Goal: Task Accomplishment & Management: Use online tool/utility

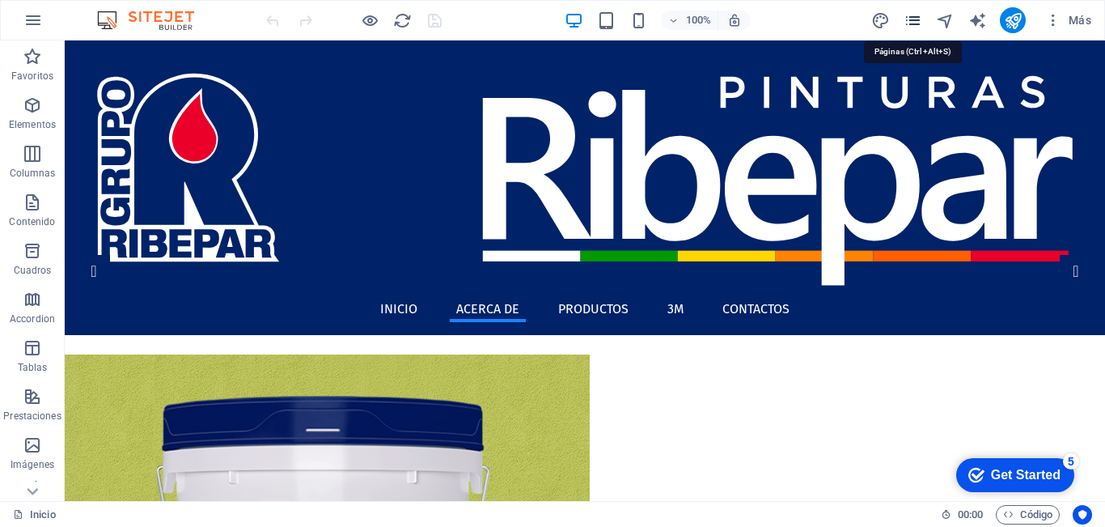
click at [909, 21] on icon "pages" at bounding box center [913, 20] width 19 height 19
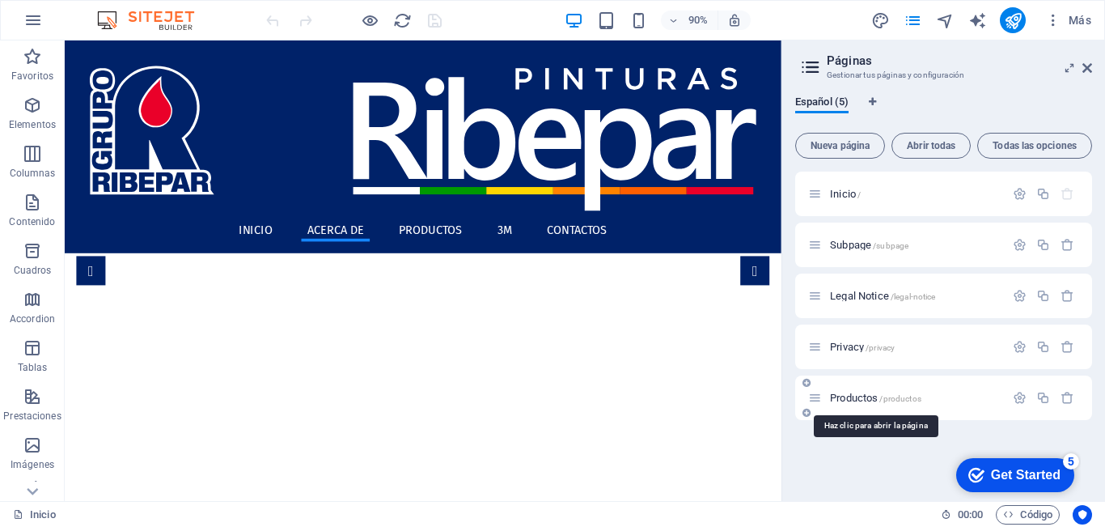
click at [859, 396] on span "Productos /productos" at bounding box center [875, 398] width 91 height 12
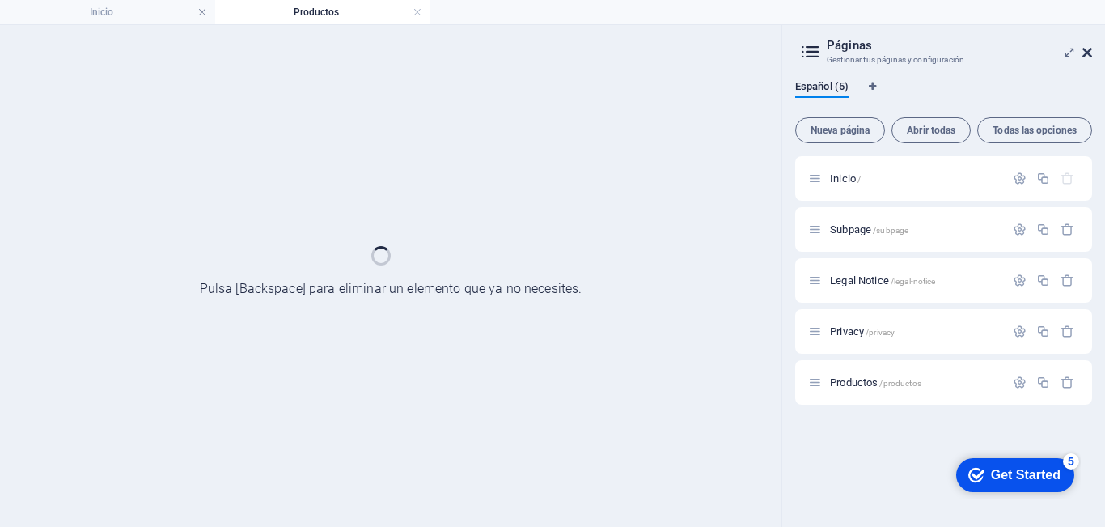
click at [1088, 54] on icon at bounding box center [1088, 52] width 10 height 13
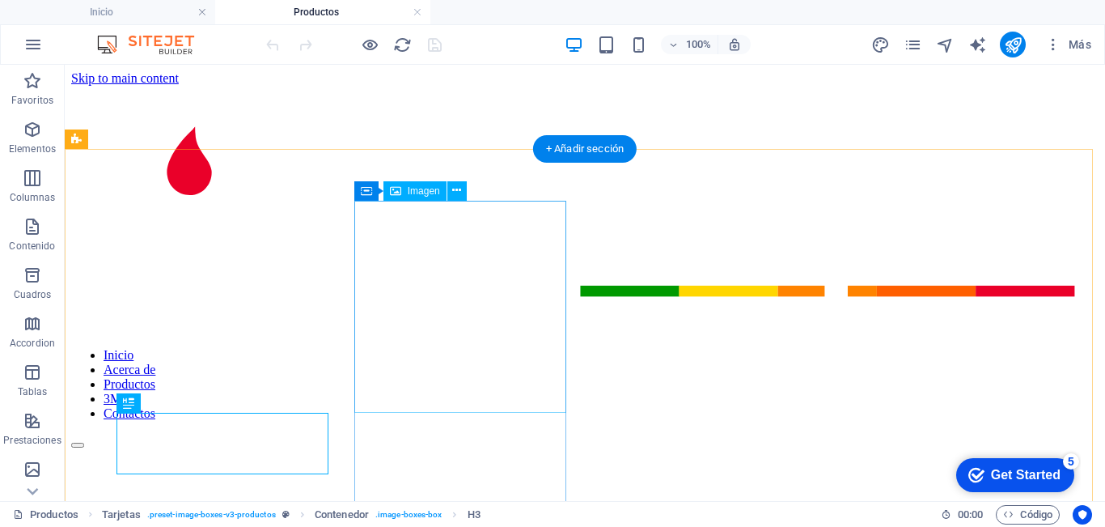
select select "%"
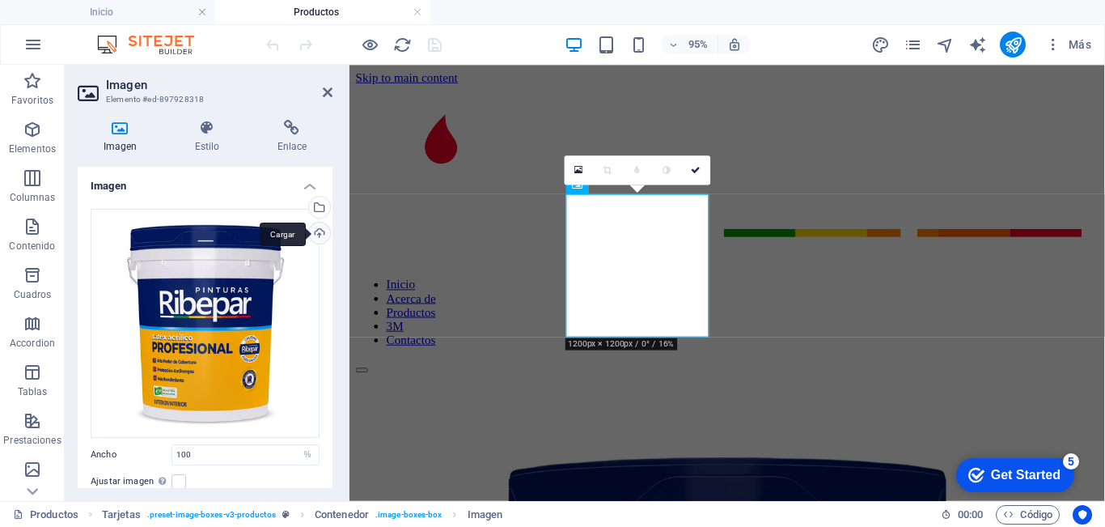
click at [316, 235] on div "Cargar" at bounding box center [318, 235] width 24 height 24
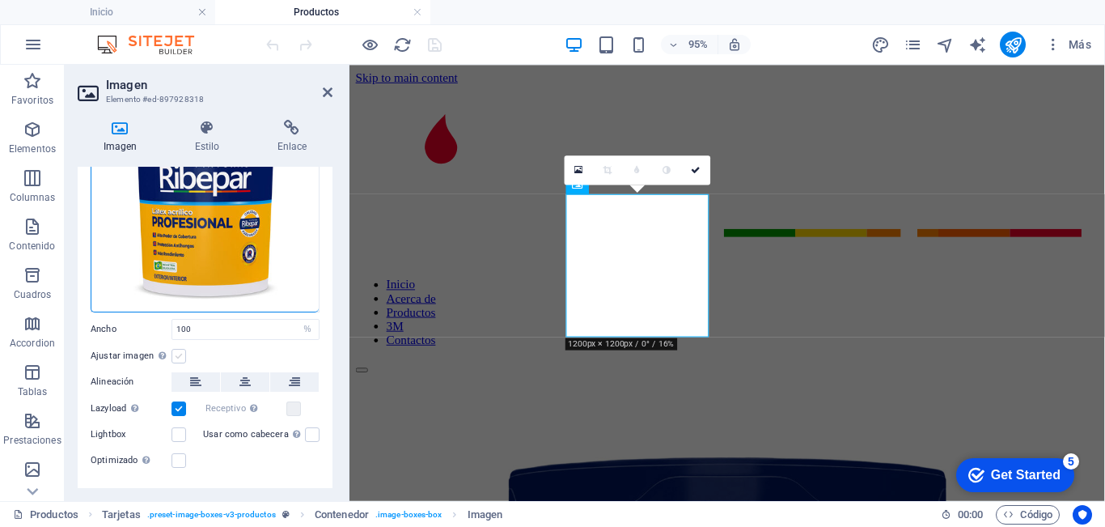
scroll to position [156, 0]
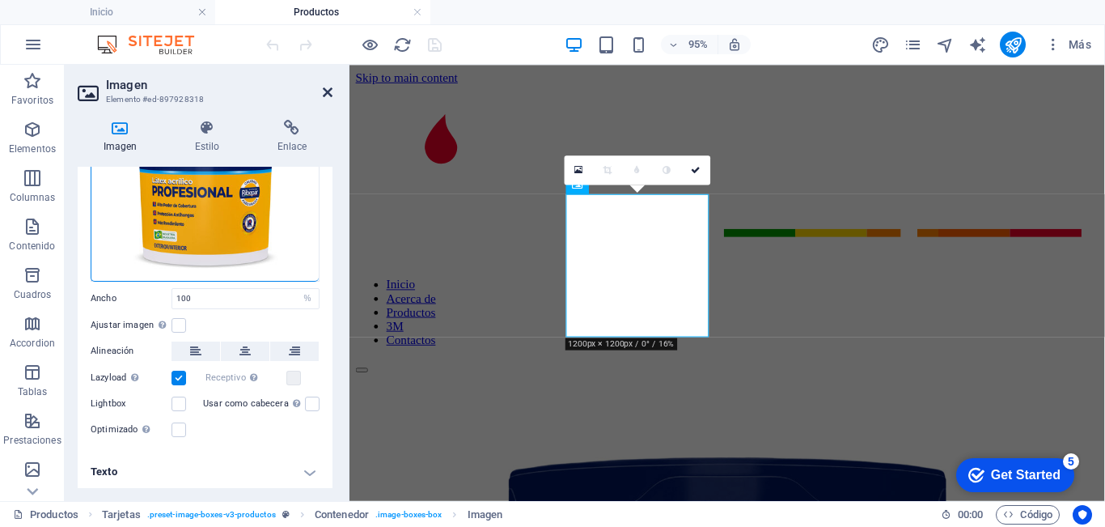
click at [328, 89] on icon at bounding box center [328, 92] width 10 height 13
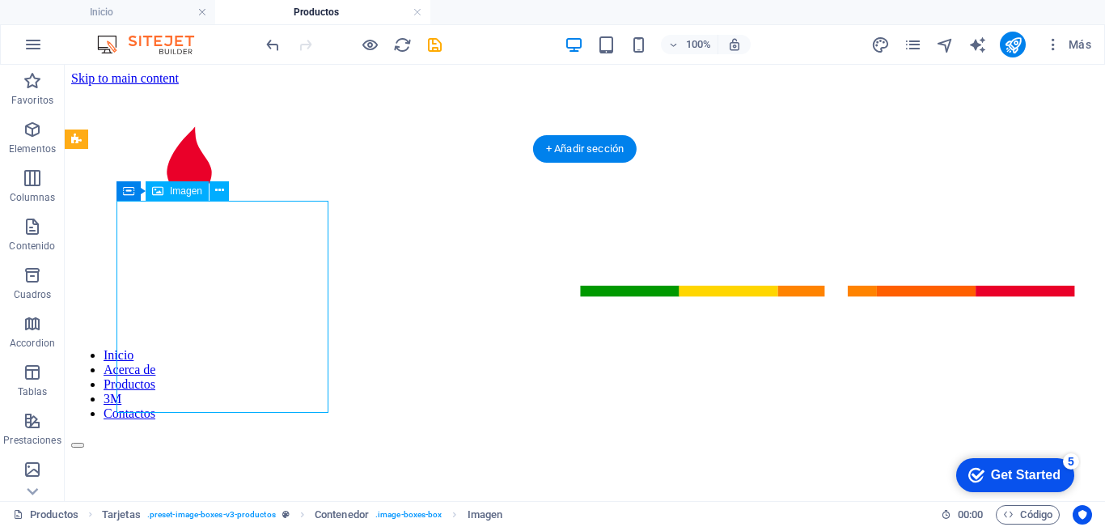
select select "%"
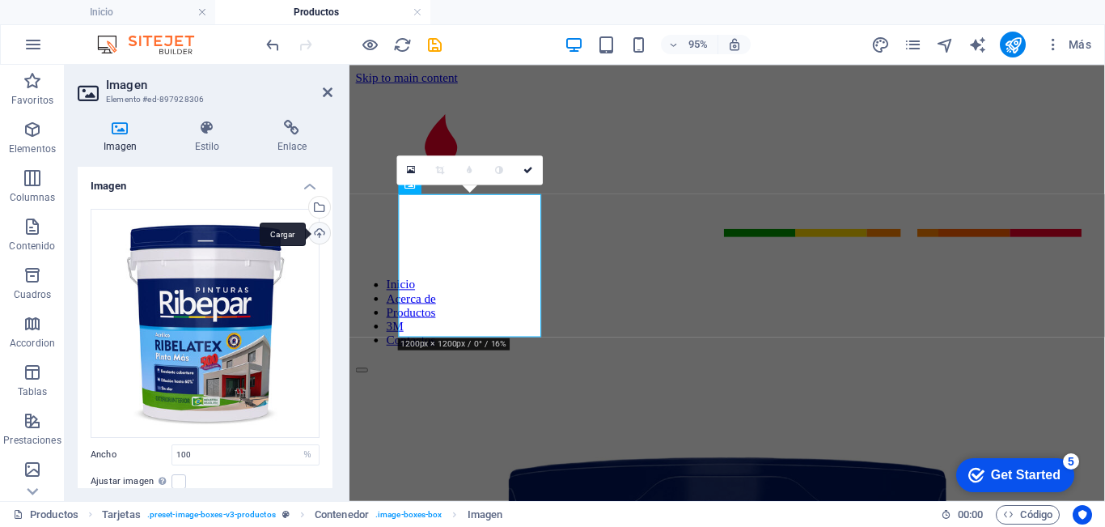
click at [321, 231] on div "Cargar" at bounding box center [318, 235] width 24 height 24
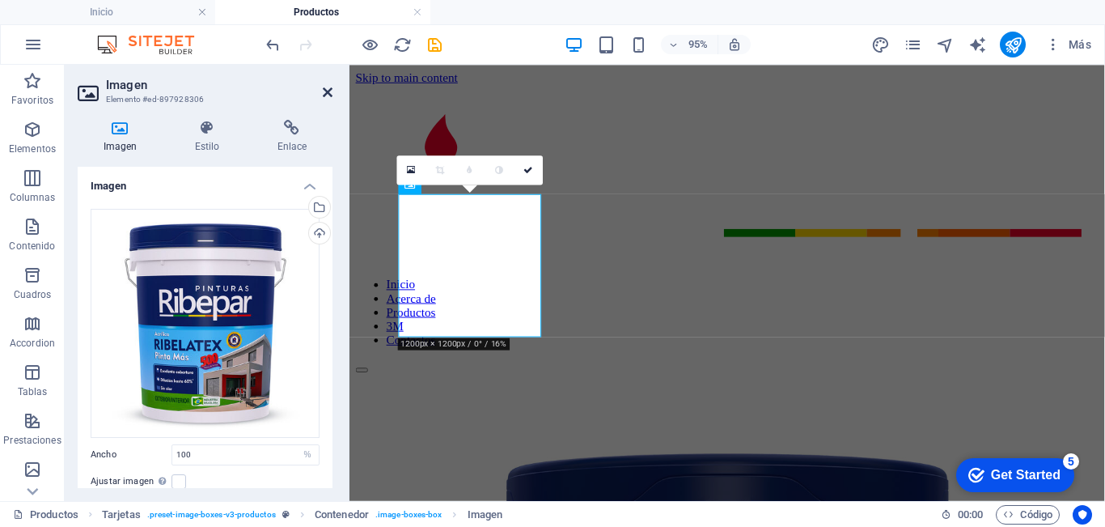
click at [324, 93] on icon at bounding box center [328, 92] width 10 height 13
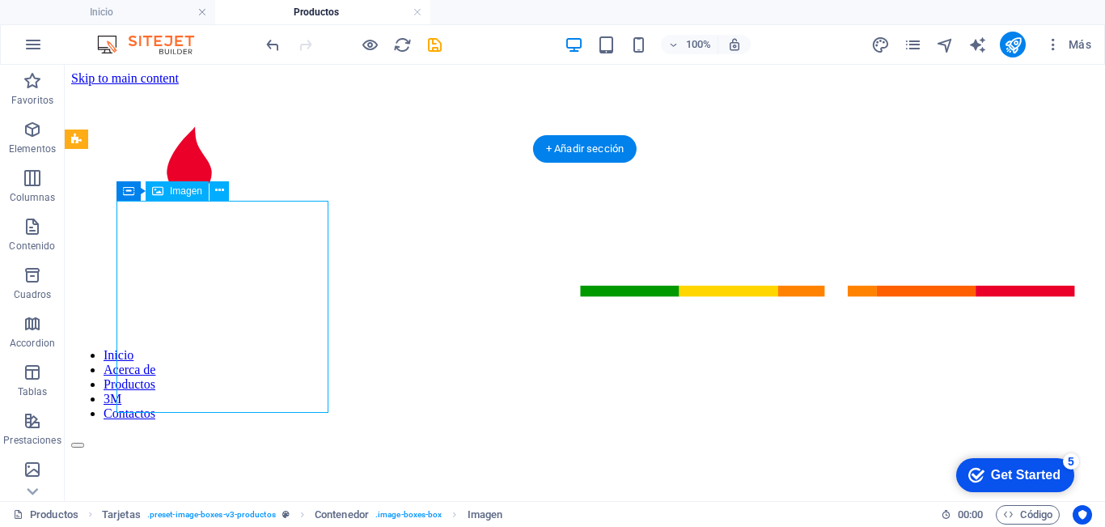
select select "%"
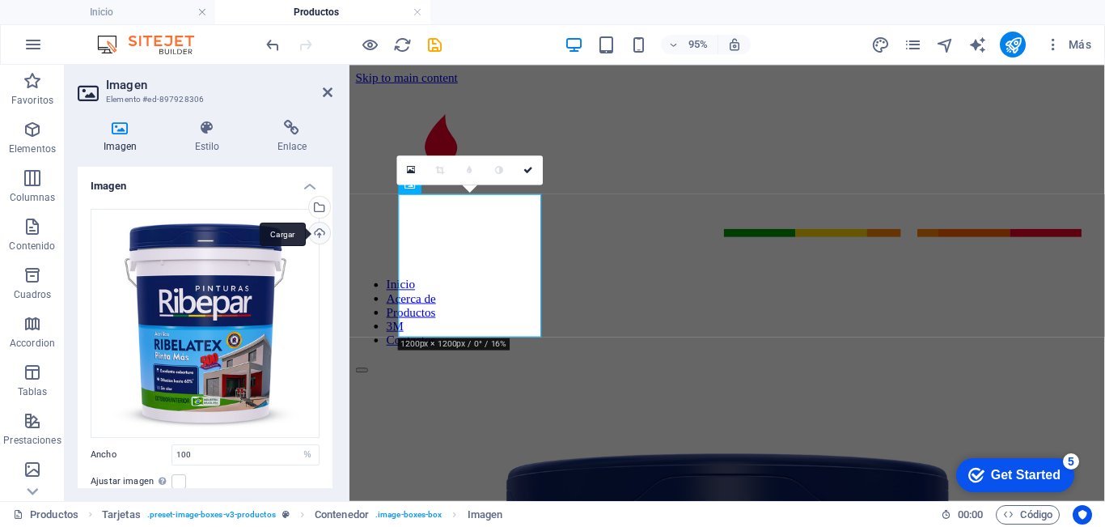
click at [316, 231] on div "Cargar" at bounding box center [318, 235] width 24 height 24
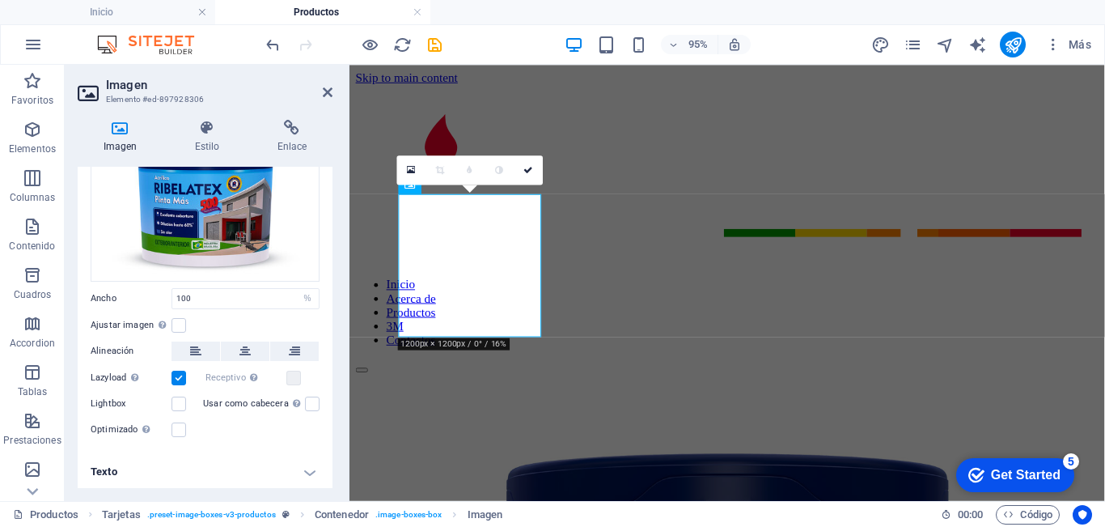
click at [317, 90] on h2 "Imagen" at bounding box center [219, 85] width 227 height 15
drag, startPoint x: 328, startPoint y: 92, endPoint x: 265, endPoint y: 30, distance: 89.3
click at [329, 92] on icon at bounding box center [328, 92] width 10 height 13
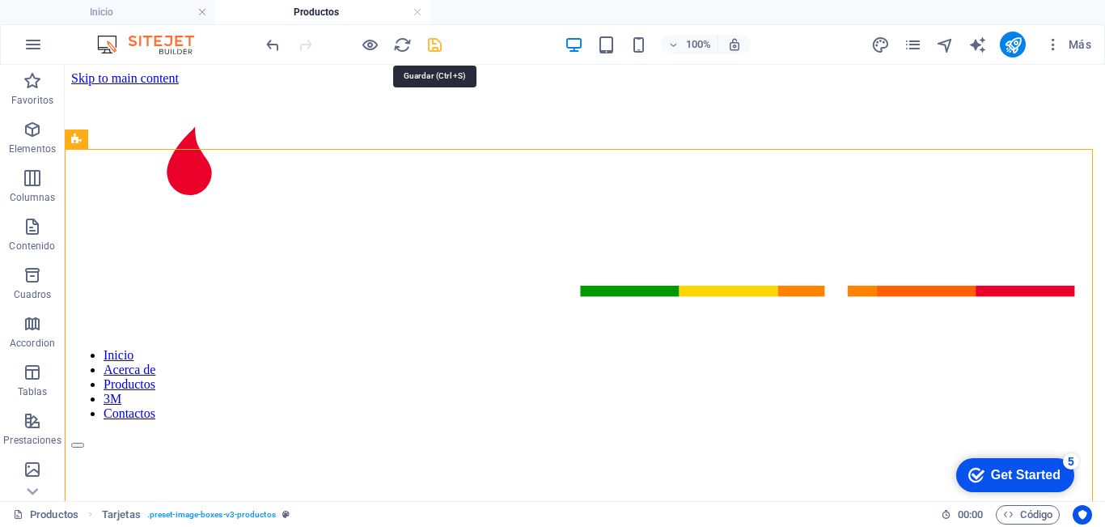
drag, startPoint x: 436, startPoint y: 46, endPoint x: 436, endPoint y: 23, distance: 22.7
click at [436, 46] on icon "save" at bounding box center [435, 45] width 19 height 19
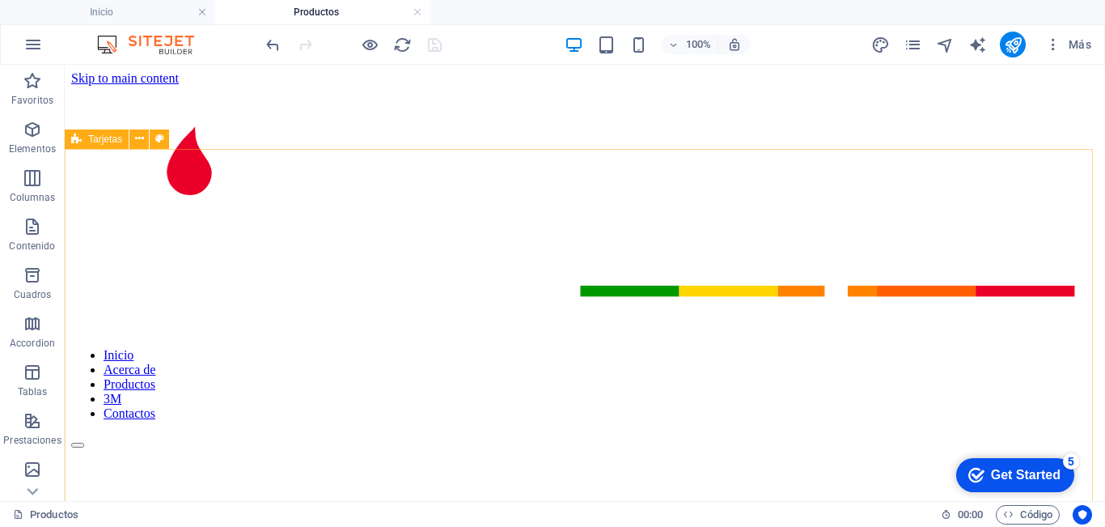
click at [91, 138] on span "Tarjetas" at bounding box center [105, 139] width 34 height 10
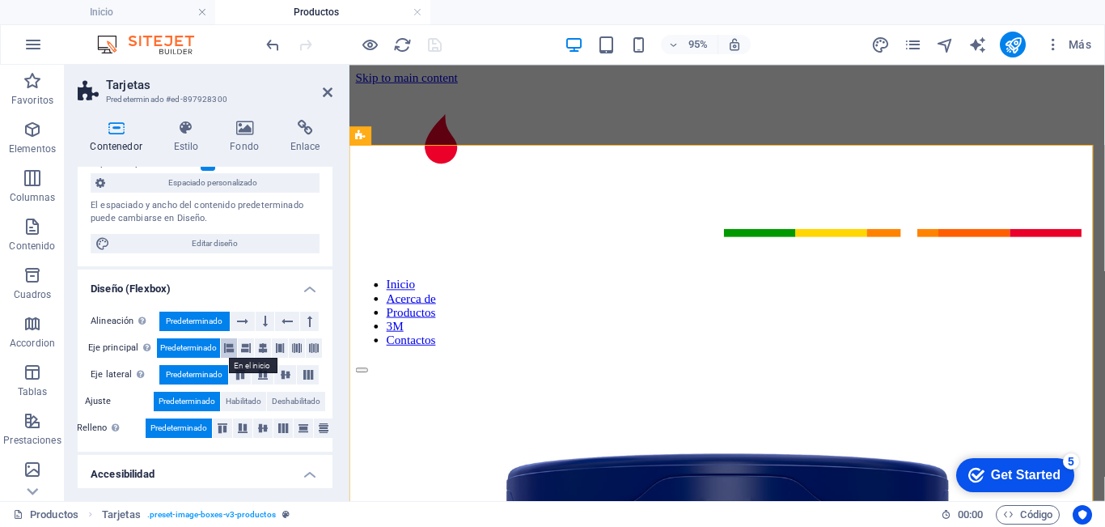
scroll to position [0, 0]
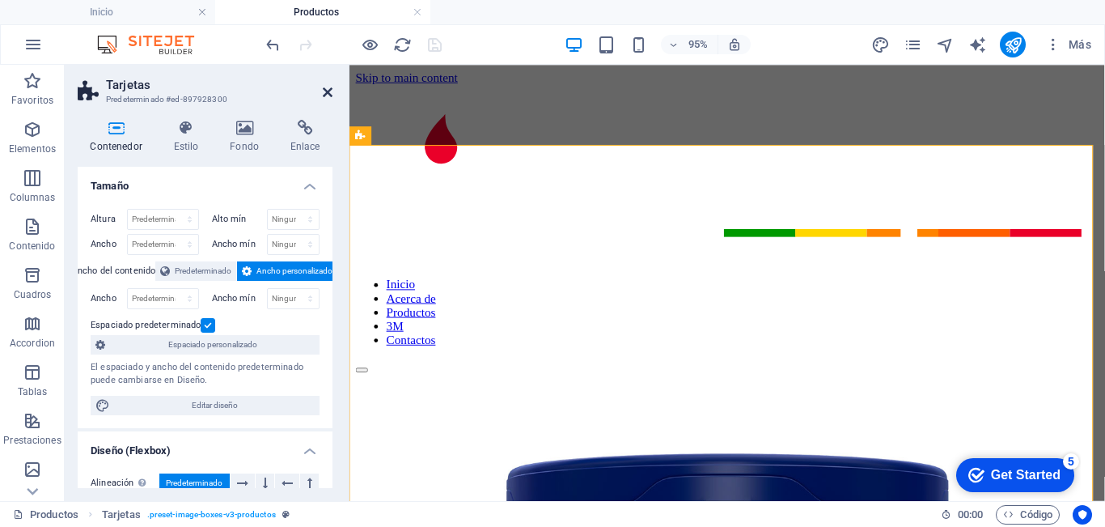
drag, startPoint x: 327, startPoint y: 92, endPoint x: 262, endPoint y: 25, distance: 93.3
click at [327, 92] on icon at bounding box center [328, 92] width 10 height 13
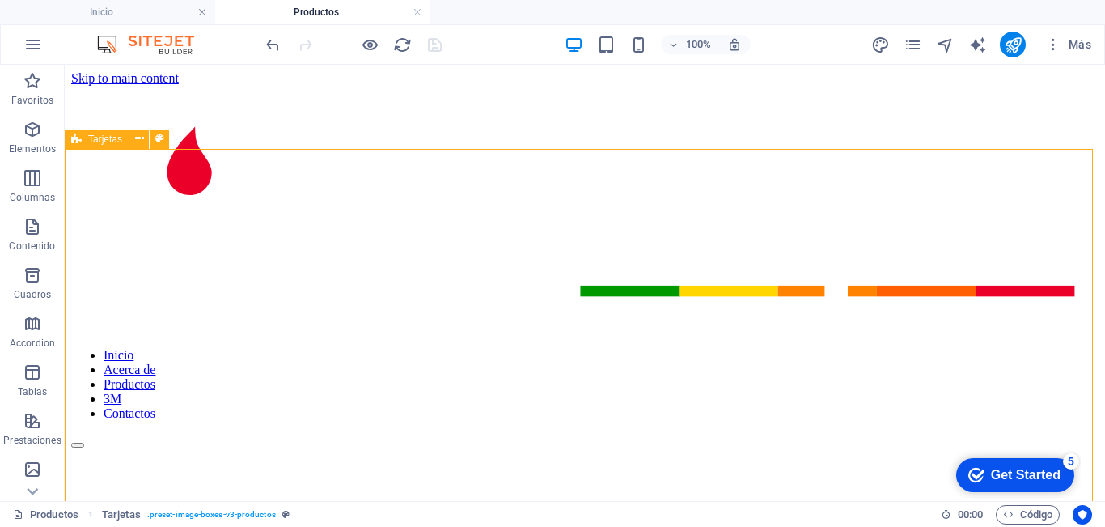
click at [102, 137] on span "Tarjetas" at bounding box center [105, 139] width 34 height 10
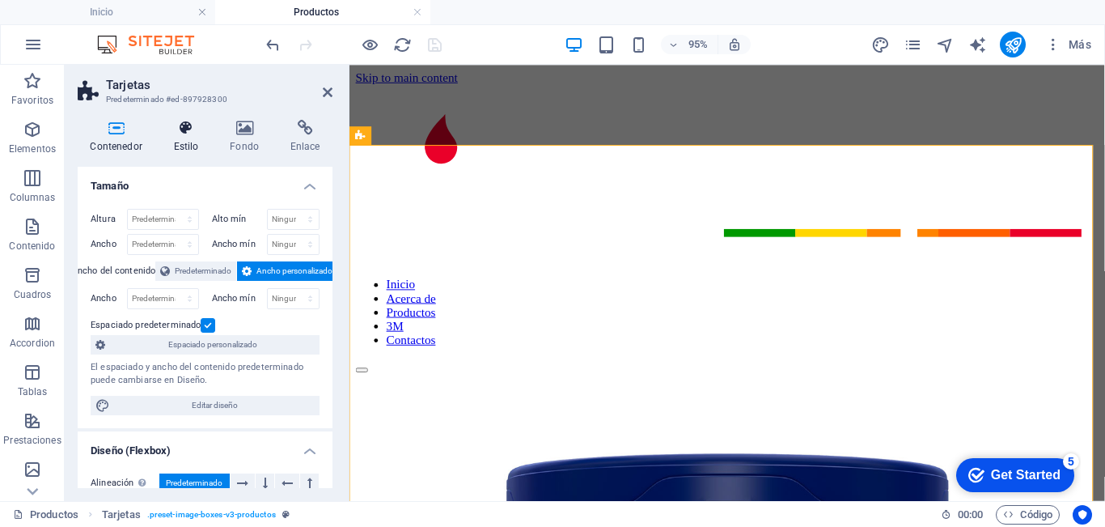
click at [181, 136] on h4 "Estilo" at bounding box center [189, 137] width 57 height 34
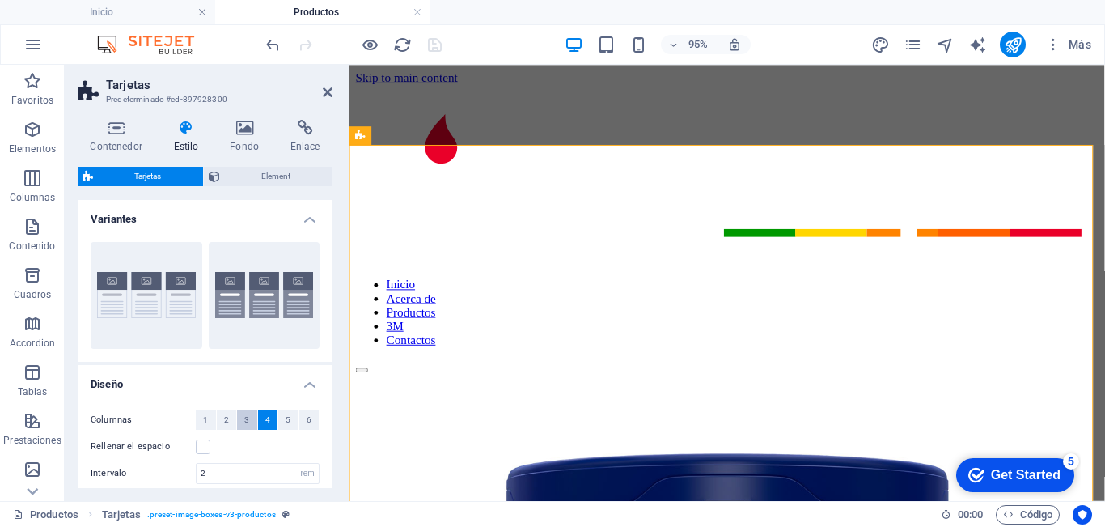
click at [244, 422] on span "3" at bounding box center [246, 419] width 5 height 19
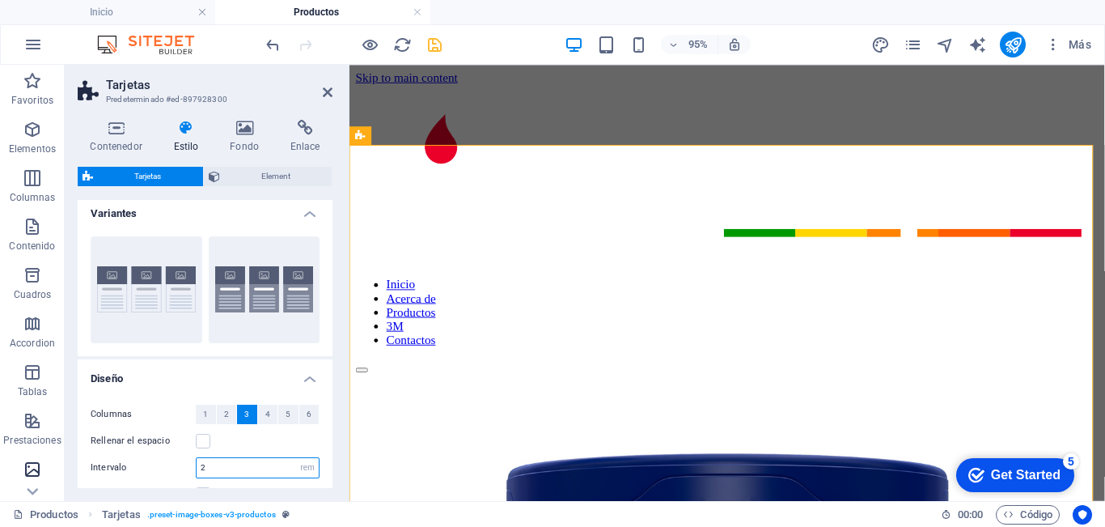
drag, startPoint x: 226, startPoint y: 474, endPoint x: 59, endPoint y: 469, distance: 166.7
click at [59, 469] on section "Favoritos Elementos Columnas Contenido Cuadros Accordion Tablas Prestaciones Im…" at bounding box center [552, 283] width 1105 height 436
type input "3"
click at [158, 378] on h4 "Diseño" at bounding box center [205, 373] width 255 height 29
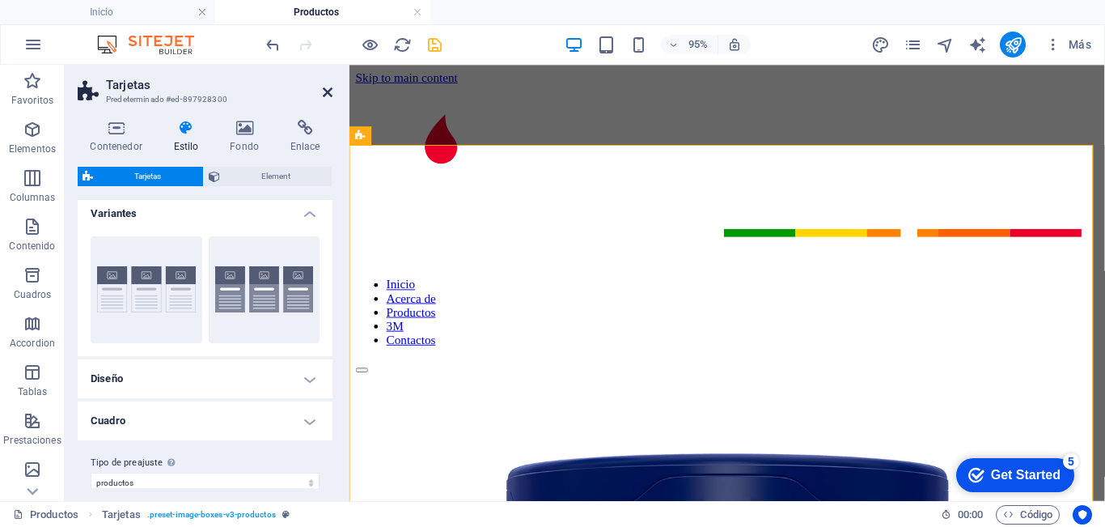
click at [328, 88] on icon at bounding box center [328, 92] width 10 height 13
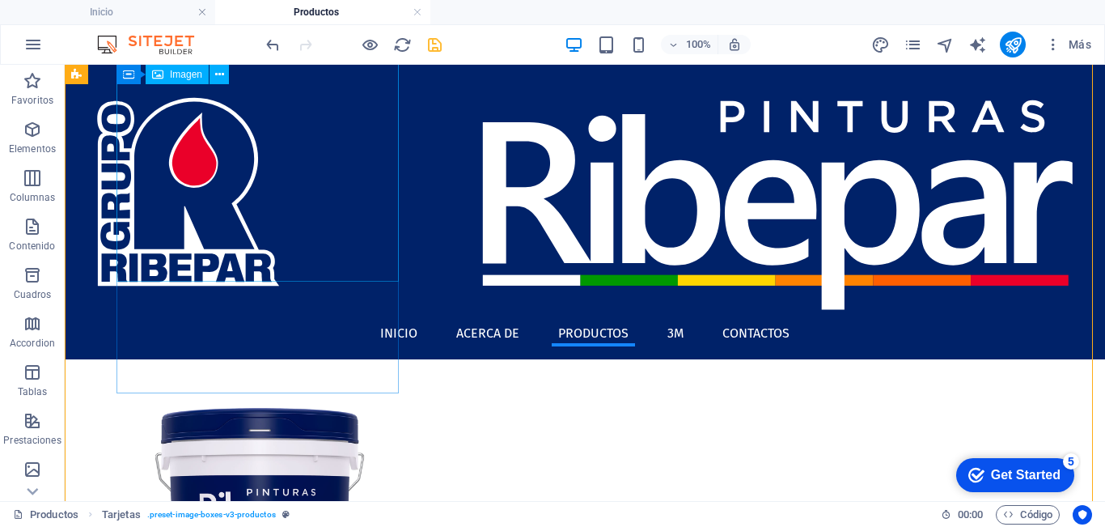
scroll to position [0, 0]
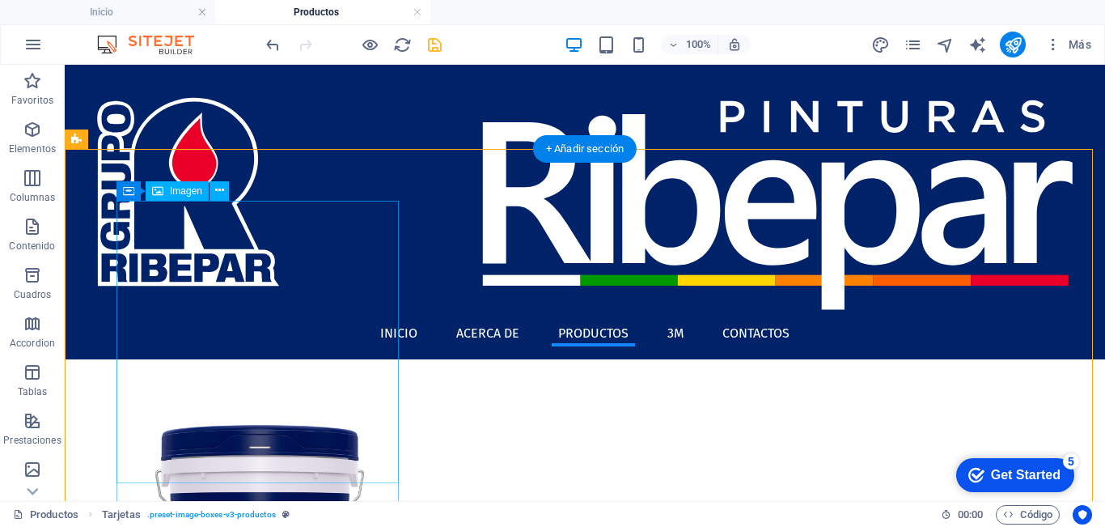
select select "%"
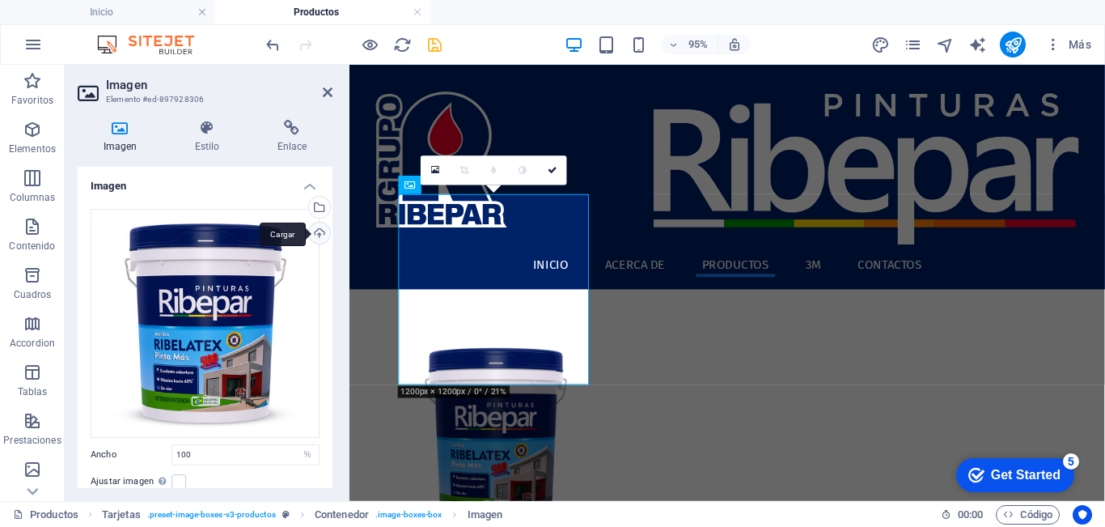
click at [312, 231] on div "Cargar" at bounding box center [318, 235] width 24 height 24
click at [323, 92] on icon at bounding box center [328, 92] width 10 height 13
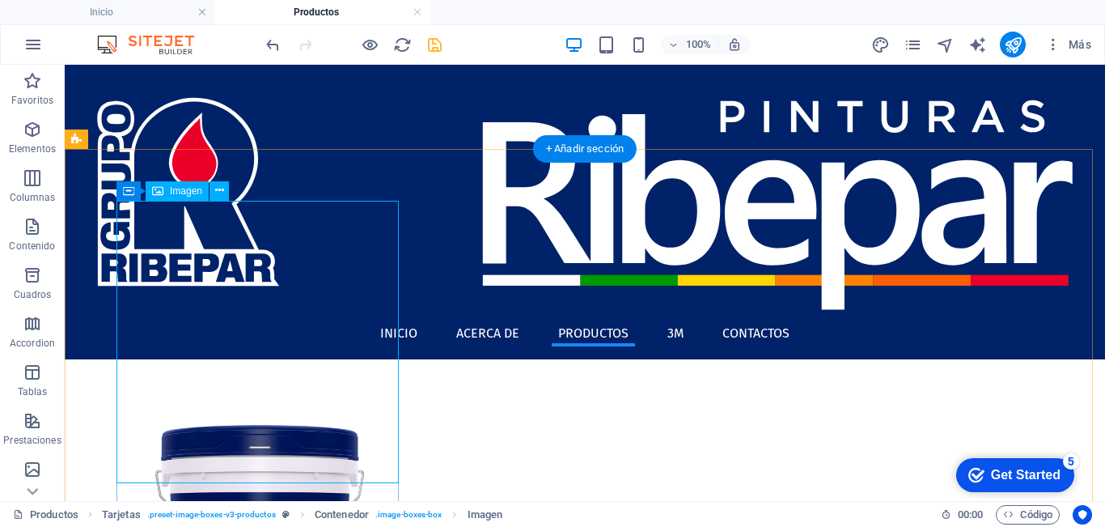
select select "%"
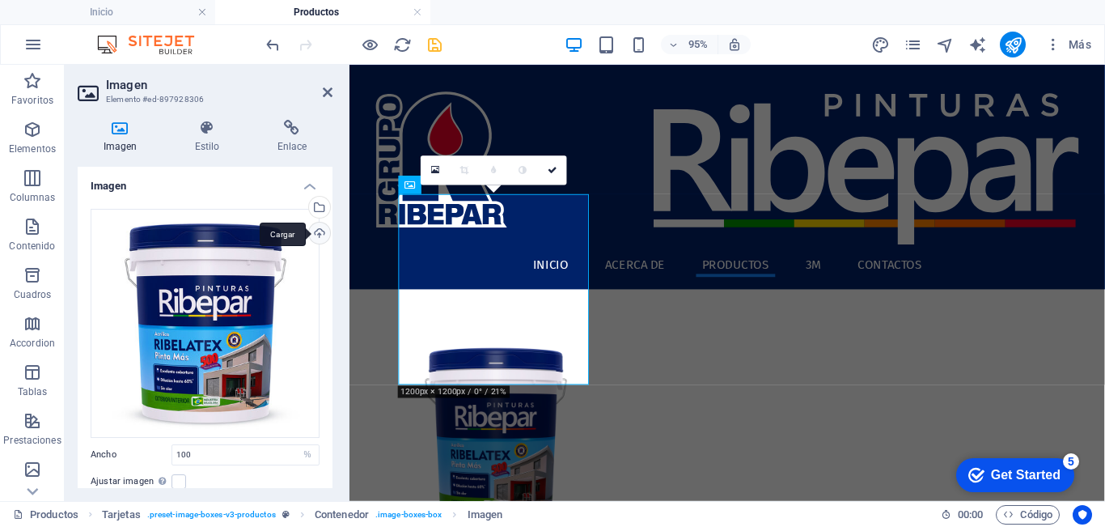
click at [316, 241] on div "Cargar" at bounding box center [318, 235] width 24 height 24
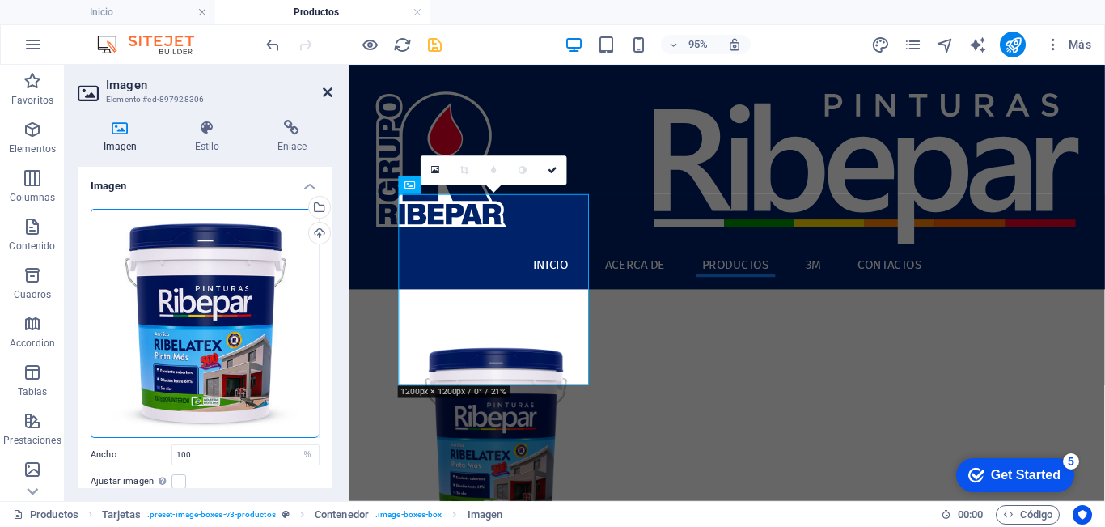
click at [325, 91] on icon at bounding box center [328, 92] width 10 height 13
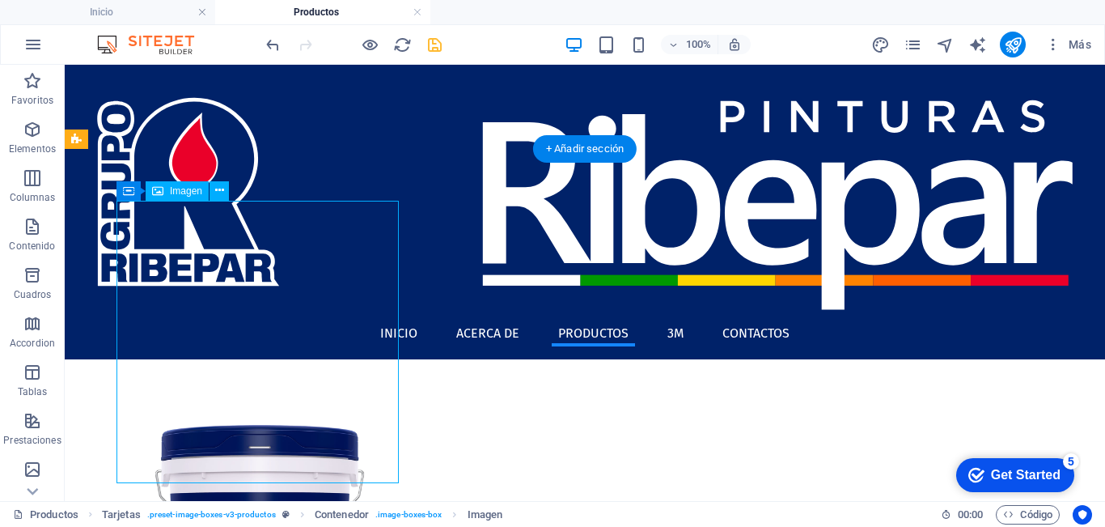
select select "%"
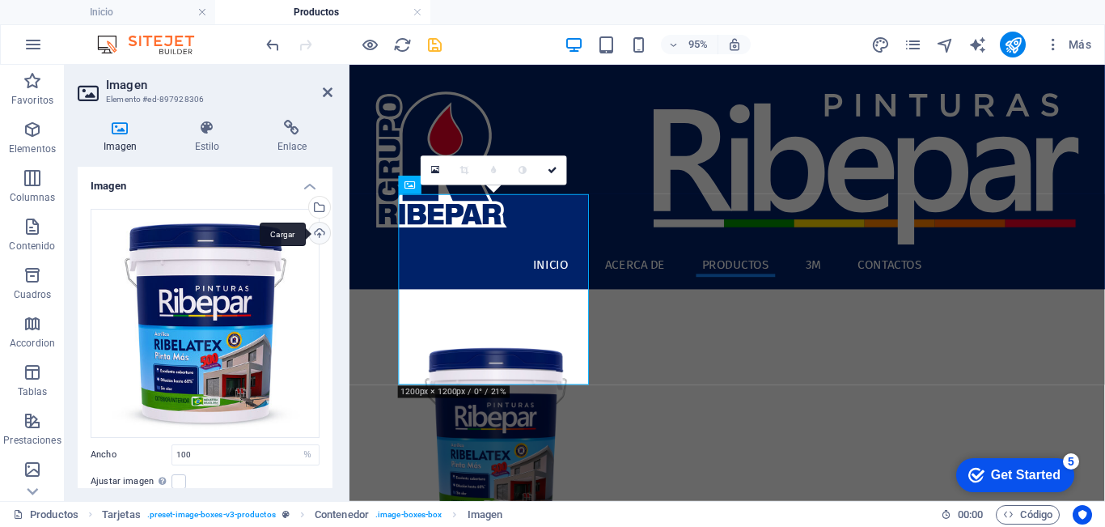
click at [318, 231] on div "Cargar" at bounding box center [318, 235] width 24 height 24
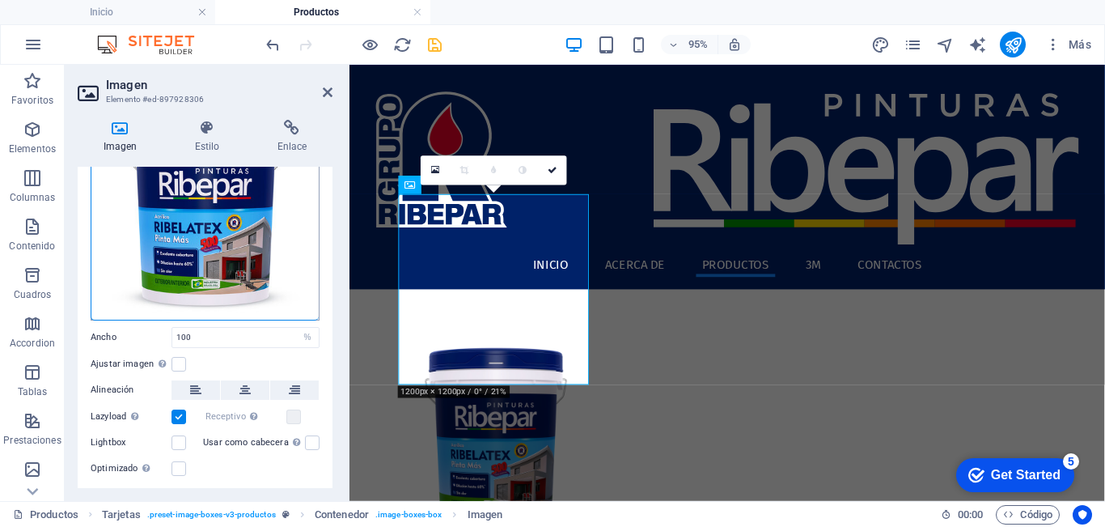
scroll to position [156, 0]
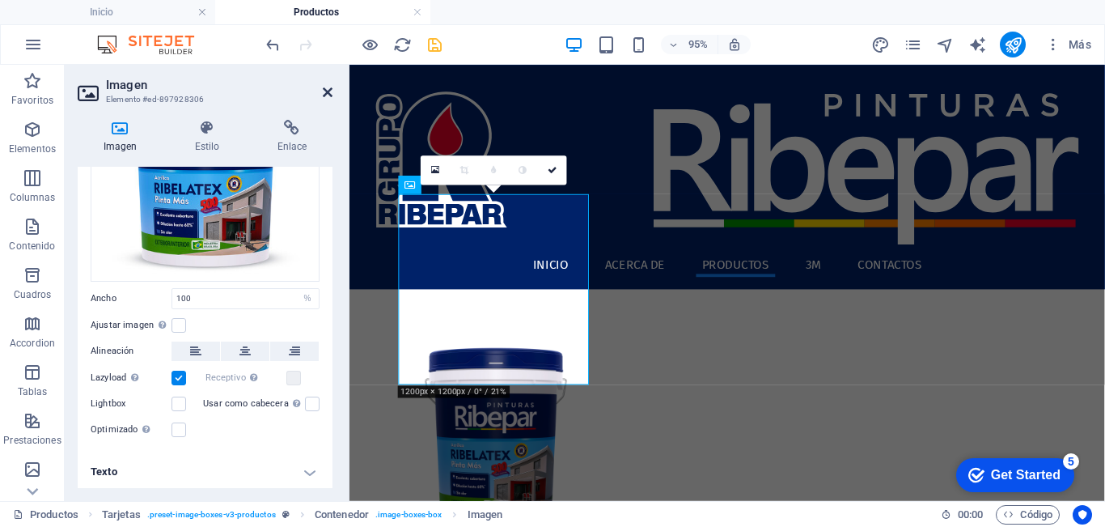
click at [330, 87] on icon at bounding box center [328, 92] width 10 height 13
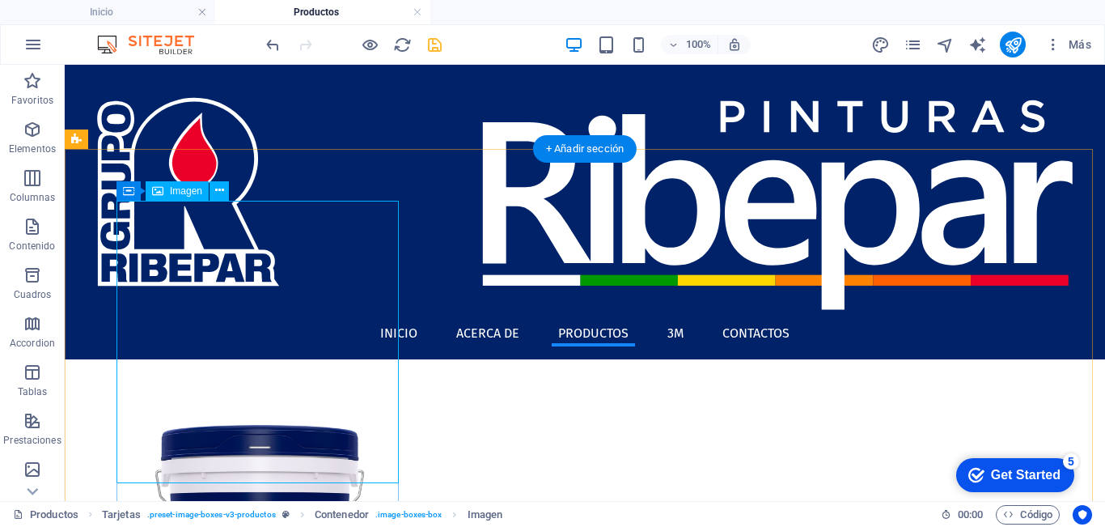
select select "%"
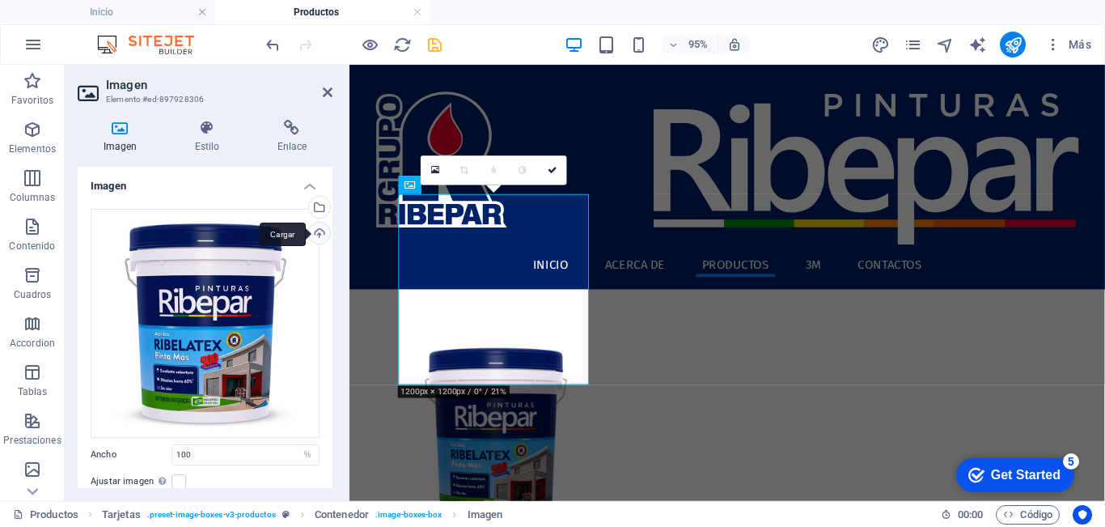
click at [312, 234] on div "Cargar" at bounding box center [318, 235] width 24 height 24
drag, startPoint x: 324, startPoint y: 95, endPoint x: 264, endPoint y: 44, distance: 79.2
click at [324, 95] on icon at bounding box center [328, 92] width 10 height 13
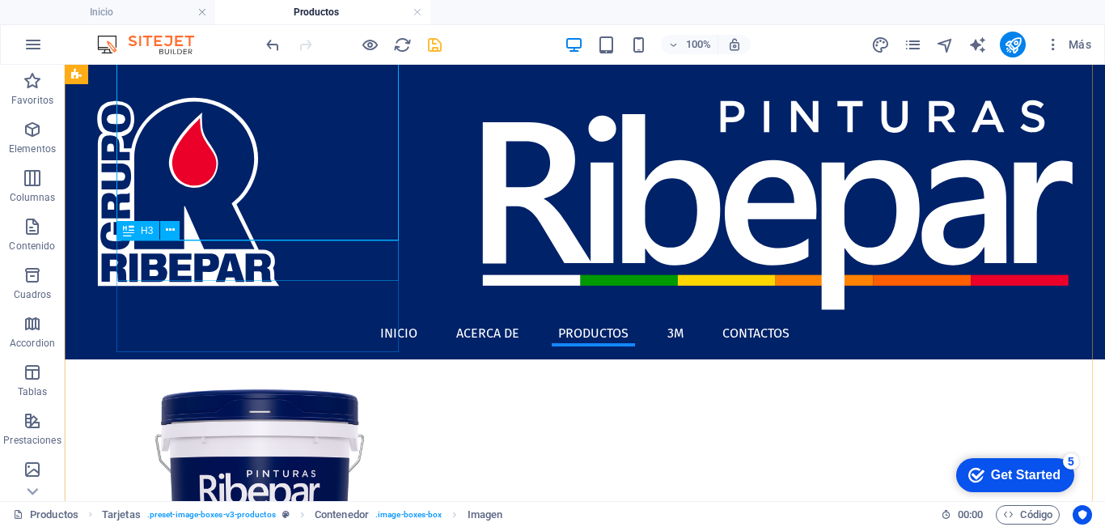
scroll to position [0, 0]
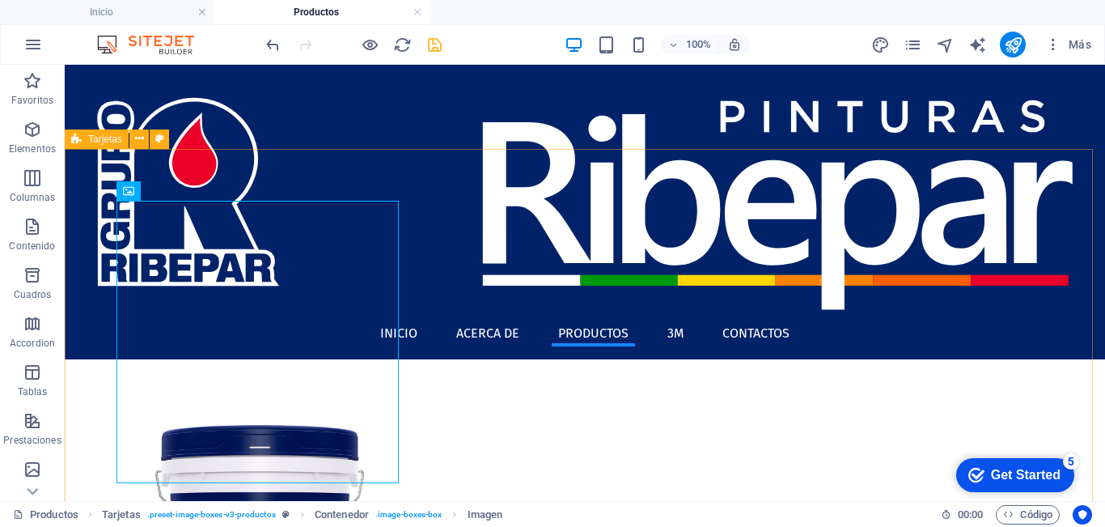
click at [90, 140] on span "Tarjetas" at bounding box center [105, 139] width 34 height 10
select select "preset-image-boxes-v3-productos"
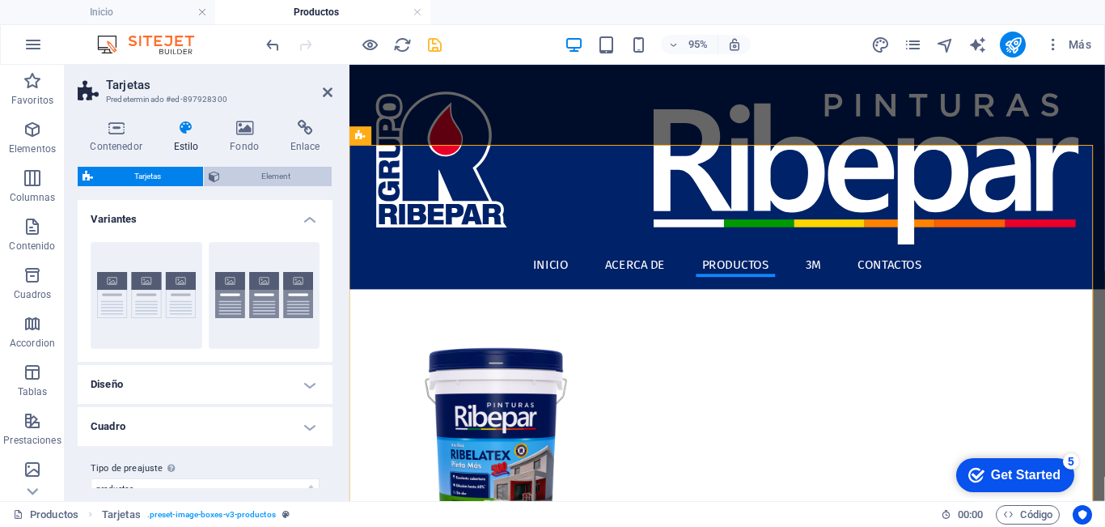
click at [255, 177] on span "Element" at bounding box center [276, 176] width 103 height 19
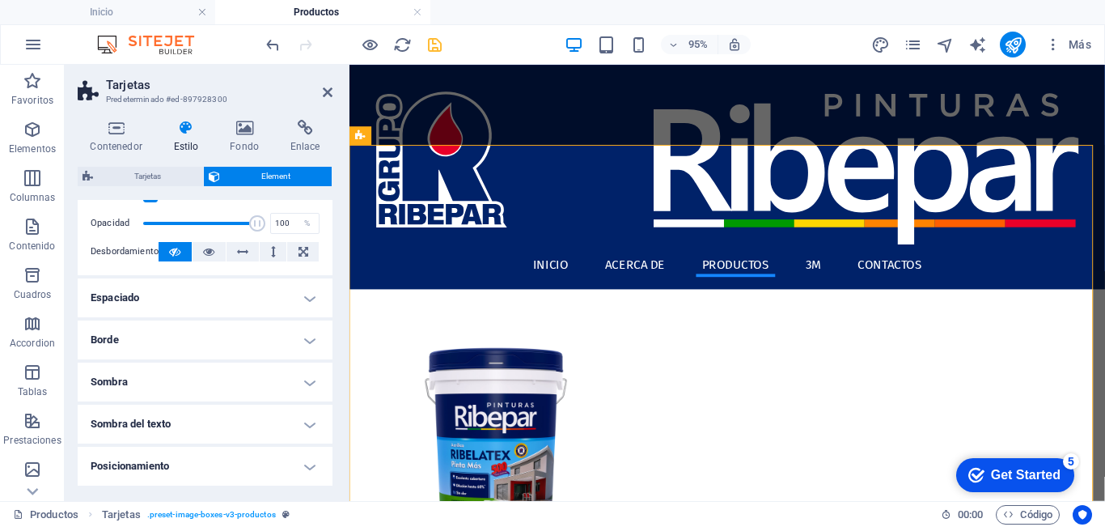
scroll to position [81, 0]
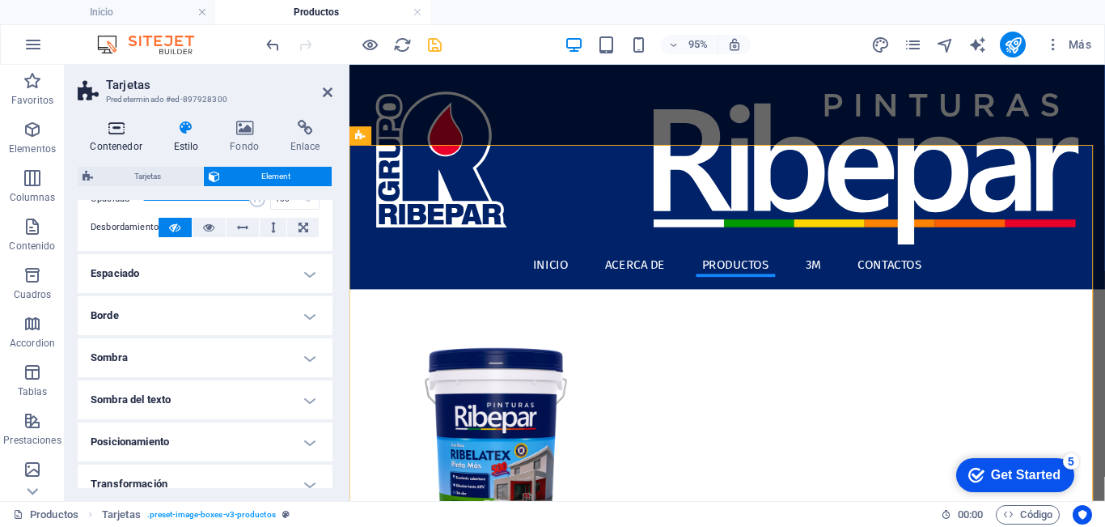
click at [120, 137] on h4 "Contenedor" at bounding box center [119, 137] width 83 height 34
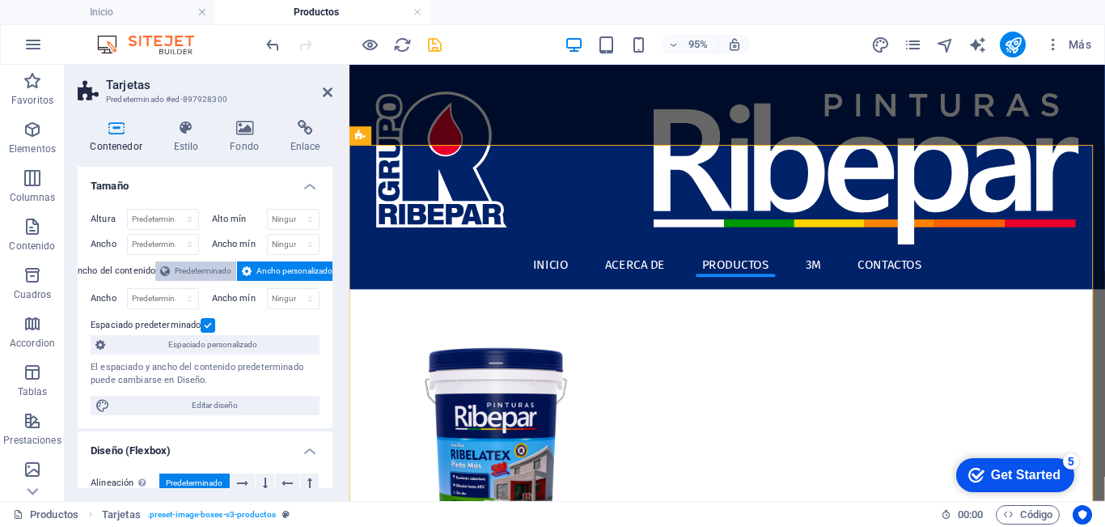
click at [200, 269] on span "Predeterminado" at bounding box center [203, 270] width 57 height 19
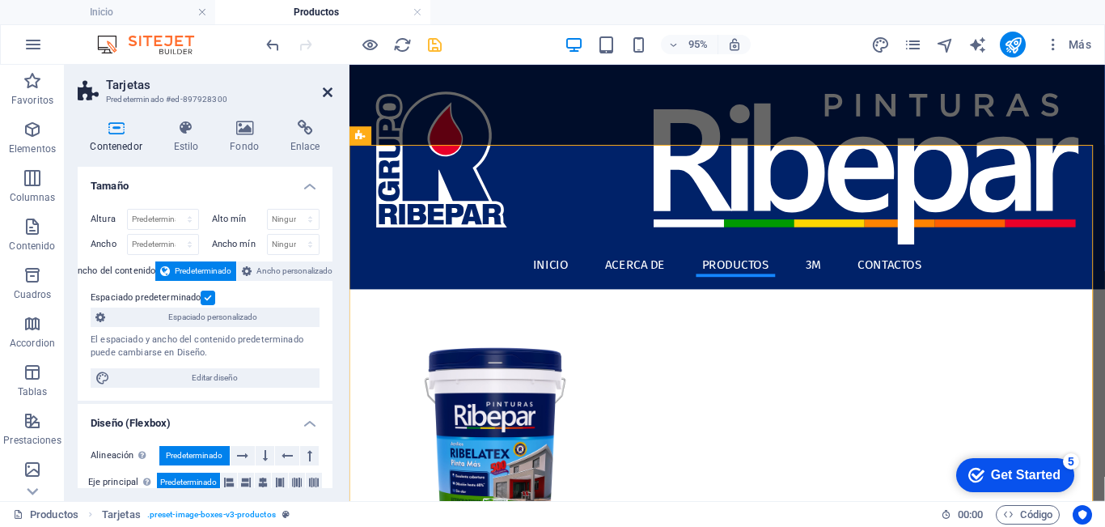
click at [326, 88] on icon at bounding box center [328, 92] width 10 height 13
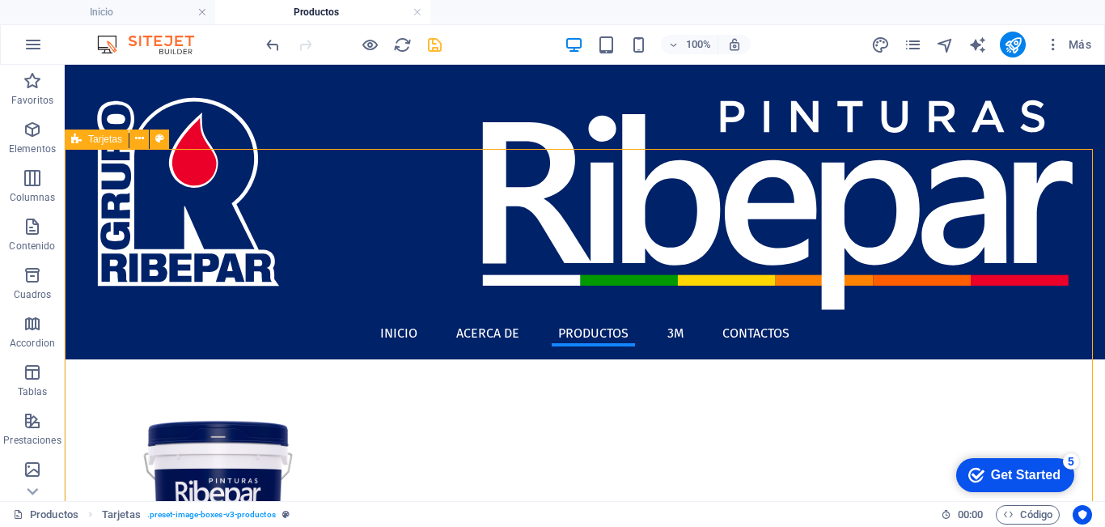
click at [83, 143] on div "Tarjetas" at bounding box center [97, 138] width 64 height 19
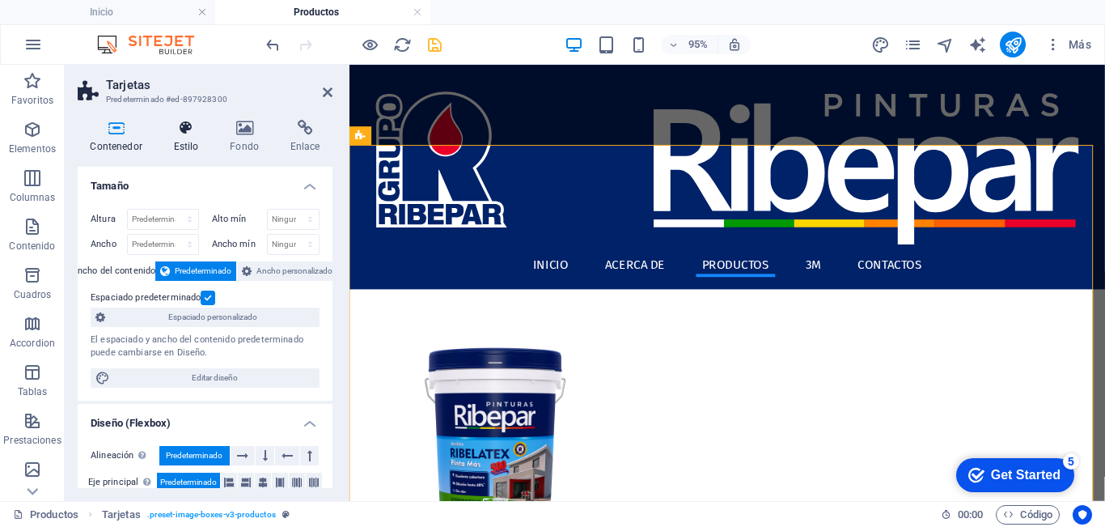
click at [189, 144] on h4 "Estilo" at bounding box center [189, 137] width 57 height 34
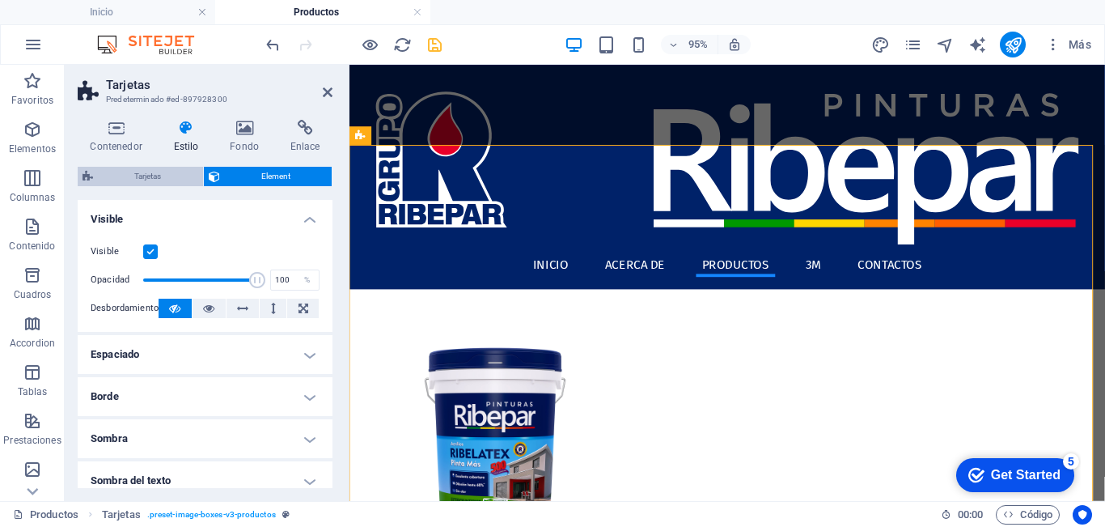
click at [173, 176] on span "Tarjetas" at bounding box center [148, 176] width 100 height 19
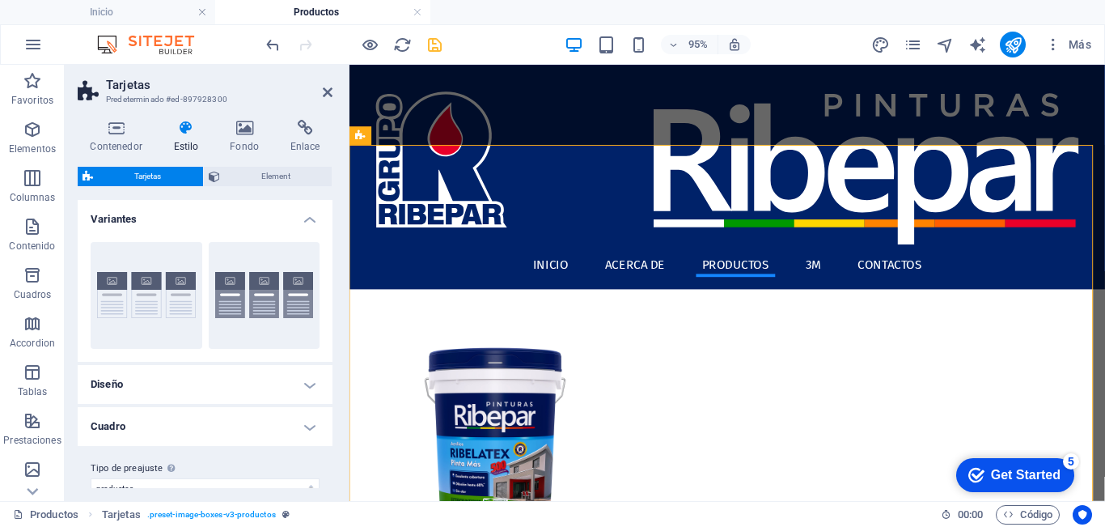
click at [188, 384] on h4 "Diseño" at bounding box center [205, 384] width 255 height 39
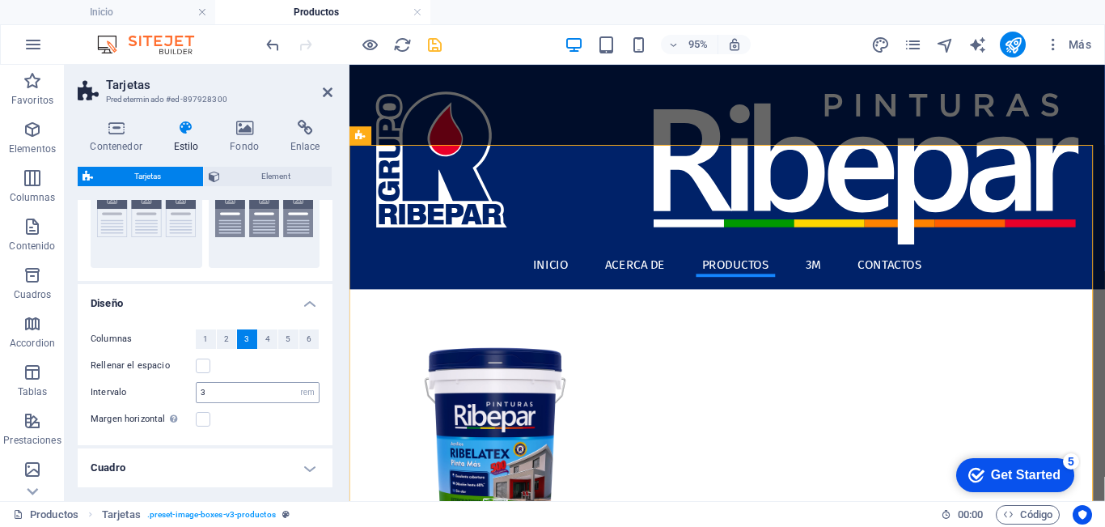
drag, startPoint x: 267, startPoint y: 339, endPoint x: 243, endPoint y: 392, distance: 57.9
click at [267, 339] on span "4" at bounding box center [267, 338] width 5 height 19
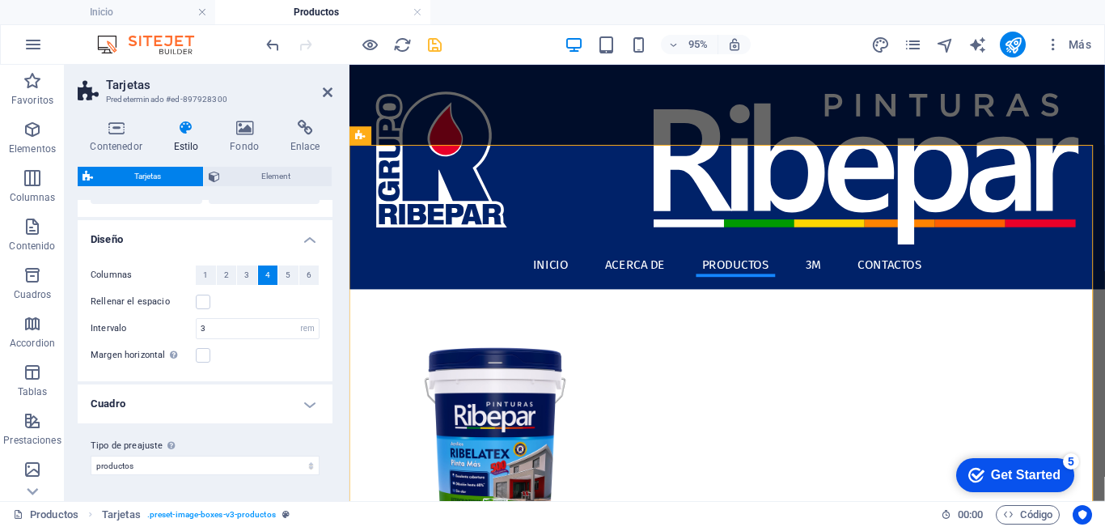
click at [308, 406] on h4 "Cuadro" at bounding box center [205, 403] width 255 height 39
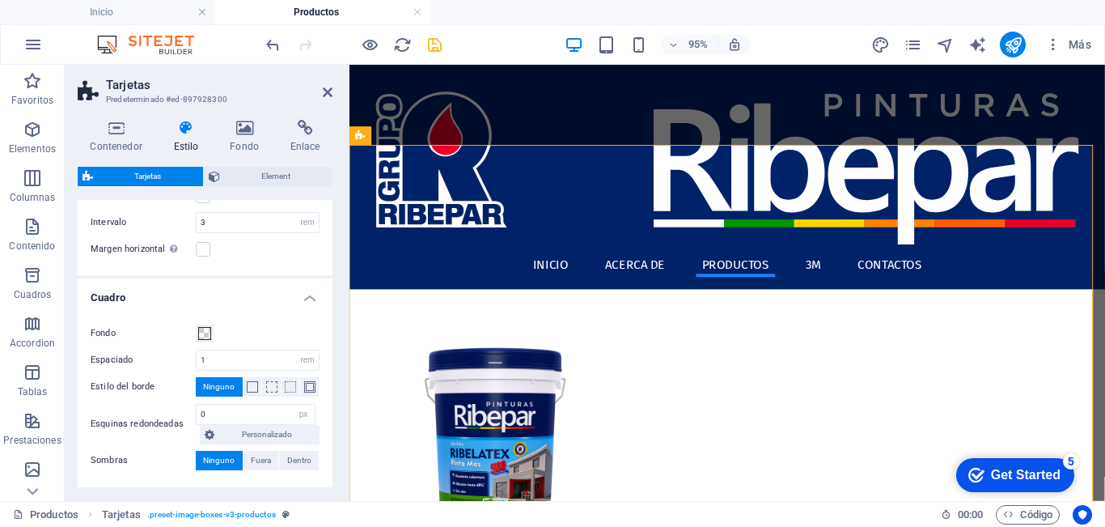
scroll to position [315, 0]
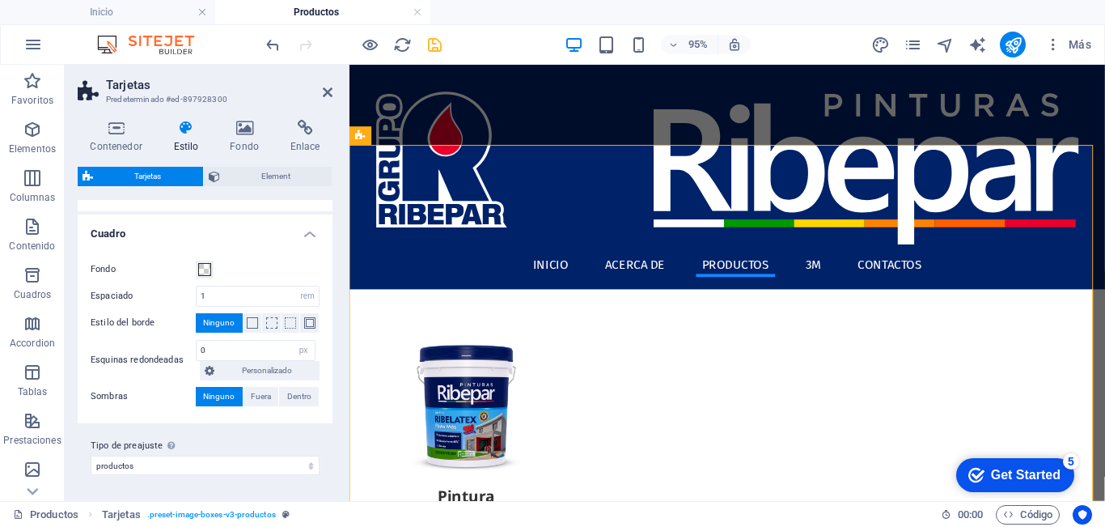
click at [167, 239] on h4 "Cuadro" at bounding box center [205, 228] width 255 height 29
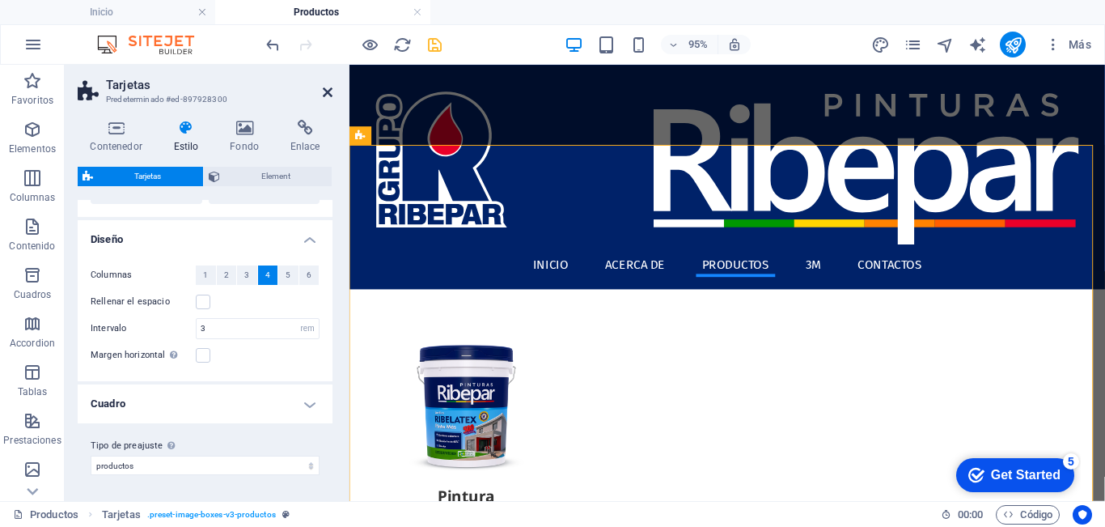
click at [325, 93] on icon at bounding box center [328, 92] width 10 height 13
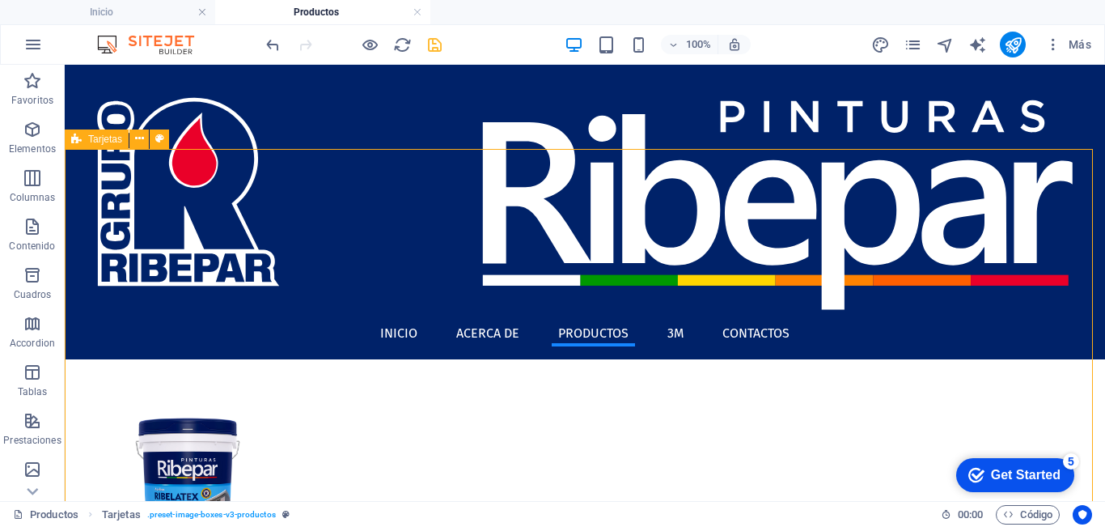
click at [87, 138] on div "Tarjetas" at bounding box center [97, 138] width 64 height 19
select select "rem"
select select "preset-image-boxes-v3-productos"
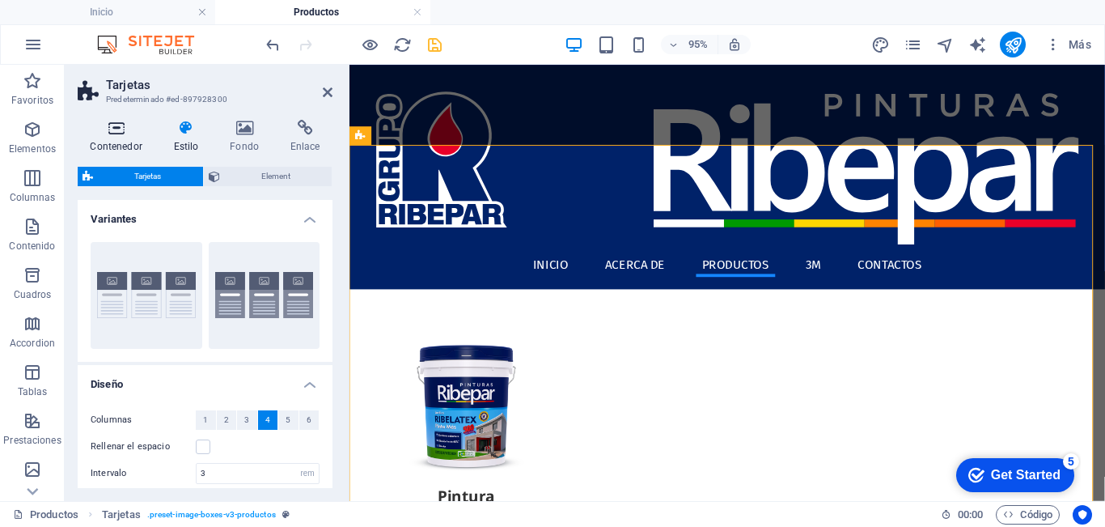
click at [123, 139] on h4 "Contenedor" at bounding box center [119, 137] width 83 height 34
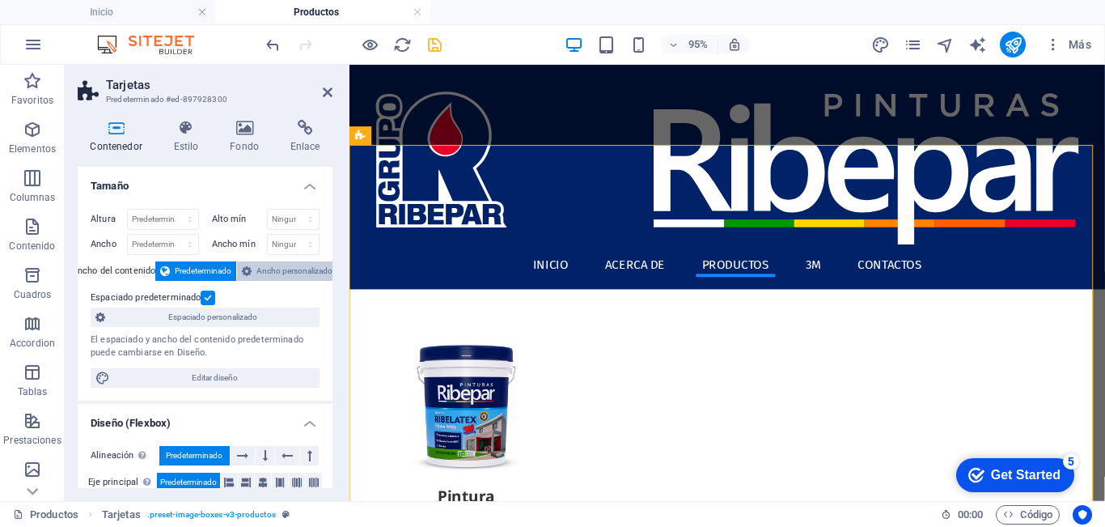
click at [276, 269] on span "Ancho personalizado" at bounding box center [294, 270] width 76 height 19
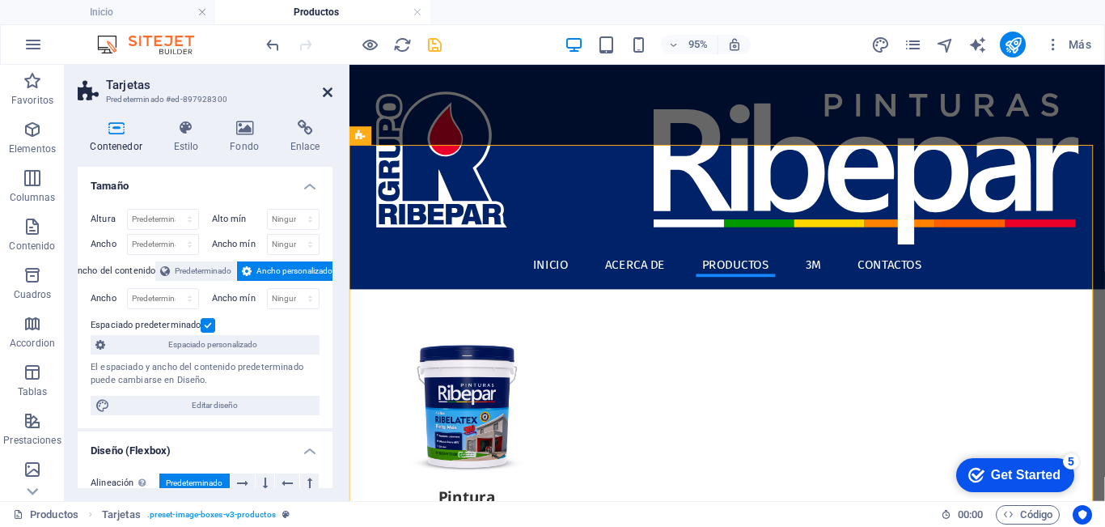
click at [326, 90] on icon at bounding box center [328, 92] width 10 height 13
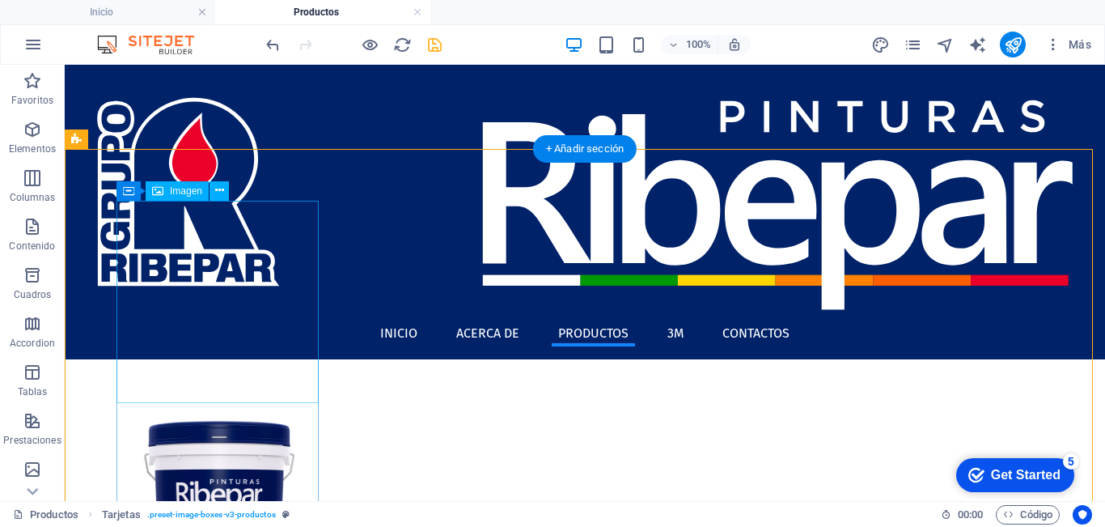
click at [216, 411] on figure at bounding box center [220, 514] width 206 height 206
select select "%"
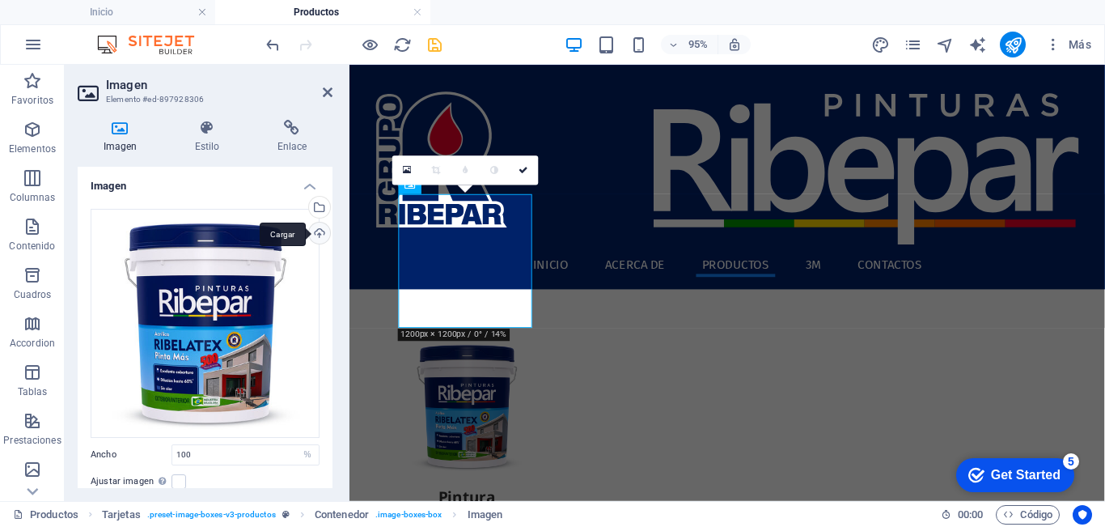
click at [316, 231] on div "Cargar" at bounding box center [318, 235] width 24 height 24
click at [328, 92] on icon at bounding box center [328, 92] width 10 height 13
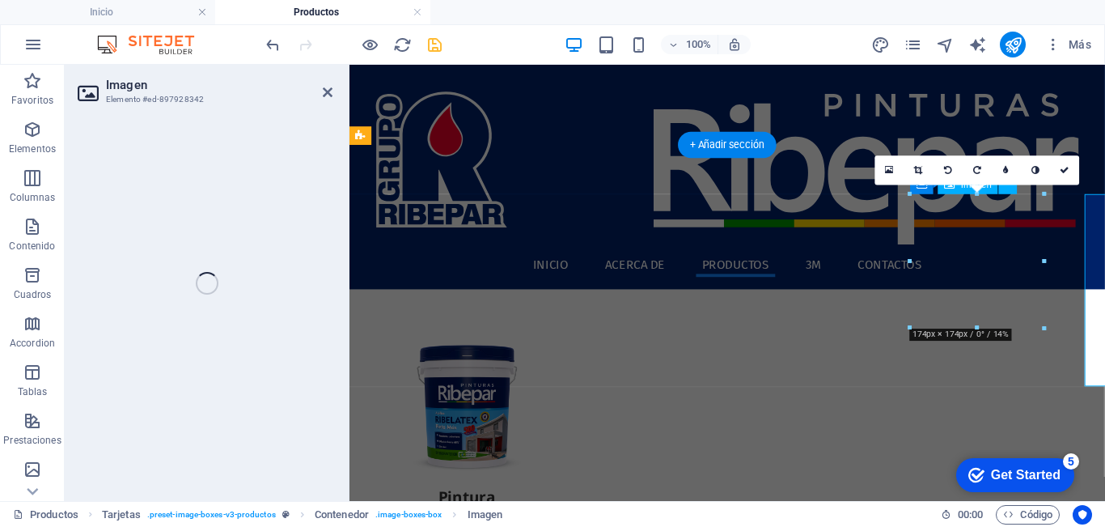
select select "%"
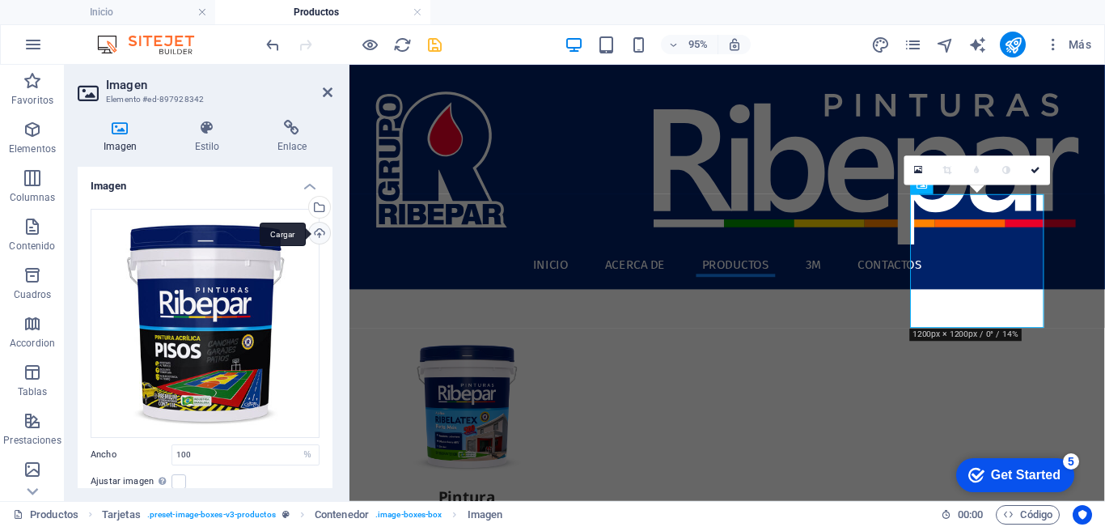
click at [316, 235] on div "Cargar" at bounding box center [318, 235] width 24 height 24
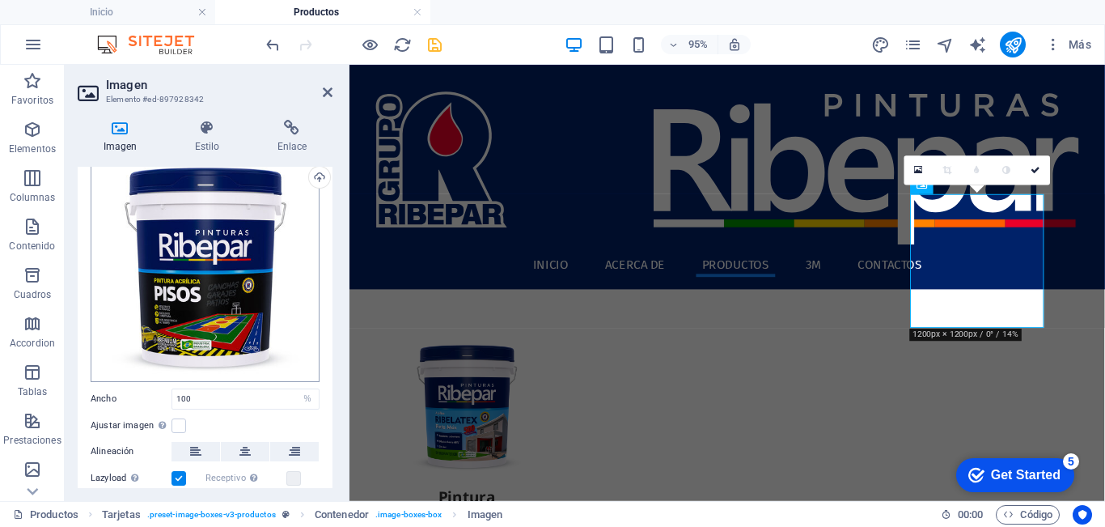
scroll to position [81, 0]
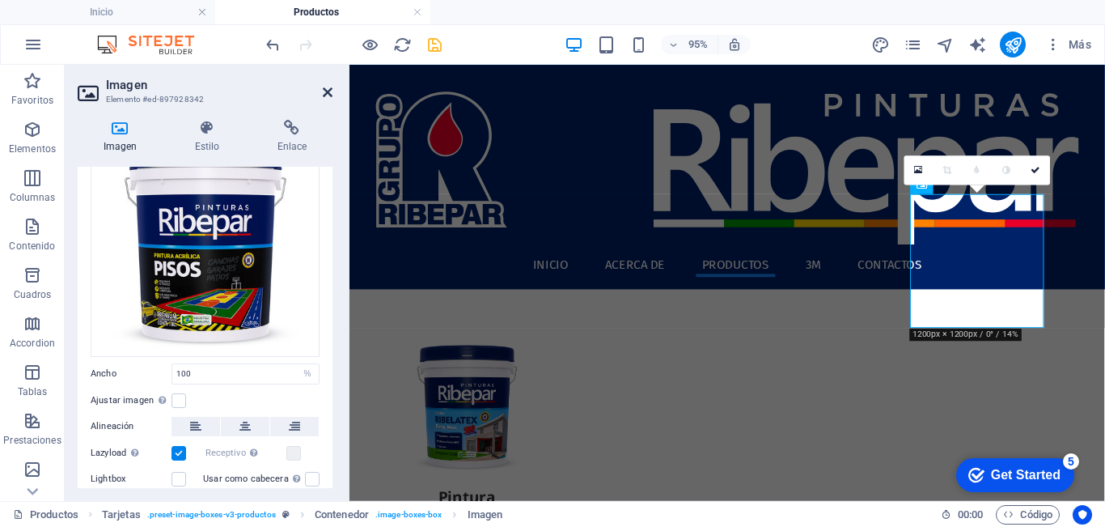
click at [325, 88] on icon at bounding box center [328, 92] width 10 height 13
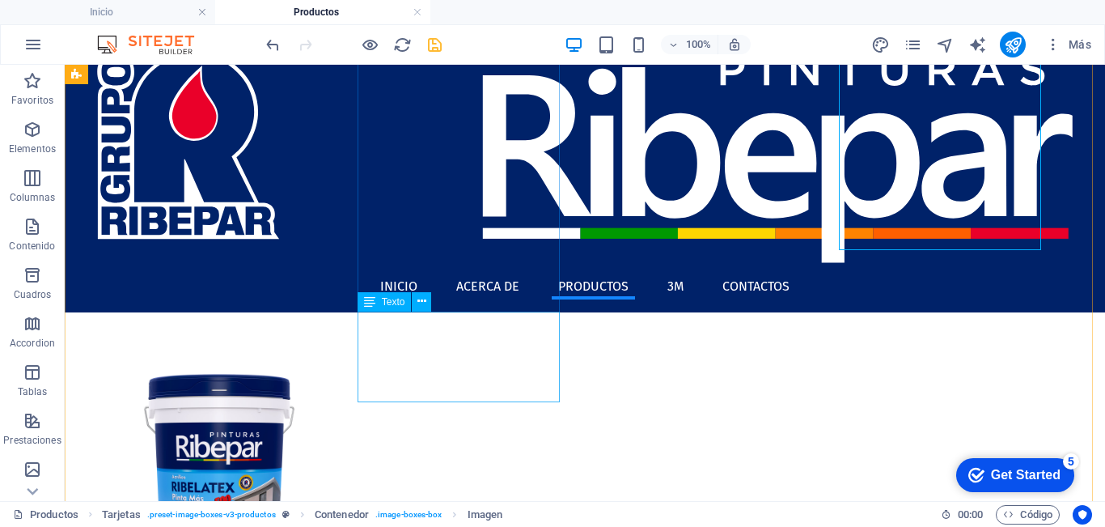
scroll to position [0, 0]
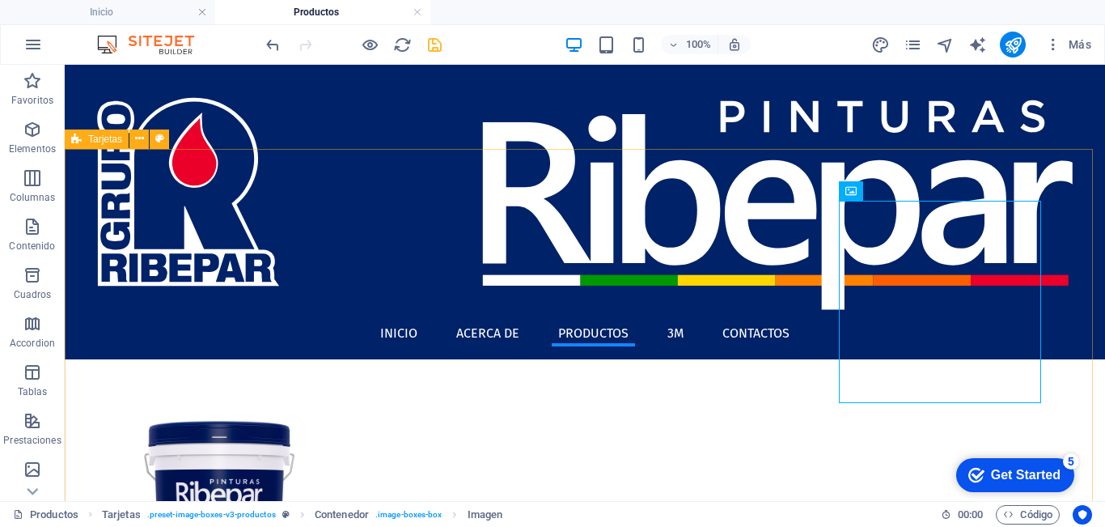
click at [89, 141] on span "Tarjetas" at bounding box center [105, 139] width 34 height 10
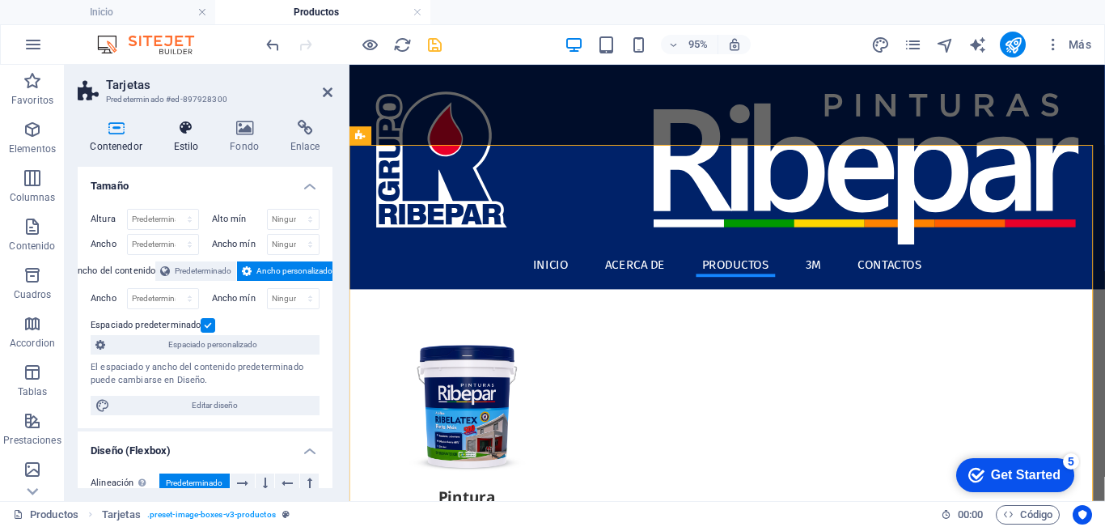
click at [179, 140] on h4 "Estilo" at bounding box center [189, 137] width 57 height 34
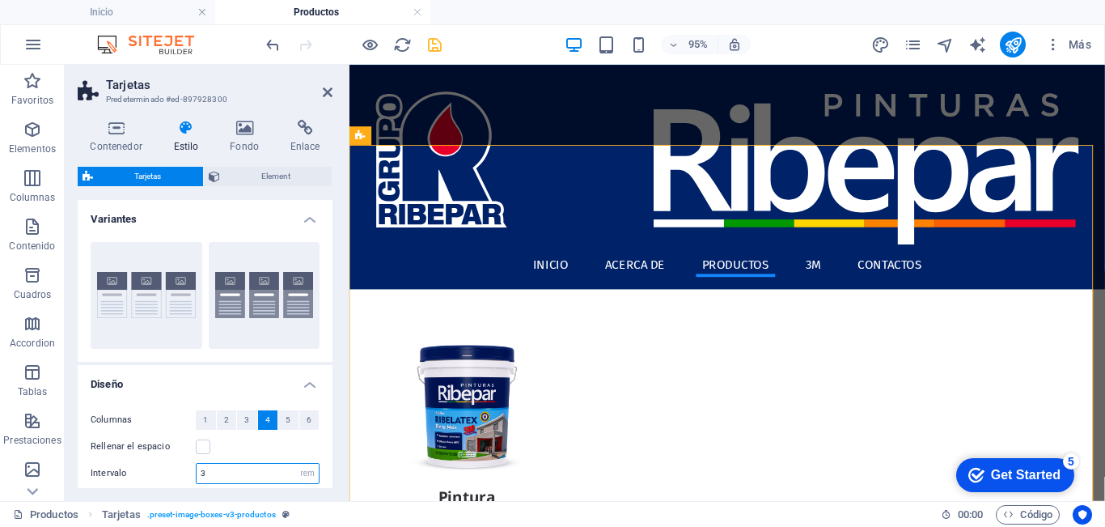
scroll to position [50, 0]
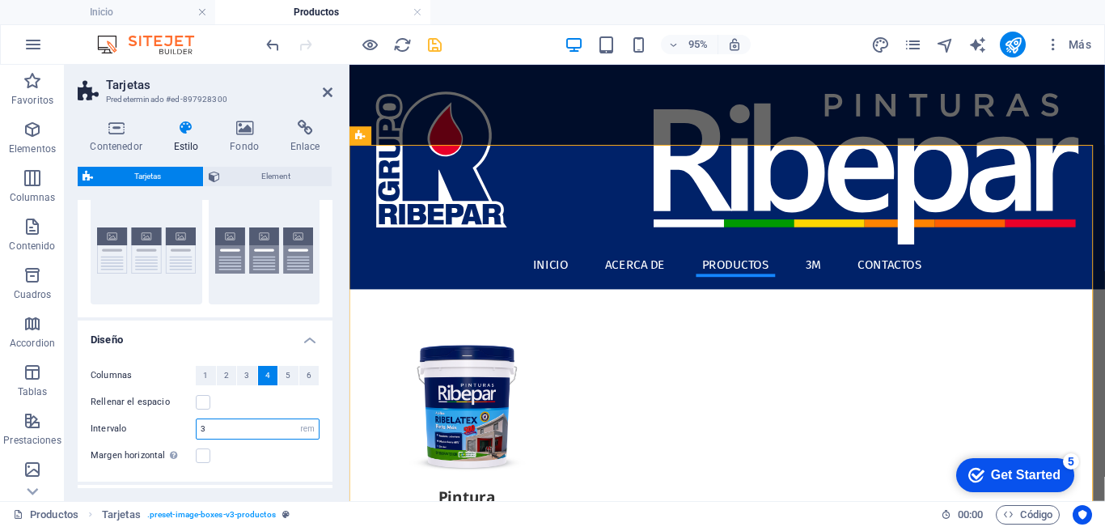
drag, startPoint x: 218, startPoint y: 475, endPoint x: 108, endPoint y: 476, distance: 110.8
click at [100, 477] on ul "Diseño Columnas 1 2 3 4 5 6 Rellenar el espacio Intervalo 3 px rem % vw vh Marg…" at bounding box center [205, 421] width 255 height 203
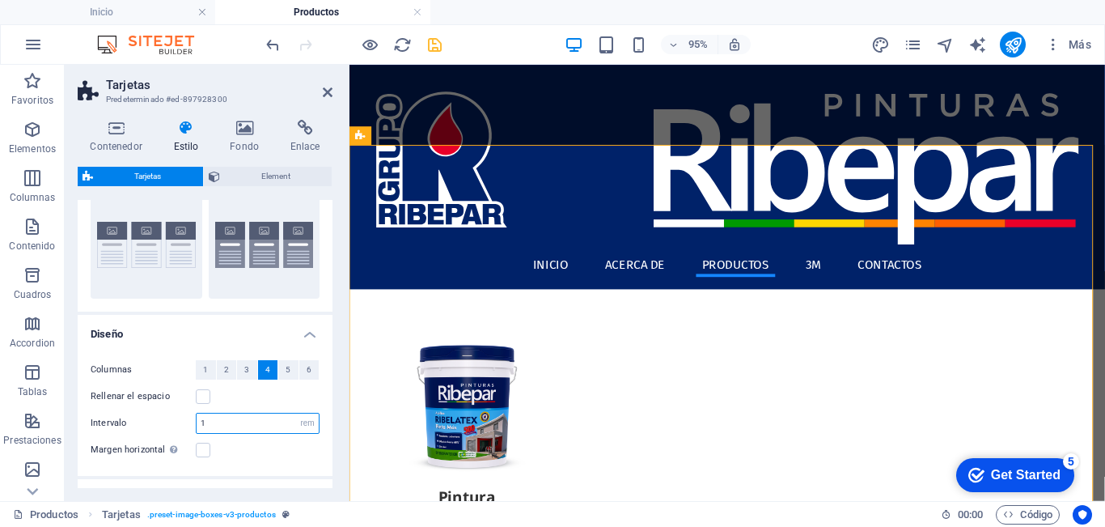
type input "1"
click at [143, 420] on label "Intervalo" at bounding box center [143, 422] width 105 height 9
click at [269, 172] on span "Element" at bounding box center [276, 176] width 103 height 19
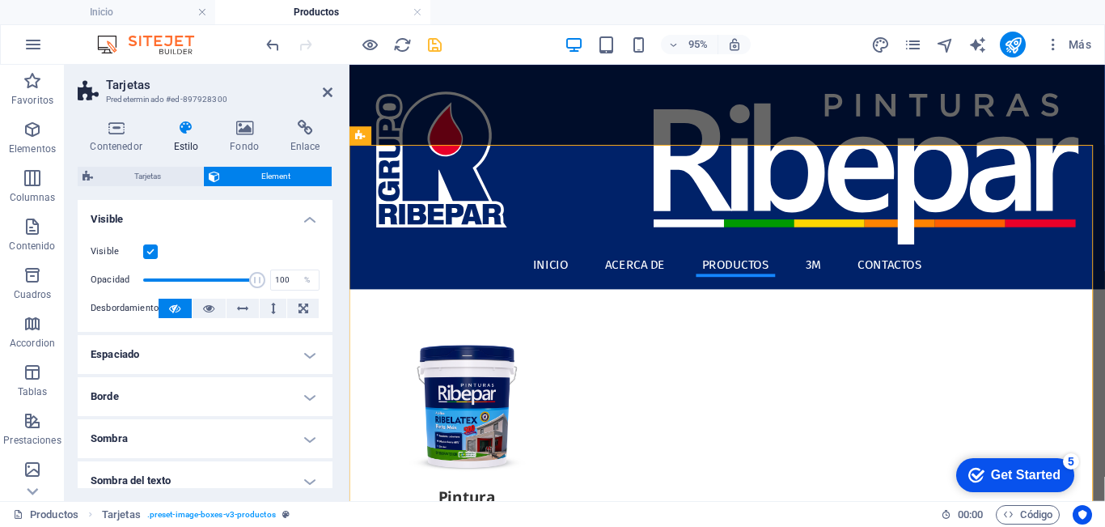
click at [207, 361] on h4 "Espaciado" at bounding box center [205, 354] width 255 height 39
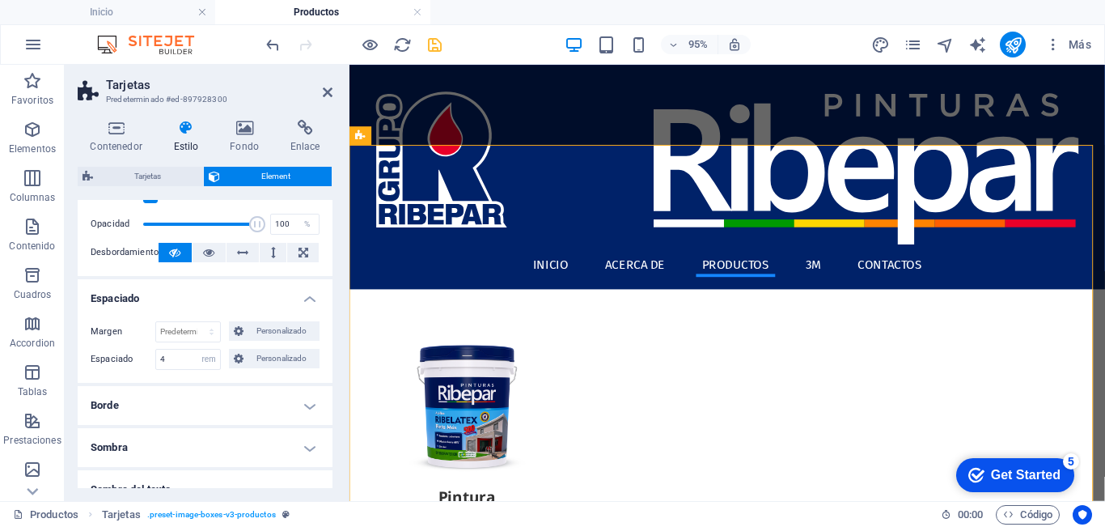
scroll to position [81, 0]
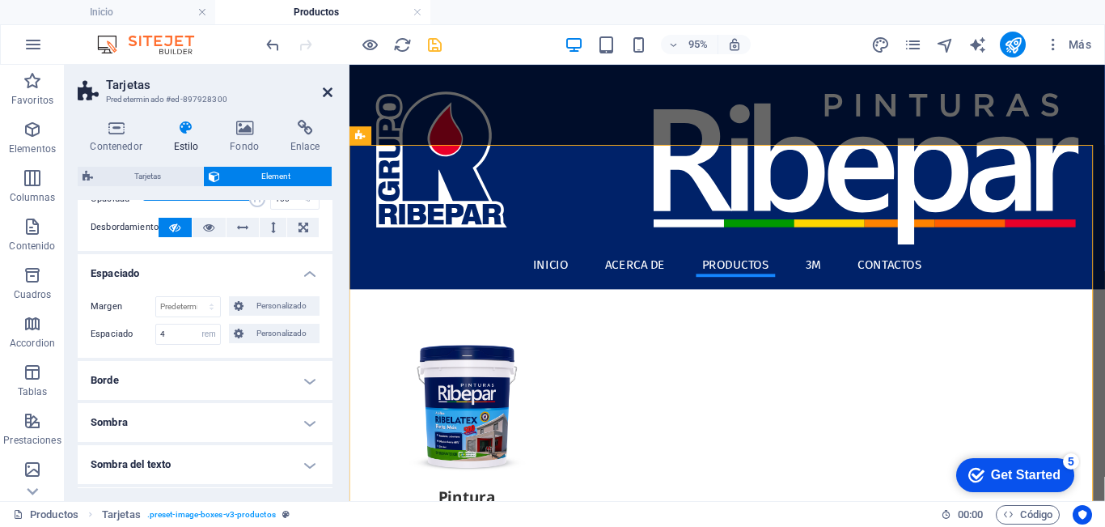
drag, startPoint x: 326, startPoint y: 90, endPoint x: 329, endPoint y: 123, distance: 33.3
click at [326, 90] on icon at bounding box center [328, 92] width 10 height 13
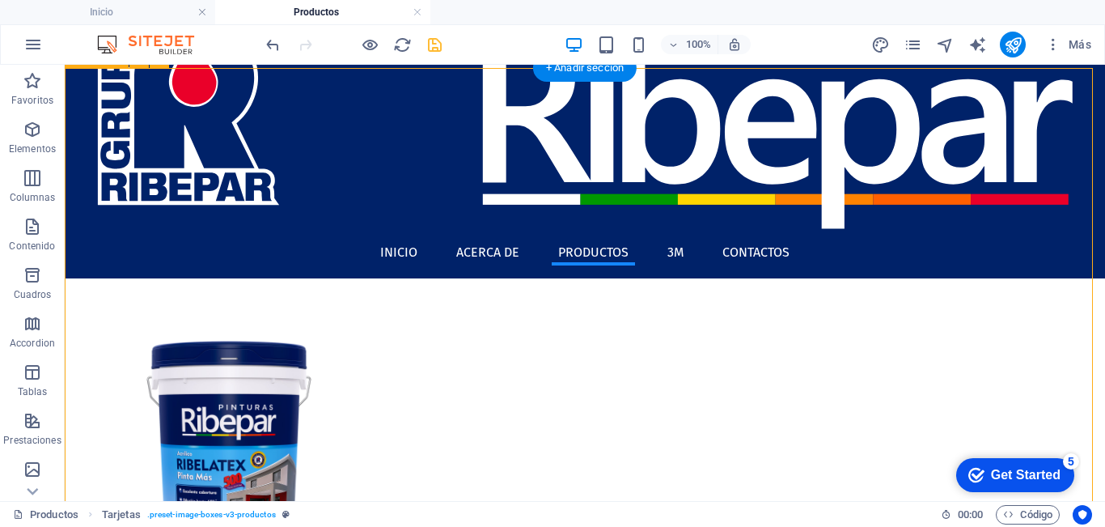
scroll to position [0, 0]
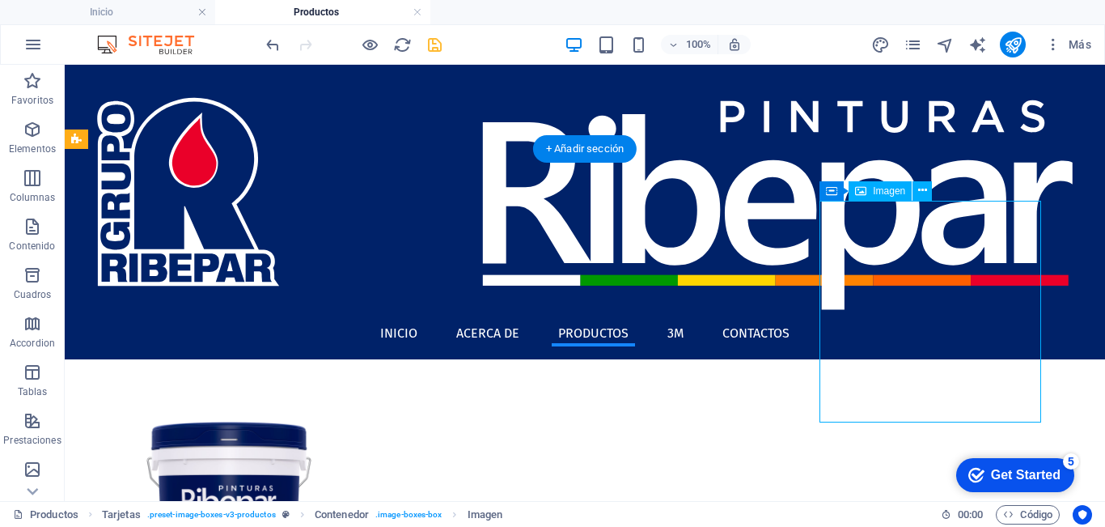
select select "%"
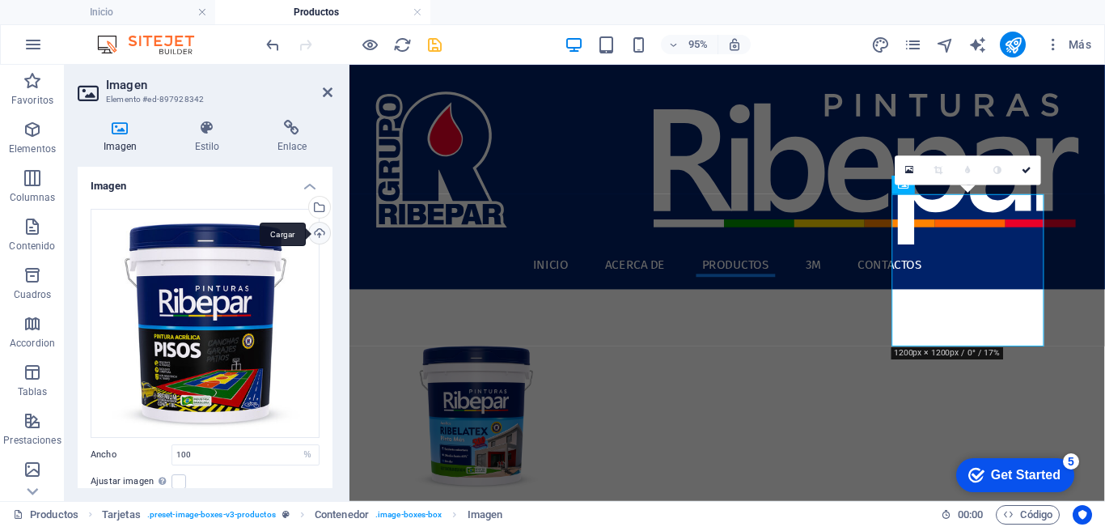
click at [315, 233] on div "Cargar" at bounding box center [318, 235] width 24 height 24
click at [323, 91] on icon at bounding box center [328, 92] width 10 height 13
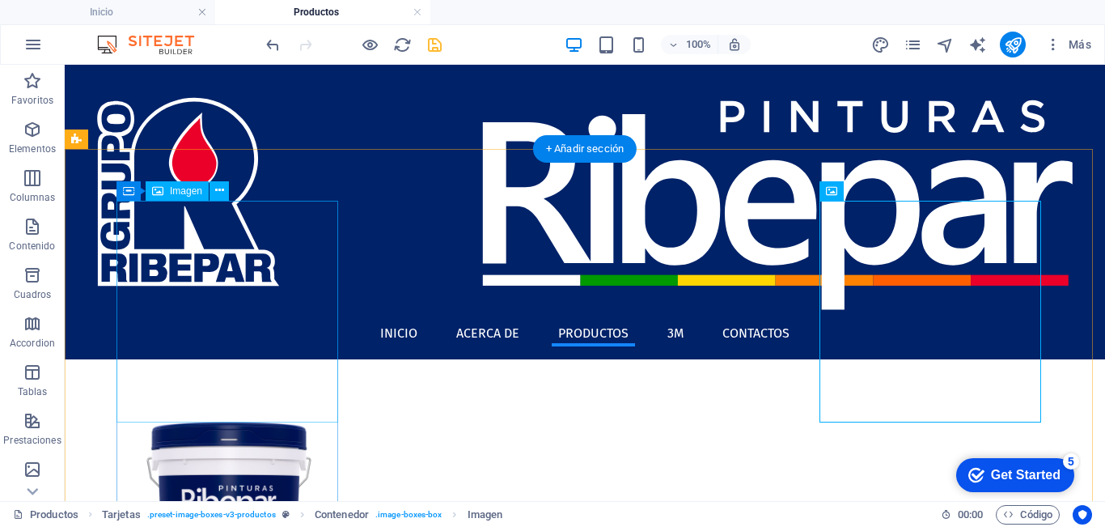
click at [273, 411] on figure at bounding box center [229, 523] width 225 height 225
select select "%"
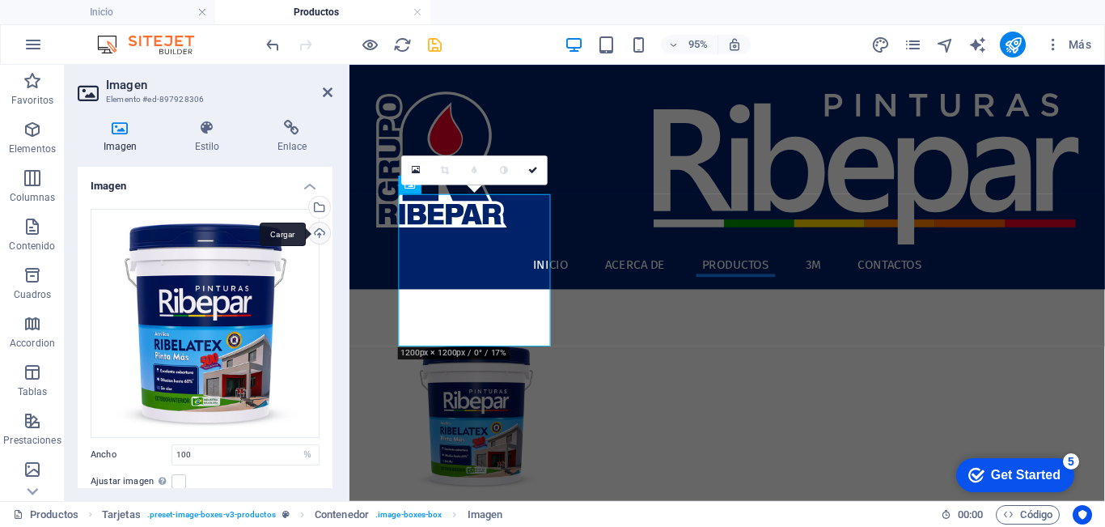
click at [312, 228] on div "Cargar" at bounding box center [318, 235] width 24 height 24
click at [326, 91] on icon at bounding box center [328, 92] width 10 height 13
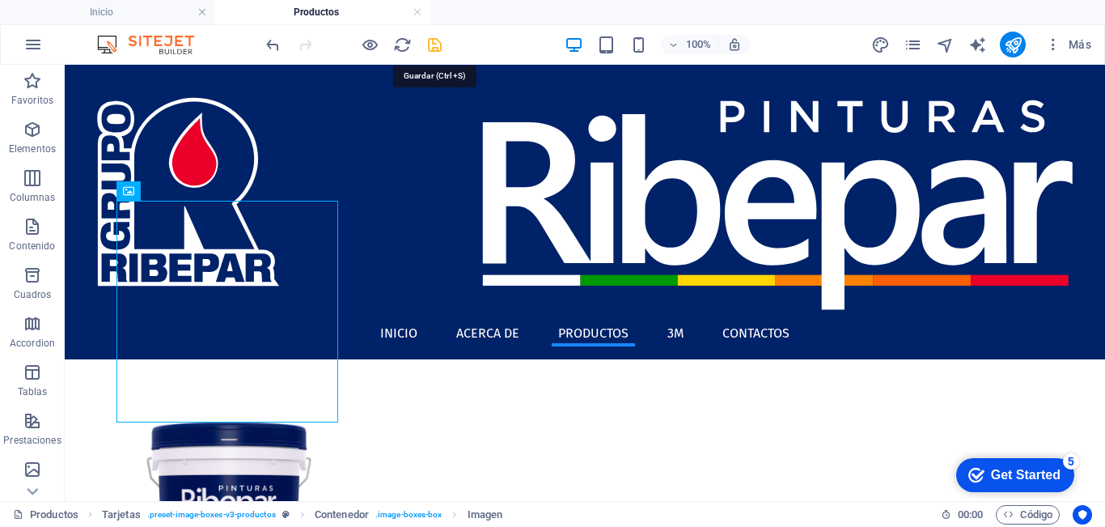
drag, startPoint x: 431, startPoint y: 45, endPoint x: 167, endPoint y: 182, distance: 297.5
click at [431, 45] on icon "save" at bounding box center [435, 45] width 19 height 19
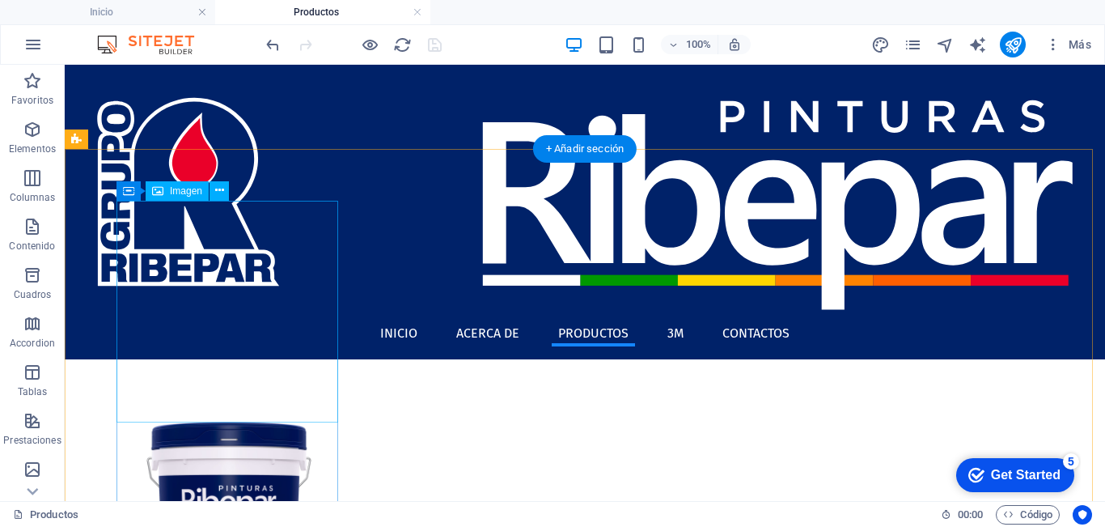
scroll to position [243, 0]
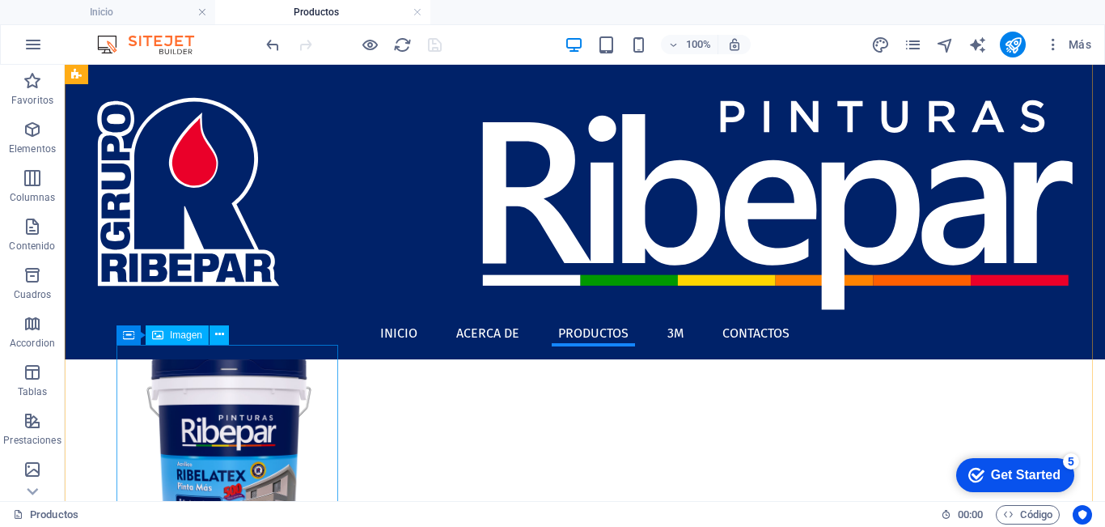
select select "%"
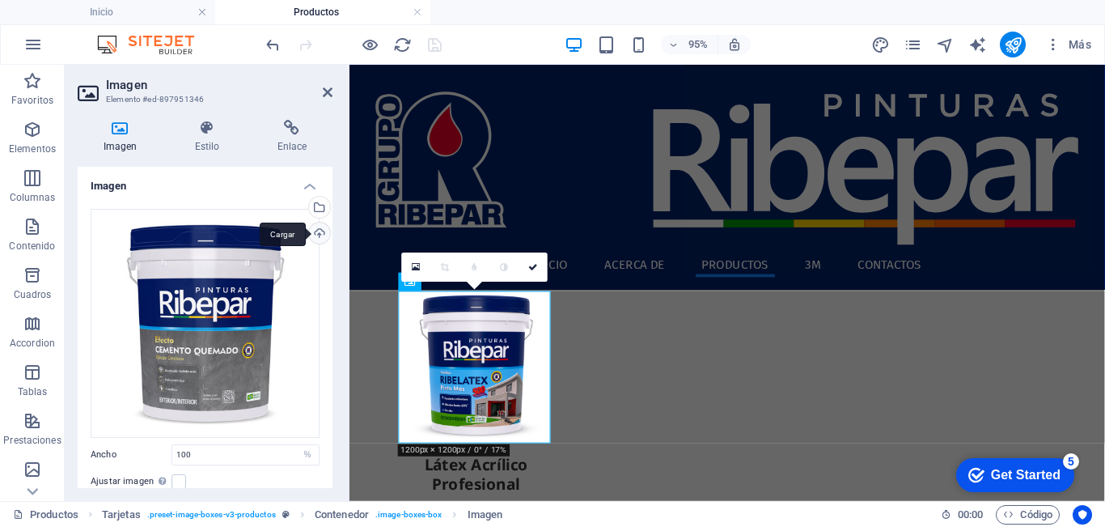
click at [316, 231] on div "Cargar" at bounding box center [318, 235] width 24 height 24
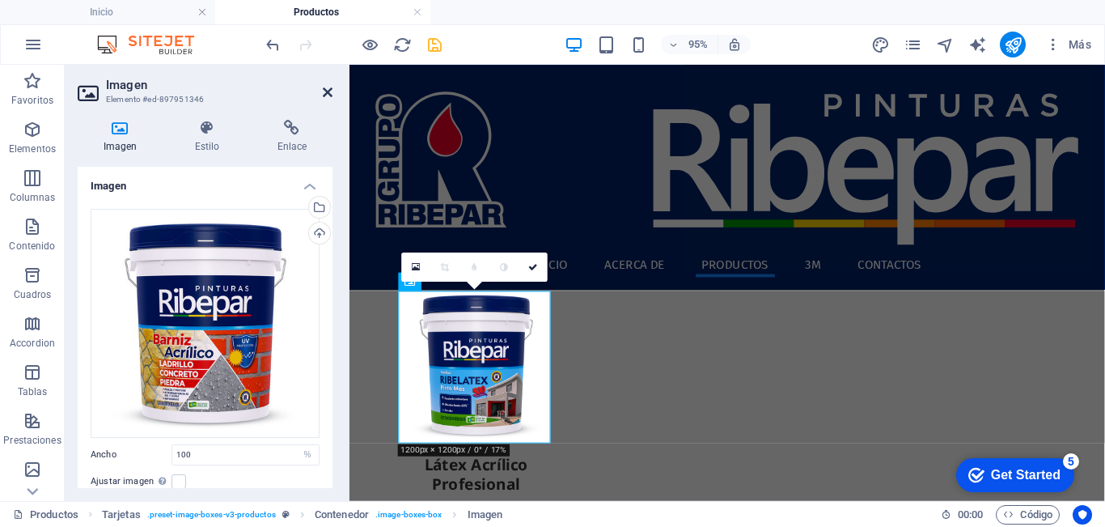
click at [325, 91] on icon at bounding box center [328, 92] width 10 height 13
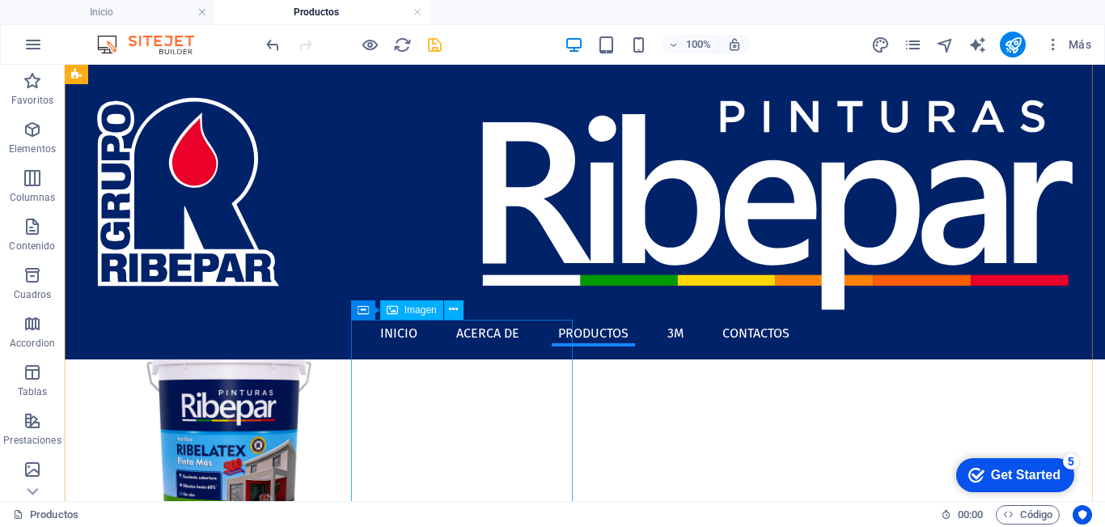
scroll to position [0, 0]
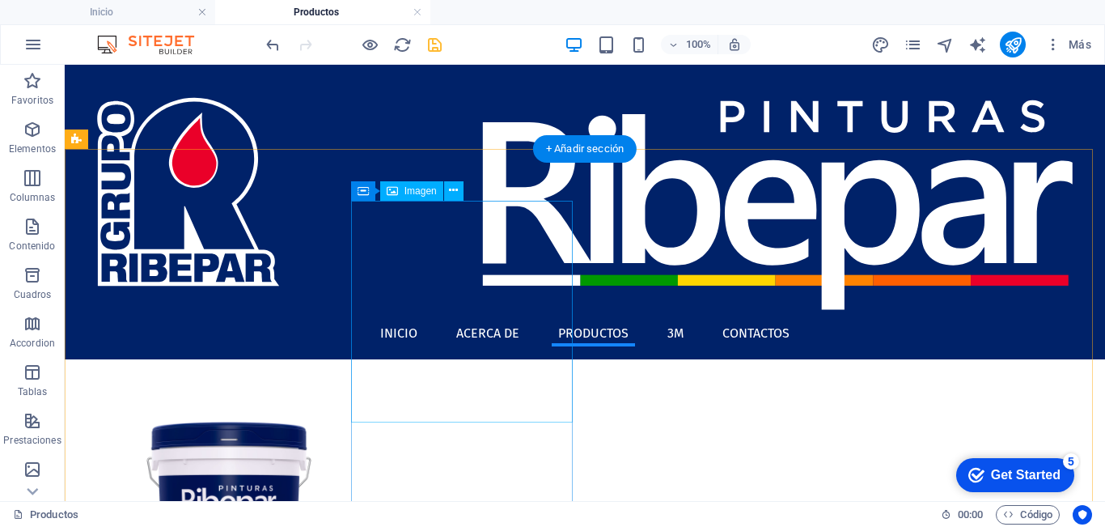
select select "%"
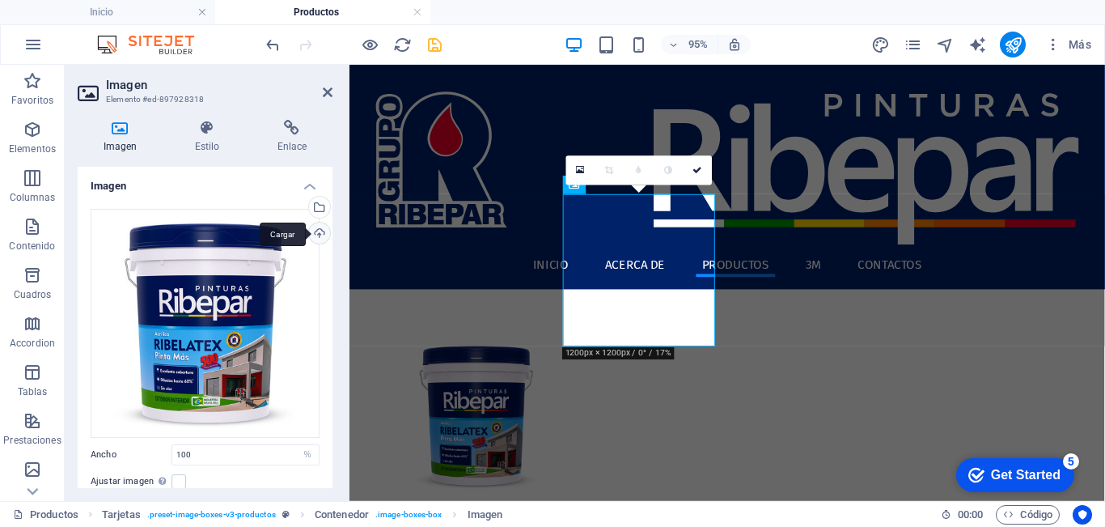
click at [313, 236] on div "Cargar" at bounding box center [318, 235] width 24 height 24
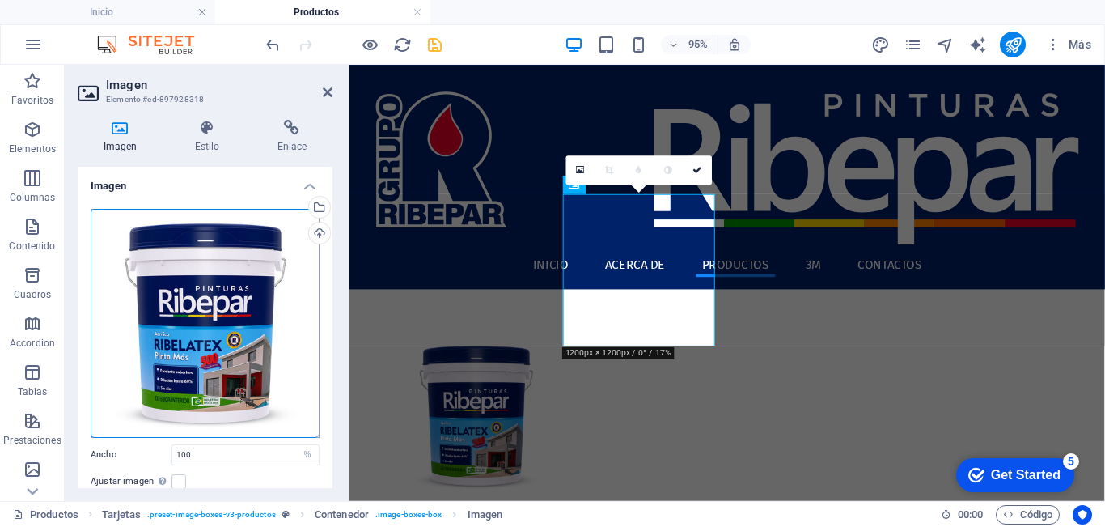
scroll to position [156, 0]
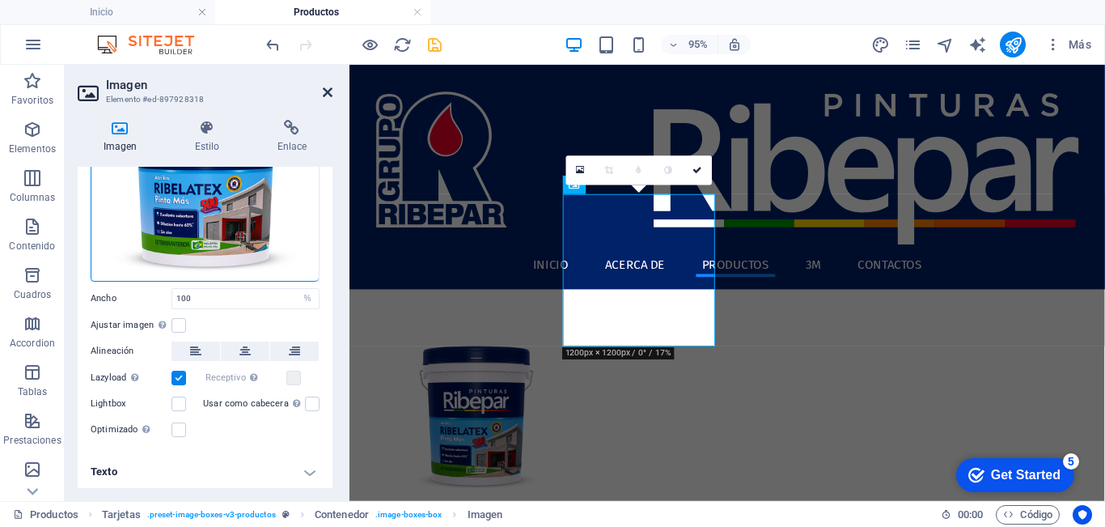
click at [323, 90] on icon at bounding box center [328, 92] width 10 height 13
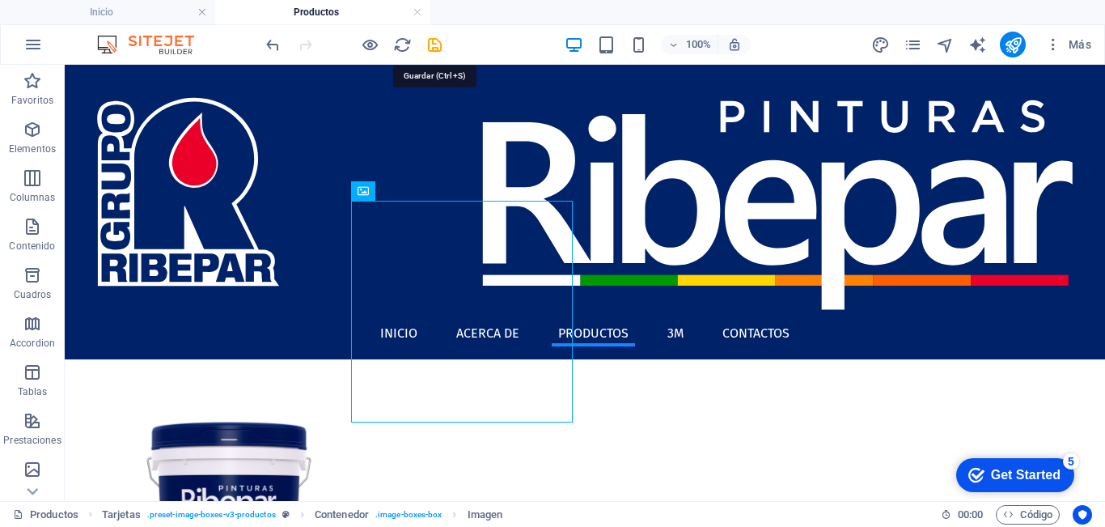
click at [435, 45] on icon "save" at bounding box center [435, 45] width 19 height 19
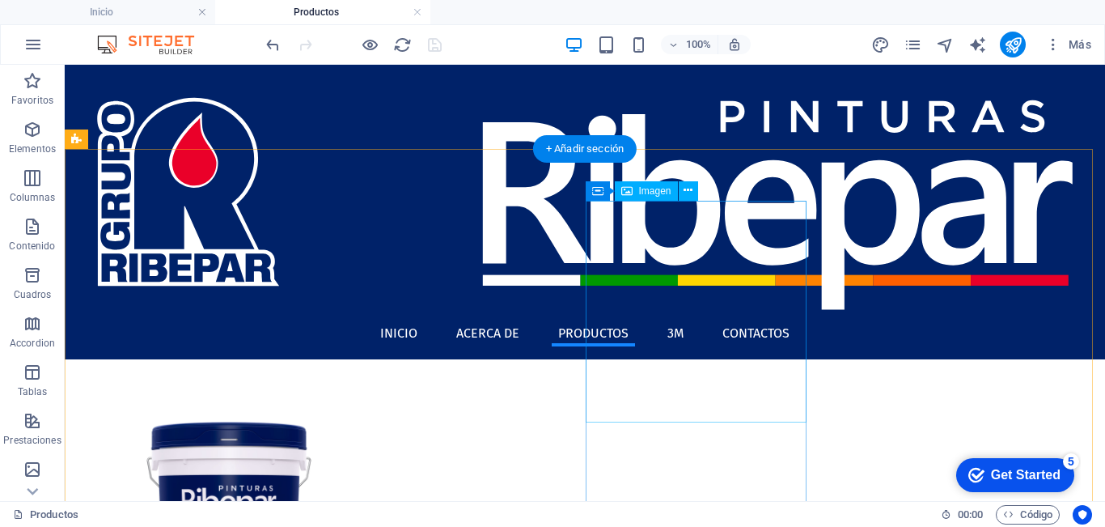
select select "%"
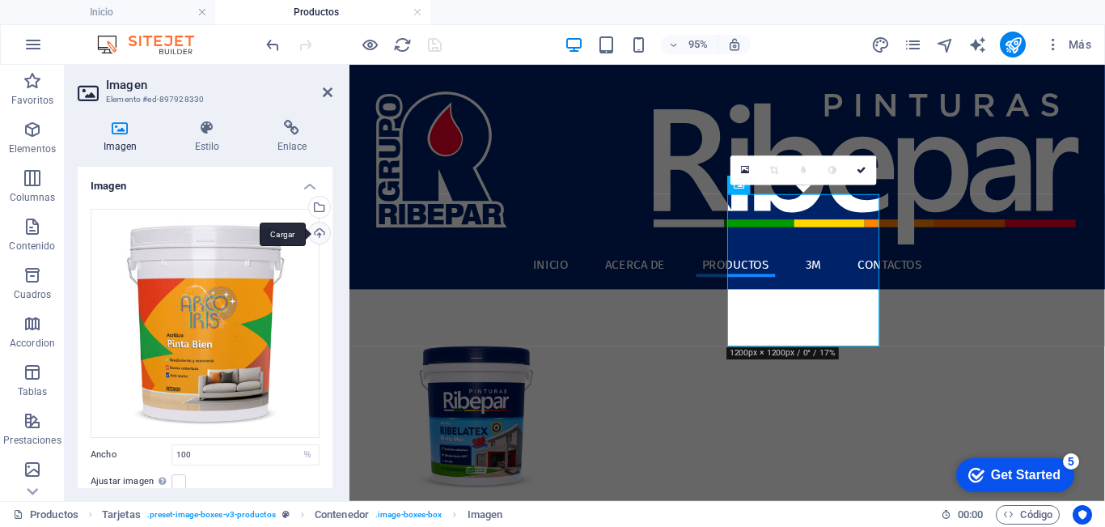
click at [316, 234] on div "Cargar" at bounding box center [318, 235] width 24 height 24
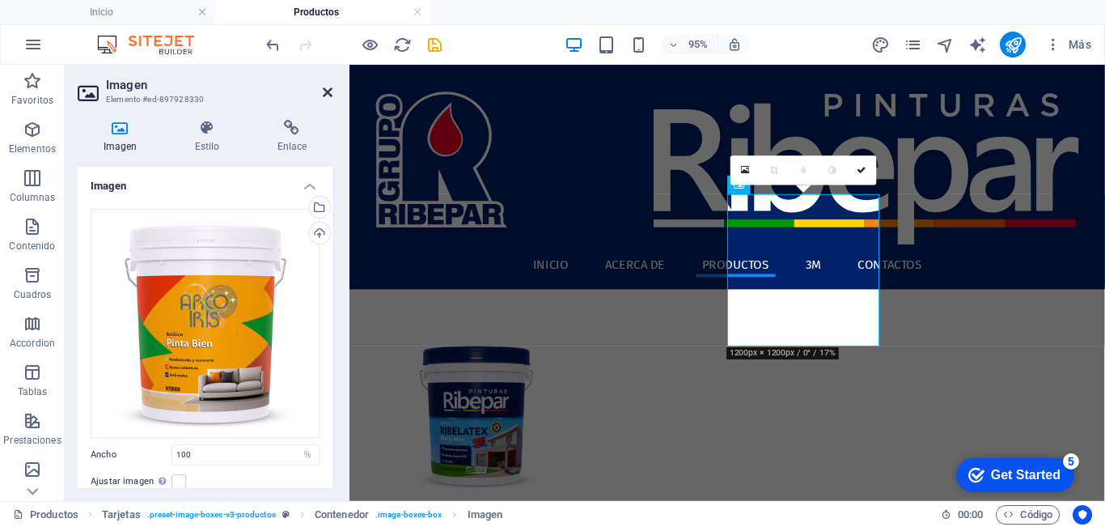
click at [325, 89] on icon at bounding box center [328, 92] width 10 height 13
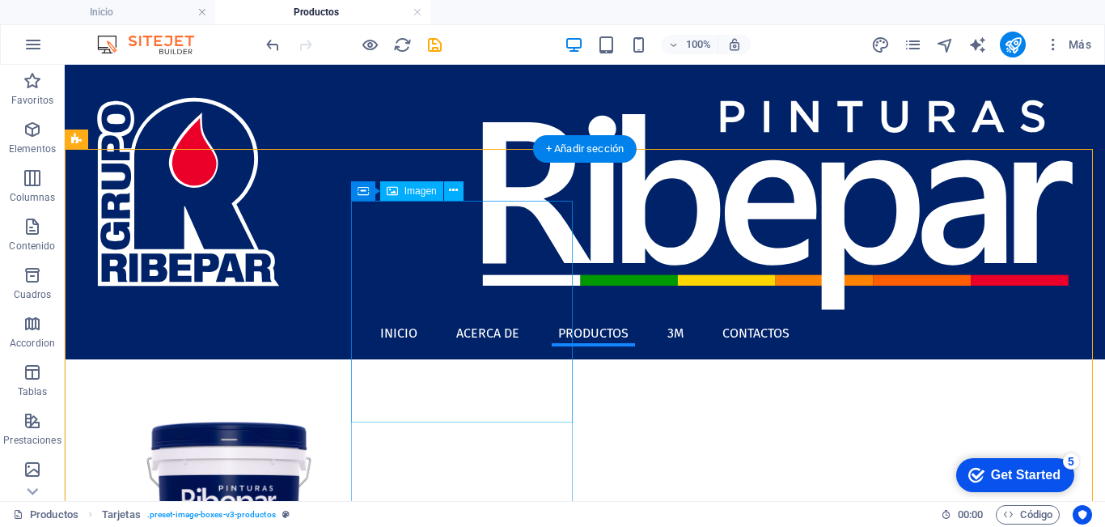
scroll to position [324, 0]
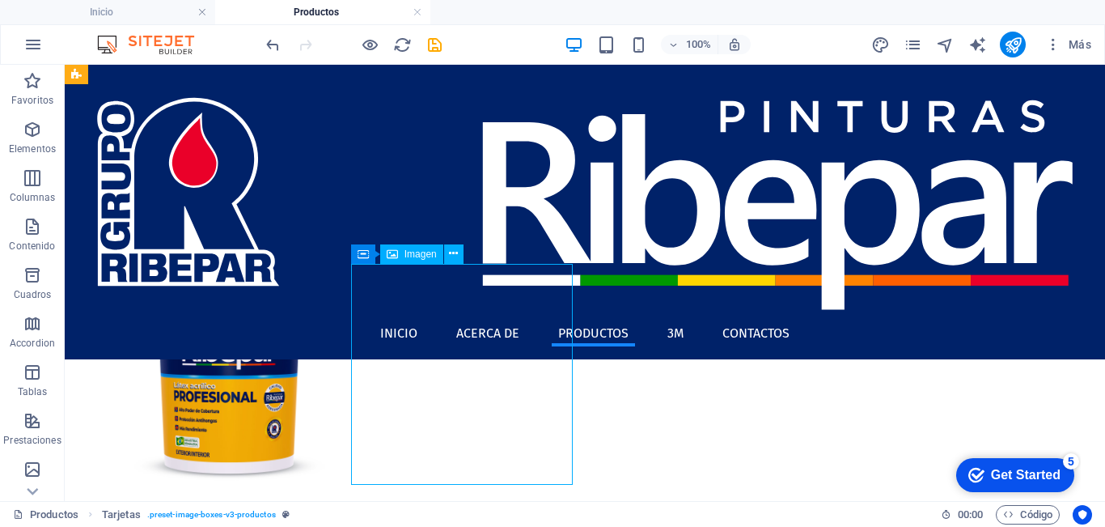
select select "%"
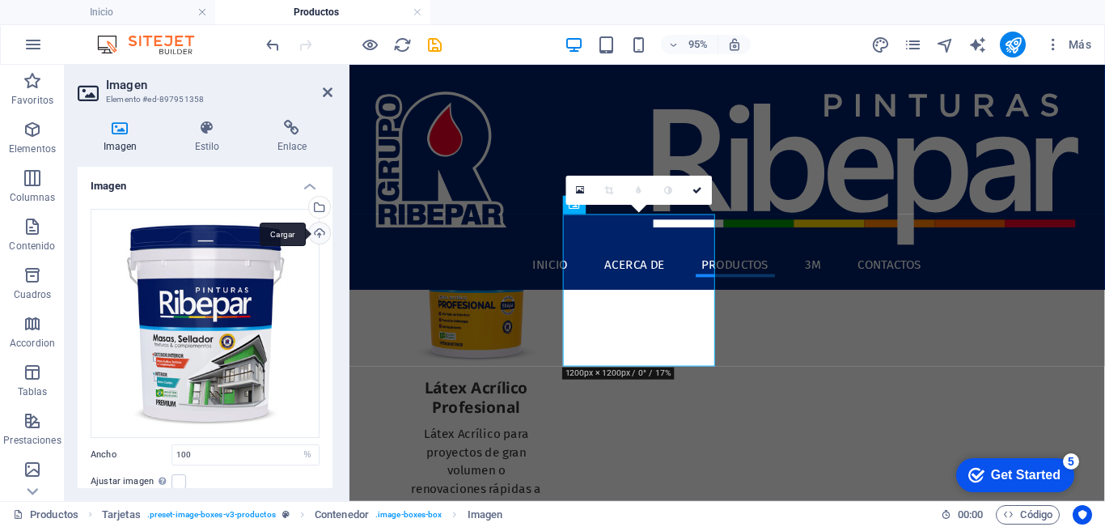
click at [317, 233] on div "Cargar" at bounding box center [318, 235] width 24 height 24
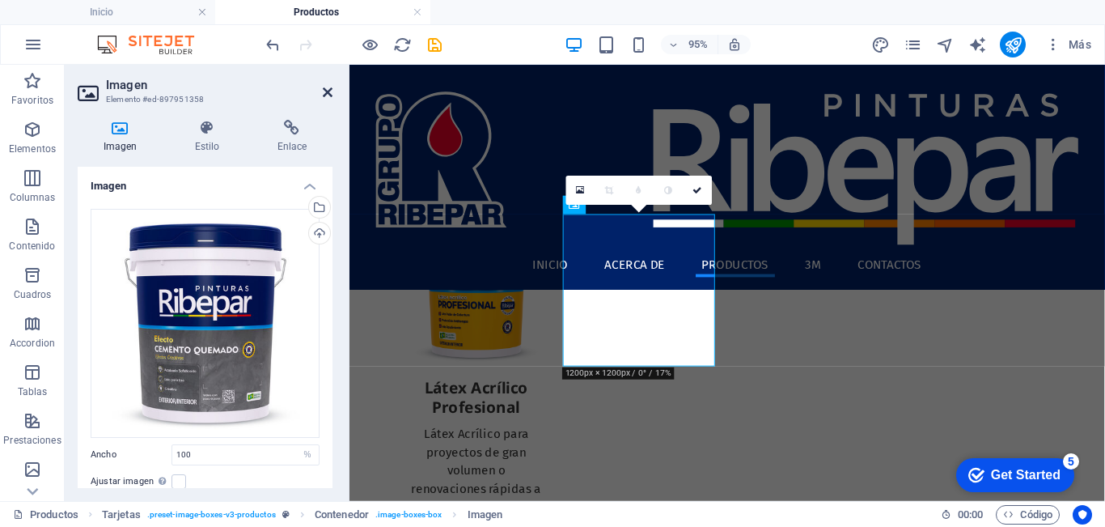
click at [327, 92] on icon at bounding box center [328, 92] width 10 height 13
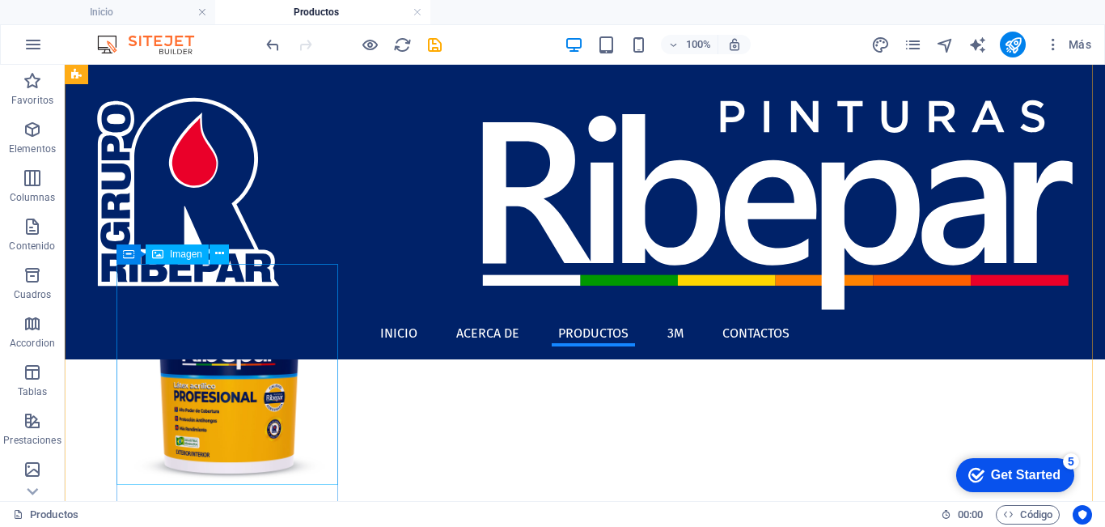
select select "%"
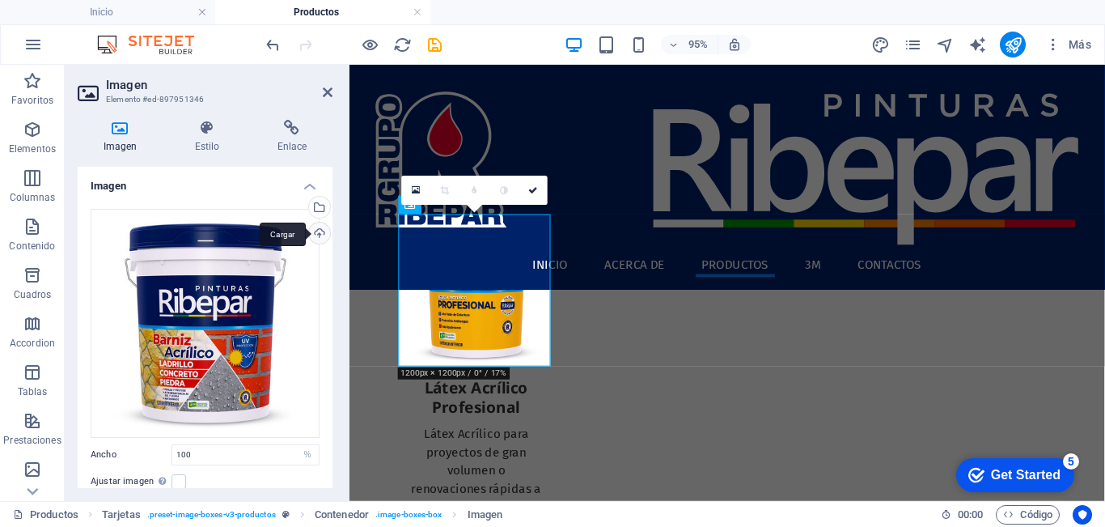
click at [312, 229] on div "Cargar" at bounding box center [318, 235] width 24 height 24
click at [326, 90] on icon at bounding box center [328, 92] width 10 height 13
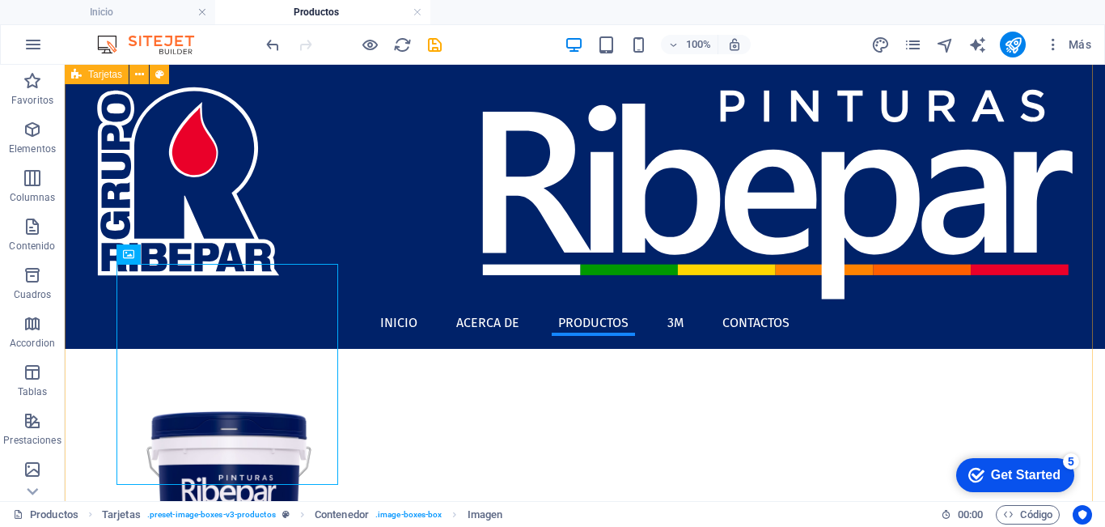
scroll to position [0, 0]
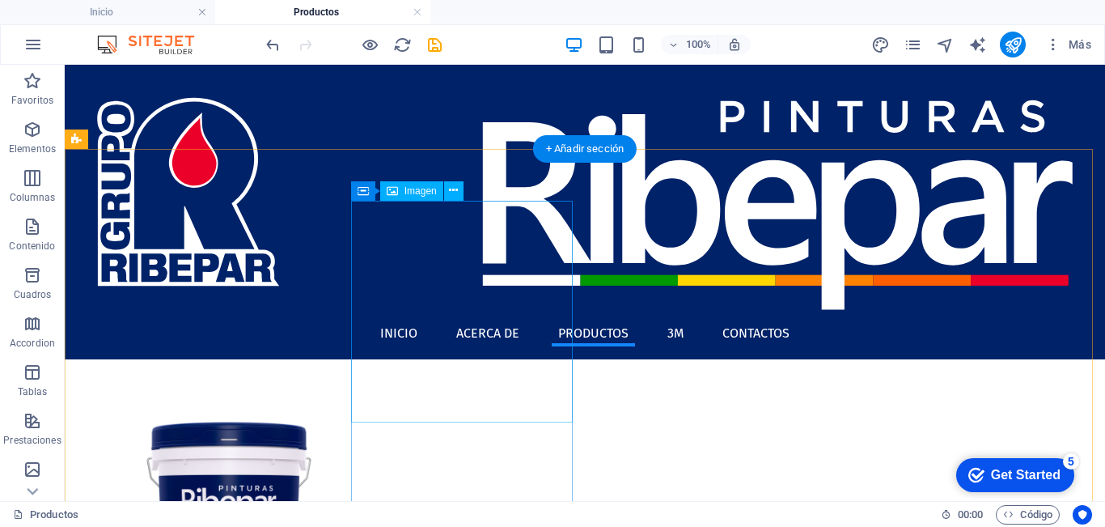
select select "%"
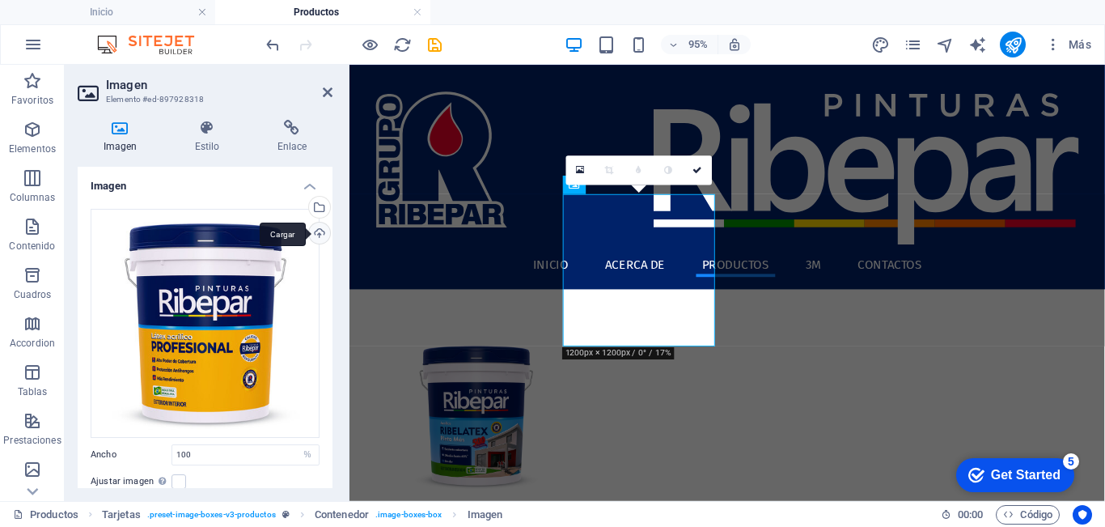
click at [318, 233] on div "Cargar" at bounding box center [318, 235] width 24 height 24
click at [323, 88] on icon at bounding box center [328, 92] width 10 height 13
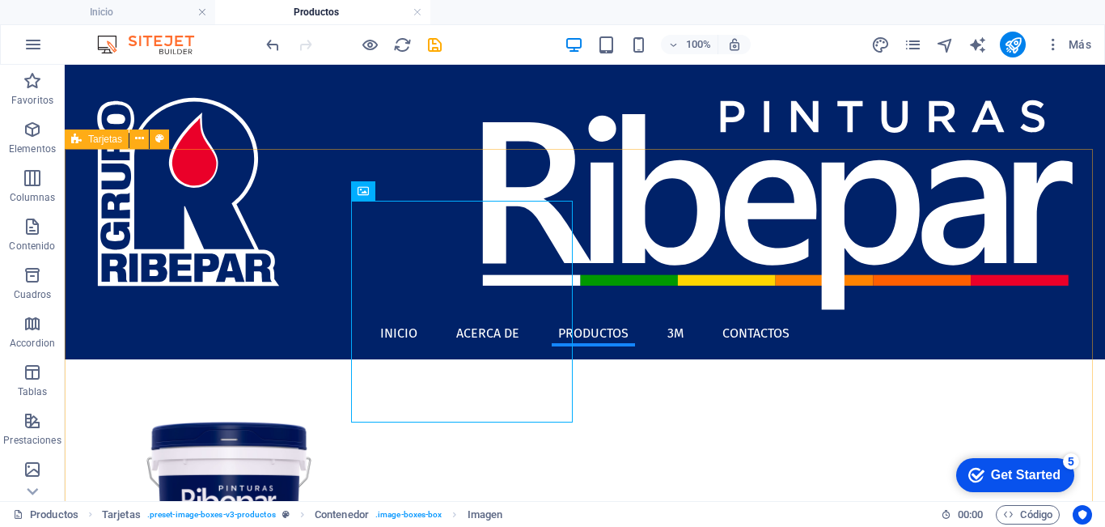
click at [89, 137] on span "Tarjetas" at bounding box center [105, 139] width 34 height 10
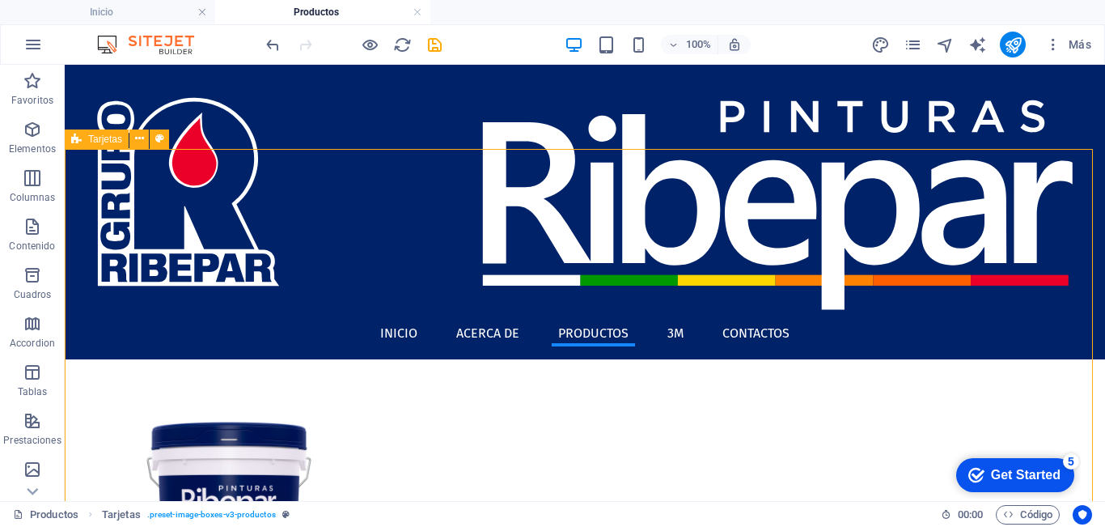
click at [89, 137] on span "Tarjetas" at bounding box center [105, 139] width 34 height 10
select select "rem"
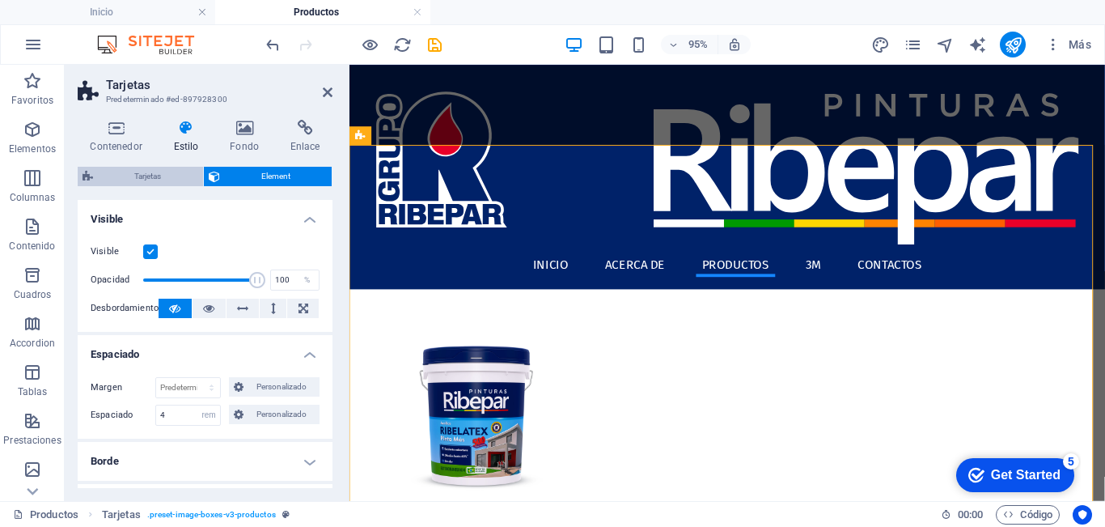
click at [157, 182] on span "Tarjetas" at bounding box center [148, 176] width 100 height 19
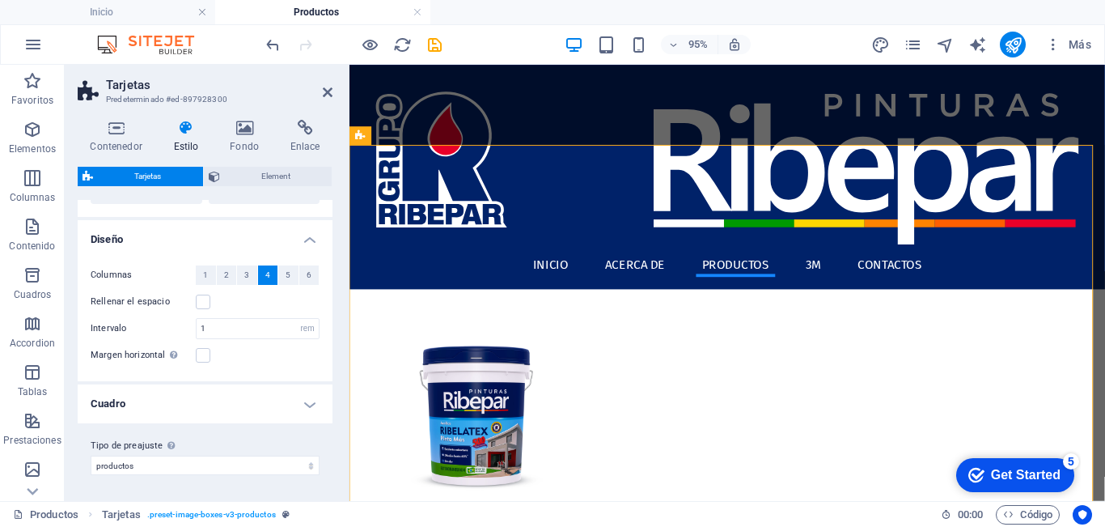
click at [163, 401] on h4 "Cuadro" at bounding box center [205, 403] width 255 height 39
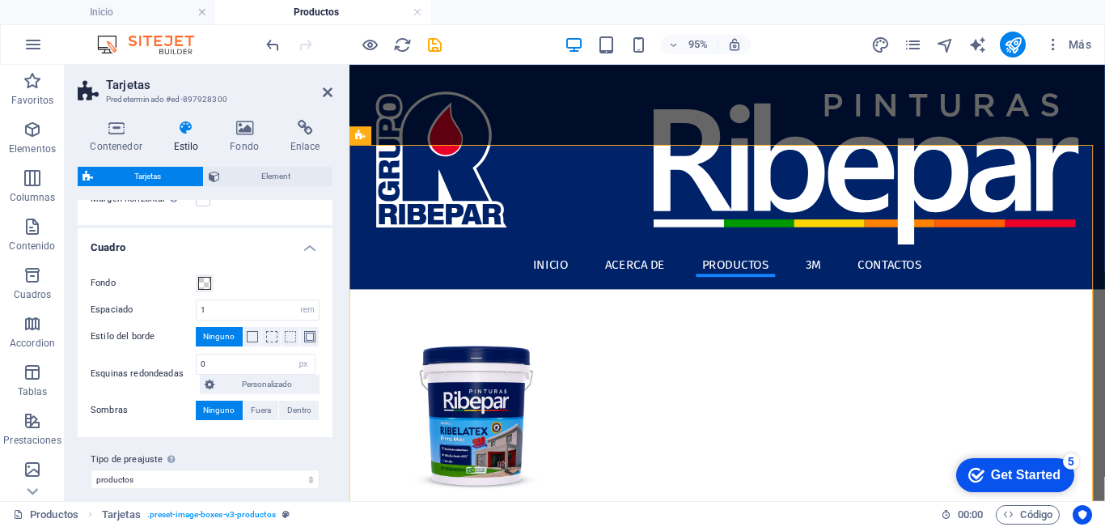
scroll to position [307, 0]
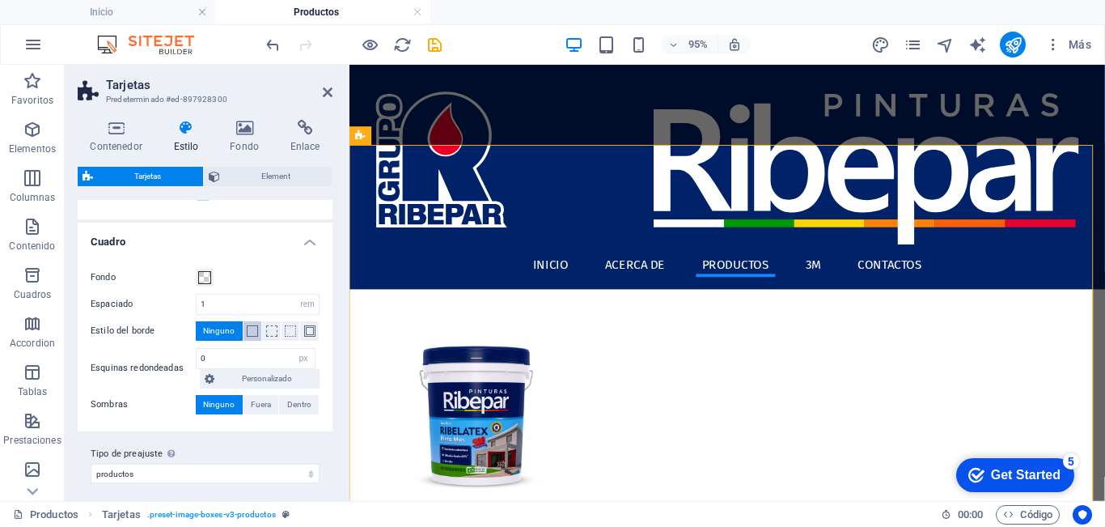
click at [247, 329] on span at bounding box center [252, 330] width 11 height 11
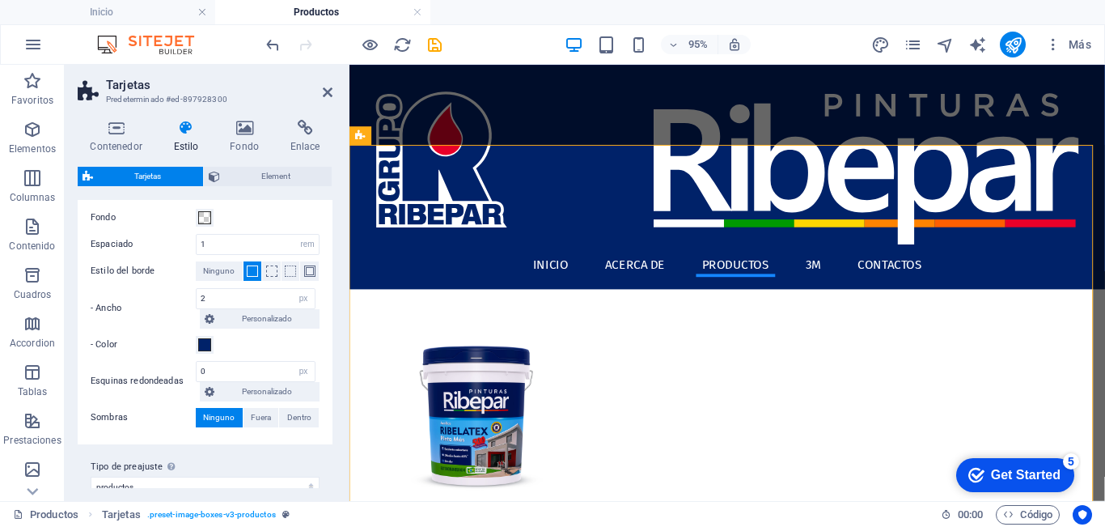
scroll to position [388, 0]
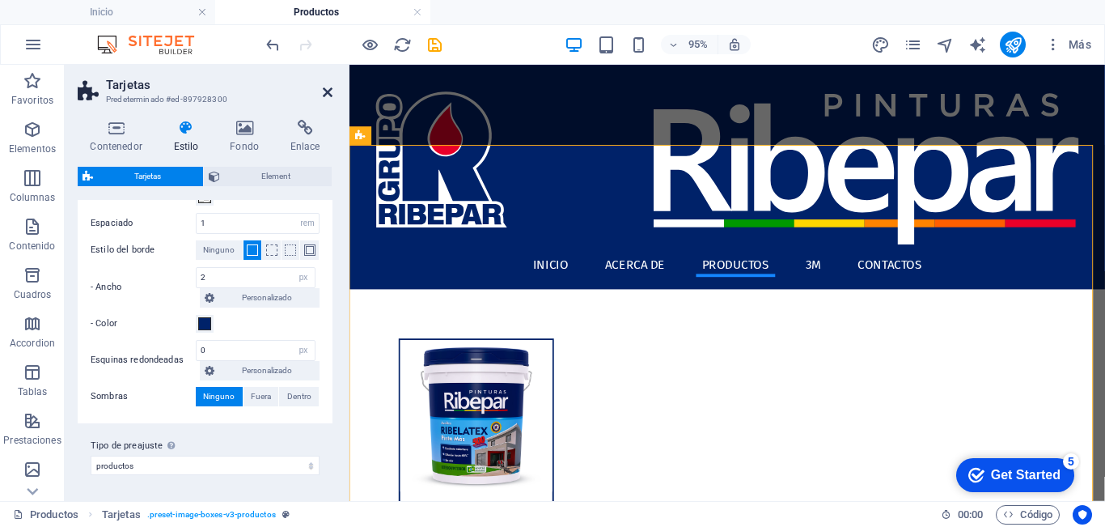
click at [325, 92] on icon at bounding box center [328, 92] width 10 height 13
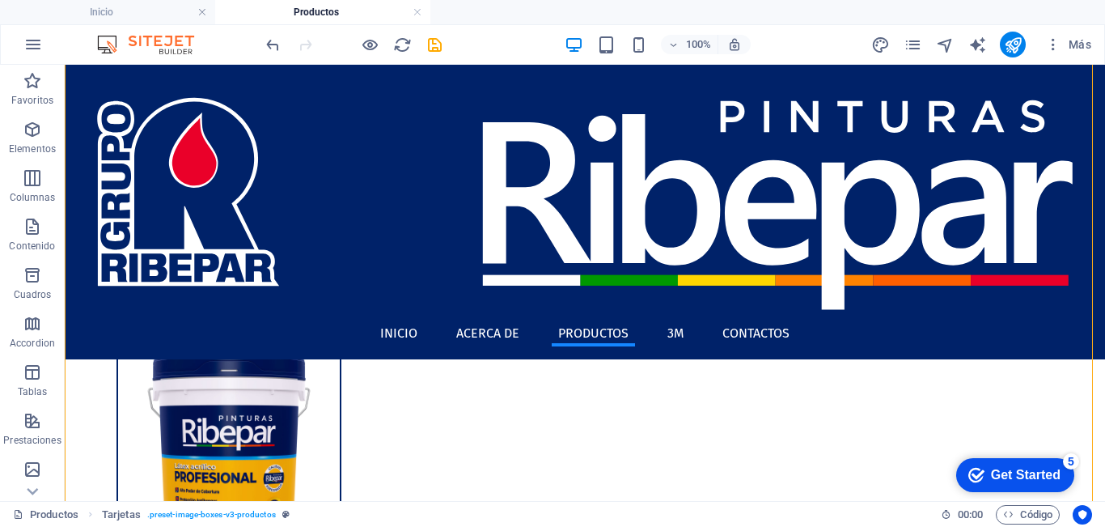
scroll to position [0, 0]
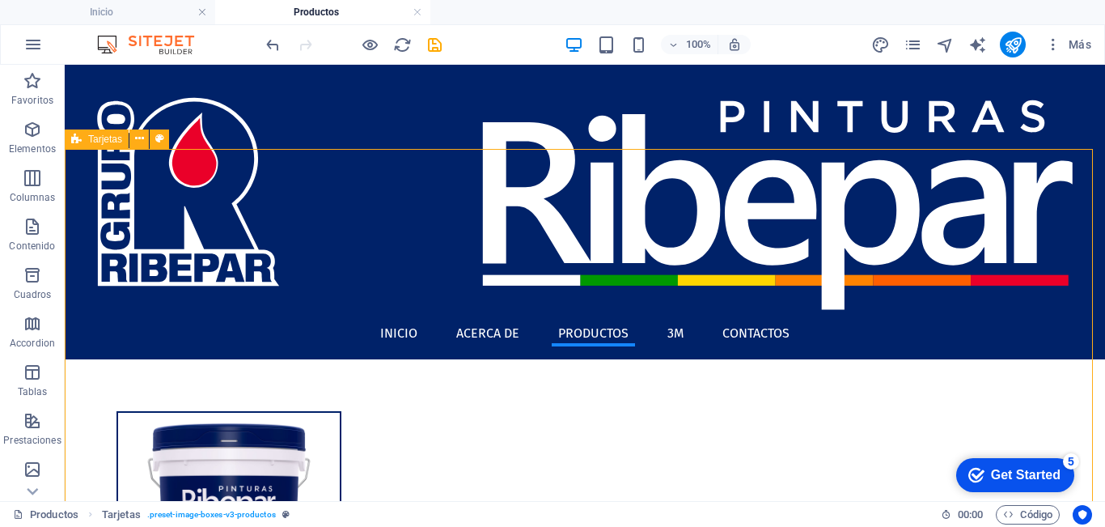
click at [95, 145] on div "Tarjetas" at bounding box center [97, 138] width 64 height 19
select select "rem"
select select "px"
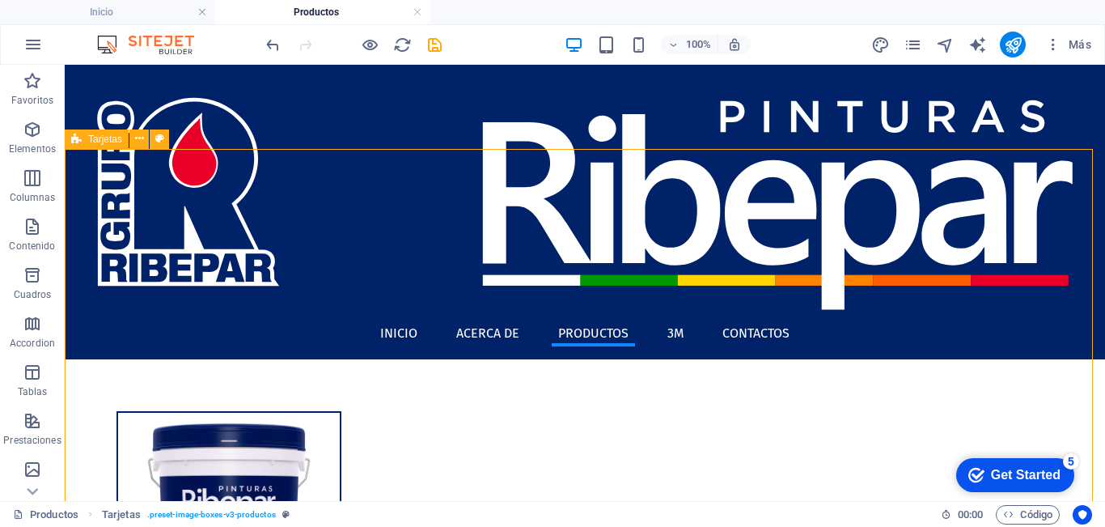
select select "px"
select select "preset-image-boxes-v3-productos"
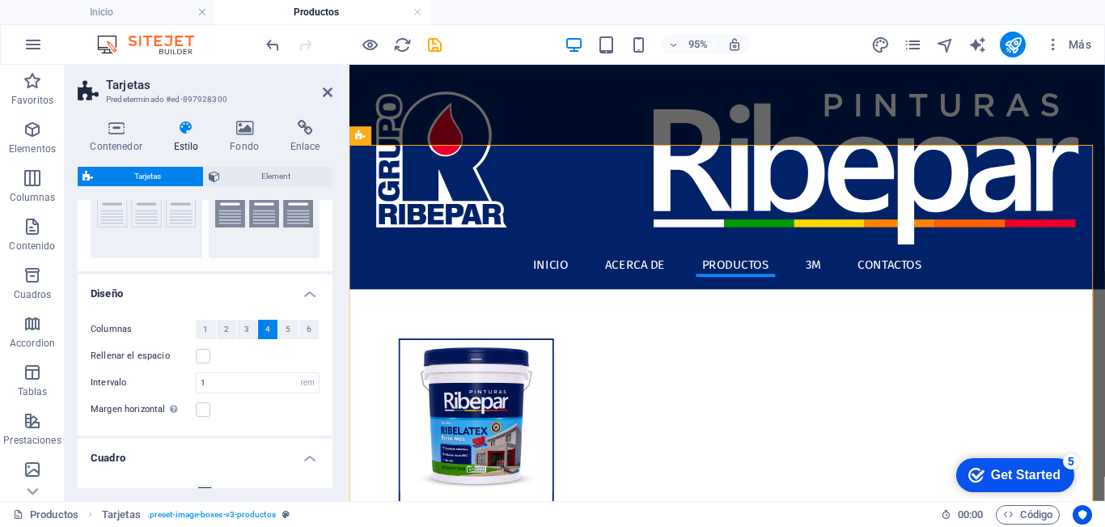
scroll to position [243, 0]
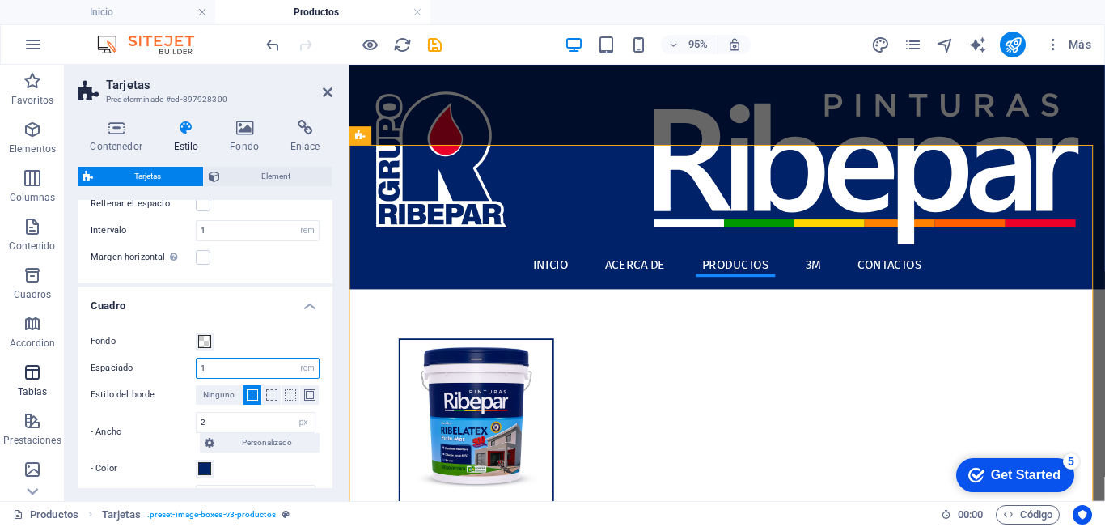
drag, startPoint x: 227, startPoint y: 367, endPoint x: 49, endPoint y: 366, distance: 178.8
click at [2, 361] on section "Favoritos Elementos Columnas Contenido Cuadros Accordion Tablas Prestaciones Im…" at bounding box center [552, 283] width 1105 height 436
type input "2"
drag, startPoint x: 217, startPoint y: 418, endPoint x: 123, endPoint y: 416, distance: 93.9
click at [123, 416] on div "- Ancho 2 px rem vh vw Personalizado Personalizado" at bounding box center [205, 432] width 229 height 40
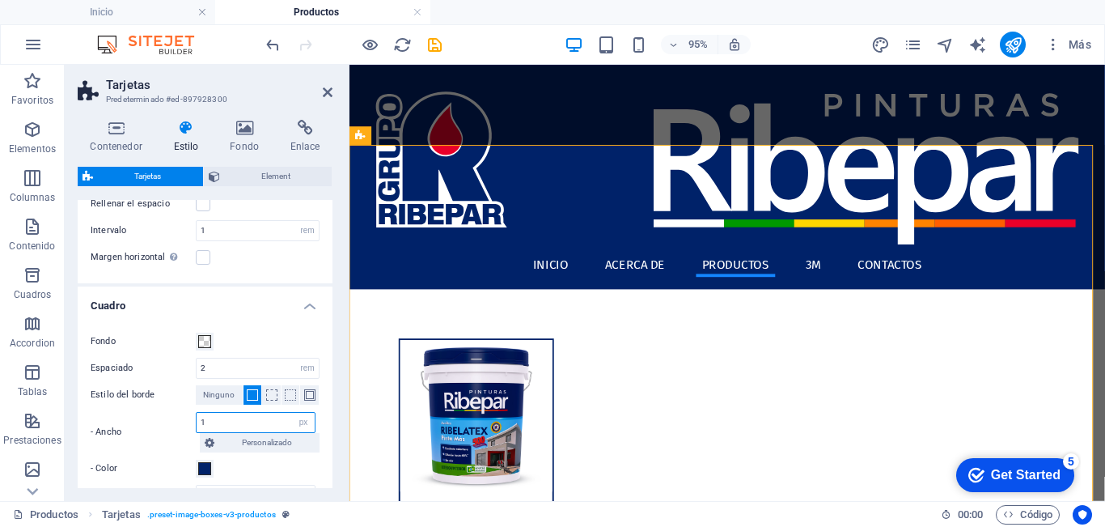
type input "1"
drag, startPoint x: 160, startPoint y: 439, endPoint x: 212, endPoint y: 466, distance: 58.6
click at [160, 439] on label "- Ancho" at bounding box center [143, 431] width 105 height 19
click at [209, 471] on span at bounding box center [204, 468] width 13 height 13
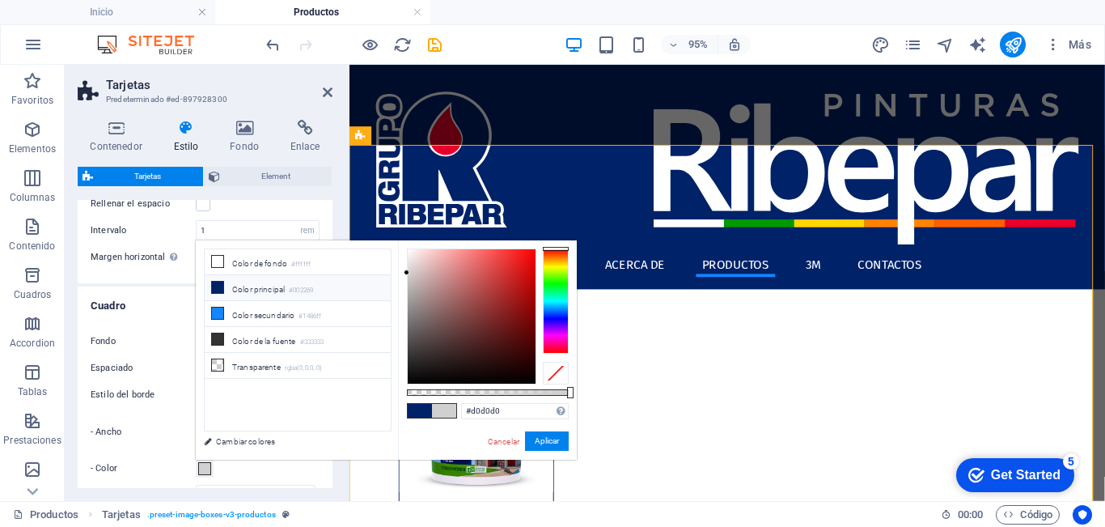
type input "#cfcfcf"
drag, startPoint x: 422, startPoint y: 282, endPoint x: 385, endPoint y: 273, distance: 37.5
click at [385, 273] on div "less Color de fondo #ffffff Color principal #002269 Color secundario #1486ff Co…" at bounding box center [386, 349] width 381 height 219
click at [537, 442] on button "Aplicar" at bounding box center [547, 440] width 44 height 19
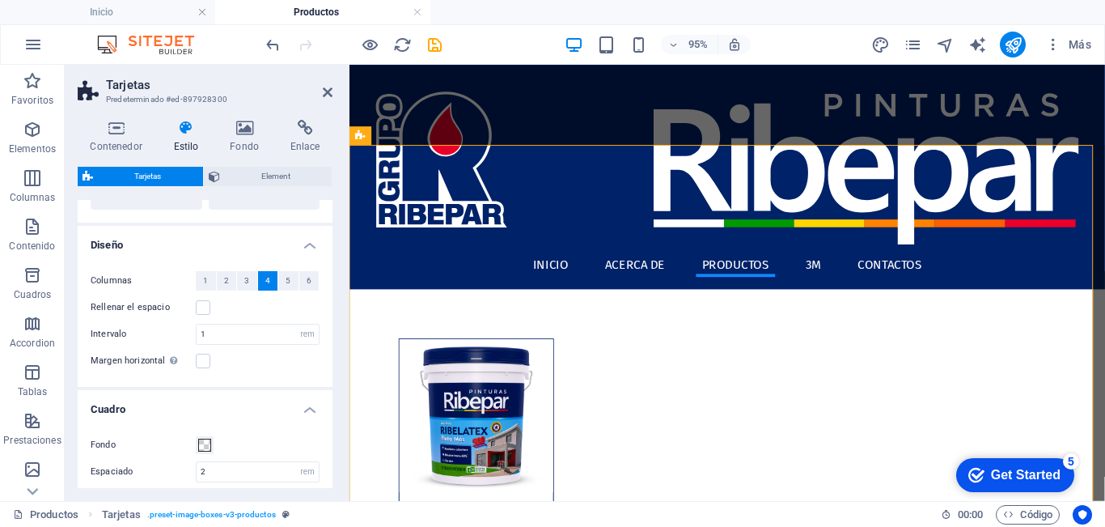
scroll to position [81, 0]
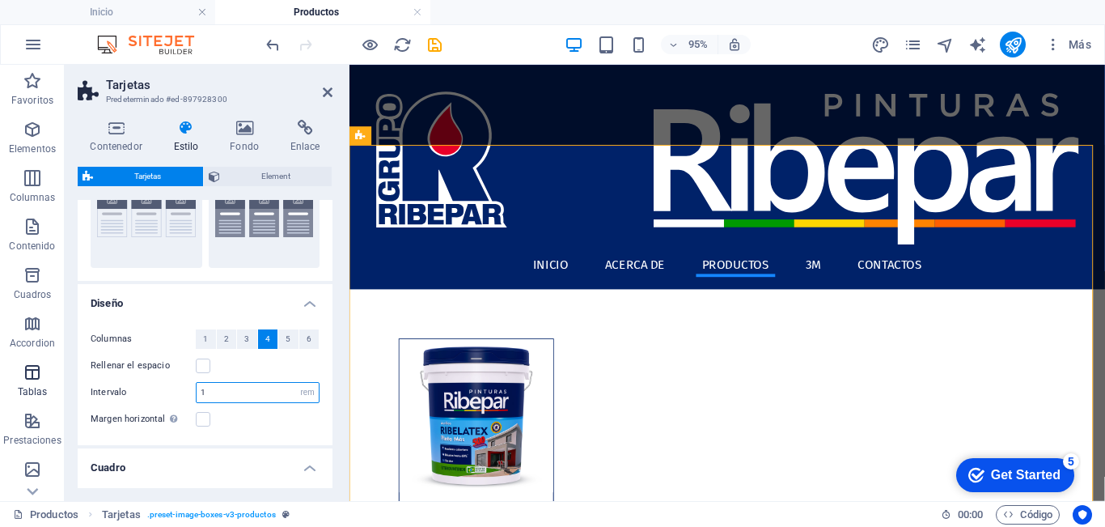
drag, startPoint x: 91, startPoint y: 393, endPoint x: 33, endPoint y: 393, distance: 58.3
click at [33, 393] on section "Favoritos Elementos Columnas Contenido Cuadros Accordion Tablas Prestaciones Im…" at bounding box center [552, 283] width 1105 height 436
type input "2"
click at [162, 388] on label "Intervalo" at bounding box center [143, 392] width 105 height 9
click at [332, 92] on icon at bounding box center [328, 92] width 10 height 13
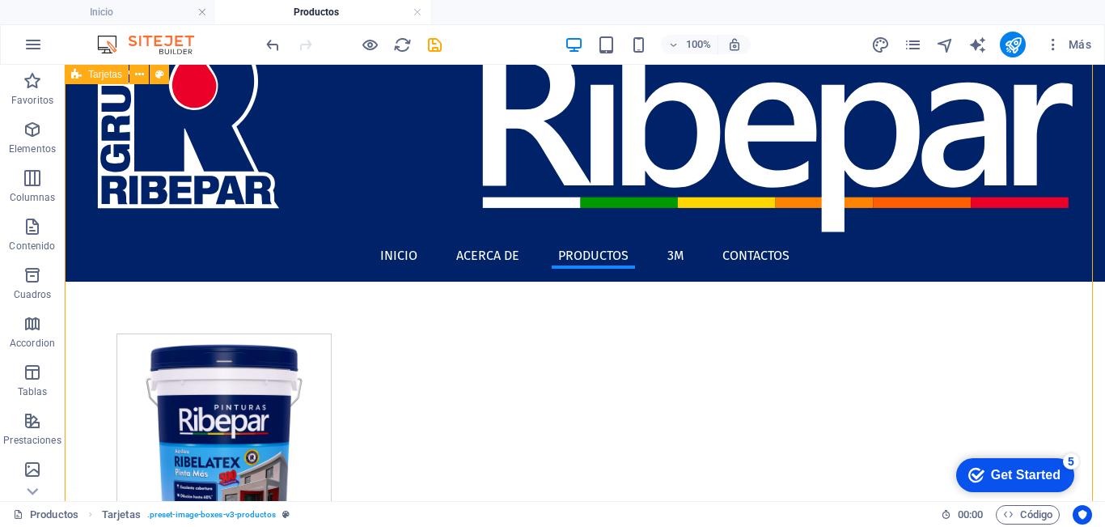
scroll to position [0, 0]
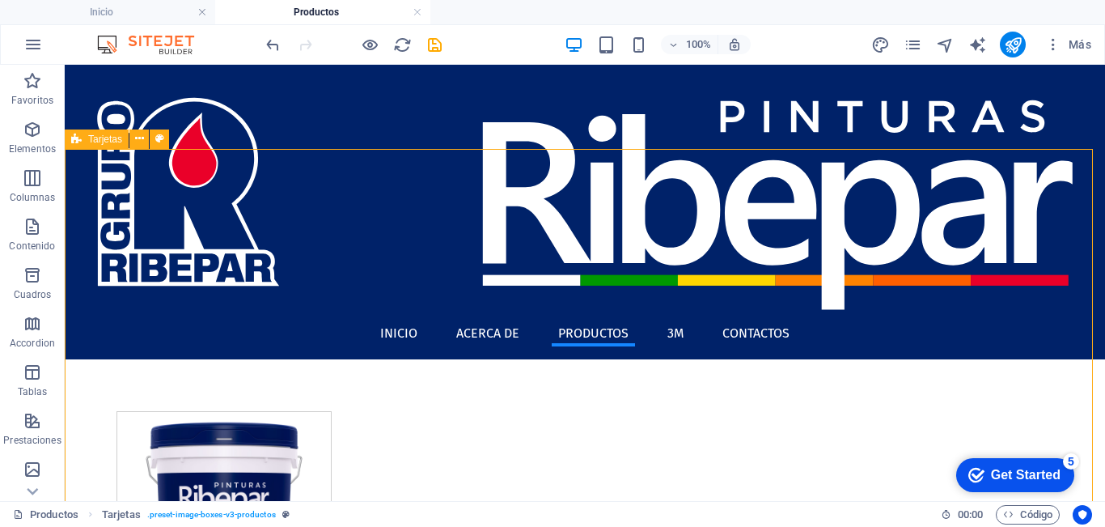
click at [96, 143] on span "Tarjetas" at bounding box center [105, 139] width 34 height 10
select select "rem"
select select "px"
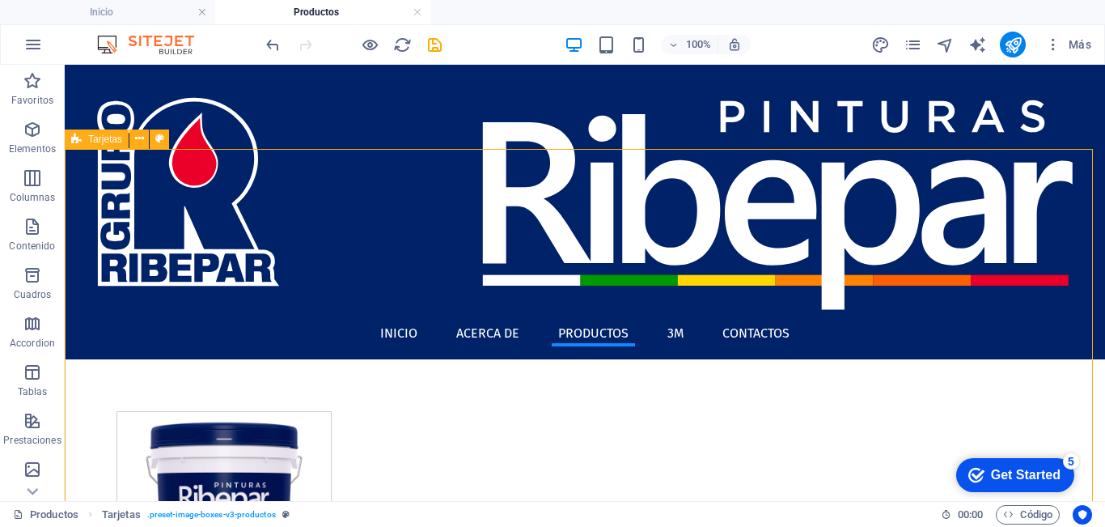
select select "px"
select select "preset-image-boxes-v3-productos"
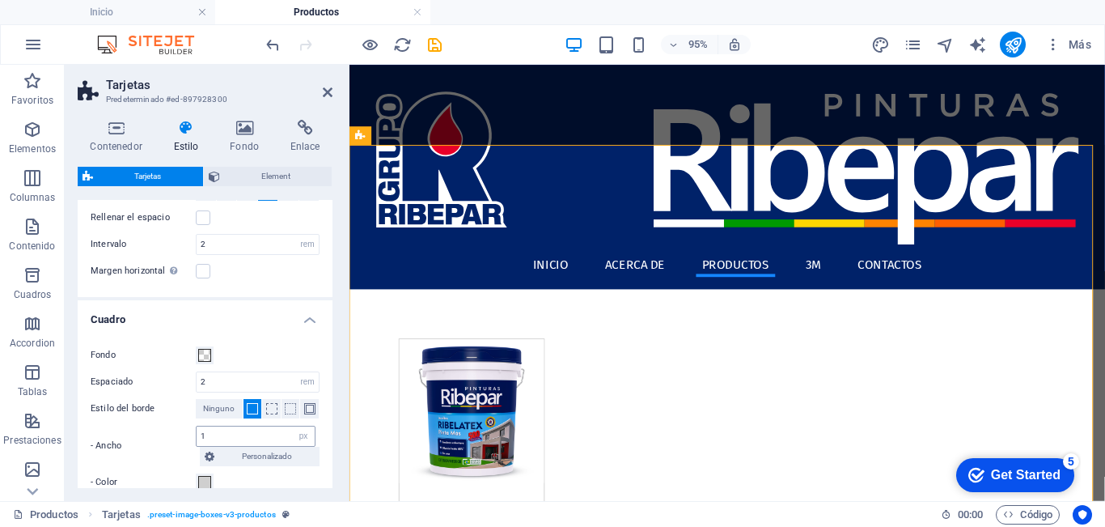
scroll to position [162, 0]
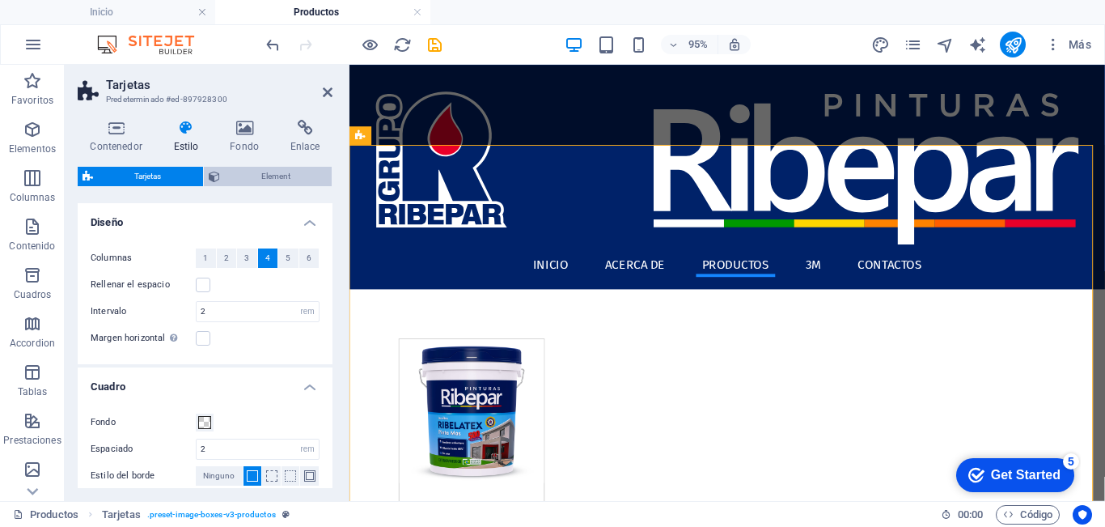
click at [269, 167] on span "Element" at bounding box center [276, 176] width 103 height 19
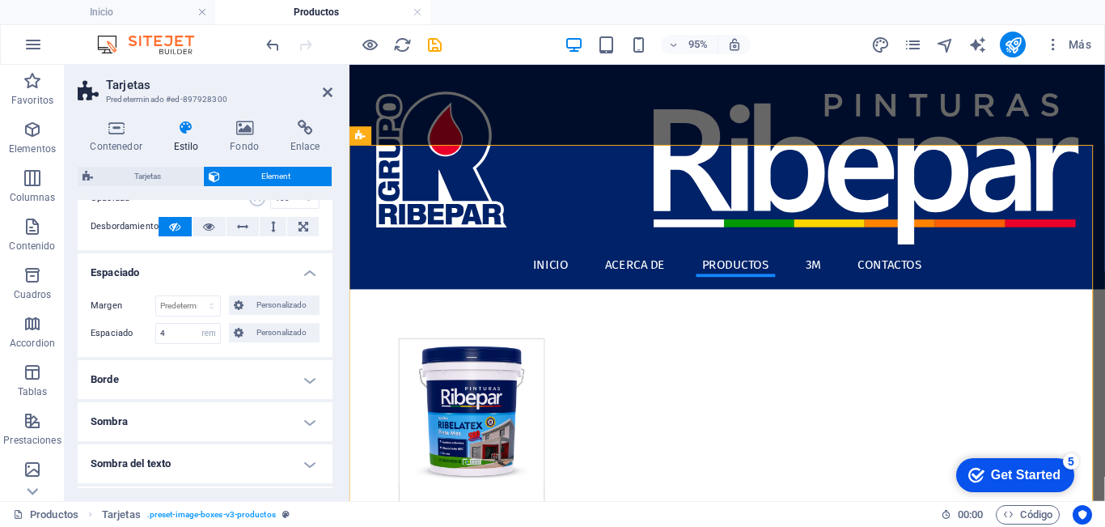
scroll to position [81, 0]
click at [167, 386] on h4 "Borde" at bounding box center [205, 380] width 255 height 39
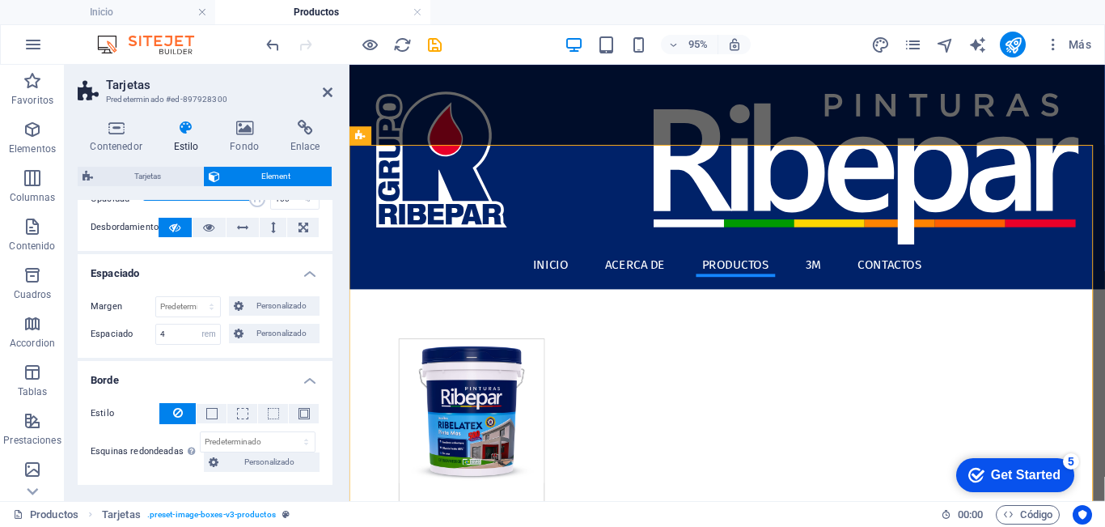
click at [175, 379] on h4 "Borde" at bounding box center [205, 375] width 255 height 29
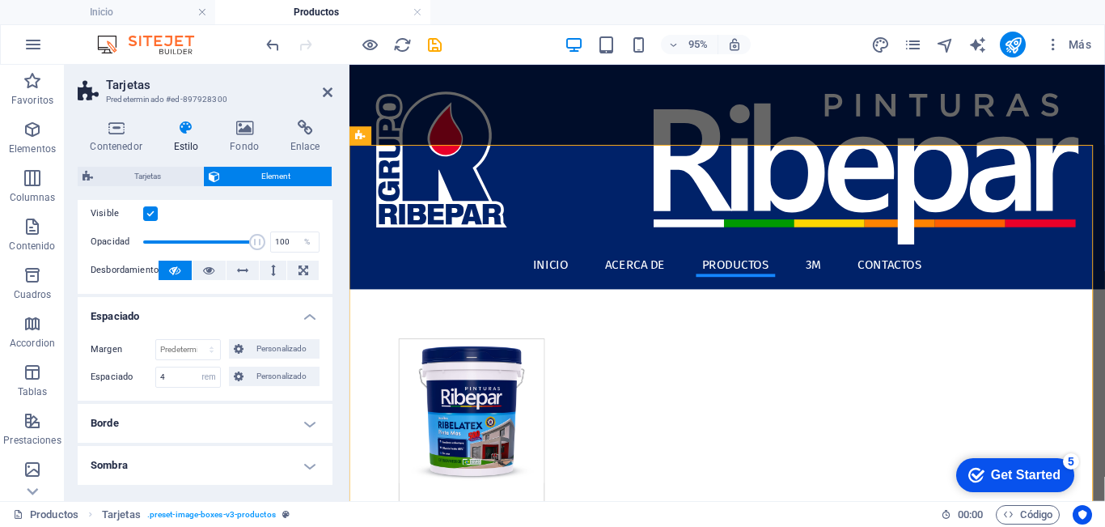
scroll to position [0, 0]
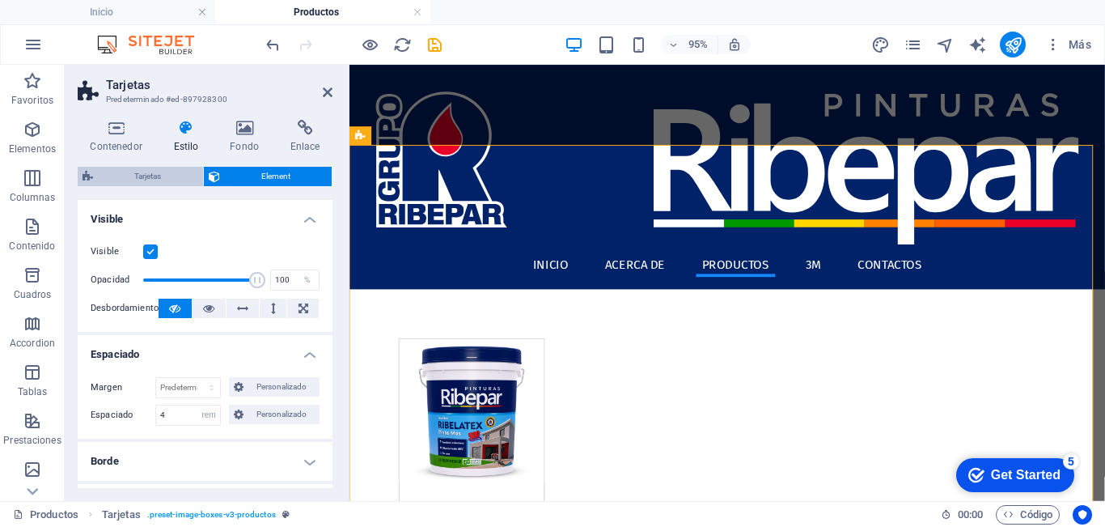
click at [123, 173] on span "Tarjetas" at bounding box center [148, 176] width 100 height 19
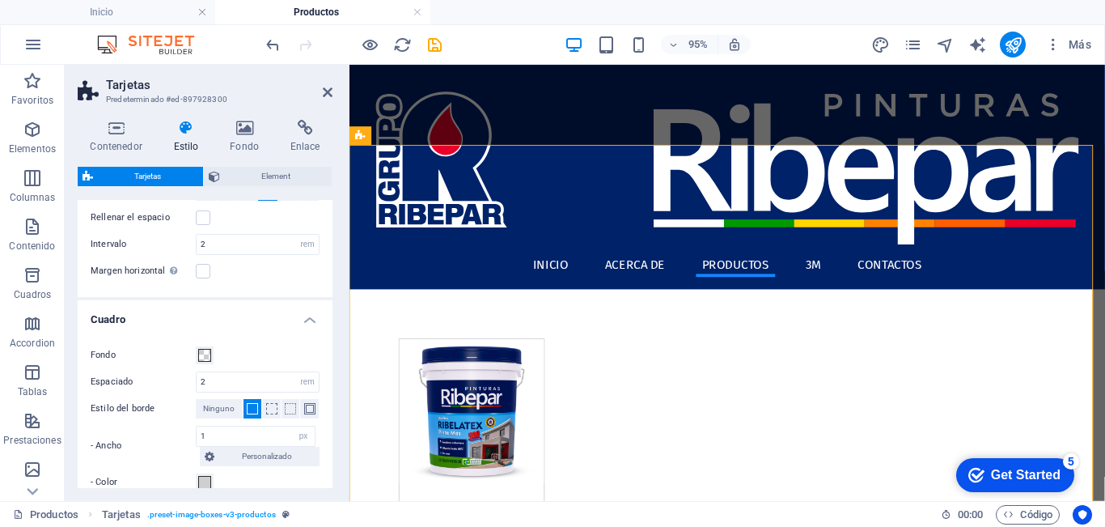
scroll to position [145, 0]
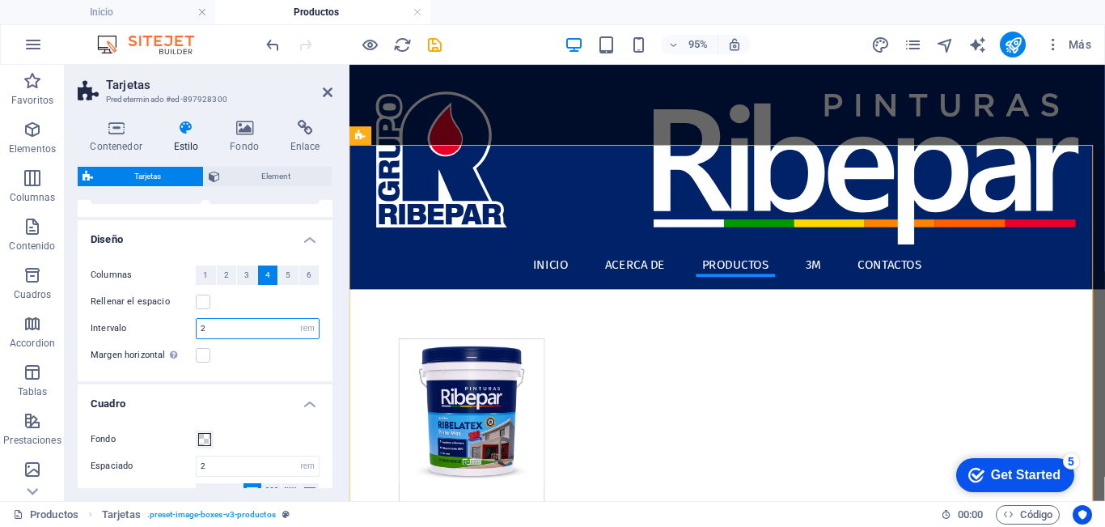
drag, startPoint x: 235, startPoint y: 331, endPoint x: 146, endPoint y: 330, distance: 89.0
click at [147, 330] on div "Intervalo 2 px rem % vw vh" at bounding box center [205, 328] width 229 height 21
type input "0"
click at [239, 358] on div "Margen horizontal Solo si el "Ancho del contenido" de los contenedores no se ha…" at bounding box center [205, 354] width 229 height 19
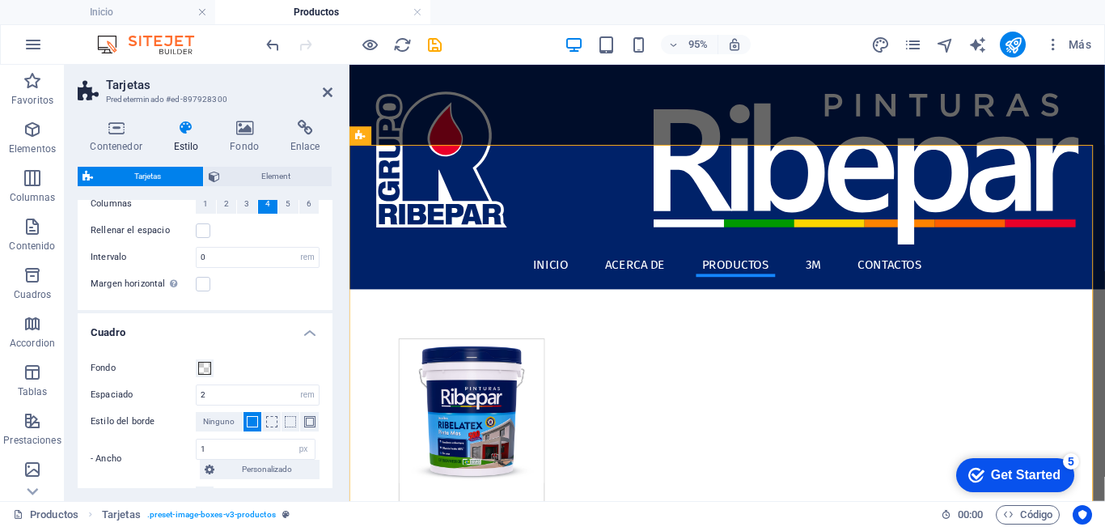
scroll to position [307, 0]
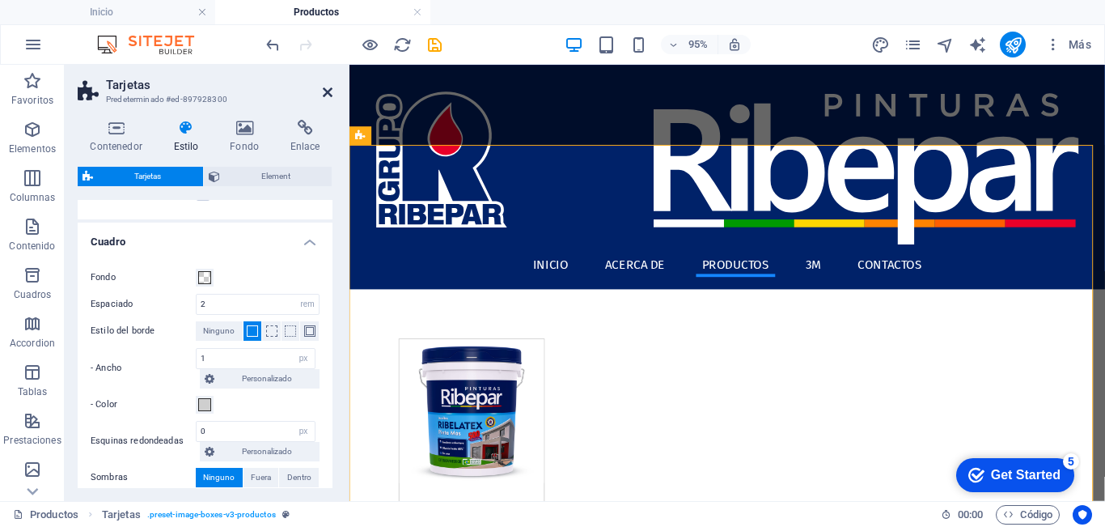
click at [324, 91] on icon at bounding box center [328, 92] width 10 height 13
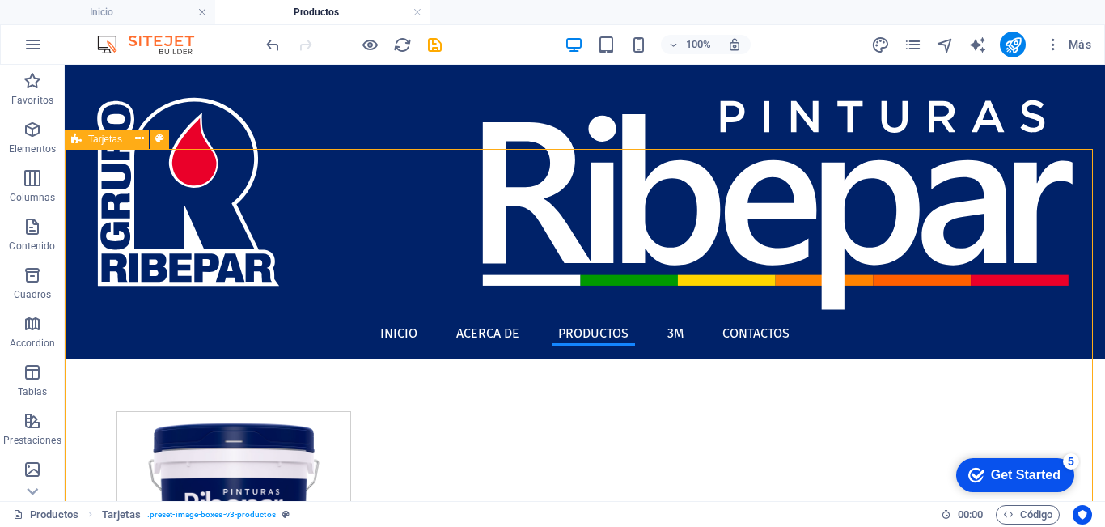
click at [91, 139] on span "Tarjetas" at bounding box center [105, 139] width 34 height 10
select select "rem"
select select "px"
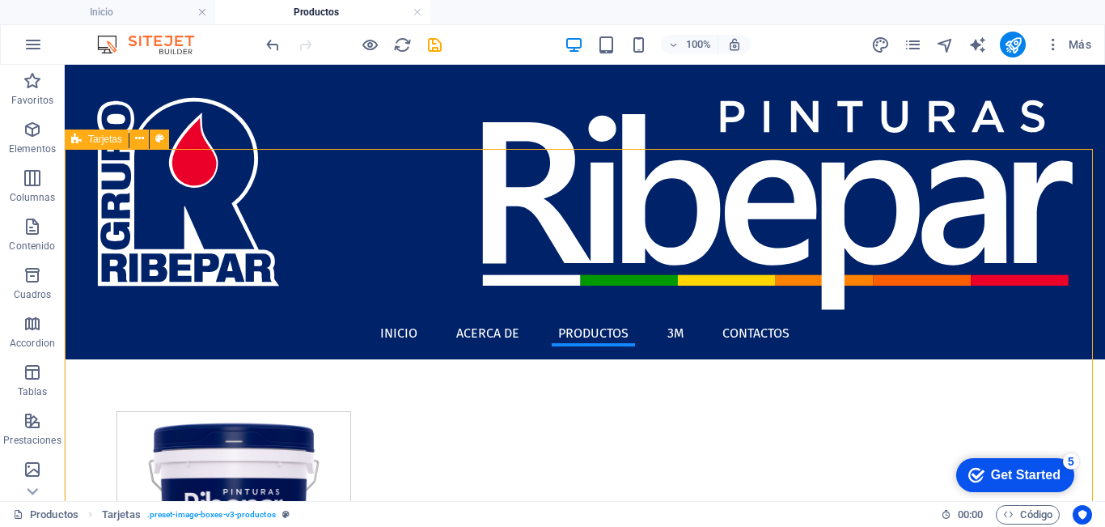
select select "px"
select select "preset-image-boxes-v3-productos"
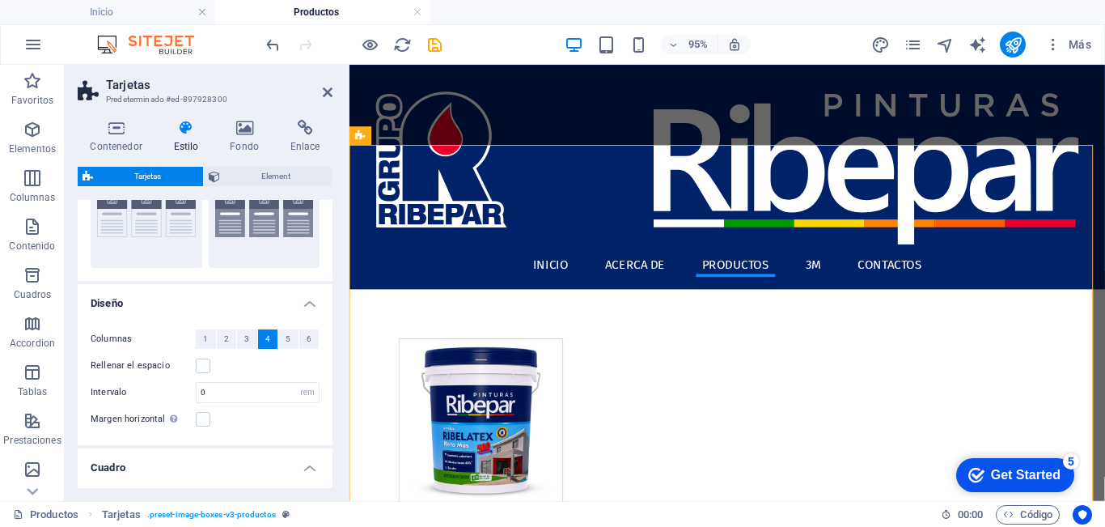
scroll to position [243, 0]
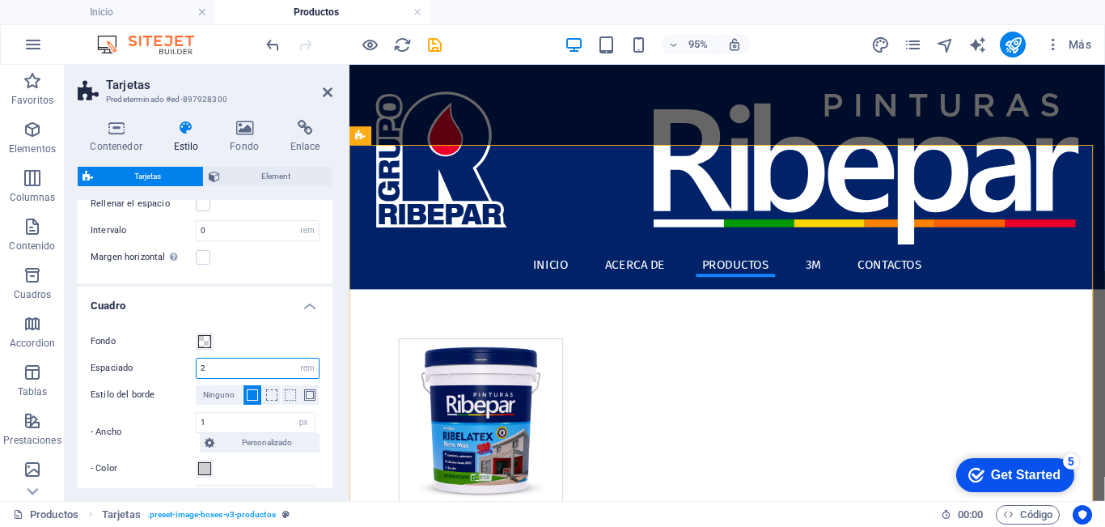
drag, startPoint x: 215, startPoint y: 366, endPoint x: 131, endPoint y: 360, distance: 84.3
click at [130, 360] on div "Espaciado 2 px rem % vw vh" at bounding box center [205, 368] width 229 height 21
type input "3"
click at [161, 431] on label "- Ancho" at bounding box center [143, 431] width 105 height 19
click at [328, 92] on icon at bounding box center [328, 92] width 10 height 13
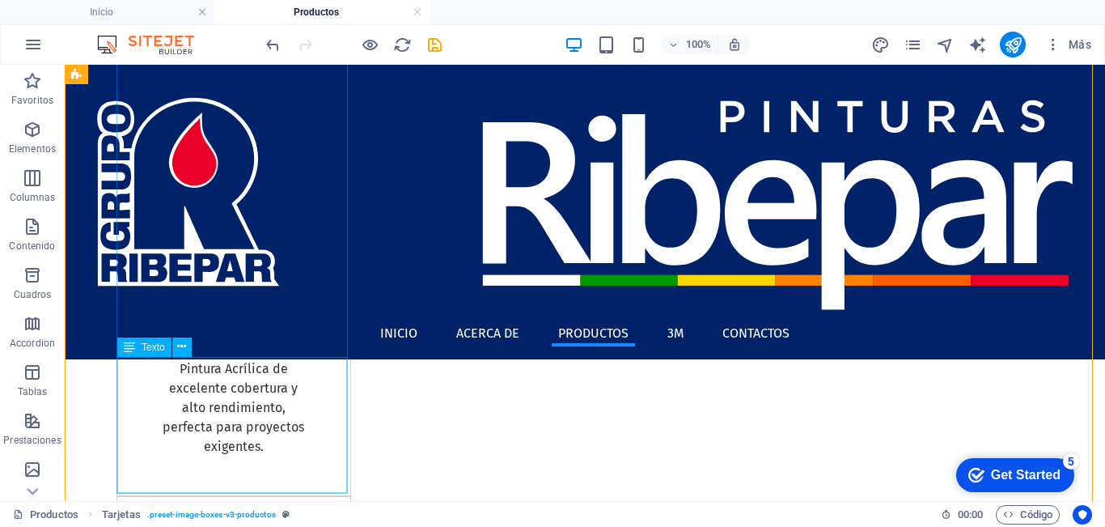
scroll to position [0, 0]
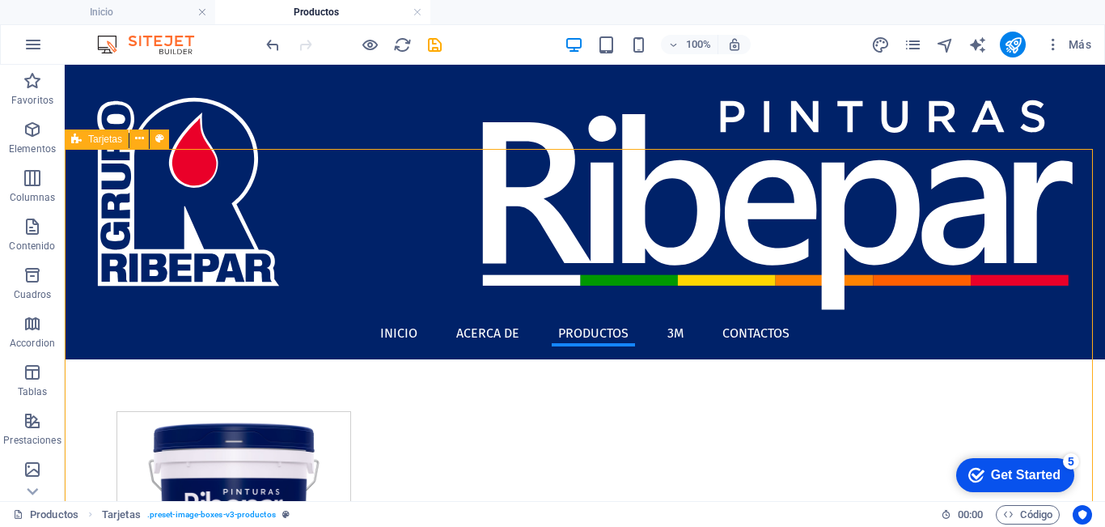
click at [87, 138] on div "Tarjetas" at bounding box center [97, 138] width 64 height 19
select select "rem"
select select "px"
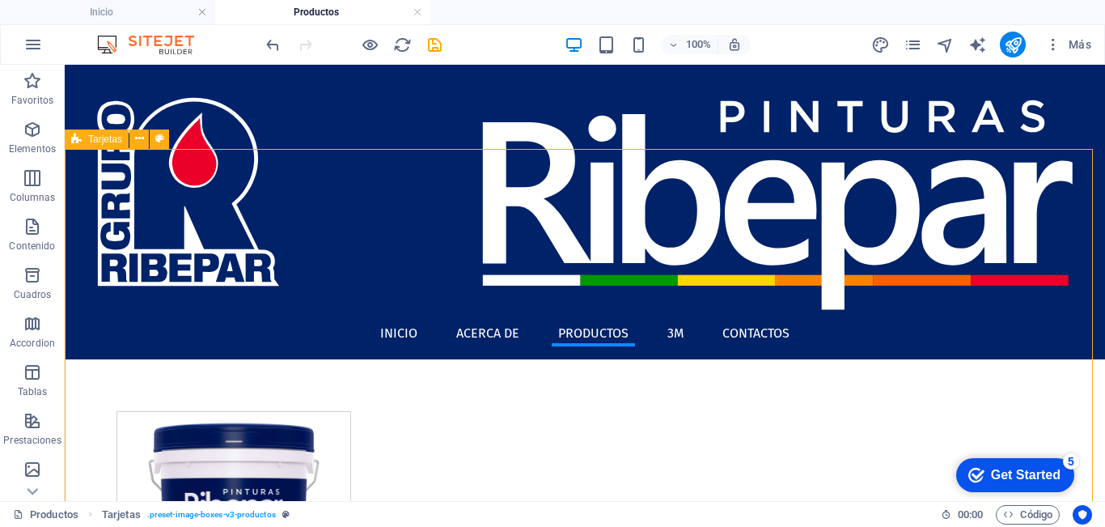
select select "px"
select select "preset-image-boxes-v3-productos"
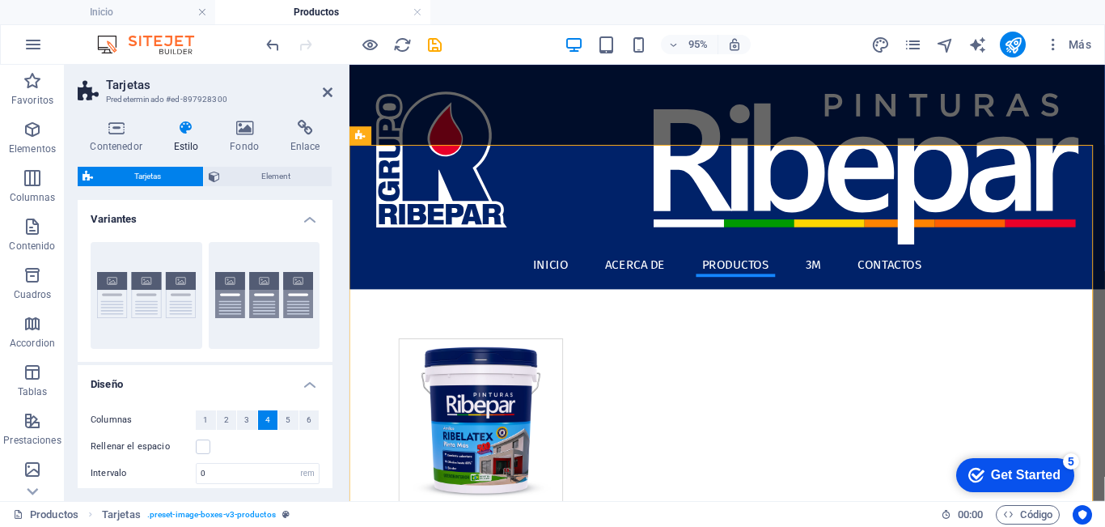
scroll to position [243, 0]
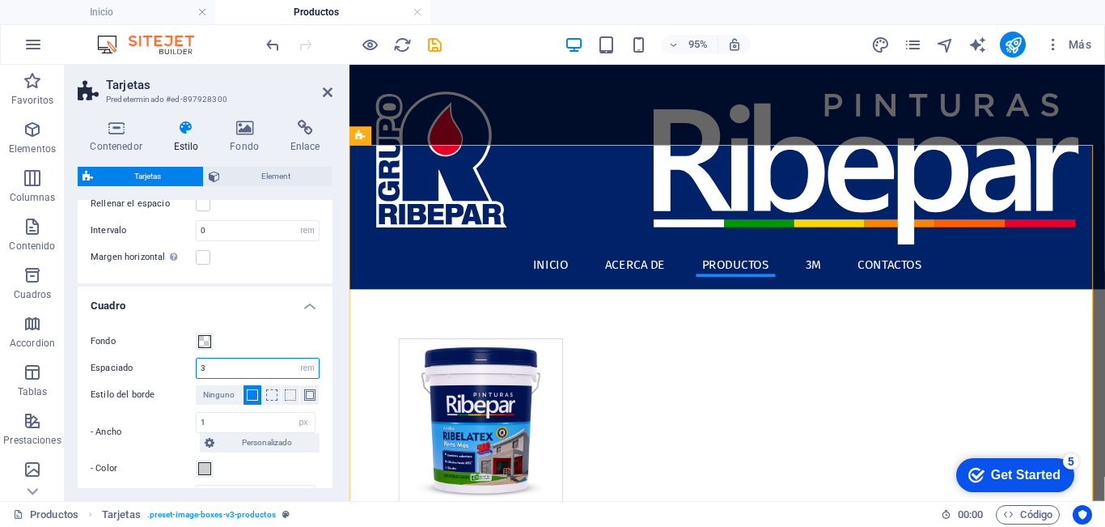
drag, startPoint x: 223, startPoint y: 367, endPoint x: 78, endPoint y: 359, distance: 144.2
click at [79, 360] on div "Fondo Espaciado 3 px rem % vw vh Estilo del borde Ninguno - Ancho 1 px rem vh v…" at bounding box center [204, 442] width 261 height 252
type input "1"
click at [144, 446] on div "- Ancho 1 px rem vh vw Personalizado Personalizado" at bounding box center [205, 432] width 229 height 40
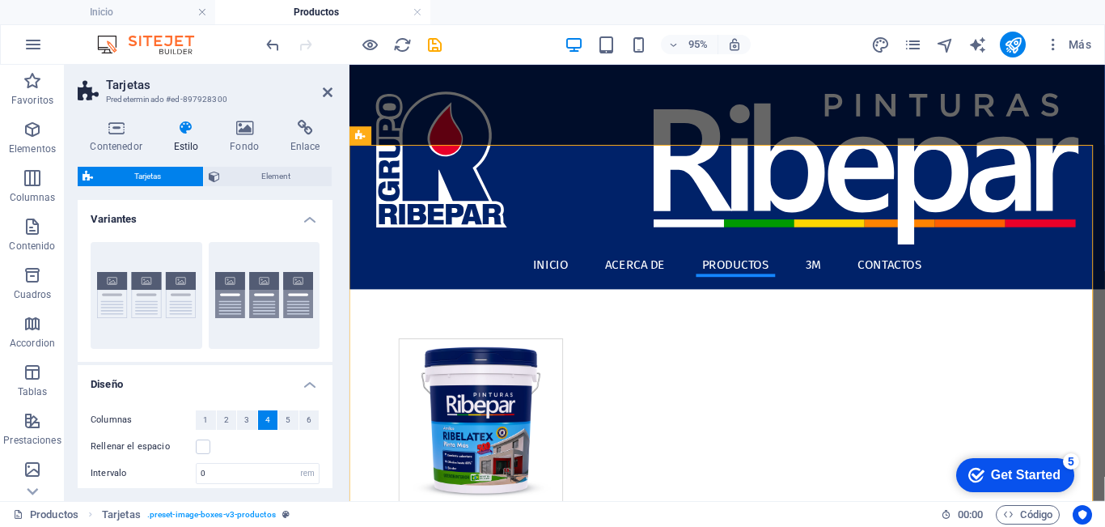
scroll to position [81, 0]
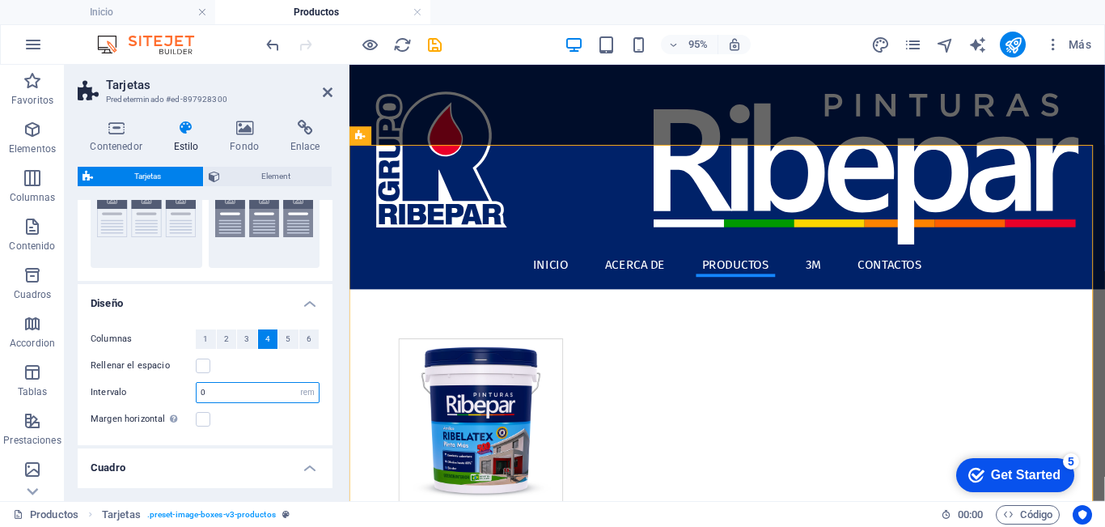
drag, startPoint x: 227, startPoint y: 389, endPoint x: 117, endPoint y: 389, distance: 110.0
click at [117, 389] on div "Intervalo 0 px rem % vw vh" at bounding box center [205, 392] width 229 height 21
type input "0"
click at [252, 433] on div "Columnas 1 2 3 4 5 6 Rellenar el espacio Intervalo 0 px rem % vw vh Margen hori…" at bounding box center [204, 379] width 261 height 132
click at [254, 176] on span "Element" at bounding box center [276, 176] width 103 height 19
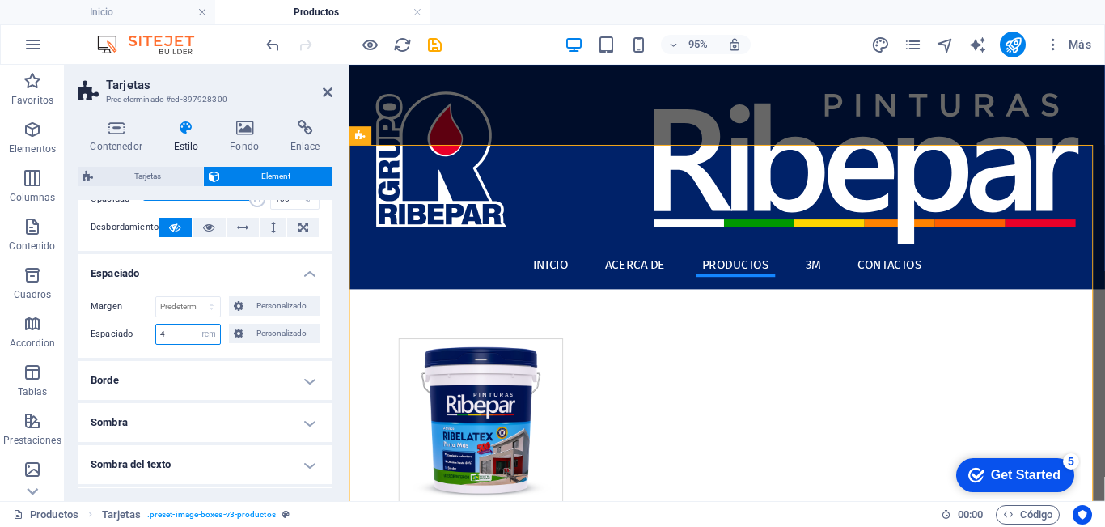
drag, startPoint x: 173, startPoint y: 330, endPoint x: 64, endPoint y: 333, distance: 109.3
click at [64, 333] on section "Favoritos Elementos Columnas Contenido Cuadros Accordion Tablas Prestaciones Im…" at bounding box center [552, 283] width 1105 height 436
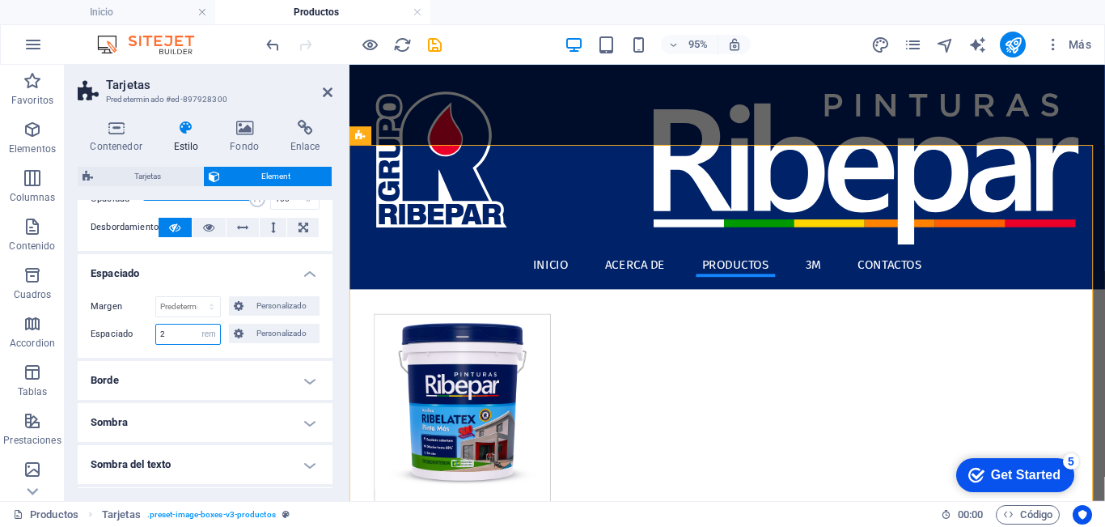
type input "2"
click at [256, 354] on div "Margen Predeterminado automático px % rem vw vh Personalizado Personalizado aut…" at bounding box center [205, 320] width 255 height 74
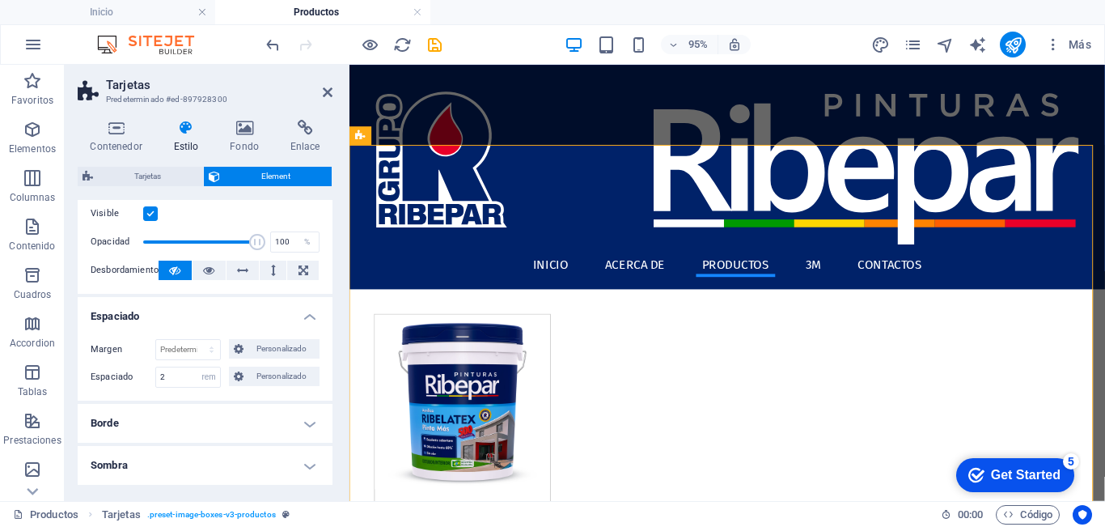
scroll to position [0, 0]
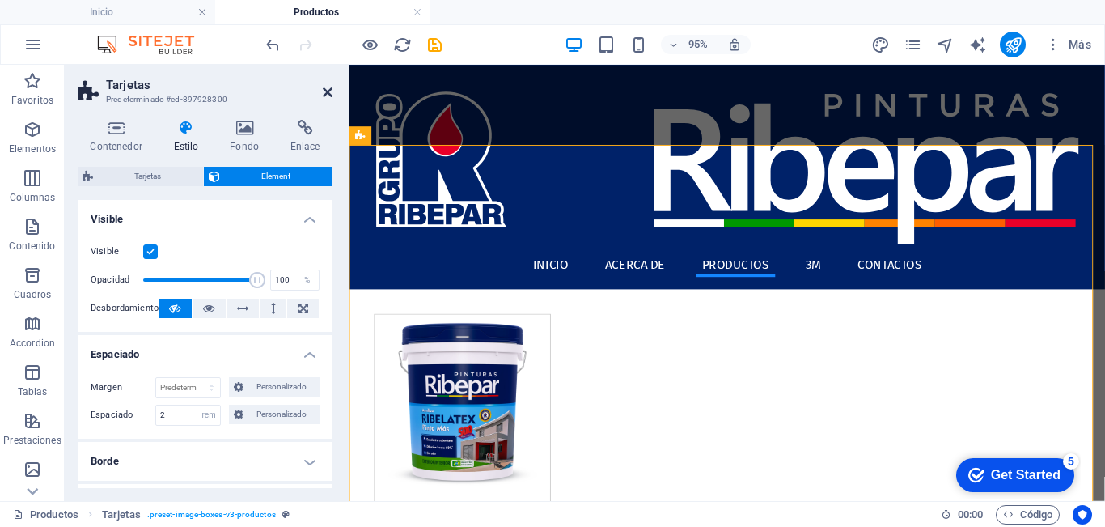
click at [329, 93] on icon at bounding box center [328, 92] width 10 height 13
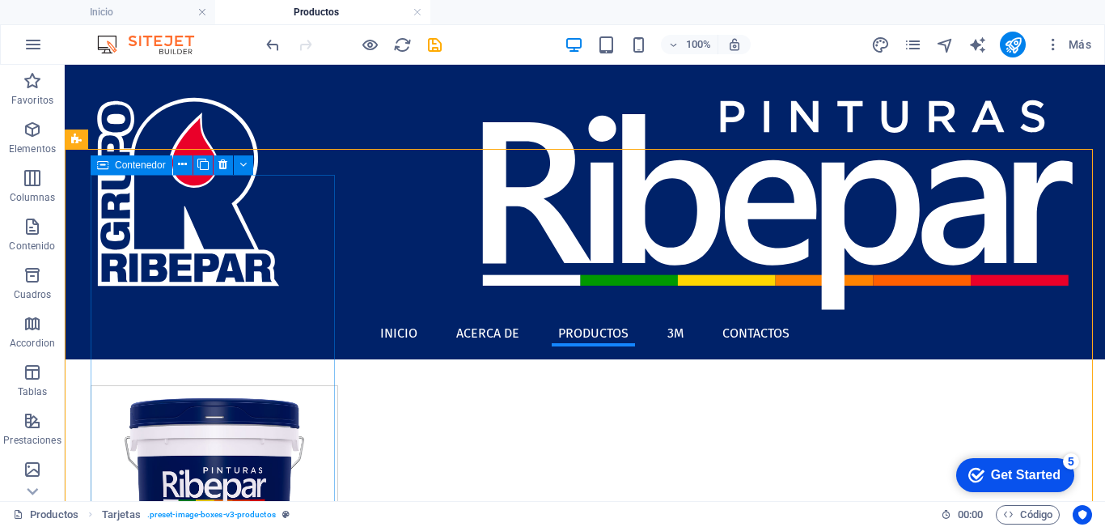
click at [110, 163] on div "Contenedor" at bounding box center [132, 164] width 82 height 19
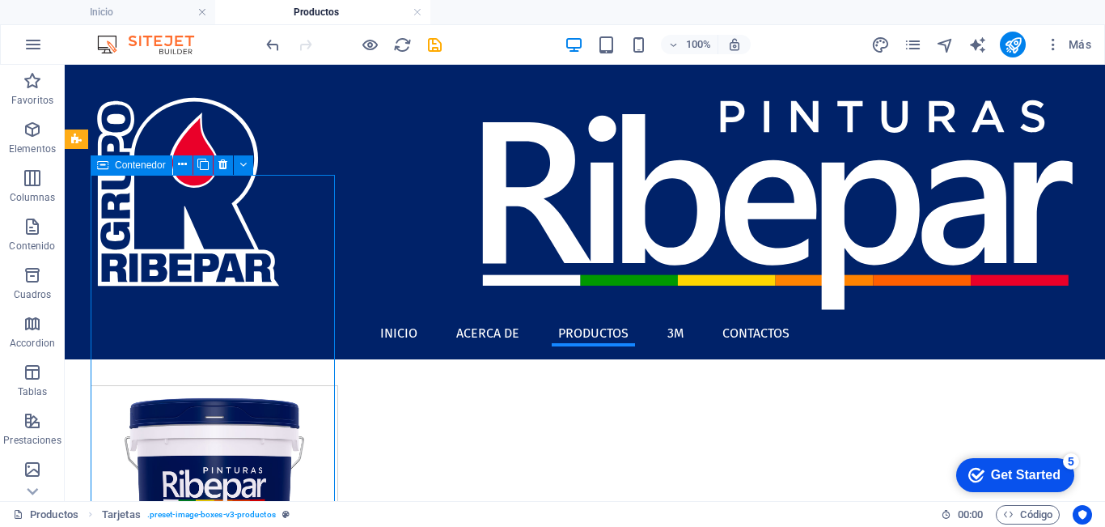
click at [110, 163] on div "Contenedor" at bounding box center [132, 164] width 82 height 19
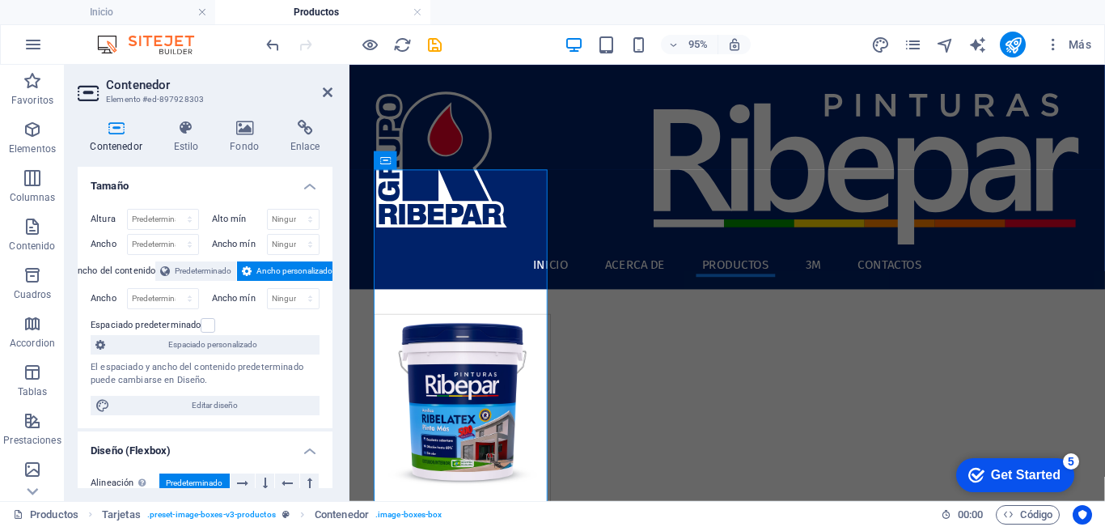
scroll to position [81, 0]
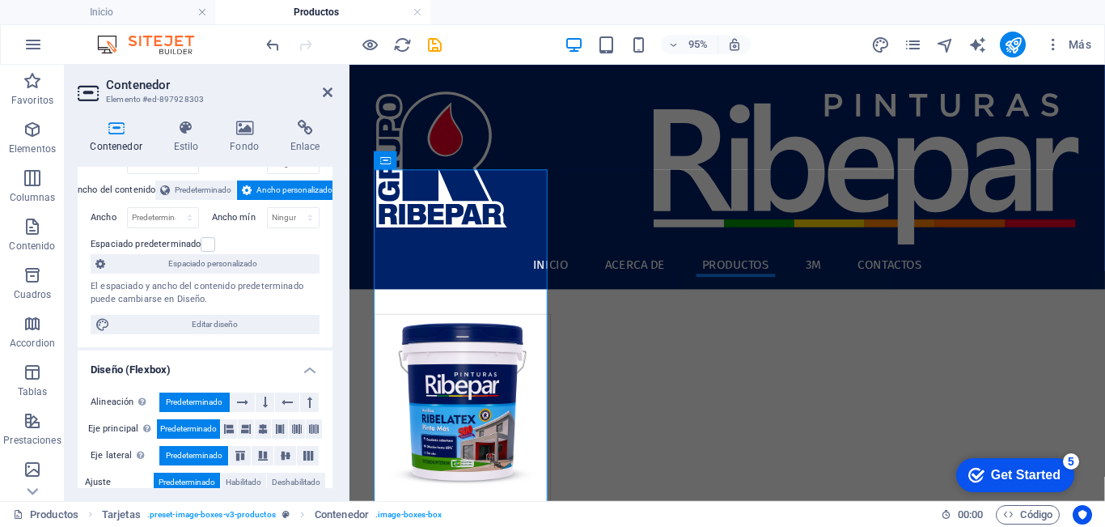
click at [117, 128] on icon at bounding box center [116, 128] width 77 height 16
click at [325, 93] on icon at bounding box center [328, 92] width 10 height 13
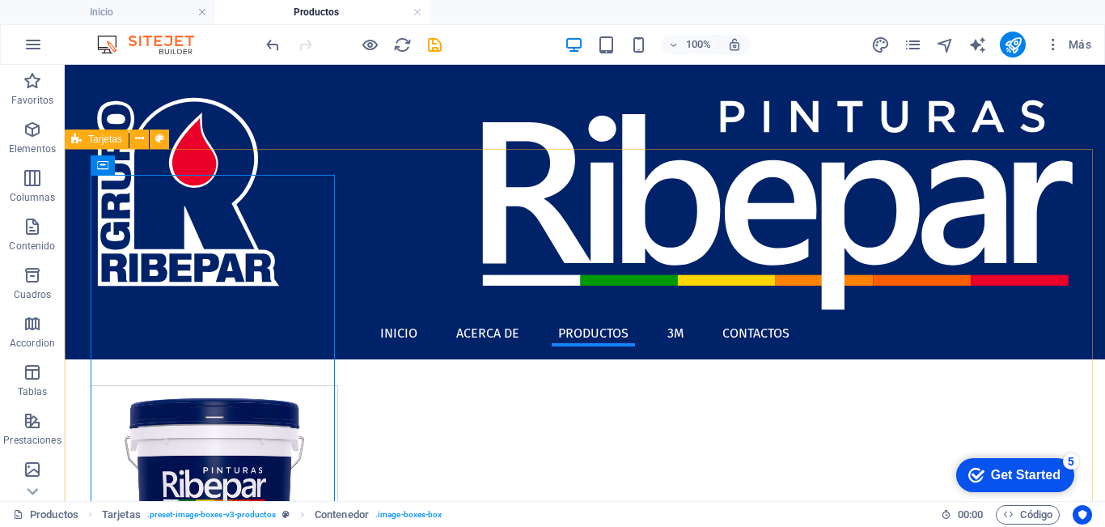
click at [78, 134] on icon at bounding box center [76, 138] width 11 height 19
select select "rem"
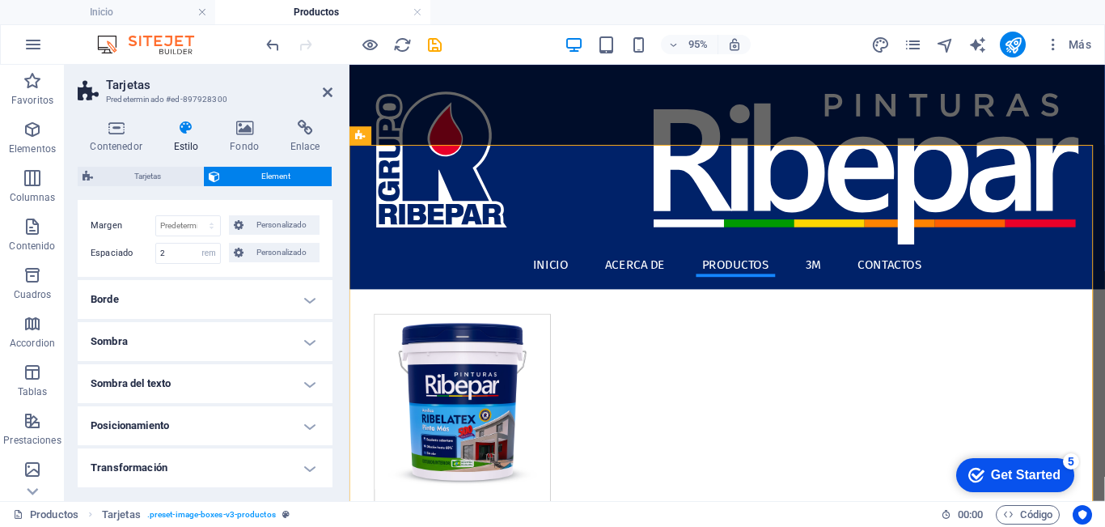
scroll to position [0, 0]
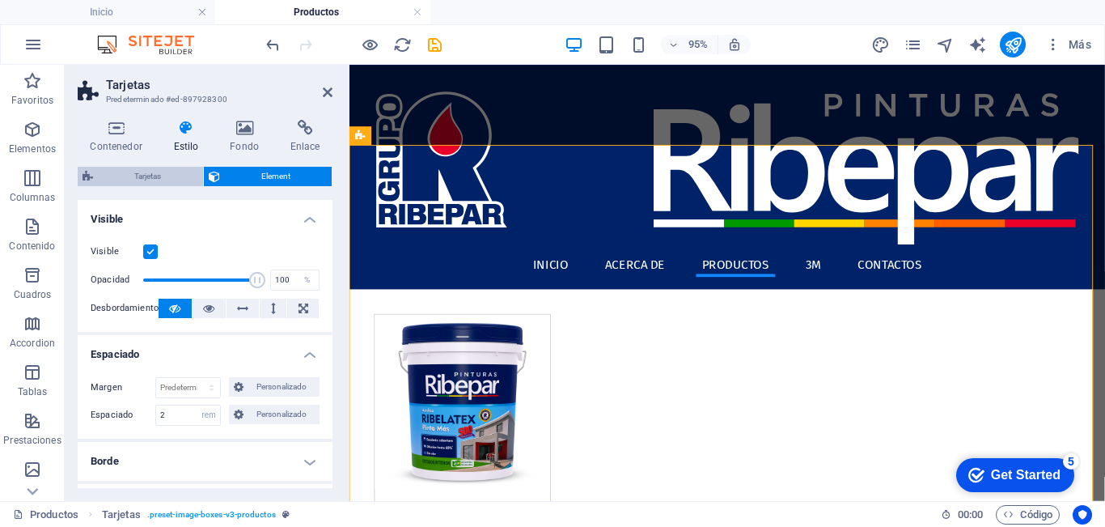
click at [136, 171] on span "Tarjetas" at bounding box center [148, 176] width 100 height 19
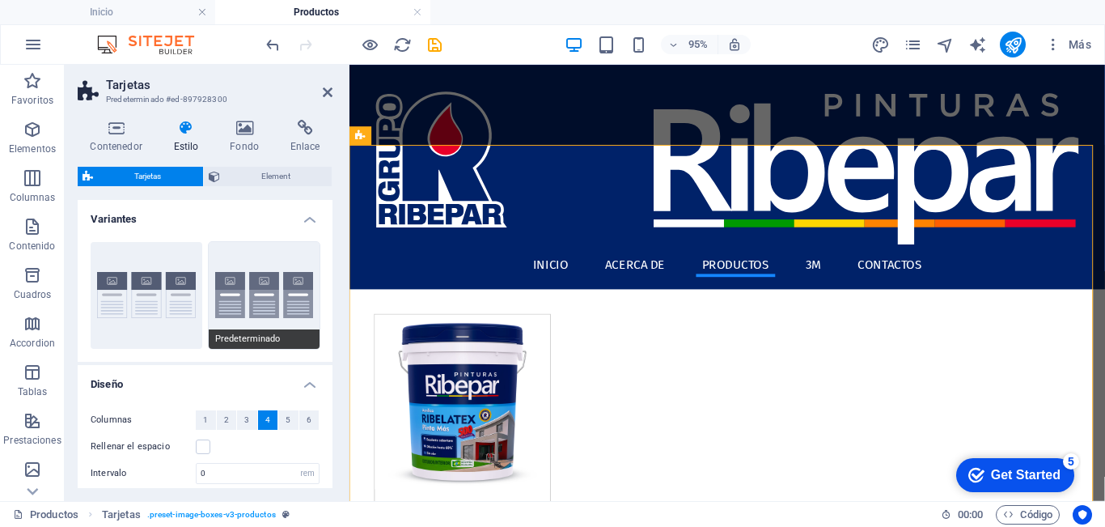
scroll to position [81, 0]
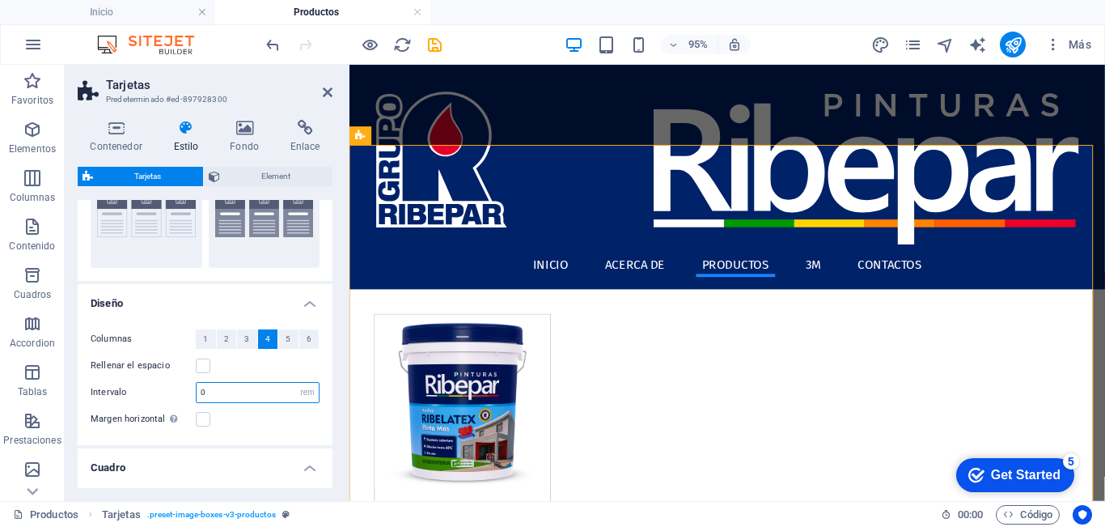
drag, startPoint x: 231, startPoint y: 393, endPoint x: 66, endPoint y: 404, distance: 165.4
click at [66, 404] on div "Contenedor Estilo Fondo Enlace Tamaño Altura Predeterminado px rem % vh vw Alto…" at bounding box center [205, 304] width 281 height 394
type input "2"
click at [152, 296] on h4 "Diseño" at bounding box center [205, 298] width 255 height 29
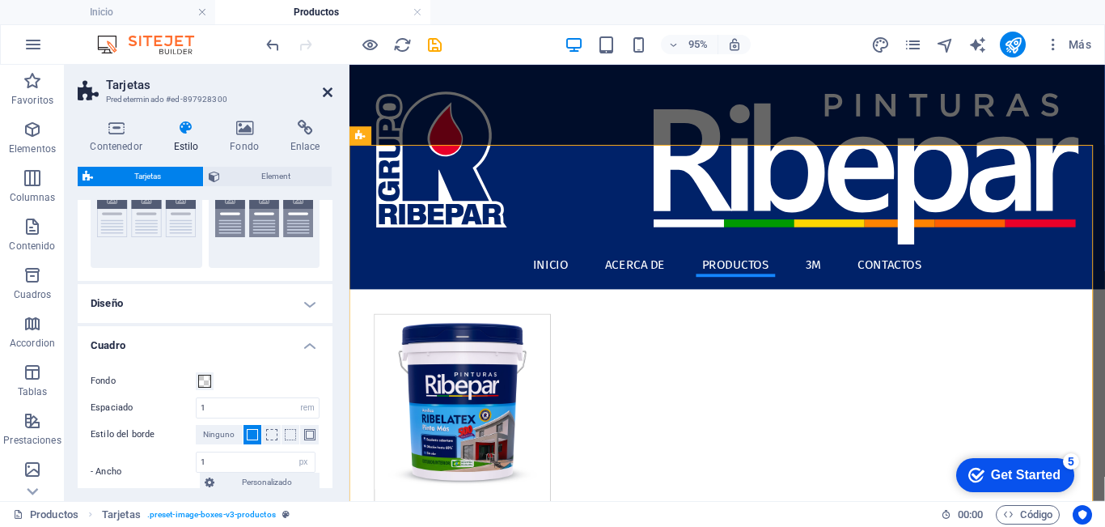
click at [327, 91] on icon at bounding box center [328, 92] width 10 height 13
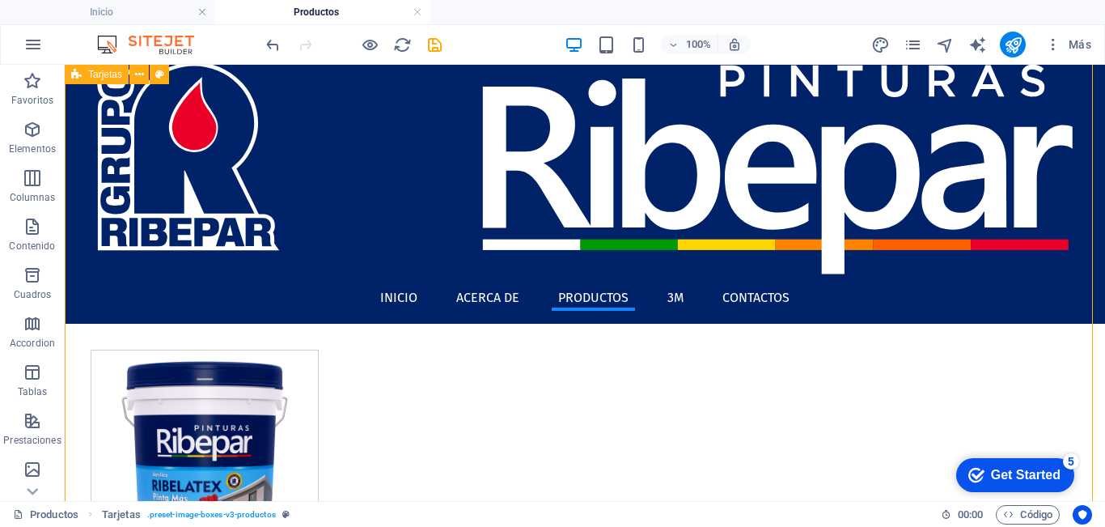
scroll to position [0, 0]
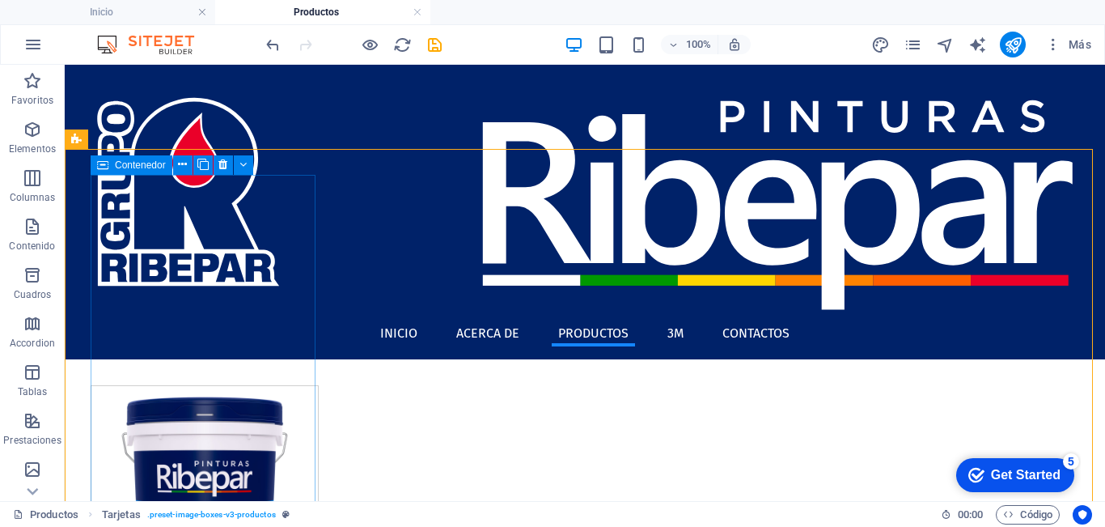
click at [118, 166] on span "Contenedor" at bounding box center [140, 165] width 51 height 10
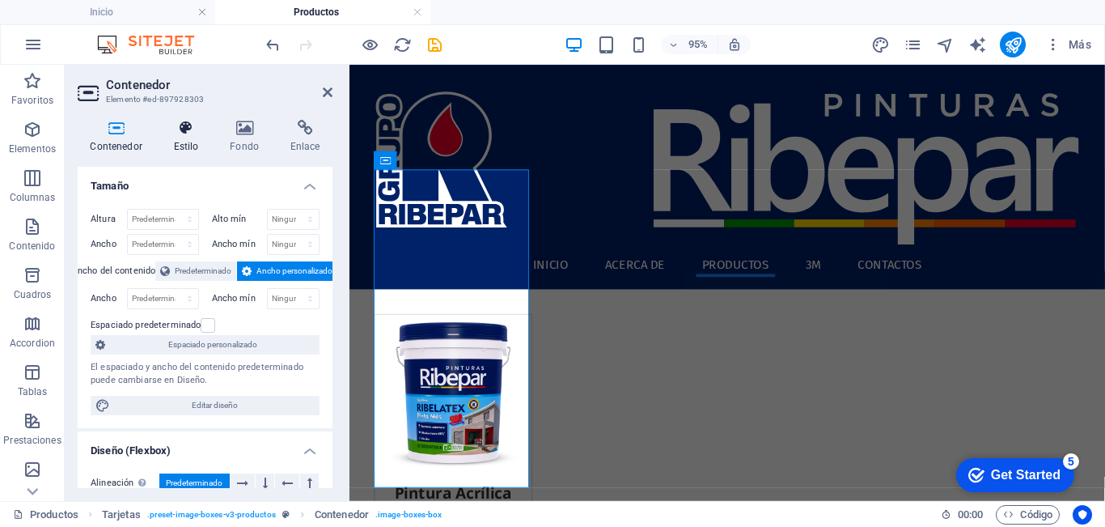
click at [191, 139] on h4 "Estilo" at bounding box center [189, 137] width 57 height 34
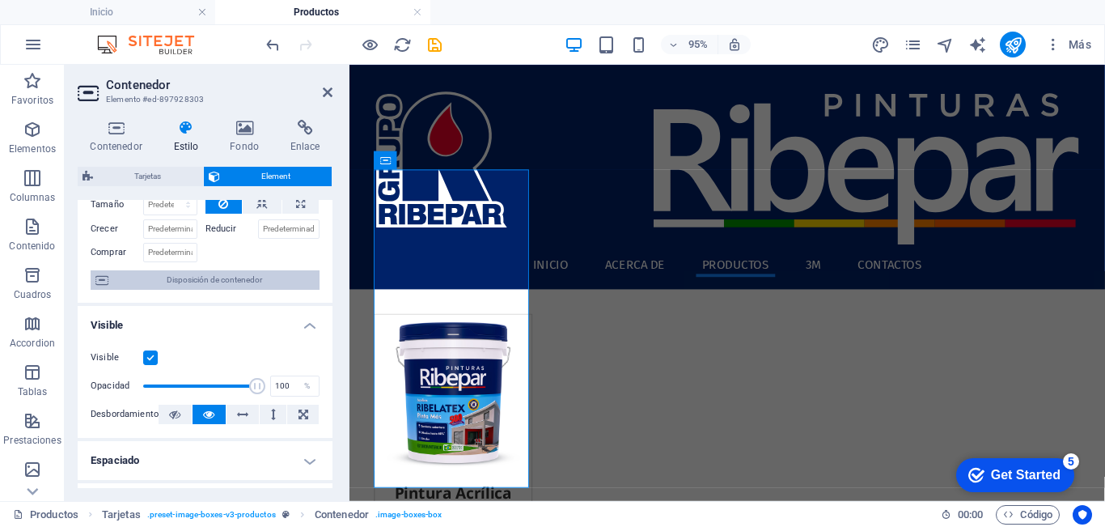
scroll to position [162, 0]
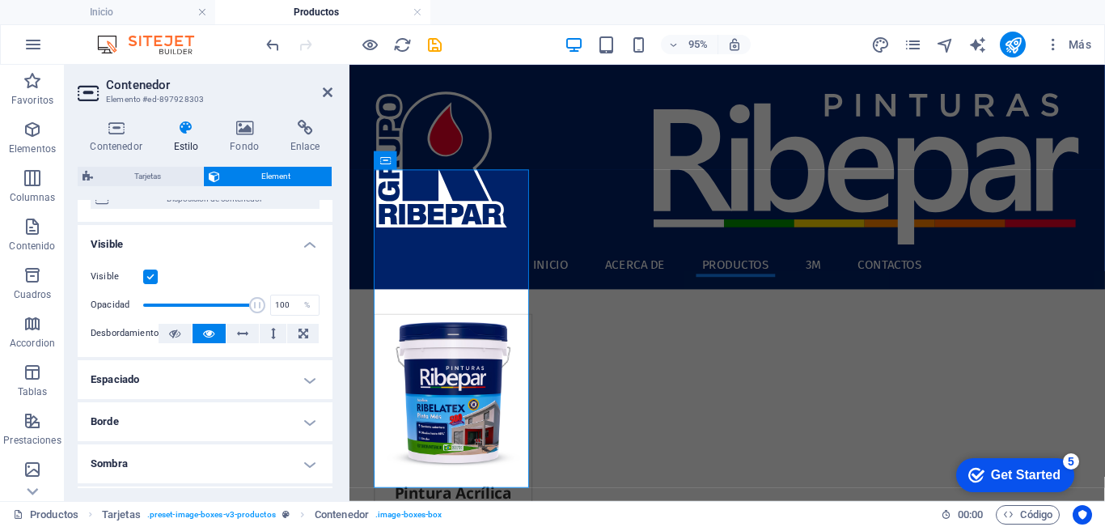
click at [197, 376] on h4 "Espaciado" at bounding box center [205, 379] width 255 height 39
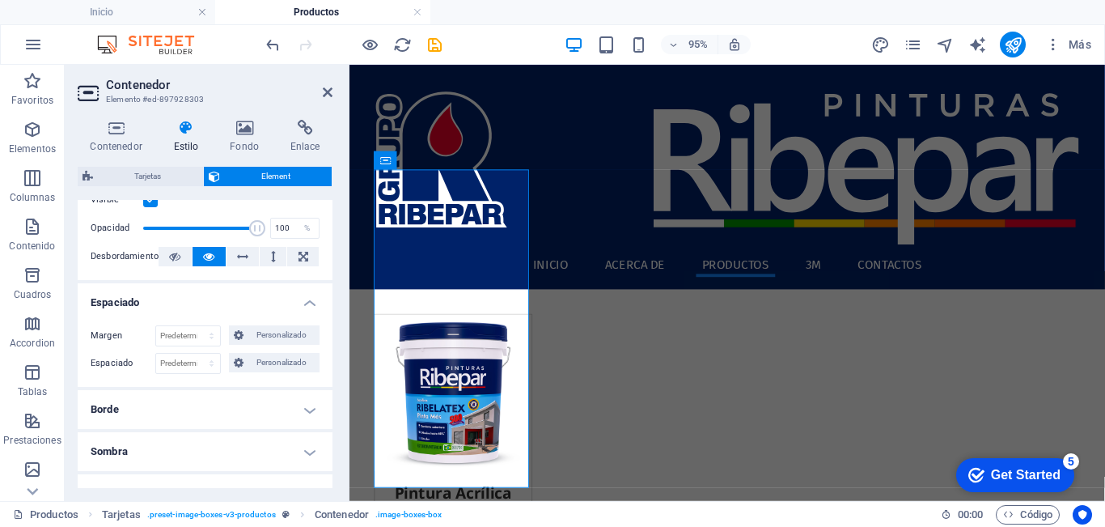
scroll to position [324, 0]
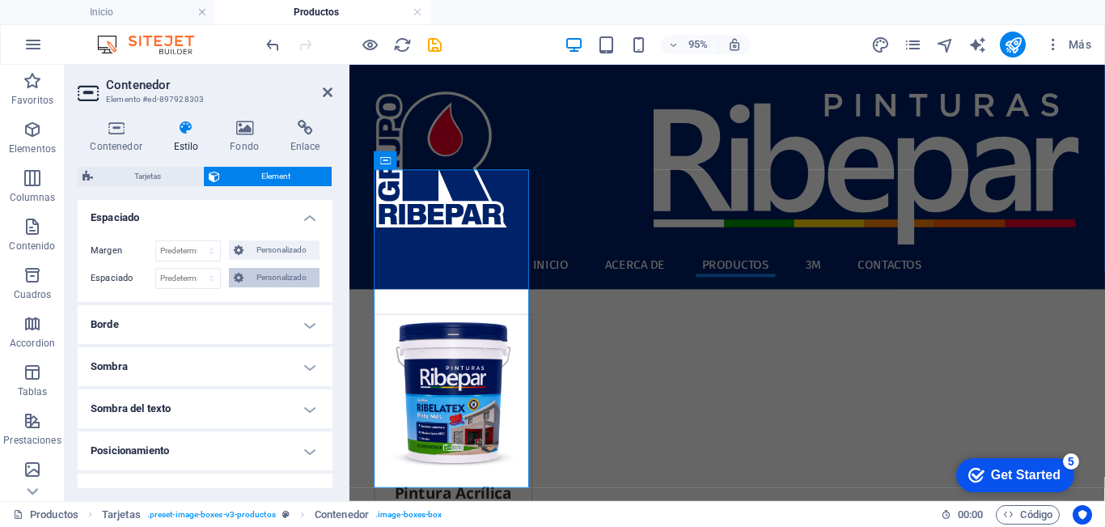
click at [261, 279] on span "Personalizado" at bounding box center [281, 277] width 66 height 19
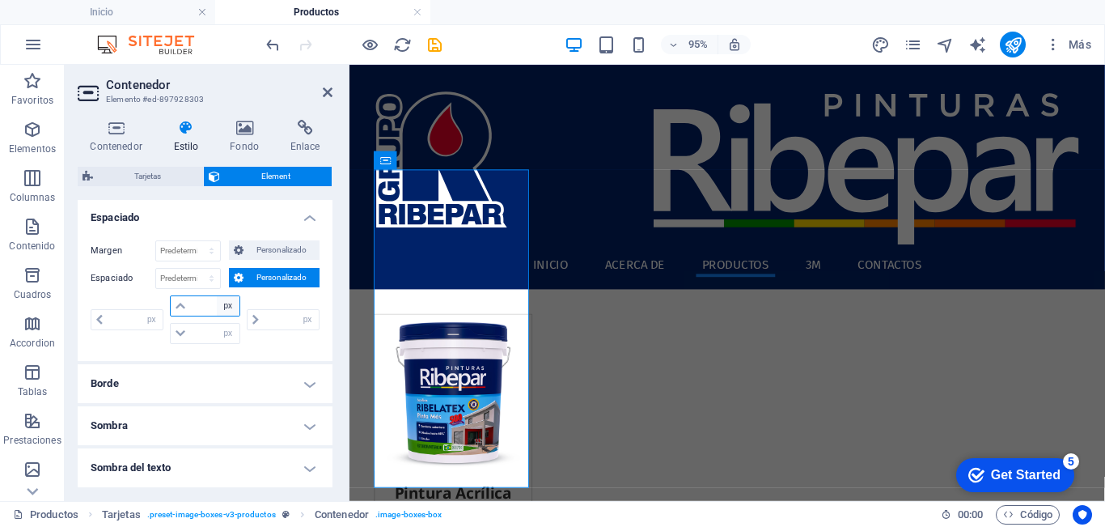
click at [223, 309] on select "px rem % vh vw" at bounding box center [228, 305] width 23 height 19
select select "rem"
click at [217, 296] on select "px rem % vh vw" at bounding box center [228, 305] width 23 height 19
type input "0"
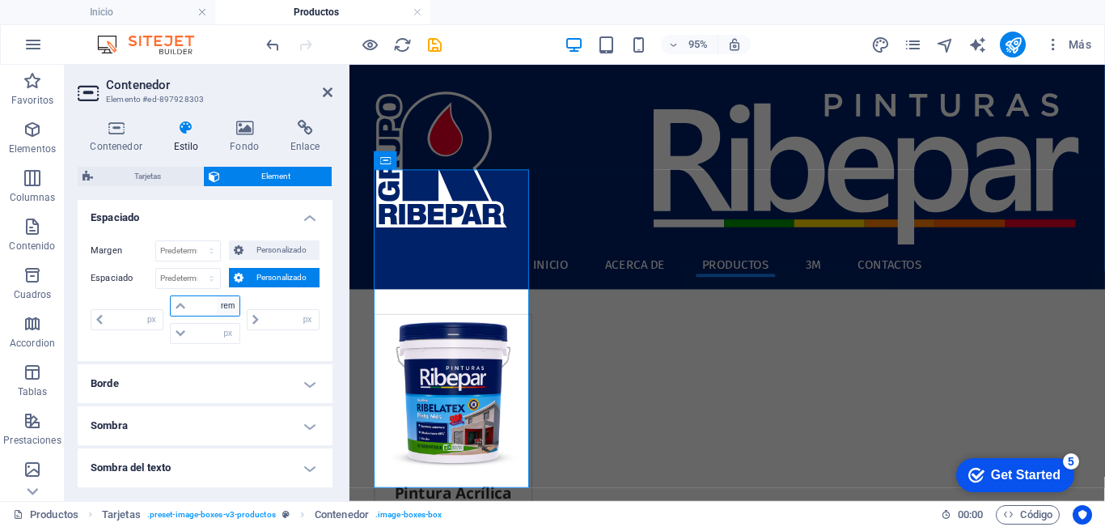
type input "0"
type input "1"
click at [249, 223] on h4 "Espaciado" at bounding box center [205, 212] width 255 height 29
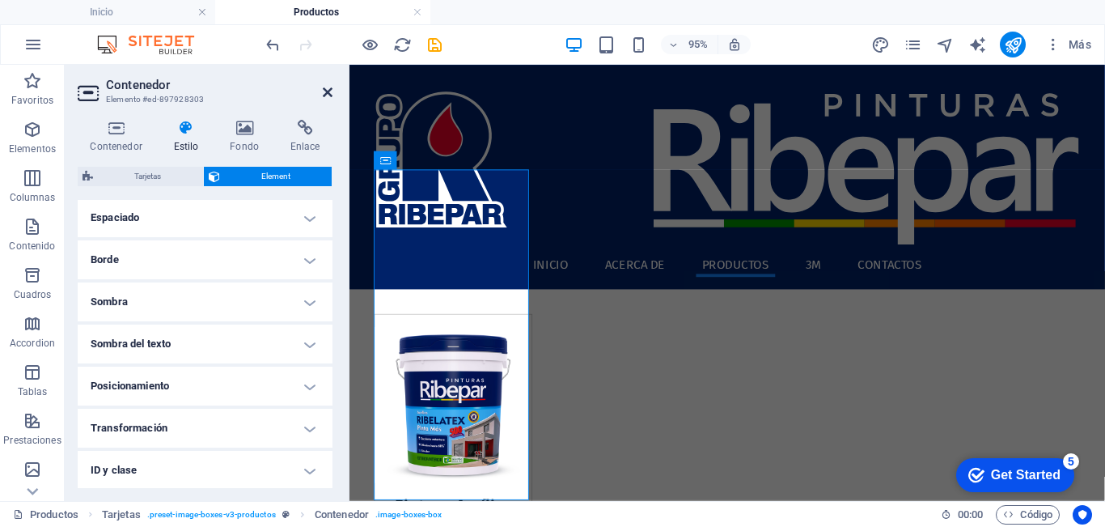
click at [328, 87] on icon at bounding box center [328, 92] width 10 height 13
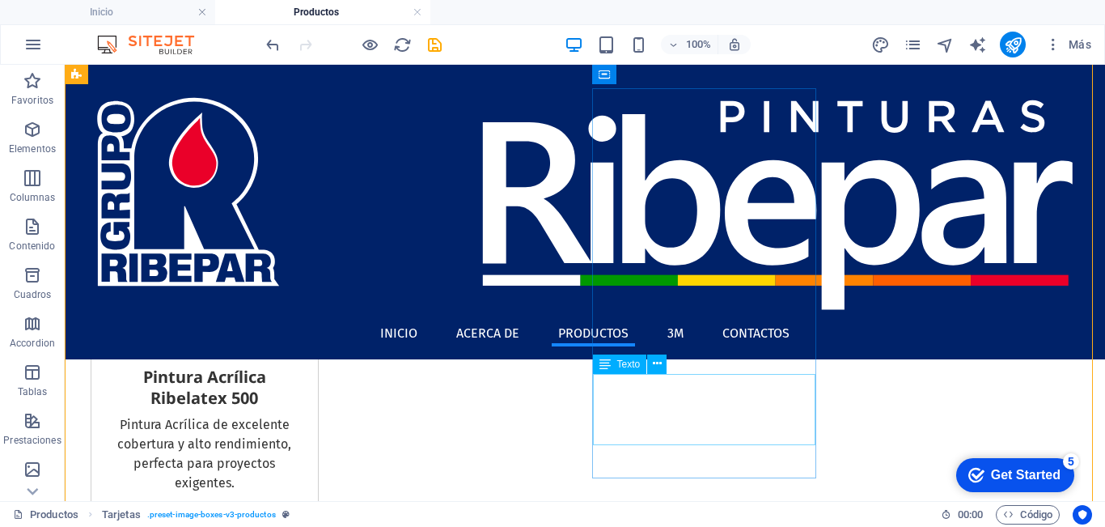
scroll to position [0, 0]
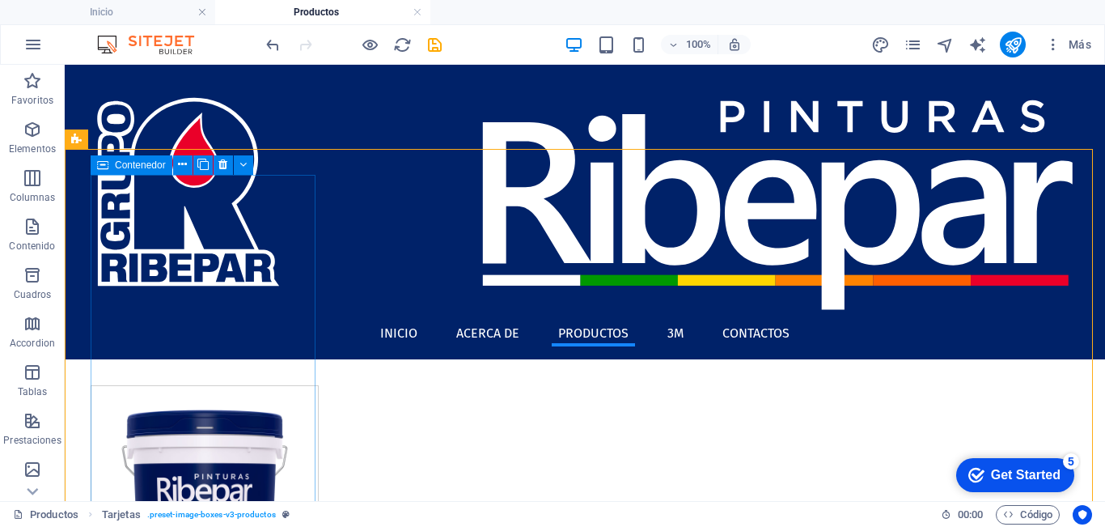
click at [110, 167] on div "Contenedor" at bounding box center [132, 164] width 82 height 19
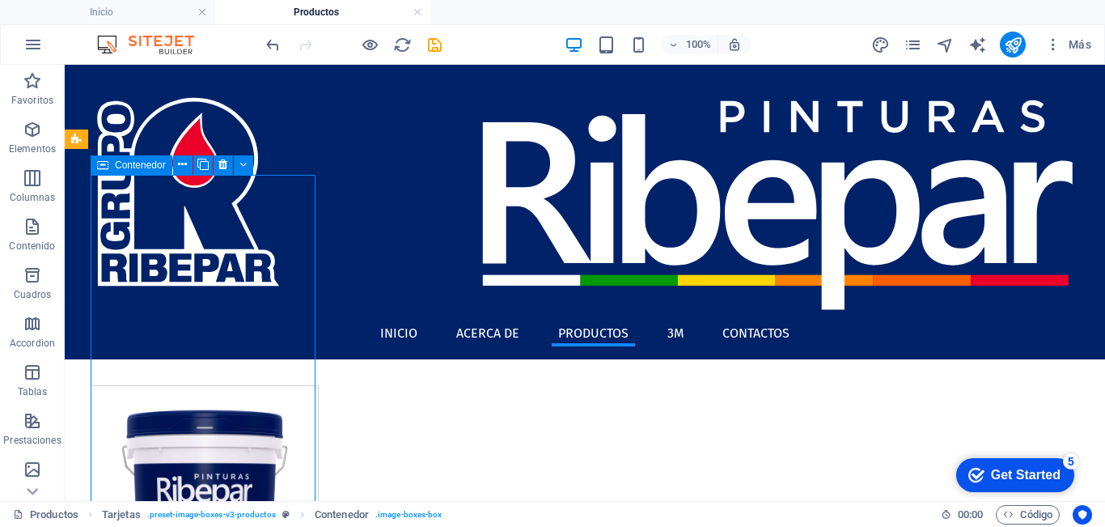
click at [110, 167] on div "Contenedor" at bounding box center [132, 164] width 82 height 19
select select "px"
select select "rem"
select select "px"
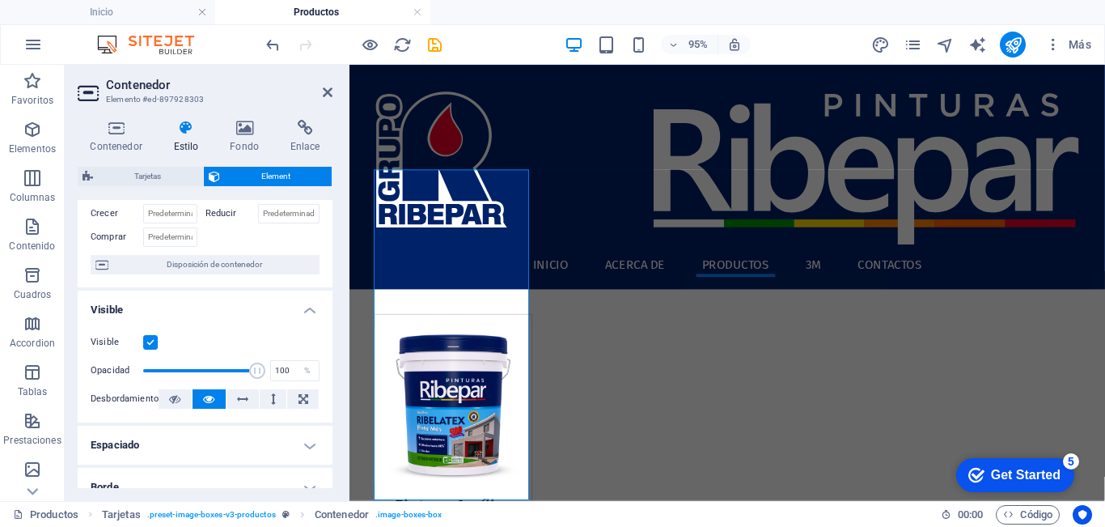
scroll to position [243, 0]
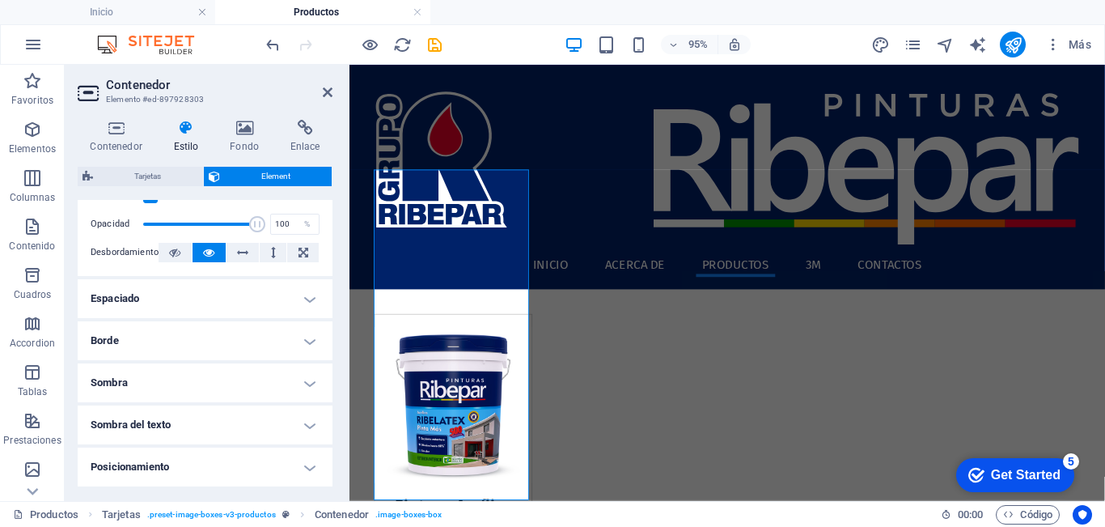
click at [200, 302] on h4 "Espaciado" at bounding box center [205, 298] width 255 height 39
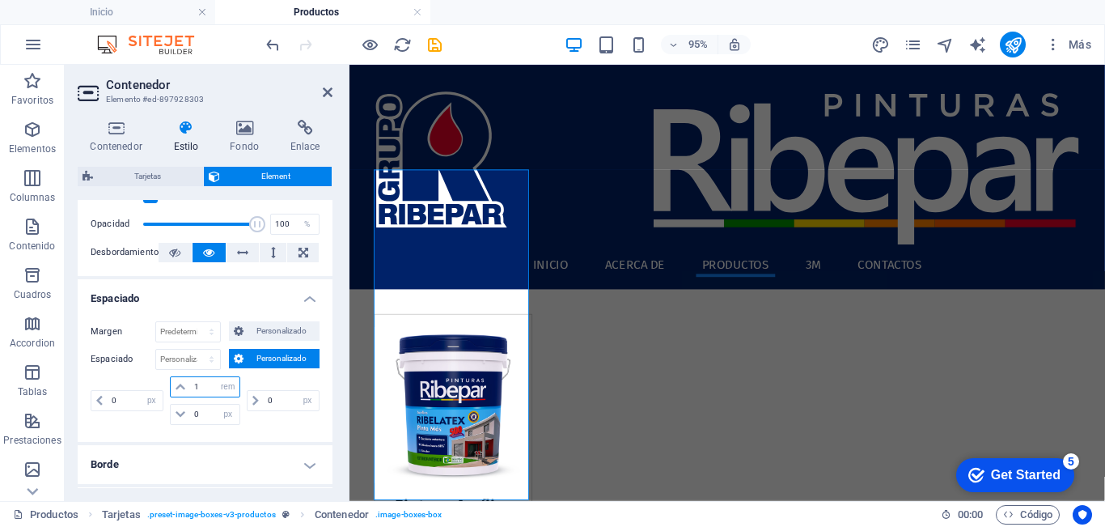
drag, startPoint x: 190, startPoint y: 382, endPoint x: 142, endPoint y: 378, distance: 48.7
click at [139, 381] on div "0 px rem % vh vw 1 px rem % vh vw 0 px rem % vh vw 0 px rem % vh vw" at bounding box center [205, 400] width 229 height 49
type input "0"
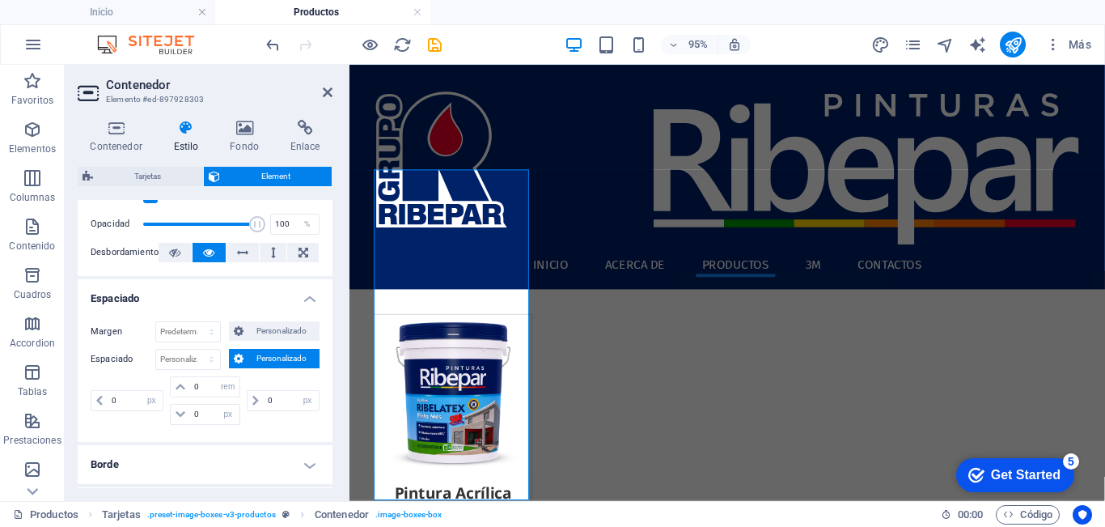
click at [116, 359] on label "Espaciado" at bounding box center [123, 359] width 65 height 19
click at [330, 90] on icon at bounding box center [328, 92] width 10 height 13
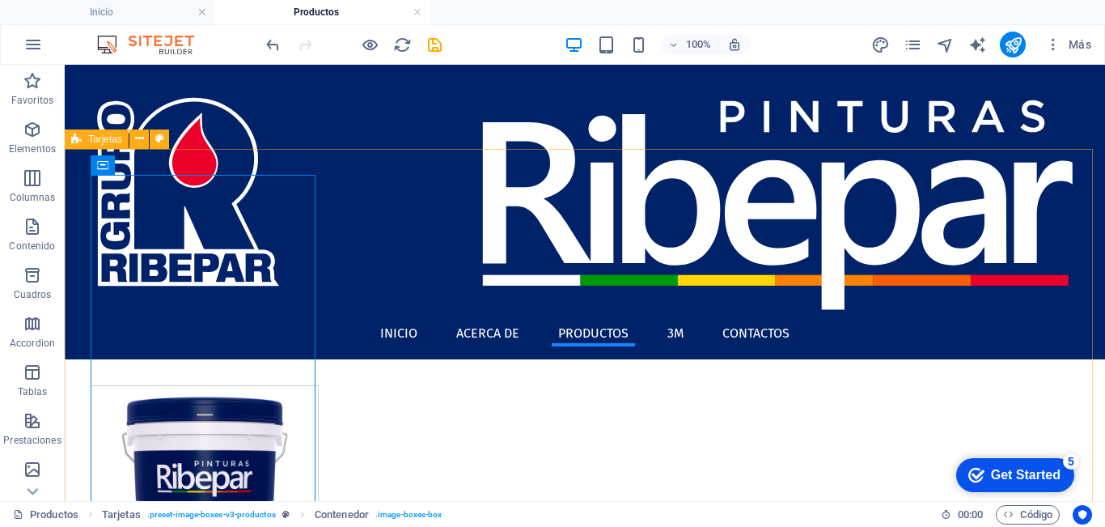
click at [82, 134] on div "Tarjetas" at bounding box center [97, 138] width 64 height 19
select select "rem"
select select "px"
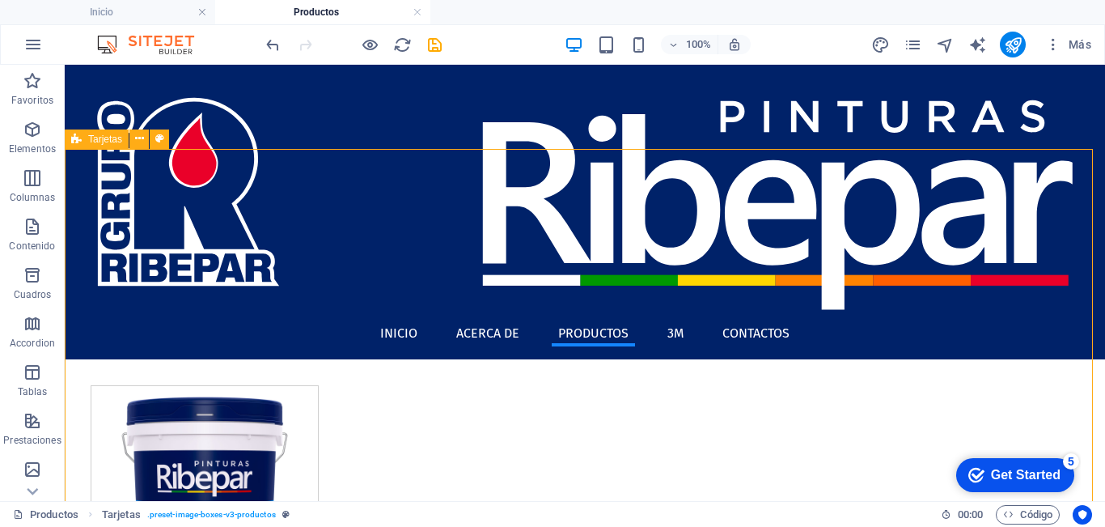
select select "preset-image-boxes-v3-productos"
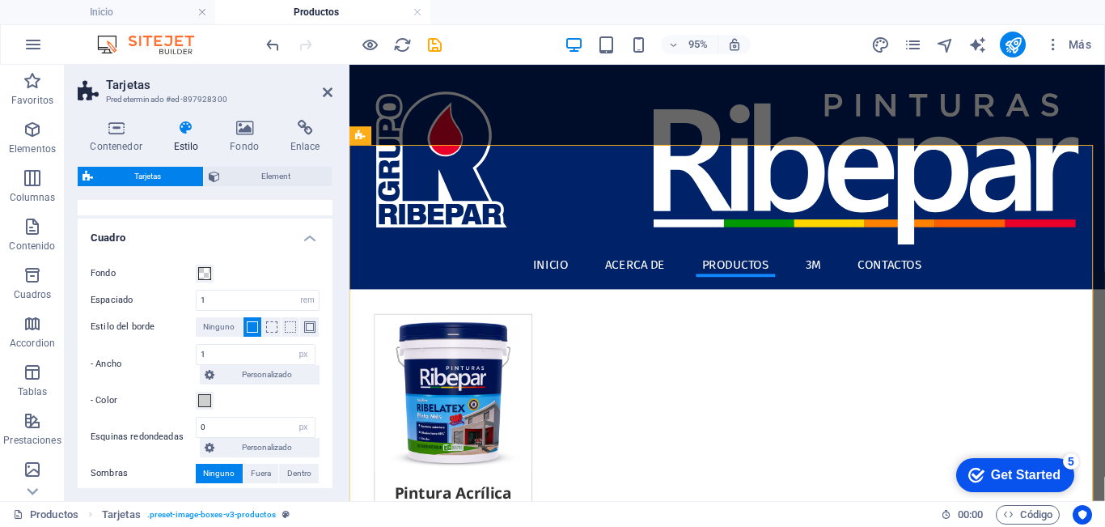
scroll to position [162, 0]
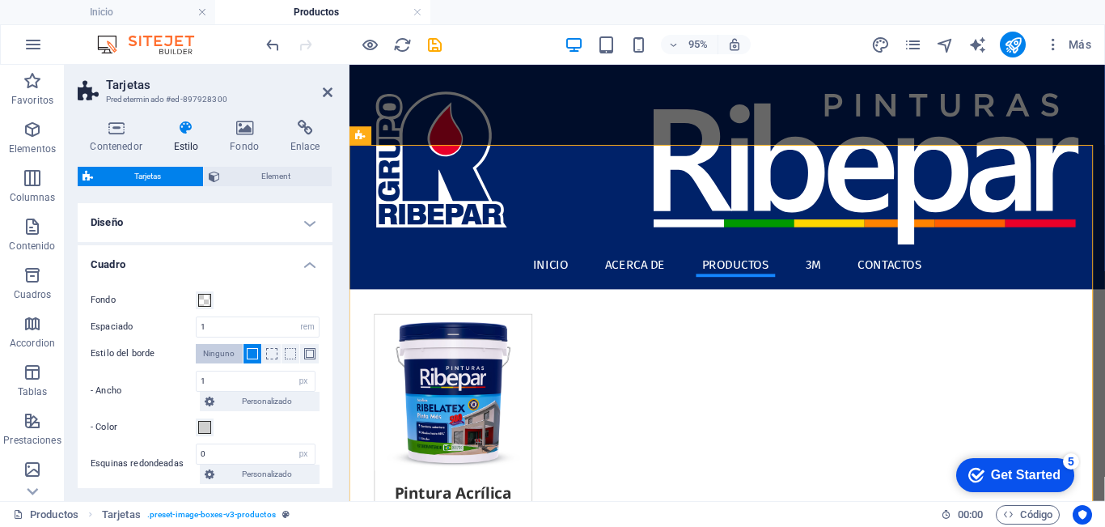
click at [214, 356] on span "Ninguno" at bounding box center [219, 353] width 32 height 19
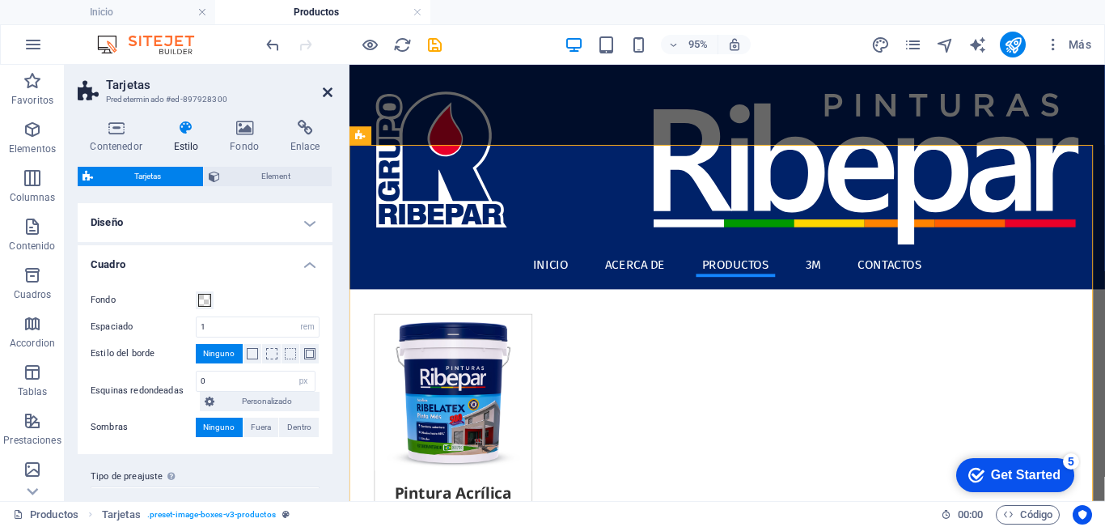
click at [328, 95] on icon at bounding box center [328, 92] width 10 height 13
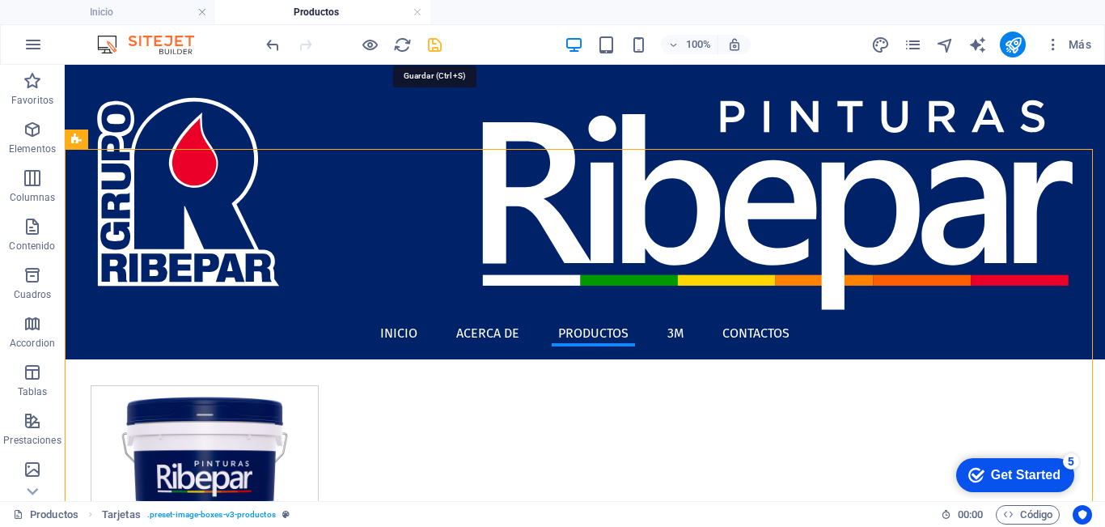
drag, startPoint x: 436, startPoint y: 44, endPoint x: 366, endPoint y: 22, distance: 73.7
click at [436, 44] on icon "save" at bounding box center [435, 45] width 19 height 19
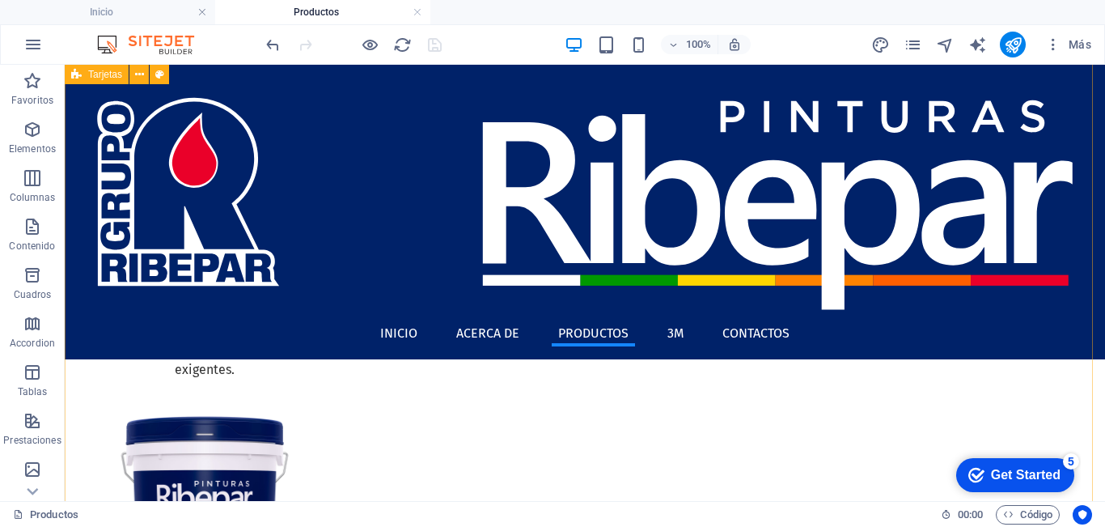
scroll to position [0, 0]
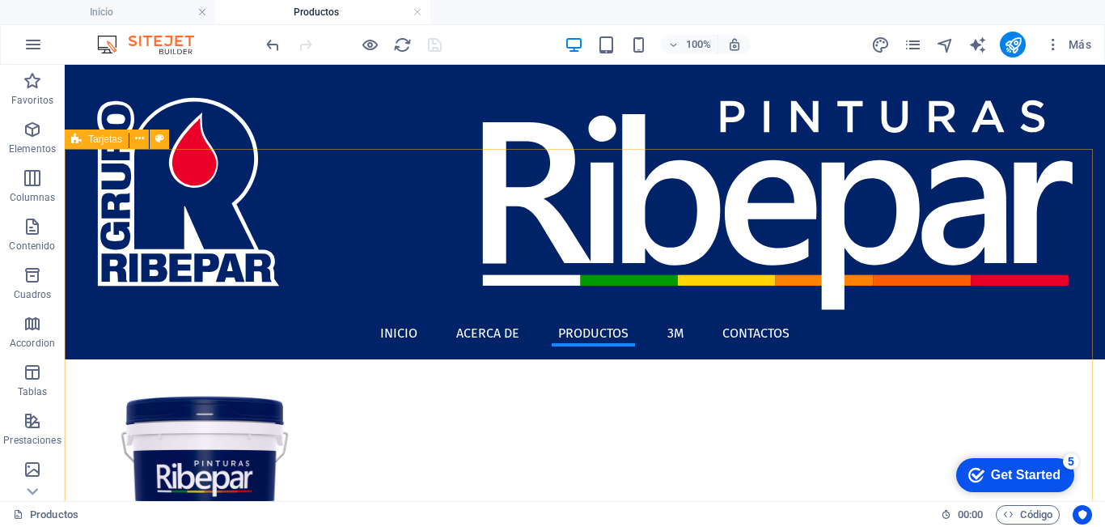
click at [83, 140] on div "Tarjetas" at bounding box center [97, 138] width 64 height 19
select select "rem"
select select "px"
select select "preset-image-boxes-v3-productos"
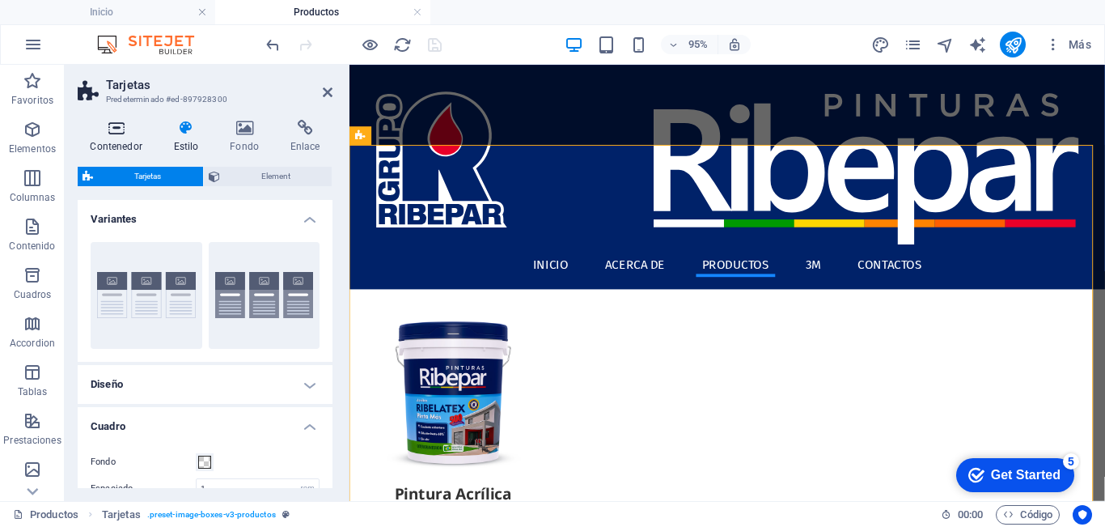
click at [116, 135] on icon at bounding box center [116, 128] width 77 height 16
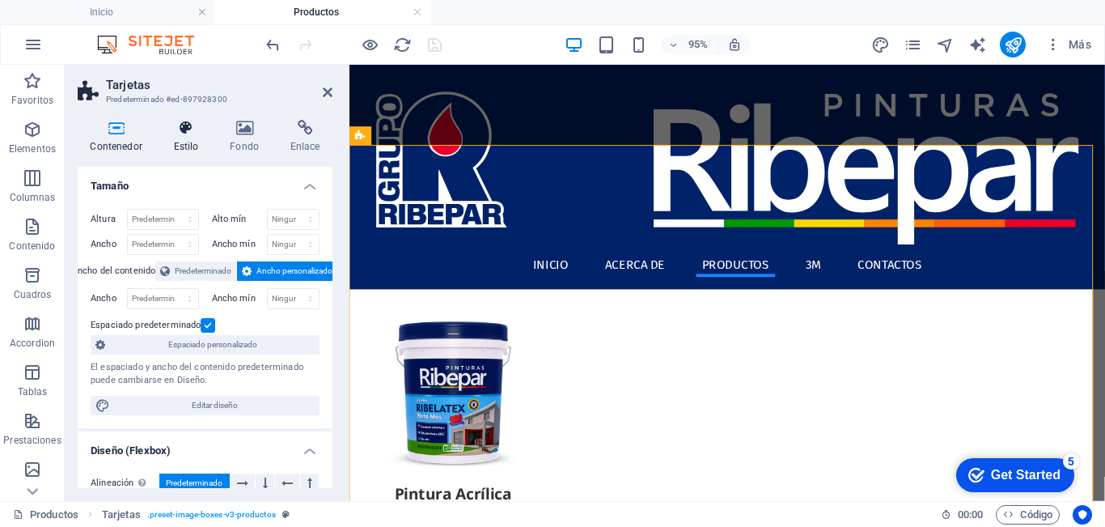
click at [165, 135] on icon at bounding box center [186, 128] width 50 height 16
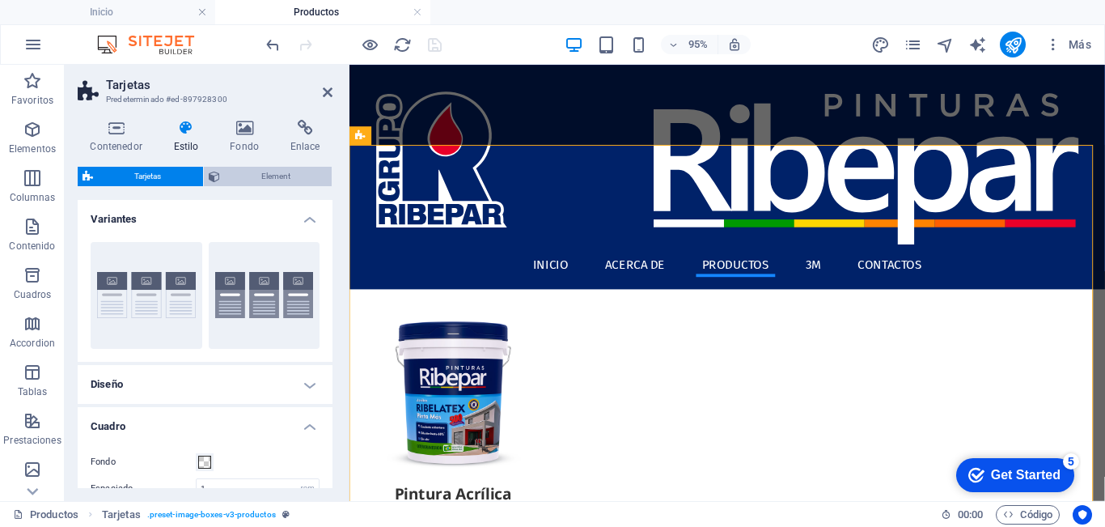
click at [269, 176] on span "Element" at bounding box center [276, 176] width 103 height 19
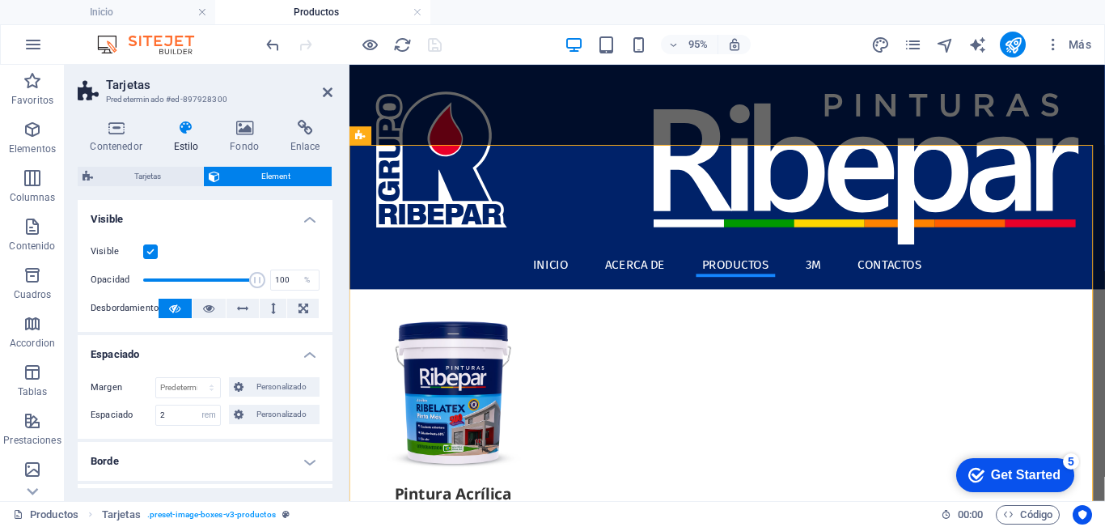
scroll to position [162, 0]
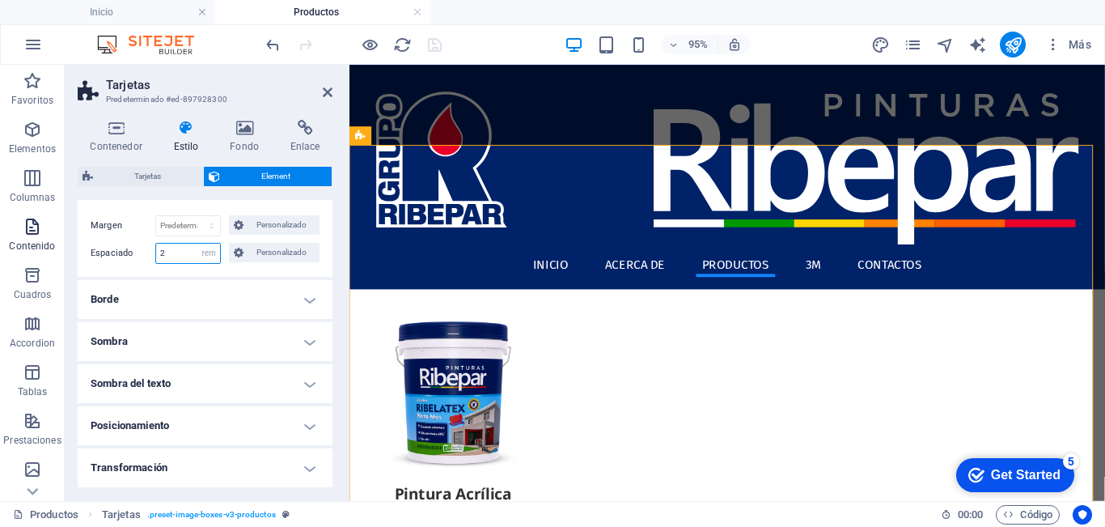
drag, startPoint x: 182, startPoint y: 249, endPoint x: 54, endPoint y: 256, distance: 128.0
click at [54, 256] on section "Favoritos Elementos Columnas Contenido Cuadros Accordion Tablas Prestaciones Im…" at bounding box center [552, 283] width 1105 height 436
type input "5"
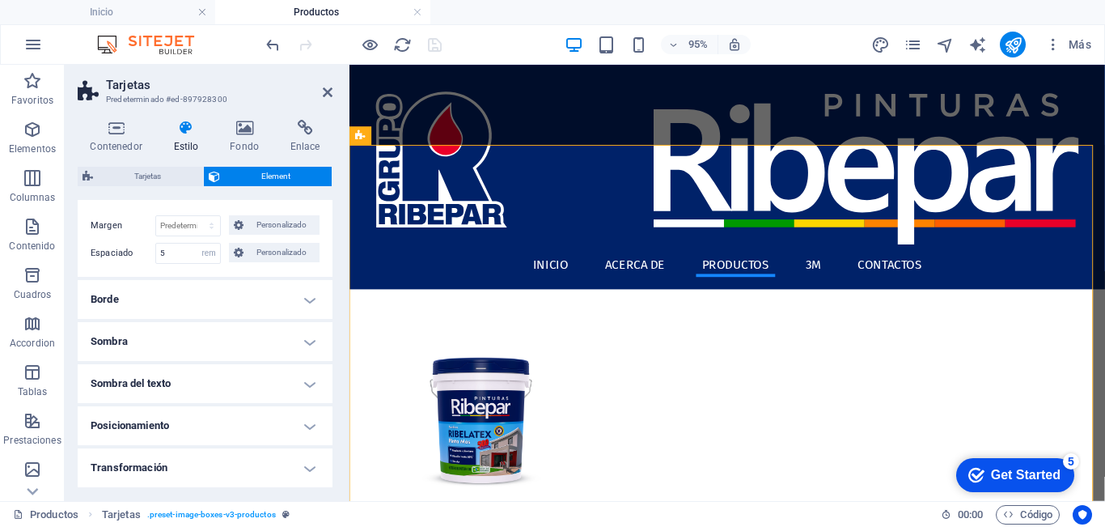
click at [129, 260] on label "Espaciado" at bounding box center [123, 253] width 65 height 19
click at [328, 92] on icon at bounding box center [328, 92] width 10 height 13
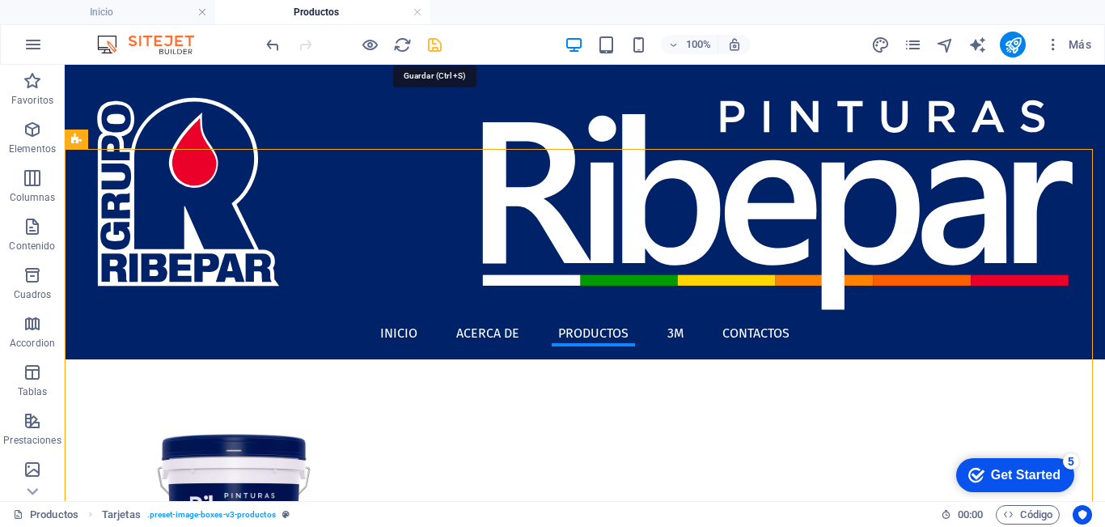
click at [439, 42] on icon "save" at bounding box center [435, 45] width 19 height 19
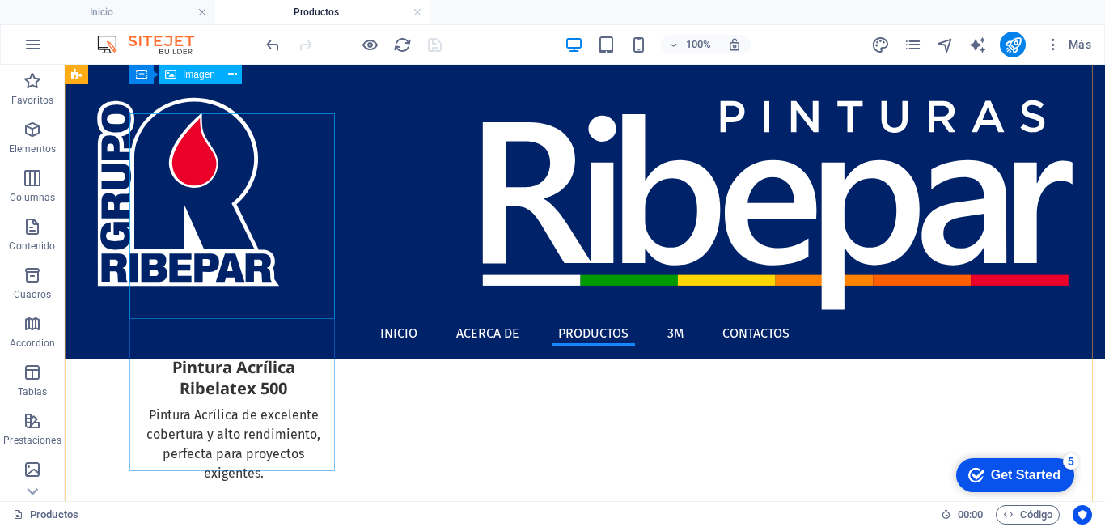
scroll to position [0, 0]
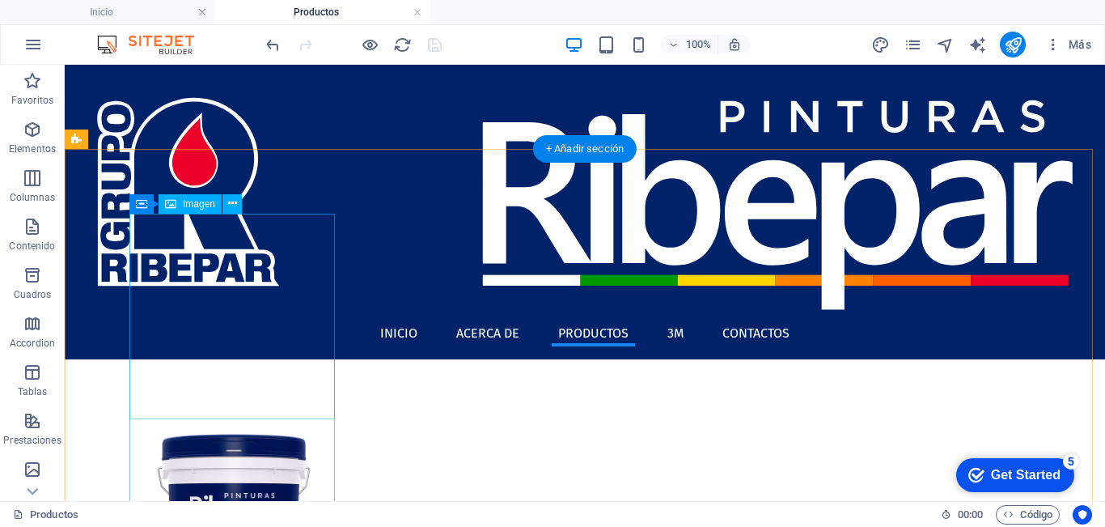
click at [228, 424] on figure at bounding box center [233, 528] width 209 height 209
select select "%"
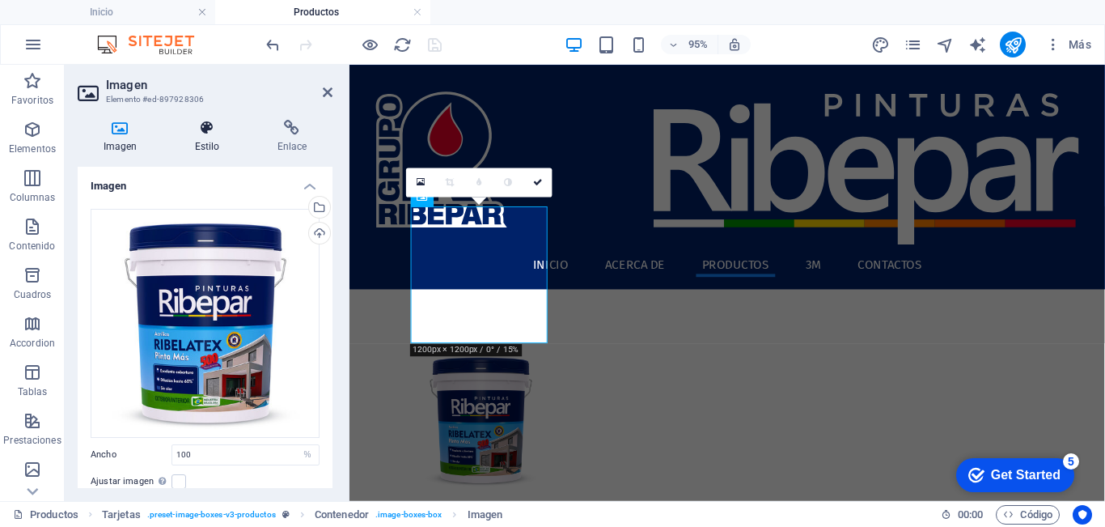
click at [197, 145] on h4 "Estilo" at bounding box center [210, 137] width 83 height 34
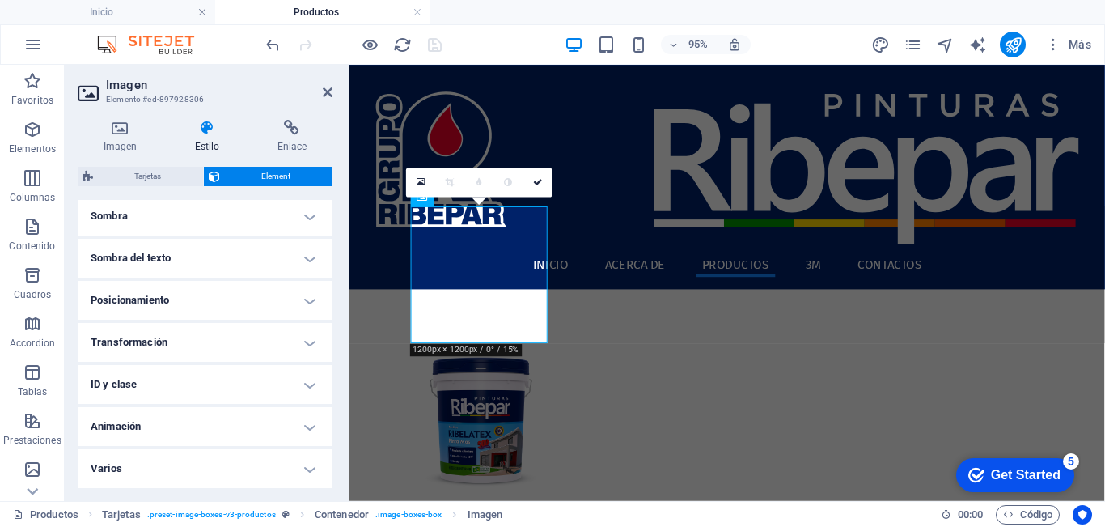
scroll to position [248, 0]
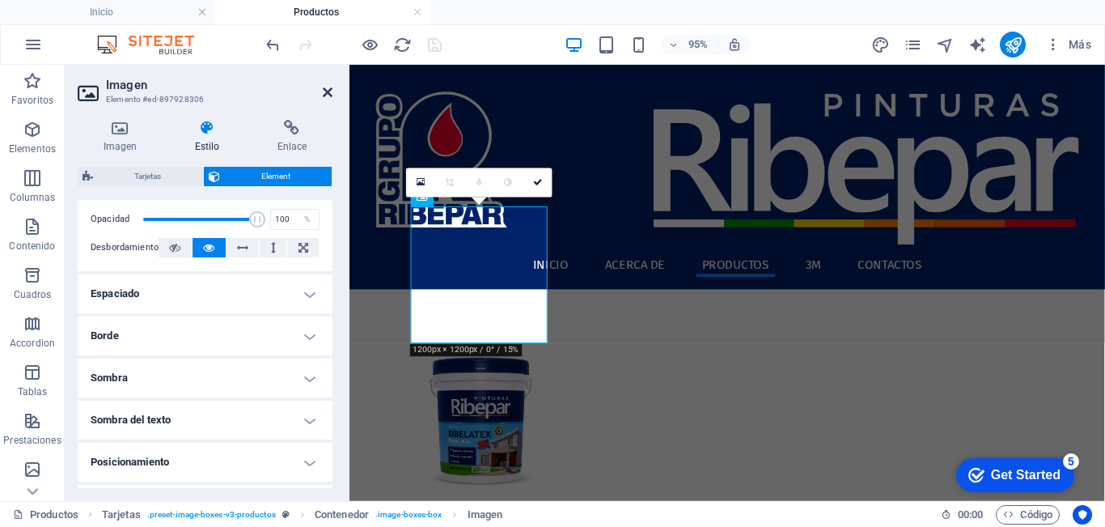
click at [327, 95] on icon at bounding box center [328, 92] width 10 height 13
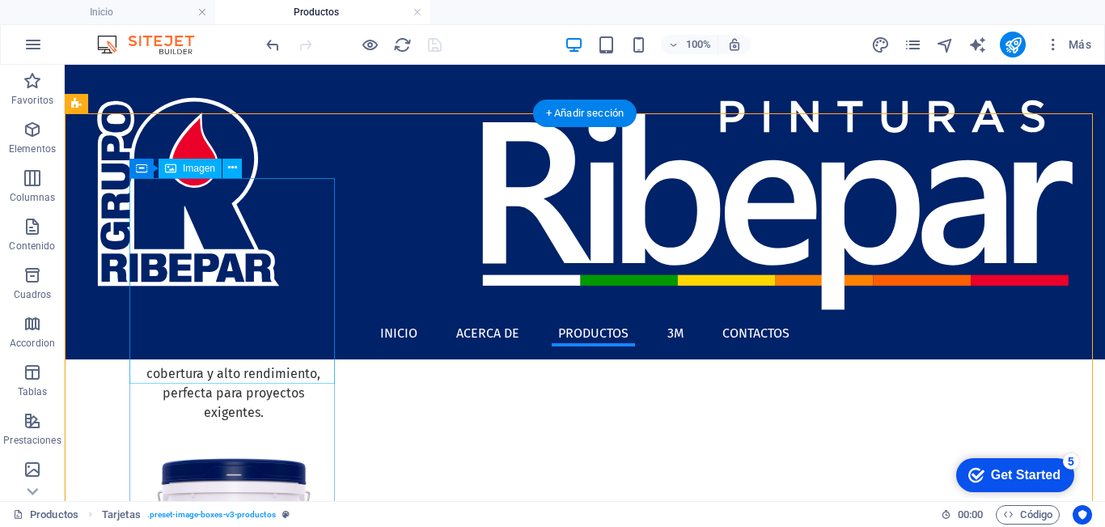
scroll to position [243, 0]
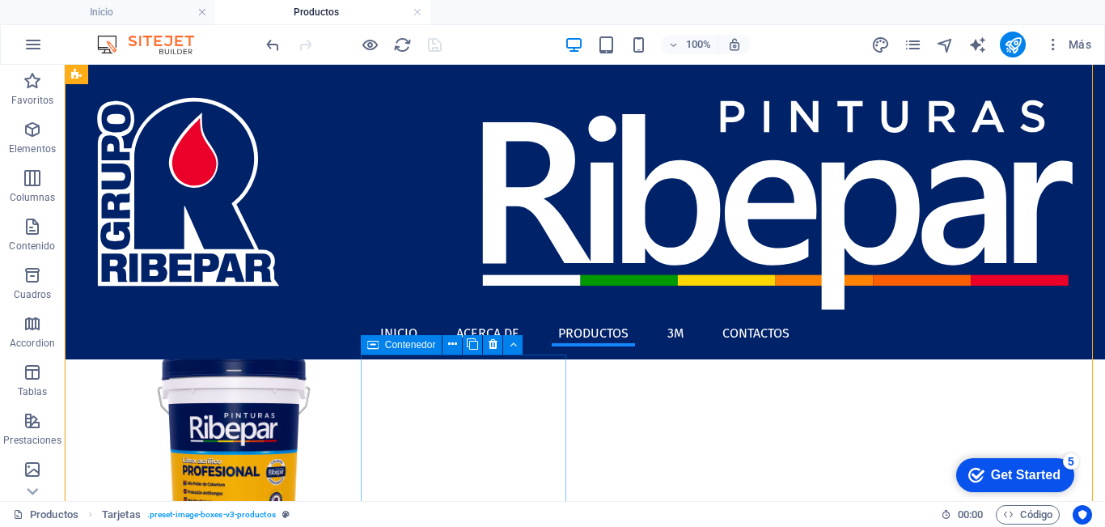
click at [385, 345] on span "Contenedor" at bounding box center [410, 345] width 51 height 10
click at [464, 341] on button at bounding box center [472, 344] width 19 height 19
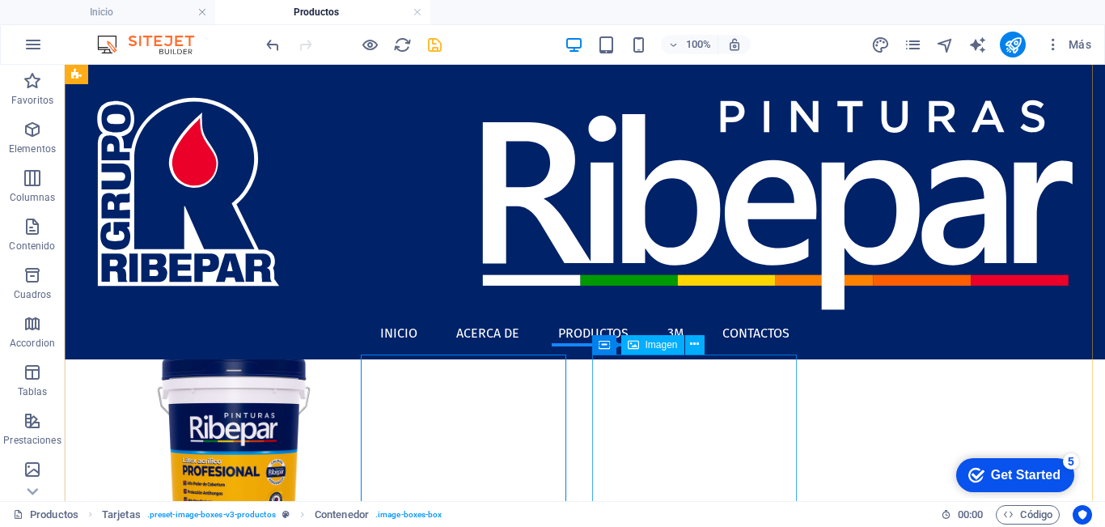
select select "%"
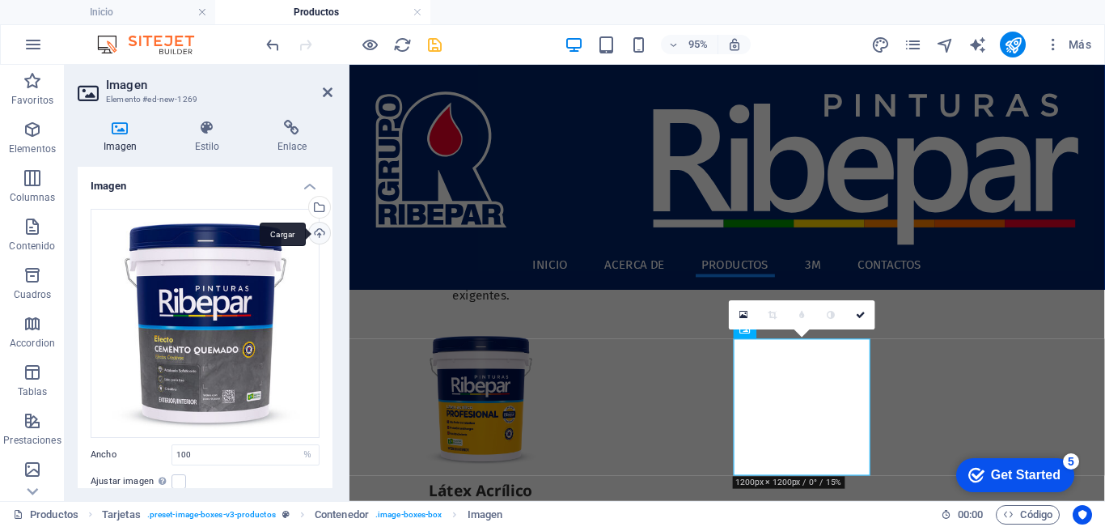
click at [319, 235] on div "Cargar" at bounding box center [318, 235] width 24 height 24
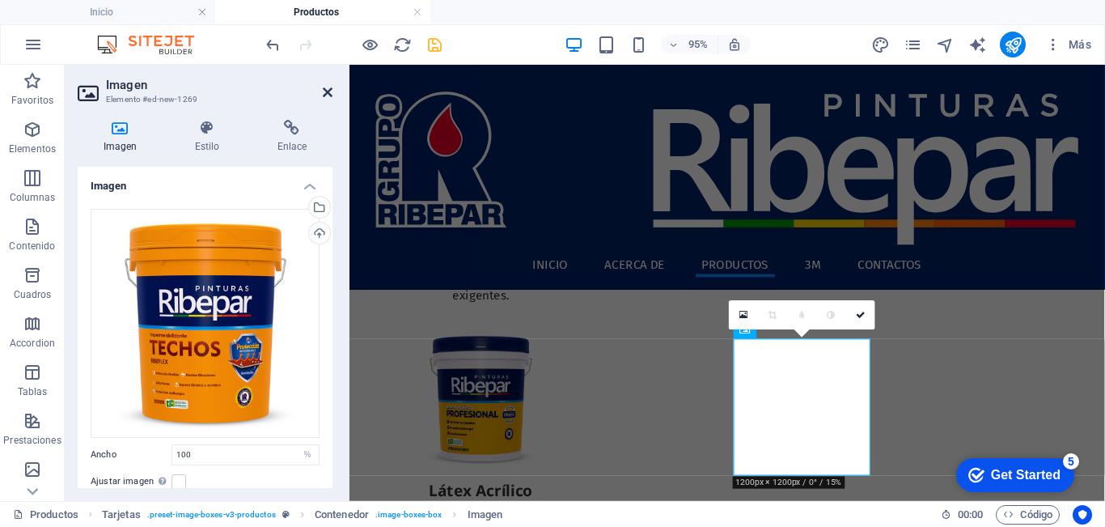
click at [328, 95] on icon at bounding box center [328, 92] width 10 height 13
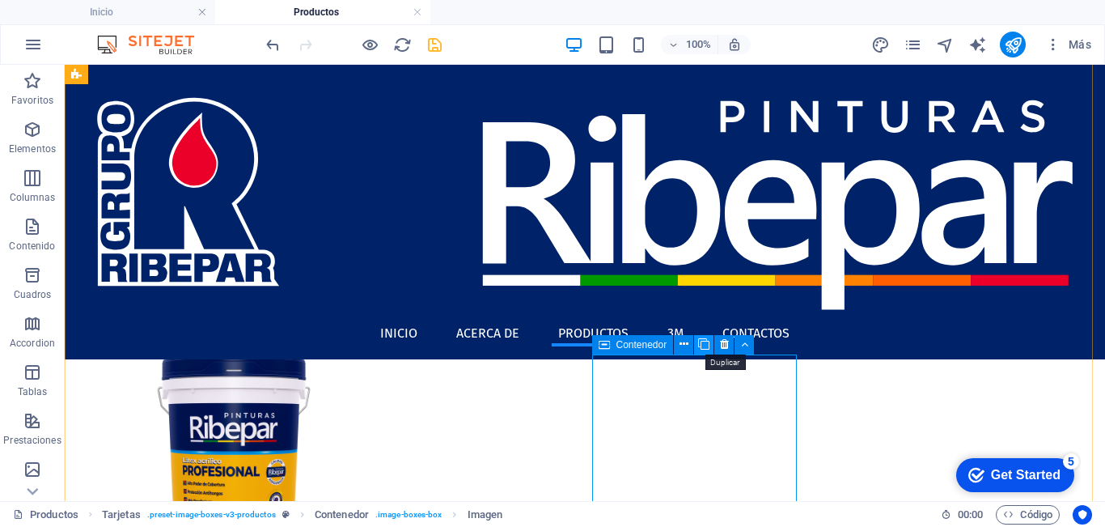
click at [704, 347] on icon at bounding box center [703, 344] width 11 height 17
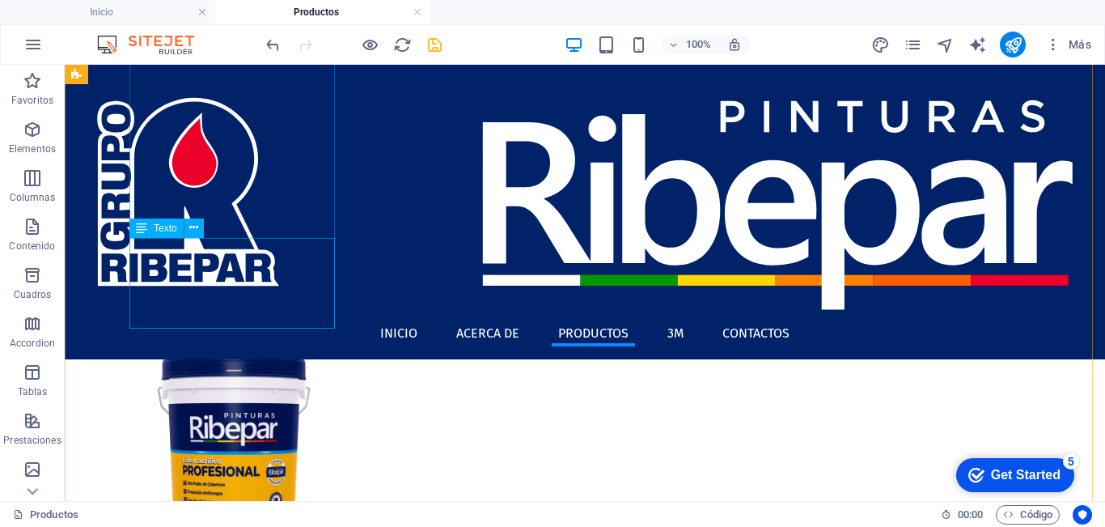
scroll to position [405, 0]
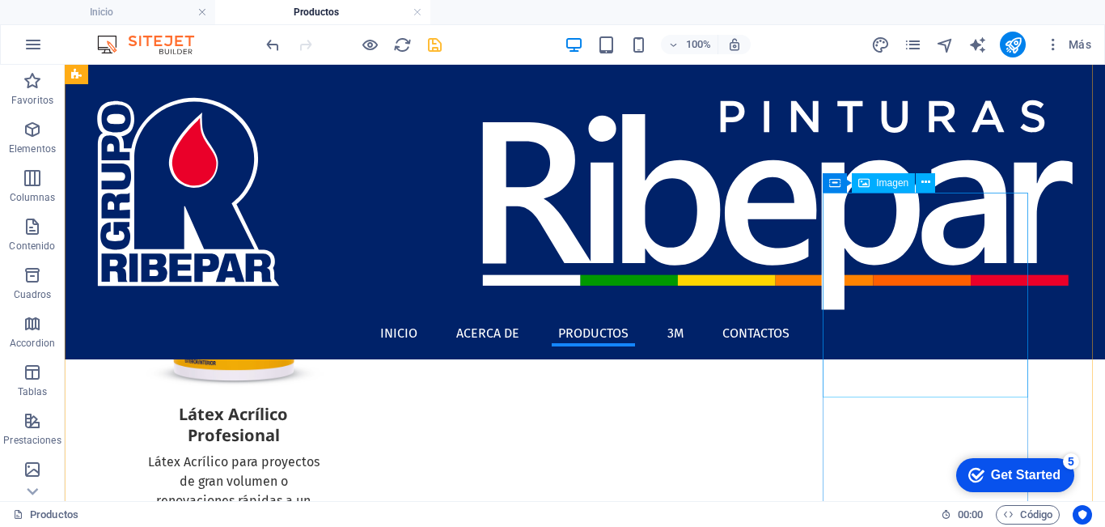
select select "%"
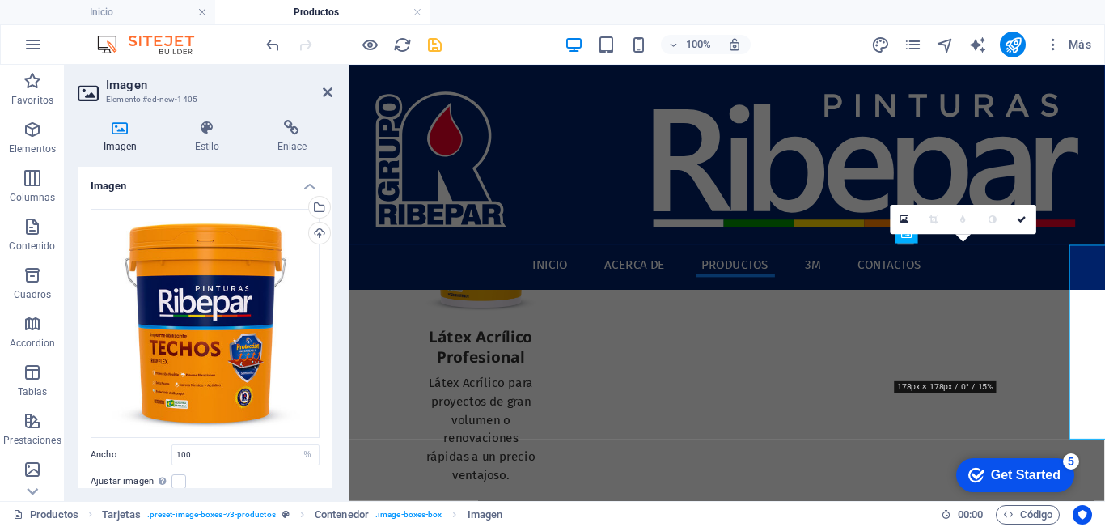
scroll to position [343, 0]
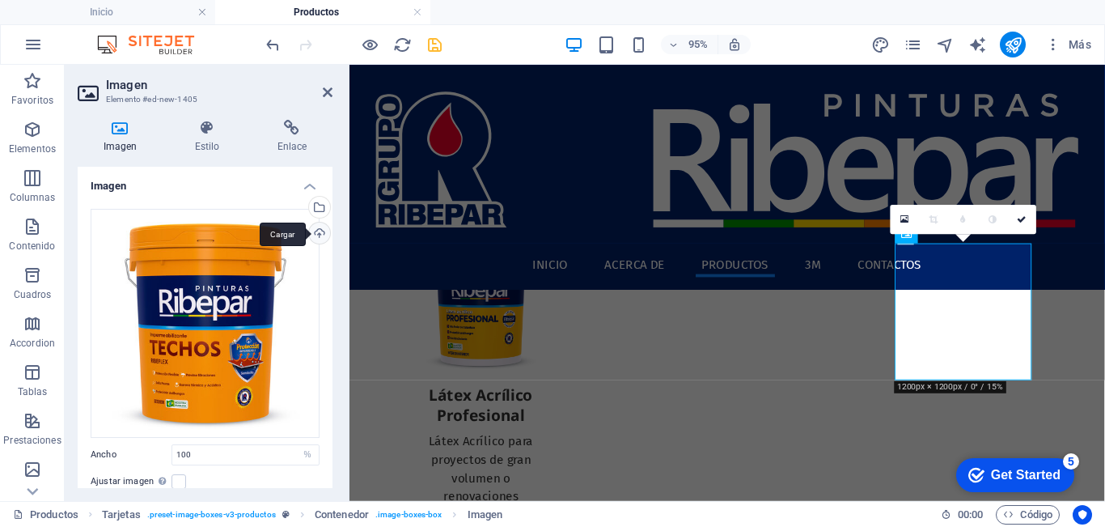
click at [318, 233] on div "Cargar" at bounding box center [318, 235] width 24 height 24
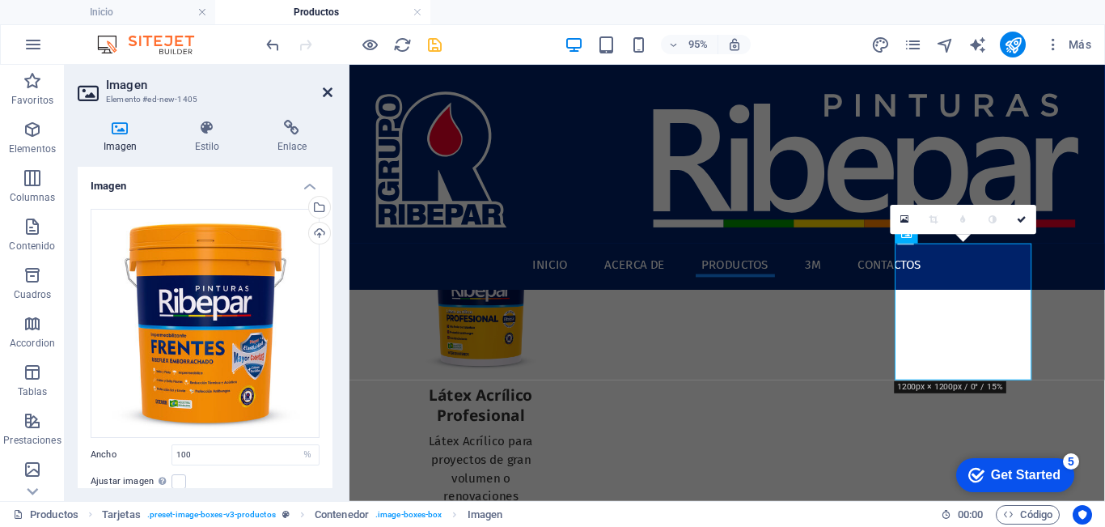
click at [328, 91] on icon at bounding box center [328, 92] width 10 height 13
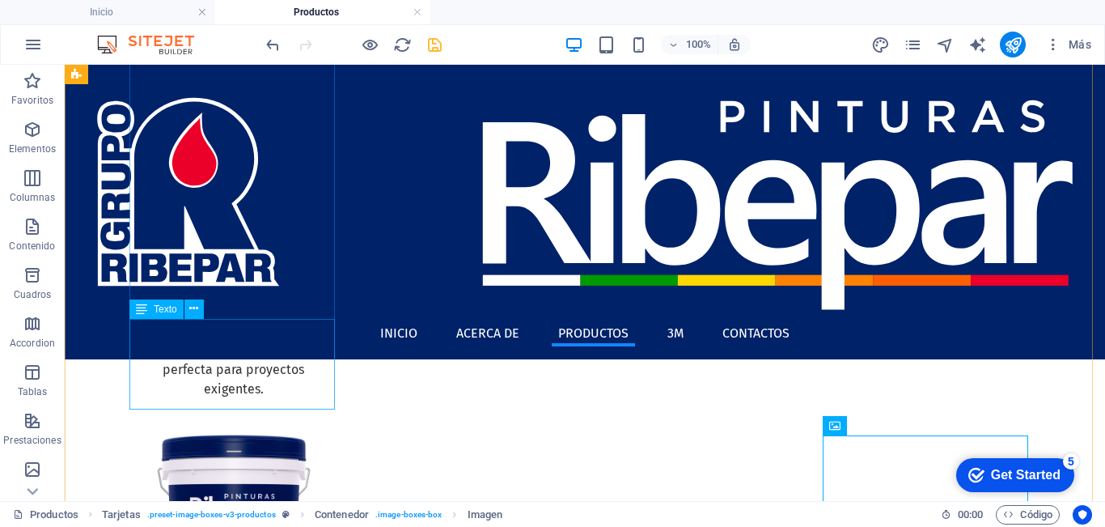
scroll to position [0, 0]
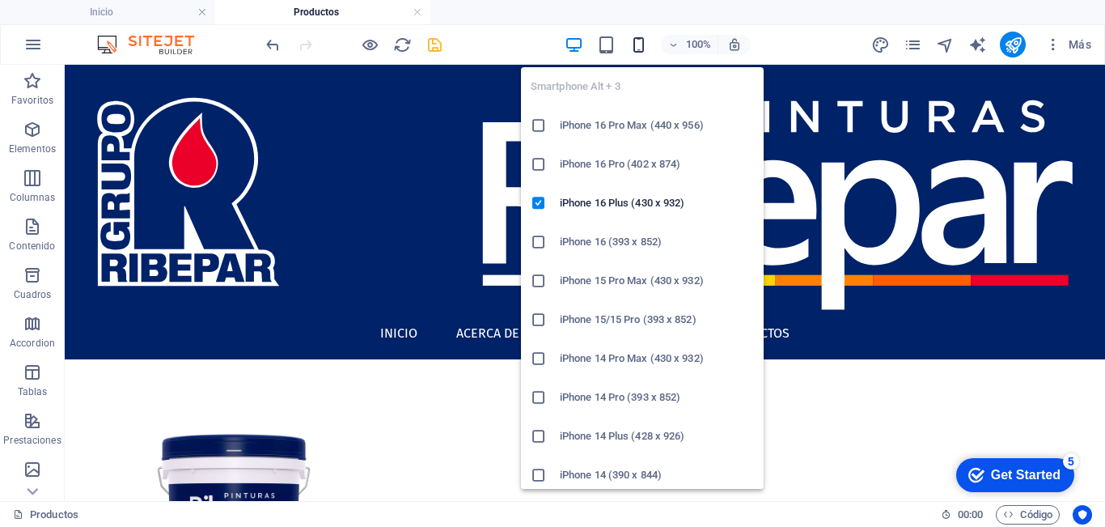
click at [641, 45] on icon "button" at bounding box center [638, 45] width 19 height 19
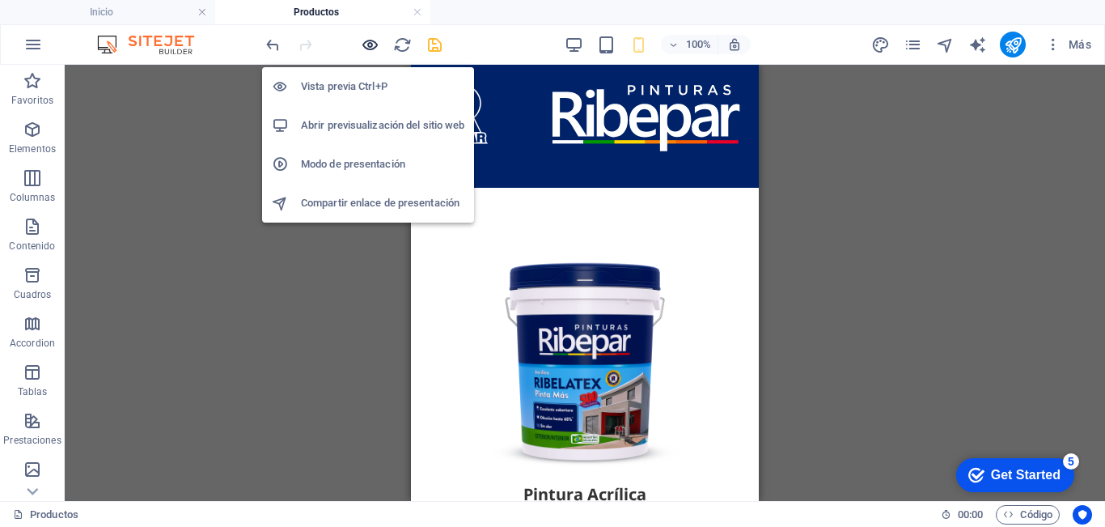
click at [367, 44] on icon "button" at bounding box center [370, 45] width 19 height 19
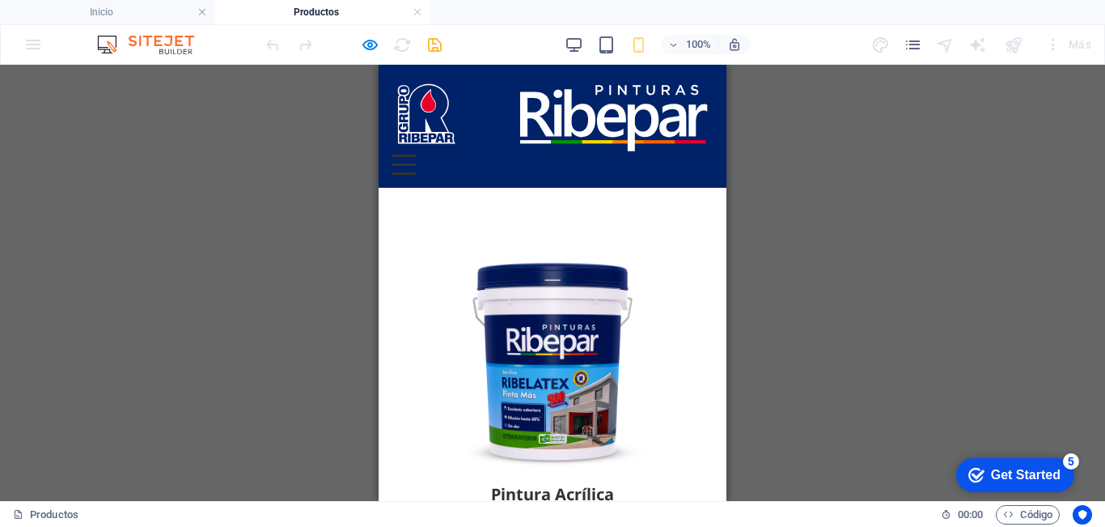
scroll to position [81, 0]
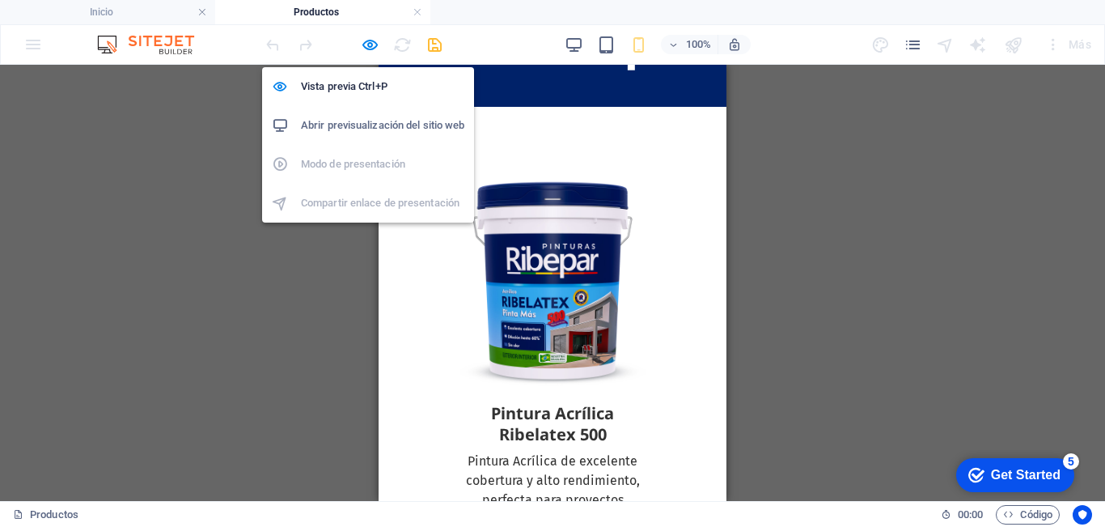
drag, startPoint x: 367, startPoint y: 45, endPoint x: 368, endPoint y: 55, distance: 9.7
click at [368, 45] on icon "button" at bounding box center [370, 45] width 19 height 19
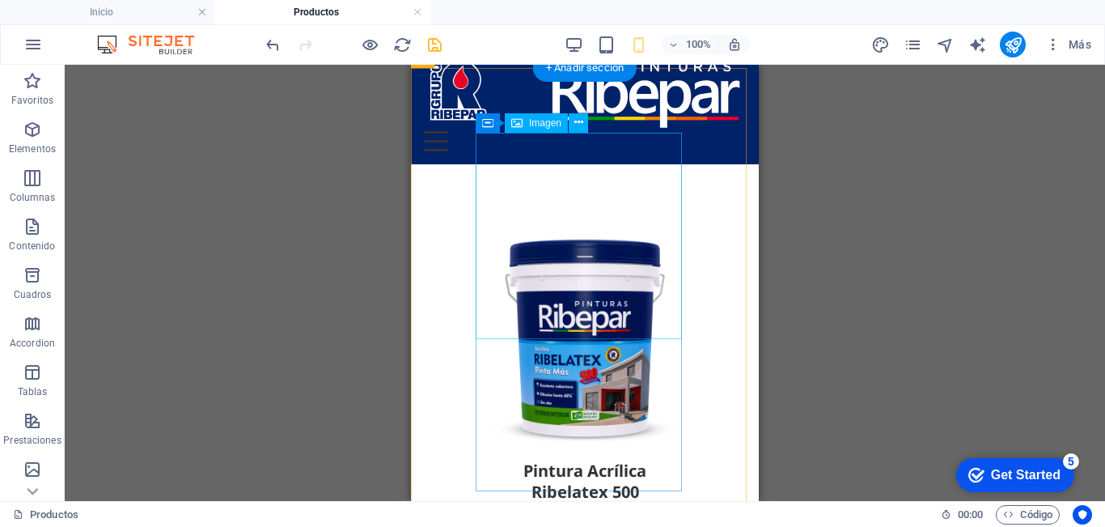
scroll to position [0, 0]
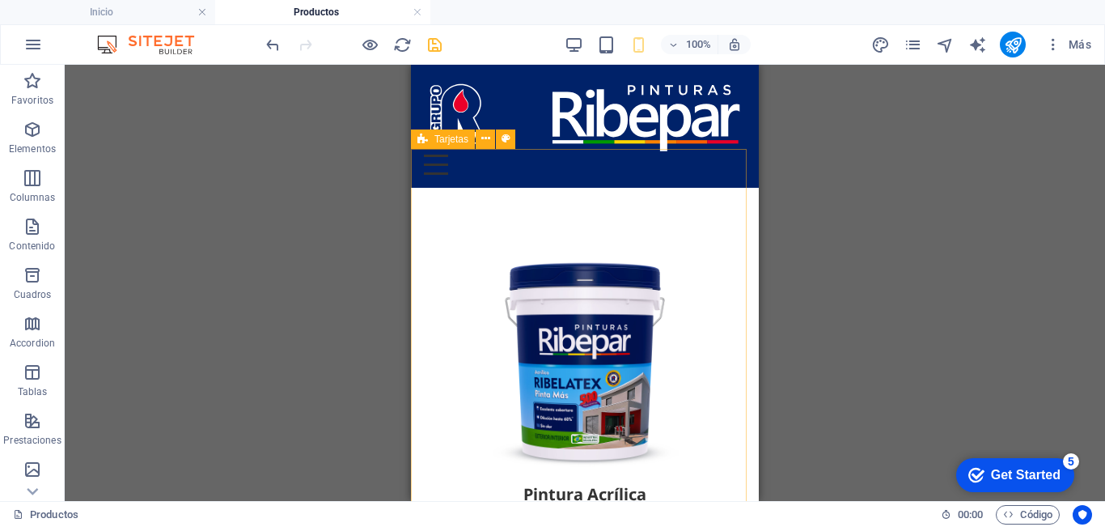
click at [431, 136] on div "Tarjetas" at bounding box center [443, 138] width 64 height 19
select select "rem"
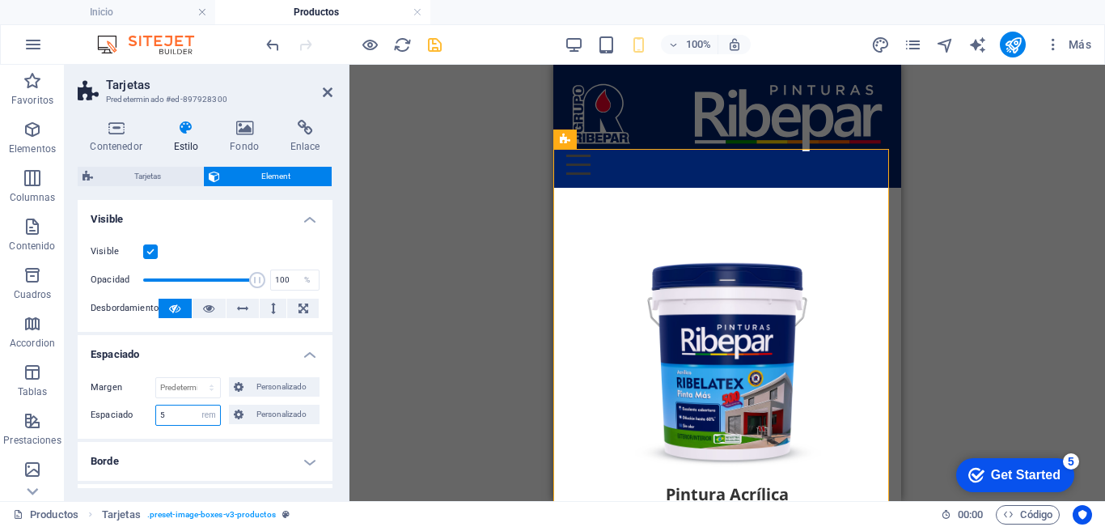
drag, startPoint x: 121, startPoint y: 417, endPoint x: 112, endPoint y: 419, distance: 9.0
click at [114, 419] on div "Espaciado 5 Predeterminado px rem % vh vw Personalizado Personalizado" at bounding box center [205, 415] width 229 height 21
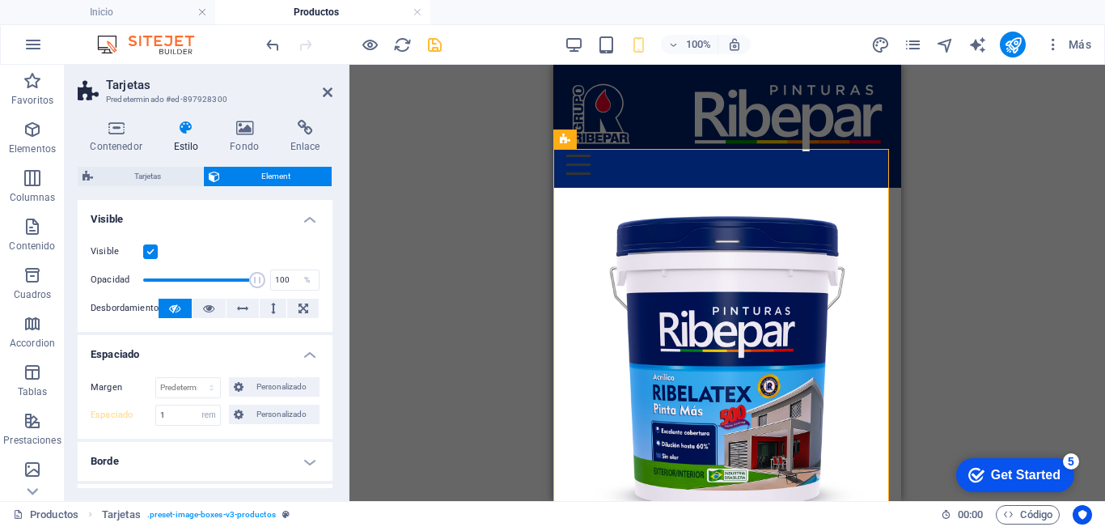
click at [114, 420] on label "Espaciado" at bounding box center [123, 414] width 65 height 19
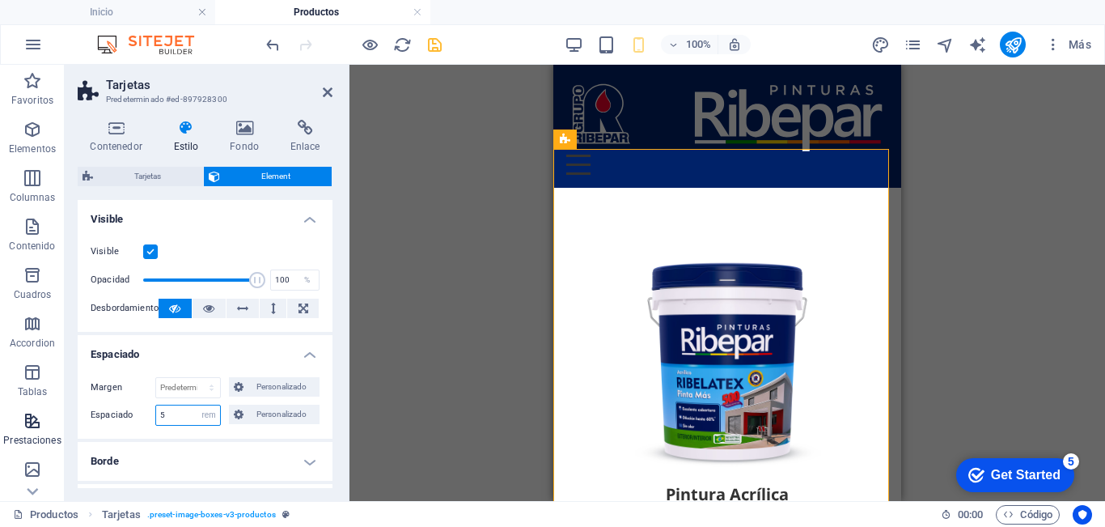
drag, startPoint x: 175, startPoint y: 415, endPoint x: 0, endPoint y: 420, distance: 174.8
click at [0, 420] on section "Favoritos Elementos Columnas Contenido Cuadros Accordion Tablas Prestaciones Im…" at bounding box center [552, 283] width 1105 height 436
type input "1"
click at [283, 434] on div "Margen Predeterminado automático px % rem vw vh Personalizado Personalizado aut…" at bounding box center [205, 401] width 255 height 74
click at [327, 95] on icon at bounding box center [328, 92] width 10 height 13
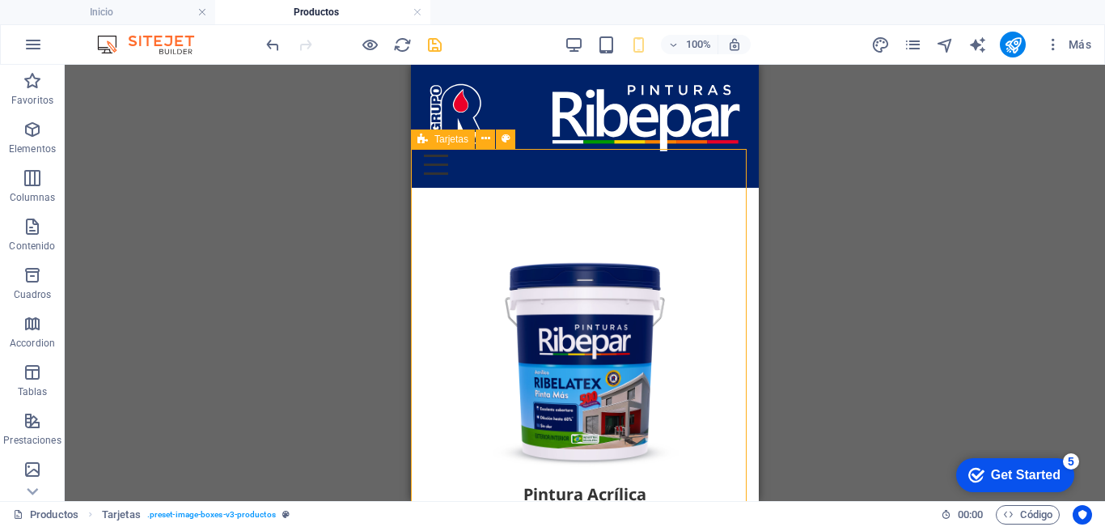
click at [436, 140] on span "Tarjetas" at bounding box center [451, 139] width 34 height 10
drag, startPoint x: 436, startPoint y: 140, endPoint x: 386, endPoint y: 155, distance: 52.5
click at [435, 139] on span "Tarjetas" at bounding box center [451, 139] width 34 height 10
select select "rem"
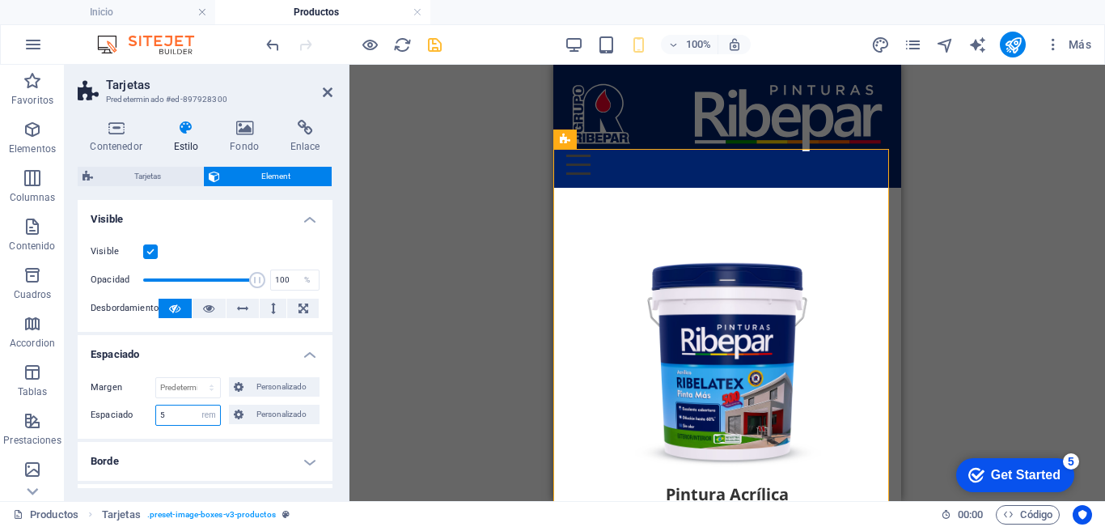
drag, startPoint x: 172, startPoint y: 418, endPoint x: 146, endPoint y: 421, distance: 26.0
click at [146, 421] on div "Espaciado 5 Predeterminado px rem % vh vw Personalizado Personalizado" at bounding box center [205, 415] width 229 height 21
type input "1"
click at [328, 93] on icon at bounding box center [328, 92] width 10 height 13
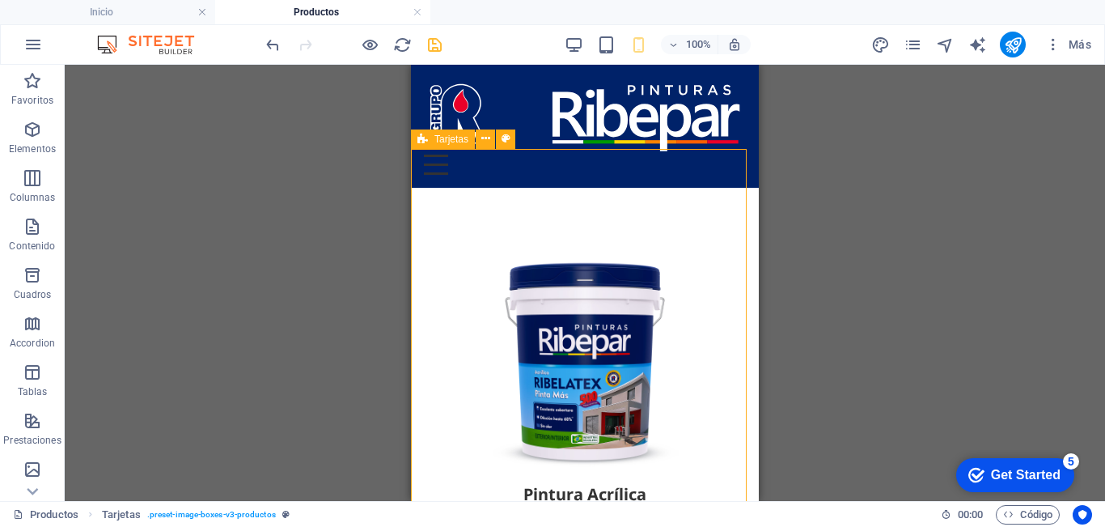
click at [423, 142] on icon at bounding box center [422, 138] width 11 height 19
select select "rem"
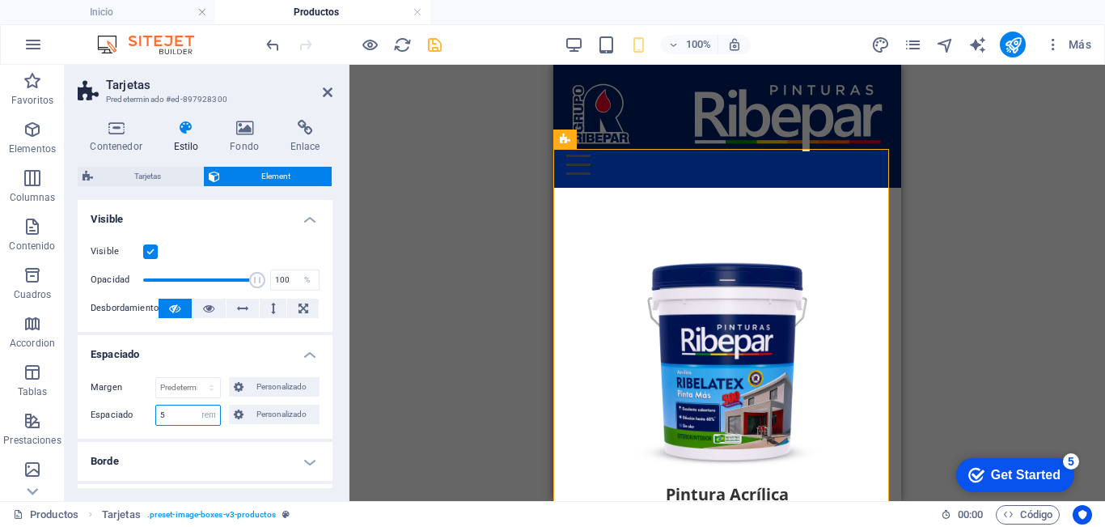
drag, startPoint x: 175, startPoint y: 417, endPoint x: 128, endPoint y: 418, distance: 47.0
click at [128, 418] on div "Espaciado 5 Predeterminado px rem % vh vw Personalizado Personalizado" at bounding box center [205, 415] width 229 height 21
type input "1"
click at [292, 433] on div "Margen Predeterminado automático px % rem vw vh Personalizado Personalizado aut…" at bounding box center [205, 401] width 255 height 74
click at [231, 454] on h4 "Borde" at bounding box center [205, 461] width 255 height 39
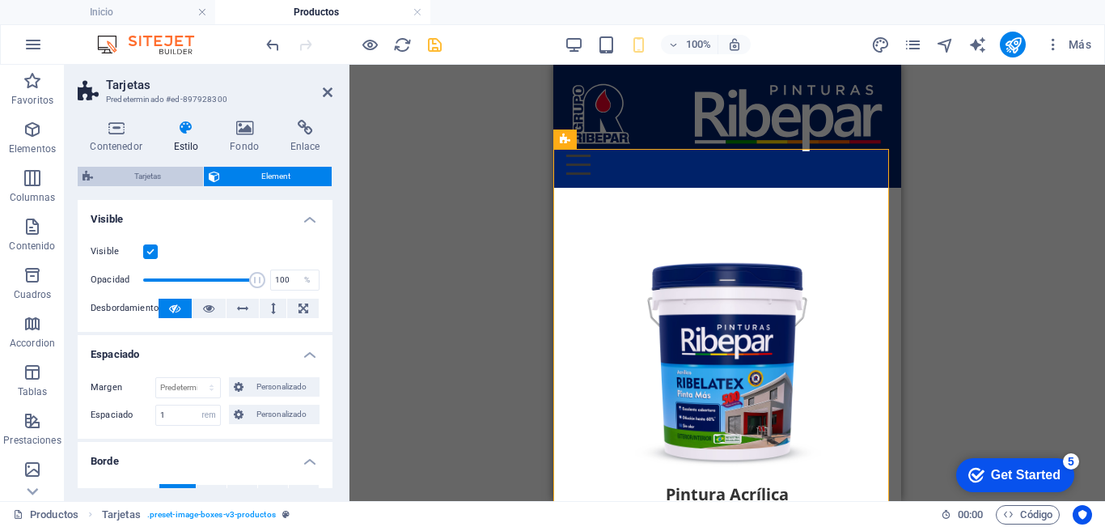
click at [148, 177] on span "Tarjetas" at bounding box center [148, 176] width 100 height 19
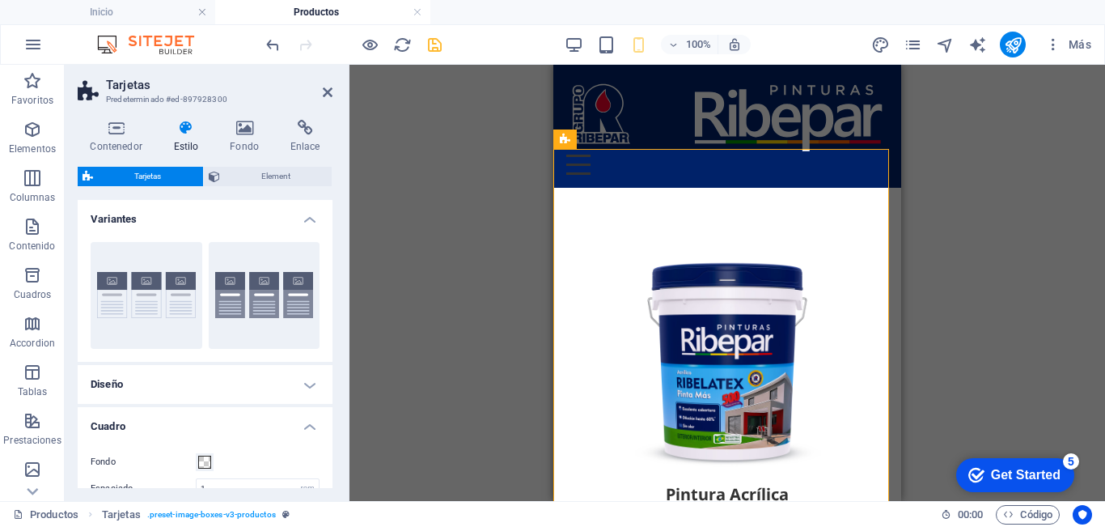
scroll to position [193, 0]
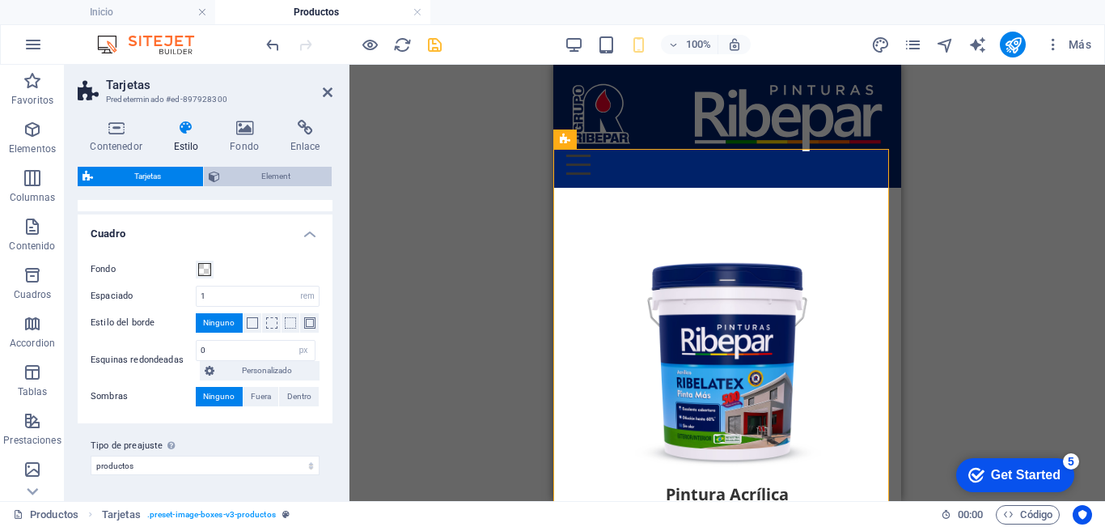
click at [255, 177] on span "Element" at bounding box center [276, 176] width 103 height 19
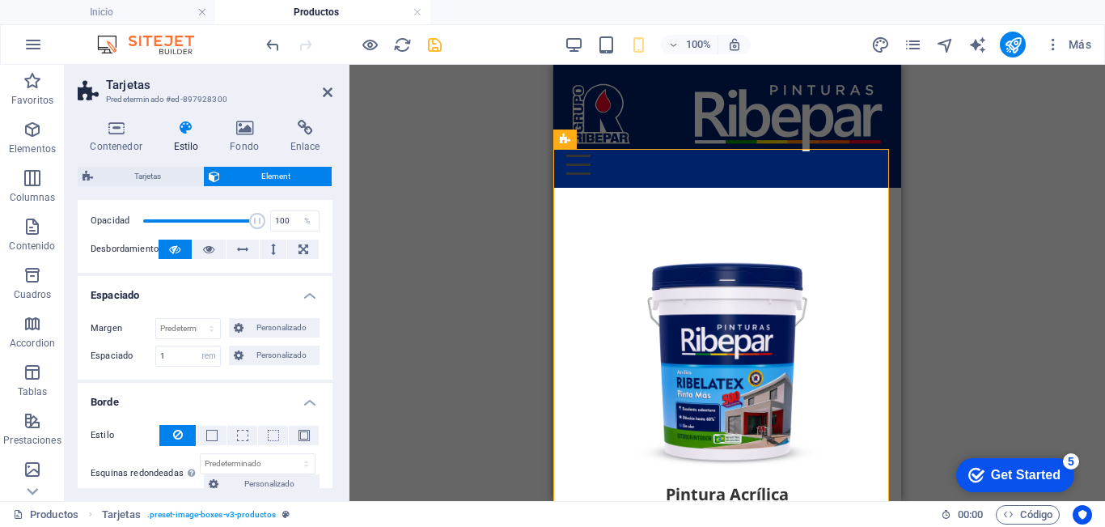
scroll to position [0, 0]
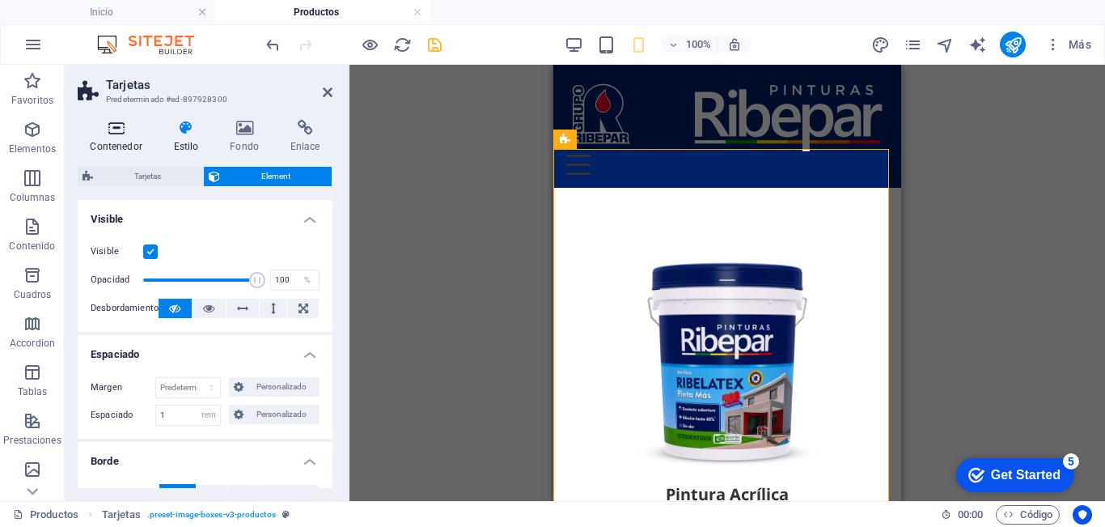
click at [121, 144] on h4 "Contenedor" at bounding box center [119, 137] width 83 height 34
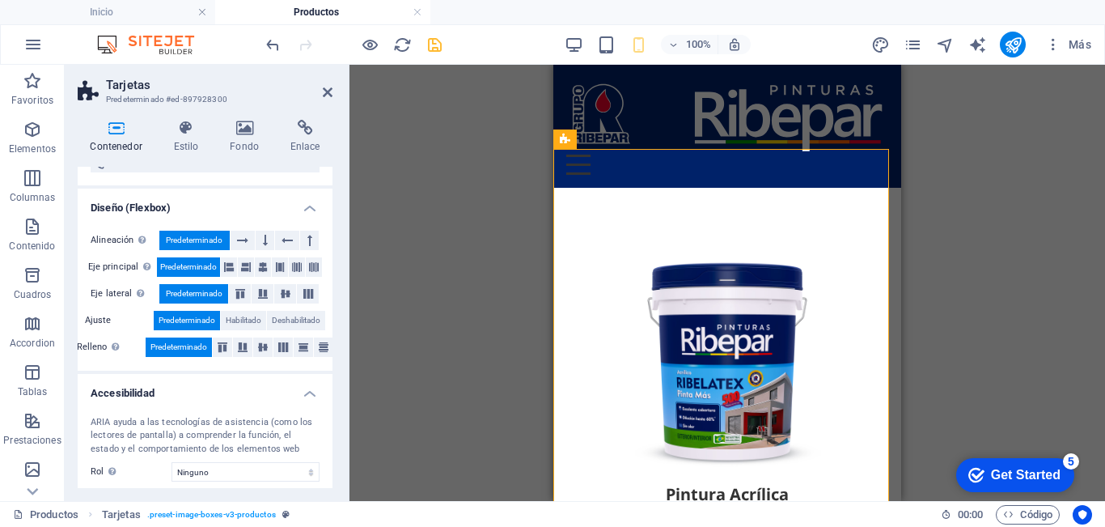
scroll to position [353, 0]
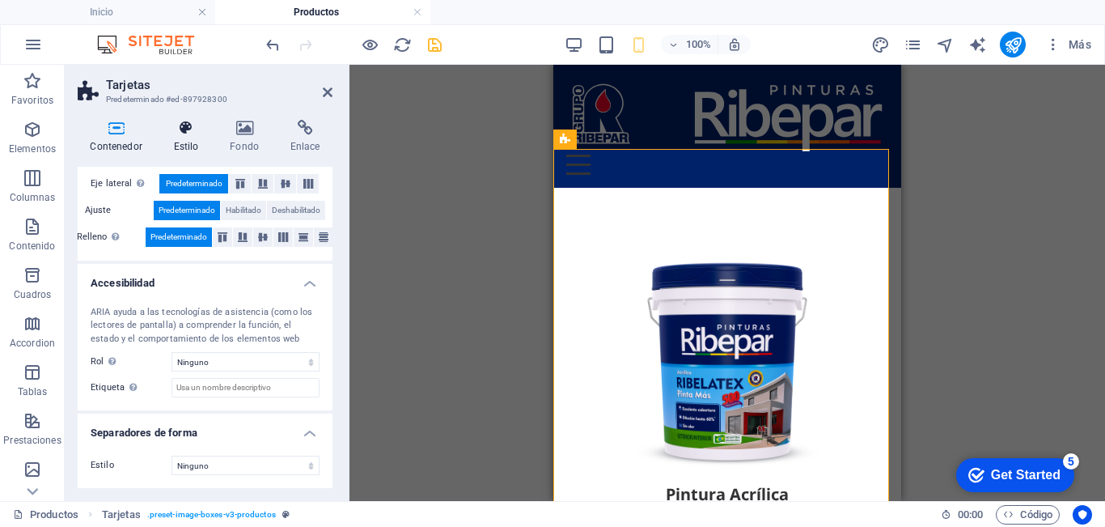
click at [192, 131] on icon at bounding box center [186, 128] width 50 height 16
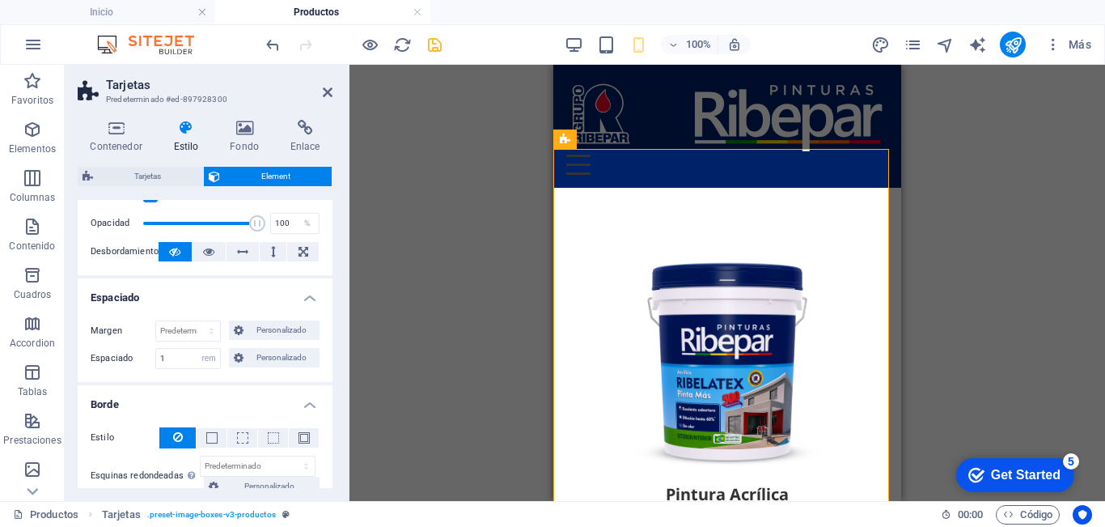
scroll to position [81, 0]
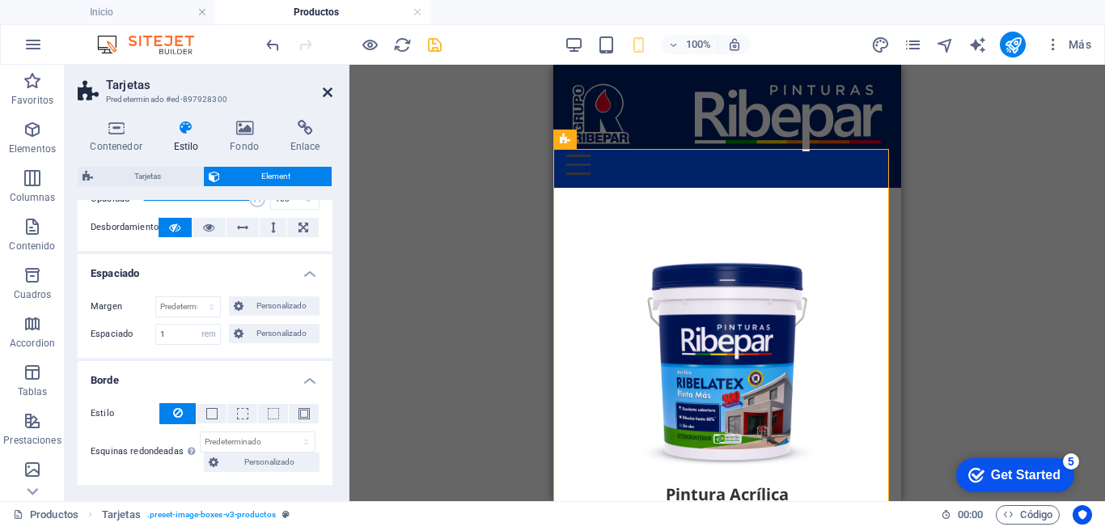
click at [328, 93] on icon at bounding box center [328, 92] width 10 height 13
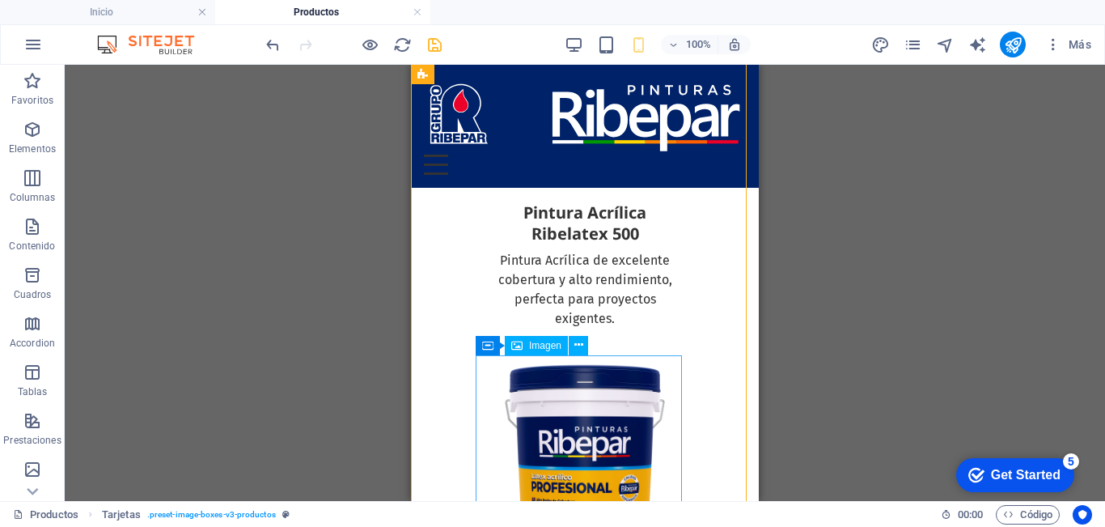
scroll to position [0, 0]
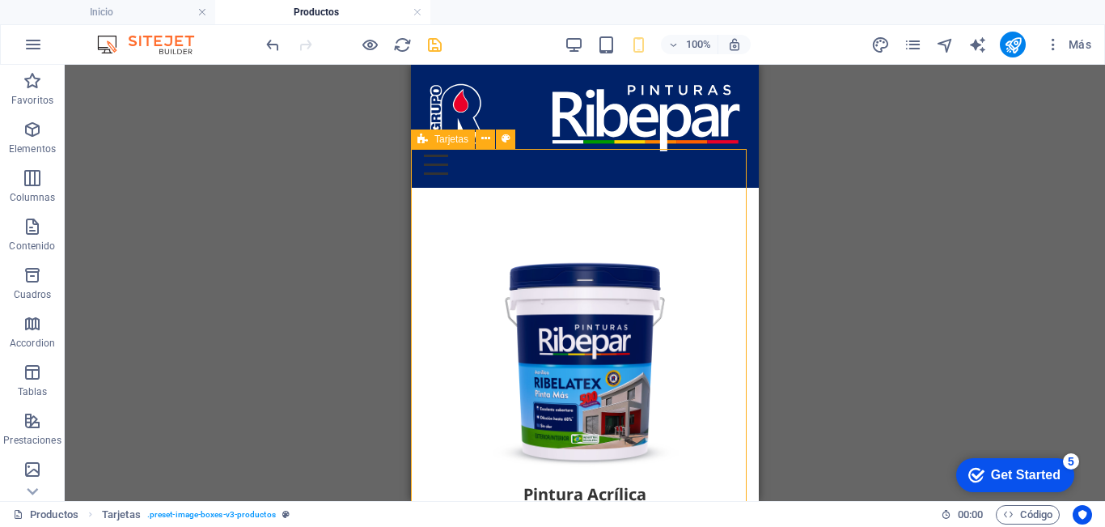
click at [422, 140] on icon at bounding box center [422, 138] width 11 height 19
select select "rem"
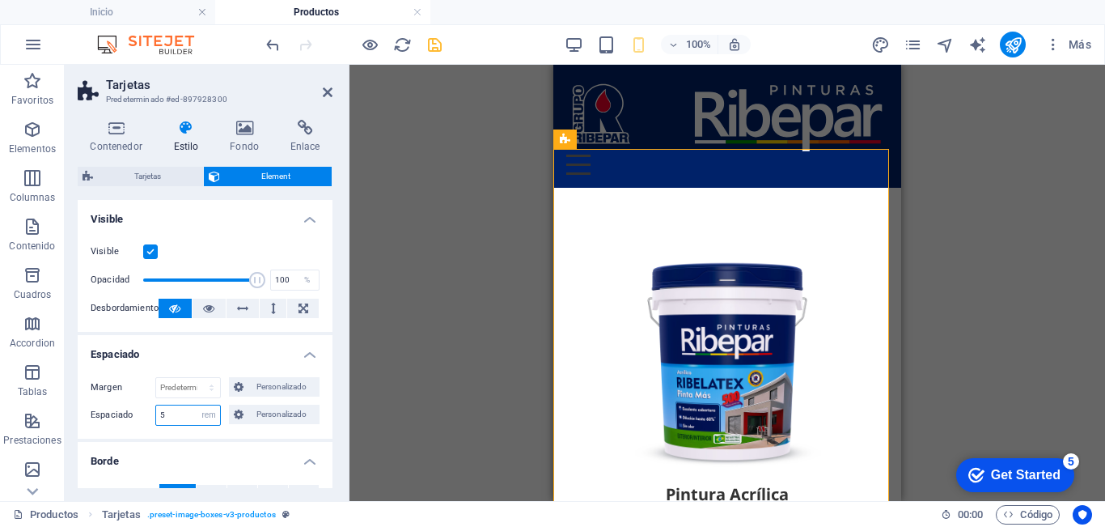
drag, startPoint x: 185, startPoint y: 417, endPoint x: 113, endPoint y: 420, distance: 72.1
click at [113, 420] on div "Espaciado 5 Predeterminado px rem % vh vw Personalizado Personalizado" at bounding box center [205, 415] width 229 height 21
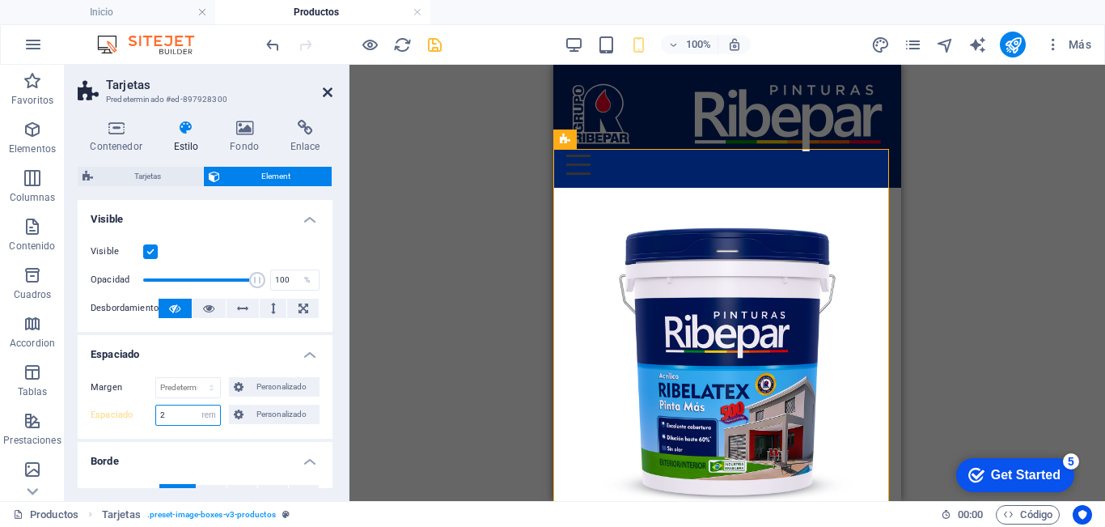
type input "2"
click at [328, 87] on icon at bounding box center [328, 92] width 10 height 13
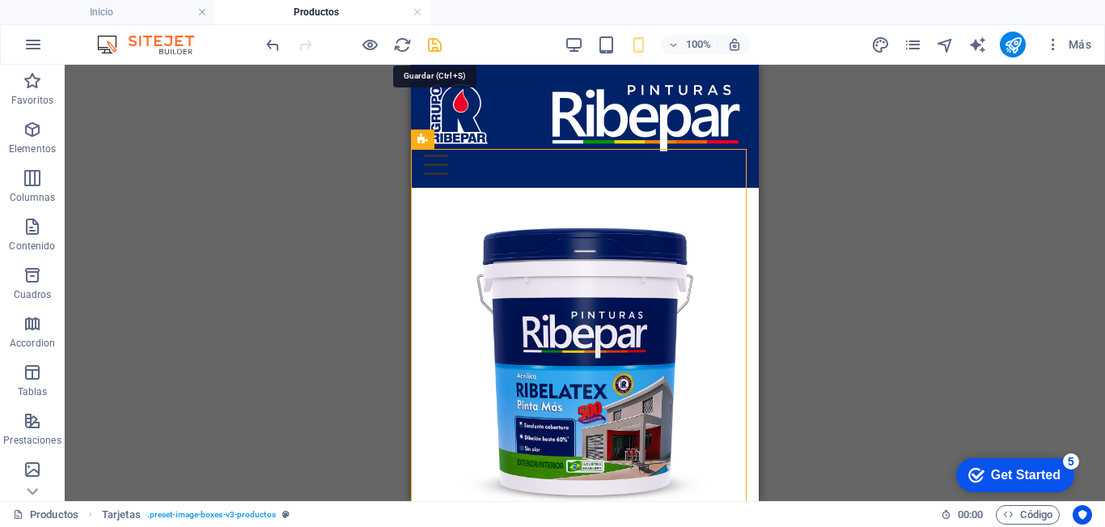
click at [436, 51] on icon "save" at bounding box center [435, 45] width 19 height 19
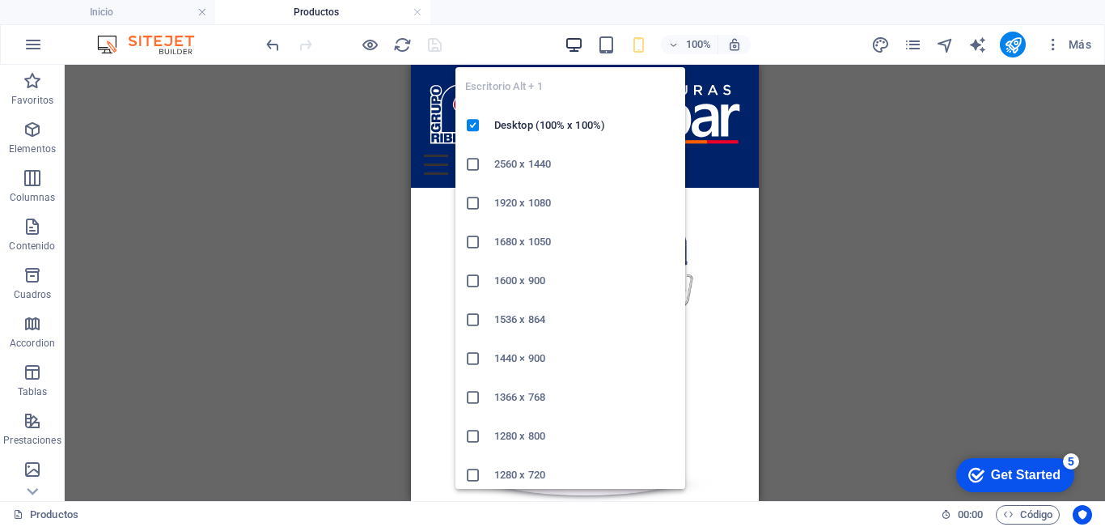
click at [570, 46] on icon "button" at bounding box center [574, 45] width 19 height 19
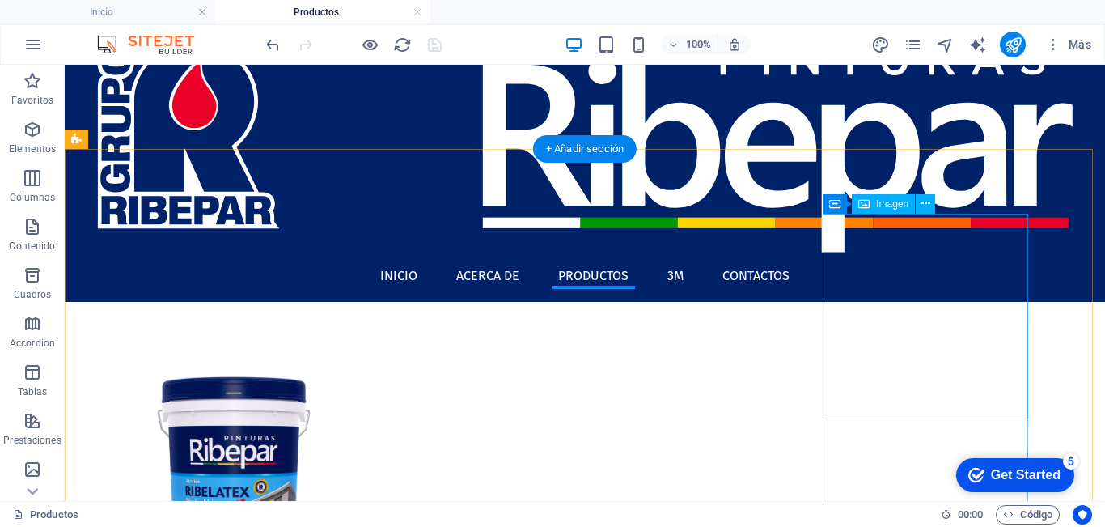
scroll to position [81, 0]
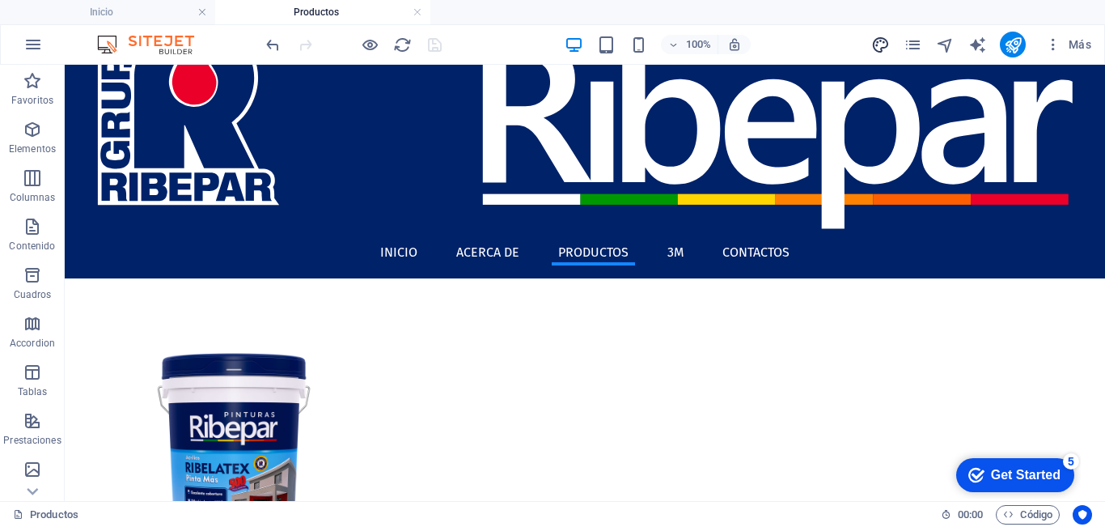
click at [884, 51] on icon "design" at bounding box center [880, 45] width 19 height 19
select select "px"
select select "400"
select select "px"
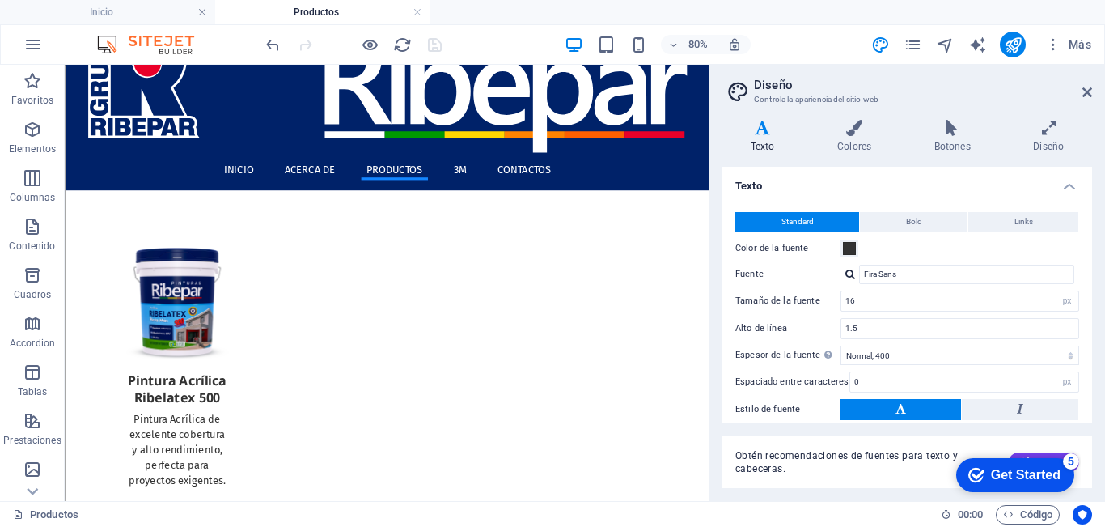
scroll to position [112, 0]
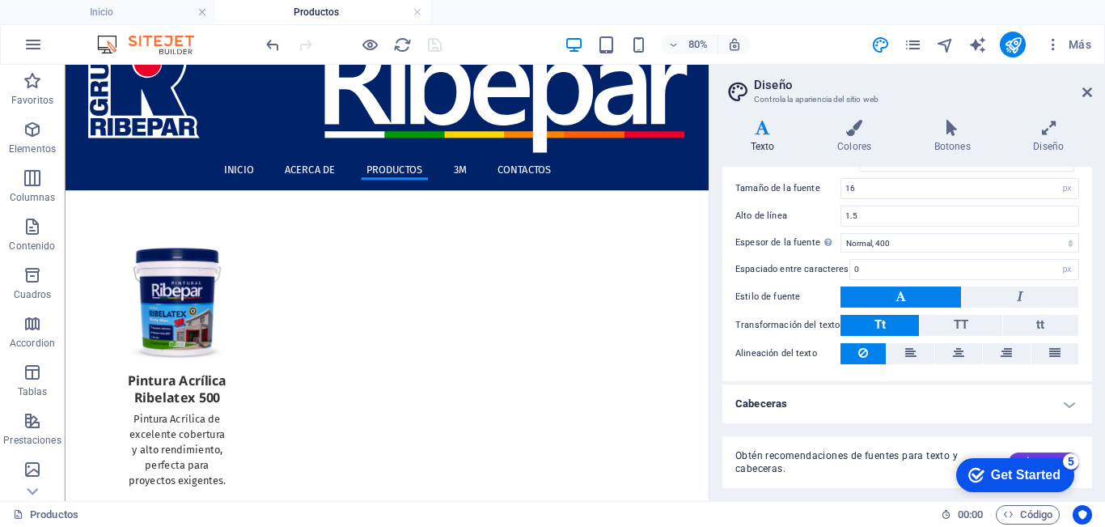
click at [820, 405] on h4 "Cabeceras" at bounding box center [908, 403] width 370 height 39
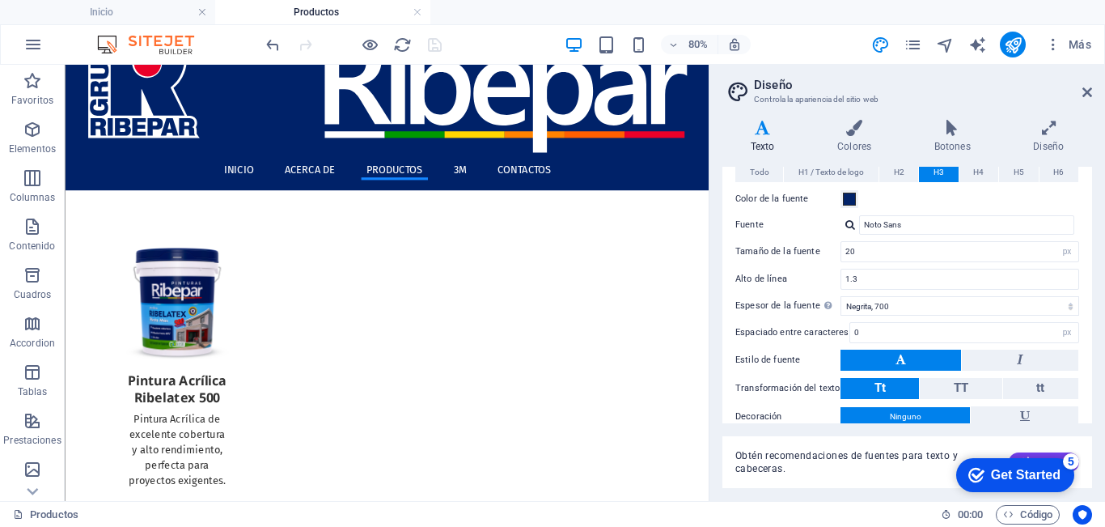
scroll to position [355, 0]
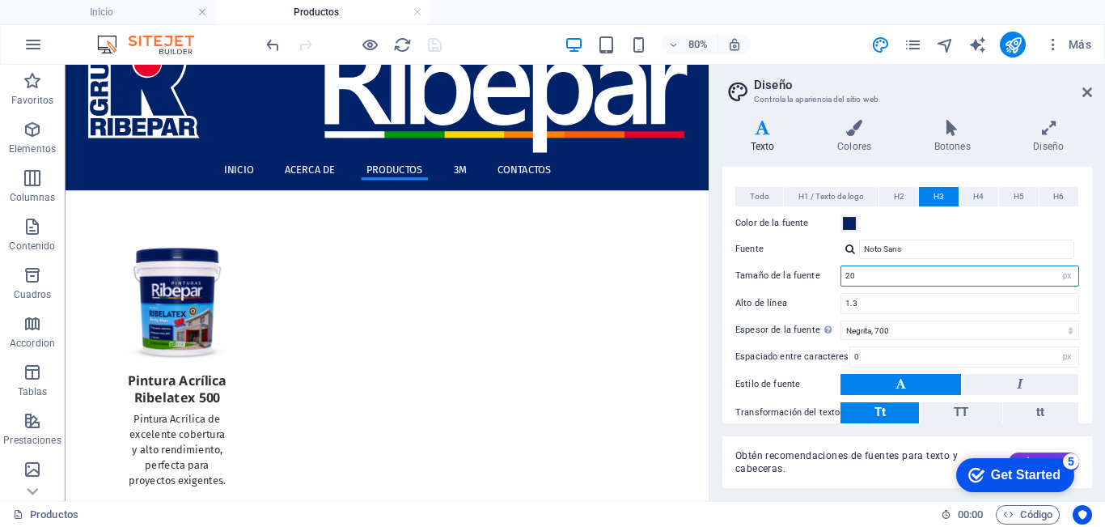
drag, startPoint x: 955, startPoint y: 346, endPoint x: 859, endPoint y: 340, distance: 95.7
type input "15"
click at [763, 327] on label "Espesor de la fuente Para mostrar el espesor de la fuente correctamente, puede …" at bounding box center [787, 329] width 105 height 19
click at [841, 327] on select "Fino, 100 Extra [PERSON_NAME], 200 [PERSON_NAME], 300 Normal, 400 Medio, 500 [D…" at bounding box center [960, 329] width 239 height 19
click at [884, 333] on select "Fino, 100 Extra [PERSON_NAME], 200 [PERSON_NAME], 300 Normal, 400 Medio, 500 [D…" at bounding box center [960, 329] width 239 height 19
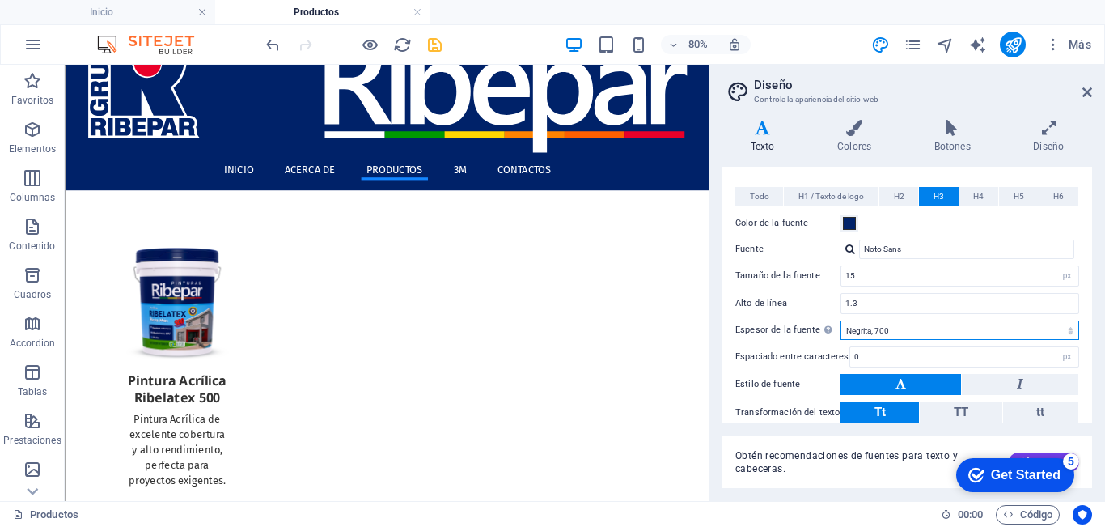
select select "600"
click at [841, 320] on select "Fino, 100 Extra [PERSON_NAME], 200 [PERSON_NAME], 300 Normal, 400 Medio, 500 [D…" at bounding box center [960, 329] width 239 height 19
click at [782, 374] on div "Estilo de fuente" at bounding box center [907, 385] width 344 height 22
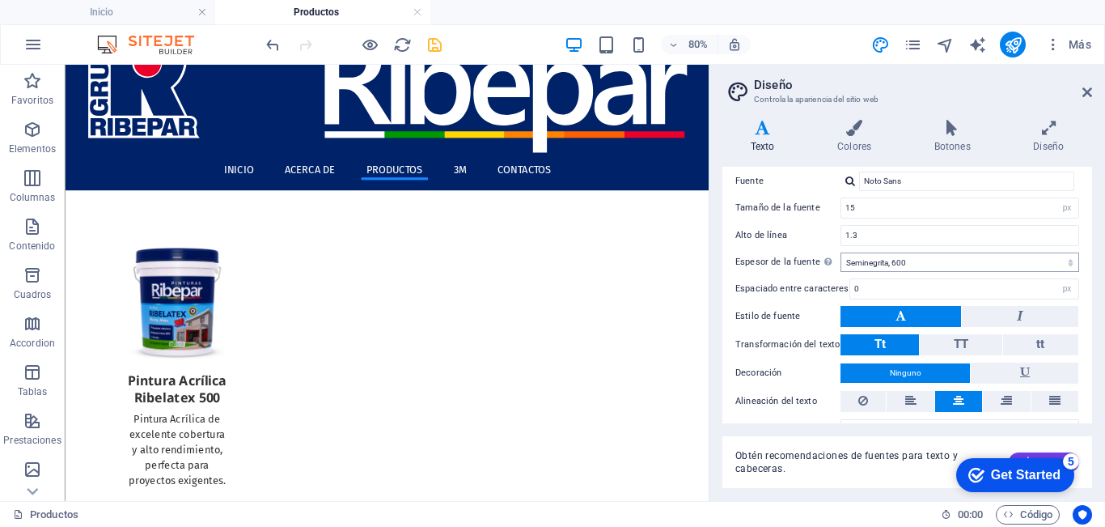
scroll to position [456, 0]
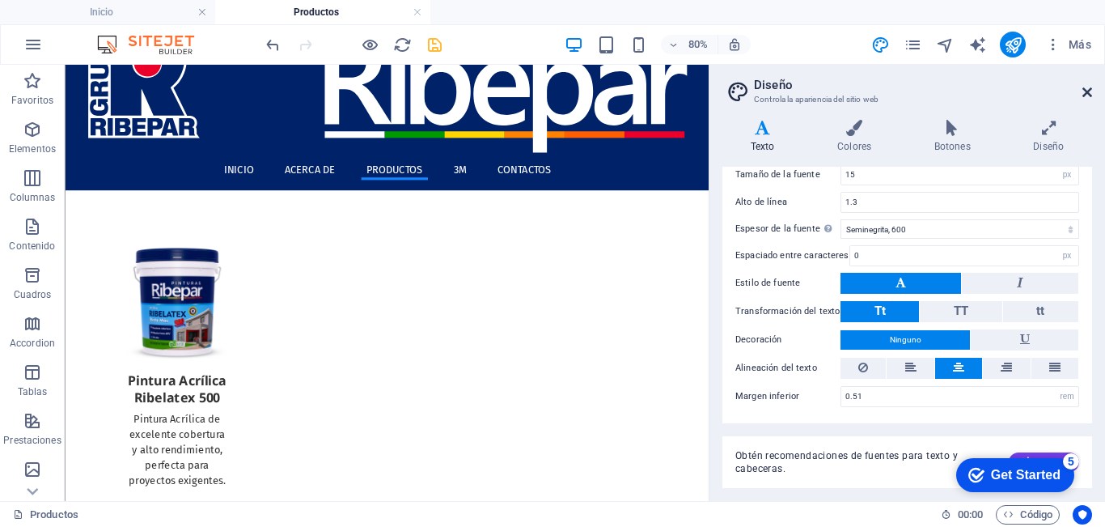
drag, startPoint x: 1087, startPoint y: 87, endPoint x: 713, endPoint y: 27, distance: 378.6
click at [1087, 87] on icon at bounding box center [1088, 92] width 10 height 13
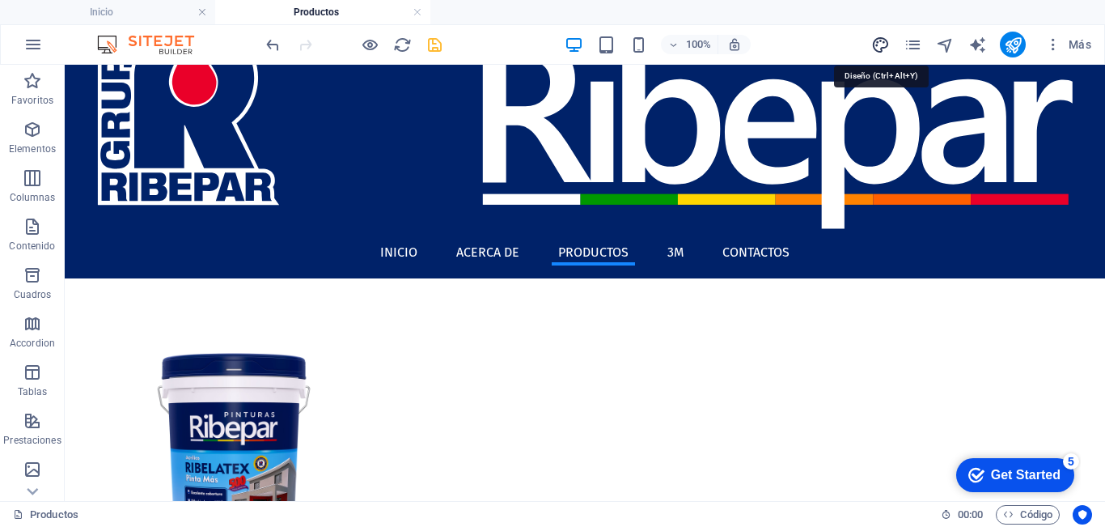
click at [877, 45] on icon "design" at bounding box center [880, 45] width 19 height 19
select select "px"
select select "400"
select select "px"
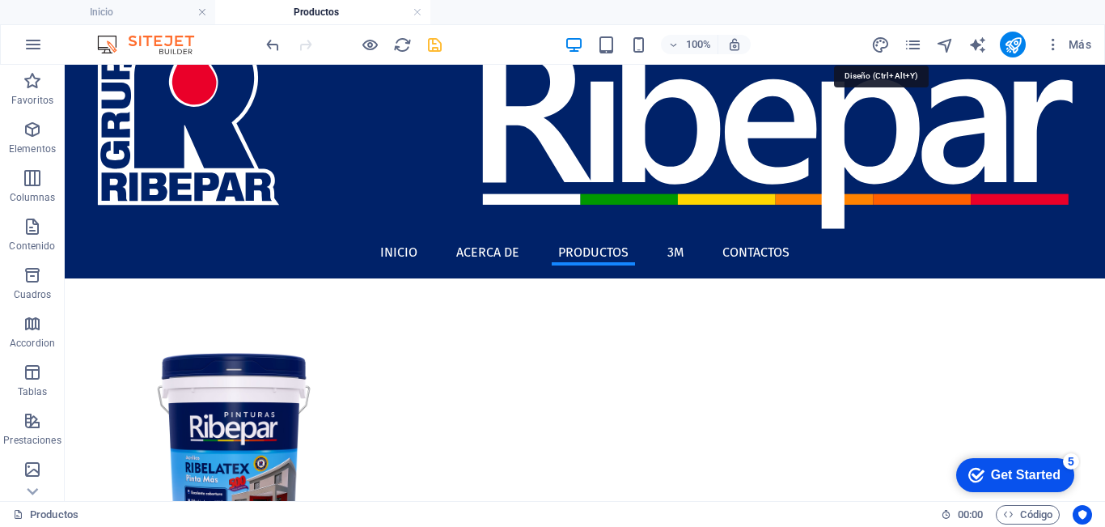
select select "600"
select select "px"
select select "rem"
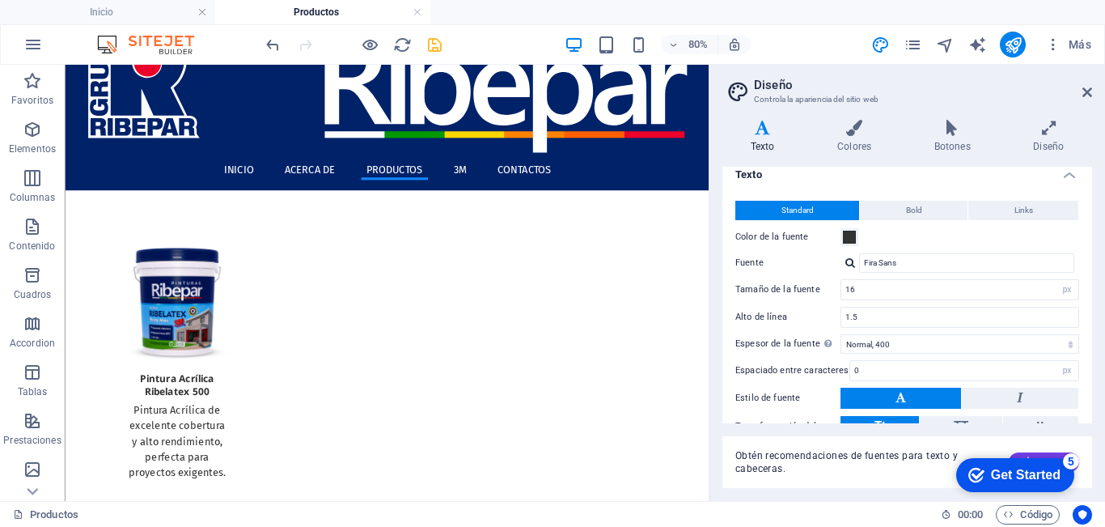
scroll to position [0, 0]
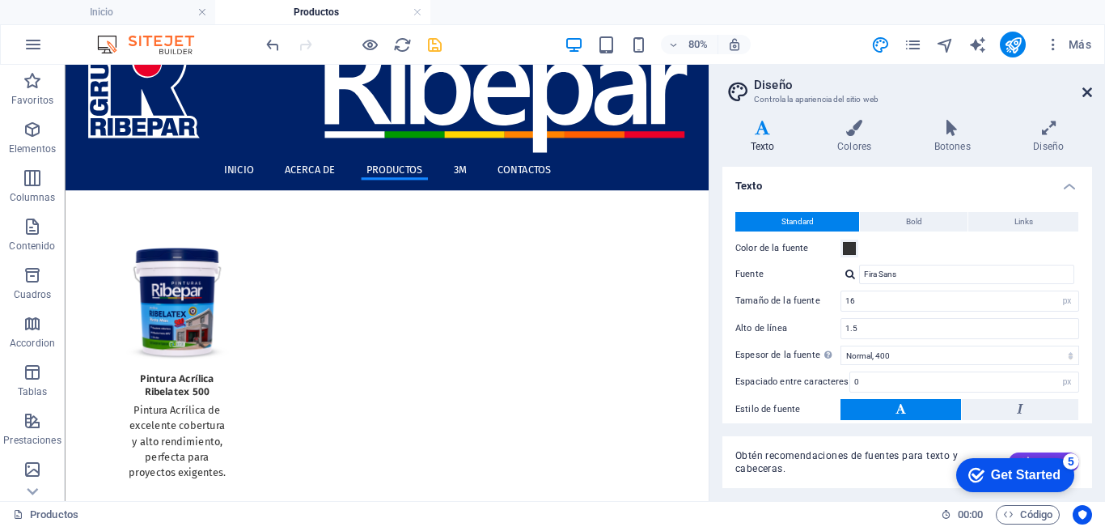
drag, startPoint x: 1088, startPoint y: 93, endPoint x: 326, endPoint y: 197, distance: 769.3
click at [1088, 93] on icon at bounding box center [1088, 92] width 10 height 13
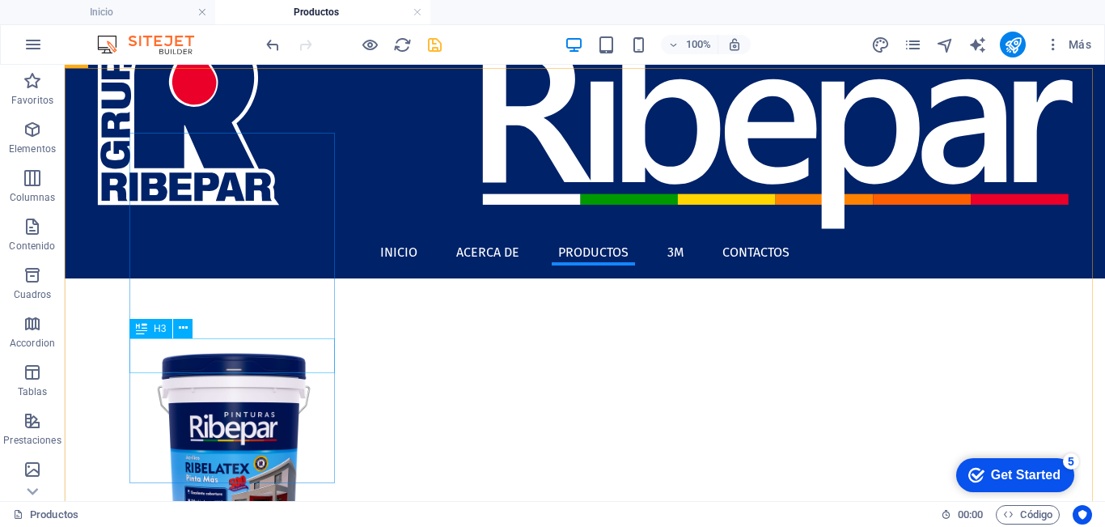
click at [143, 325] on icon at bounding box center [141, 328] width 11 height 19
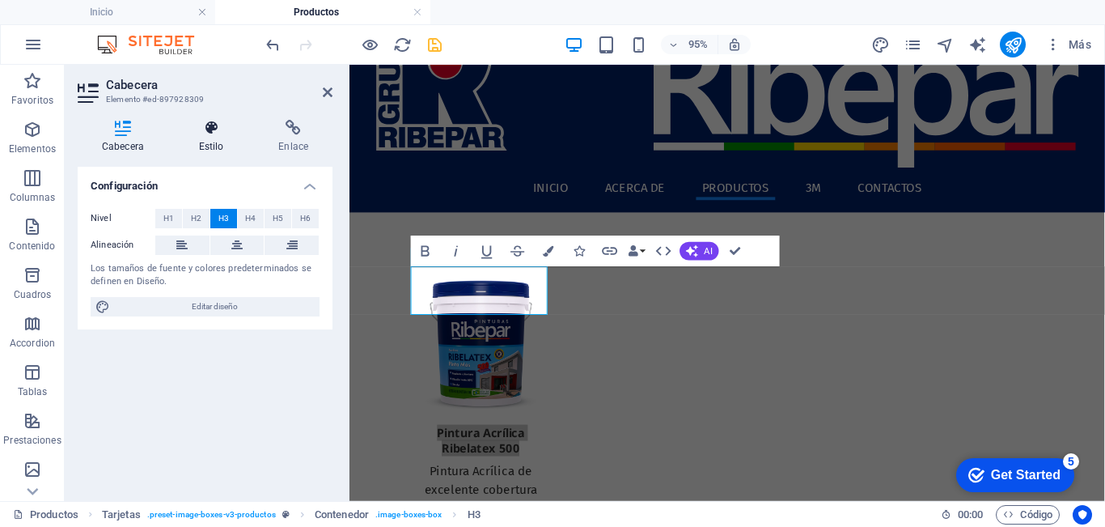
click at [210, 141] on h4 "Estilo" at bounding box center [215, 137] width 80 height 34
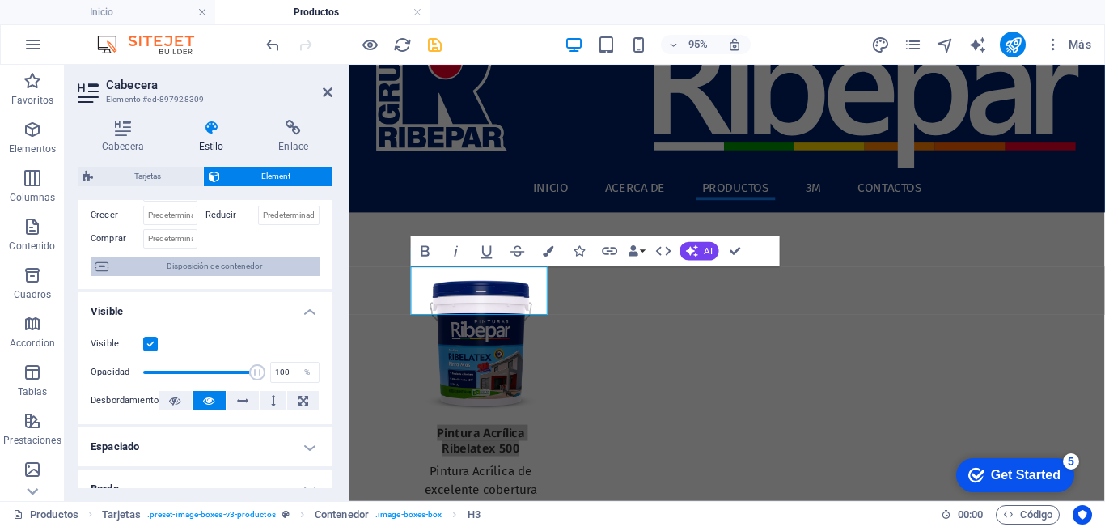
scroll to position [162, 0]
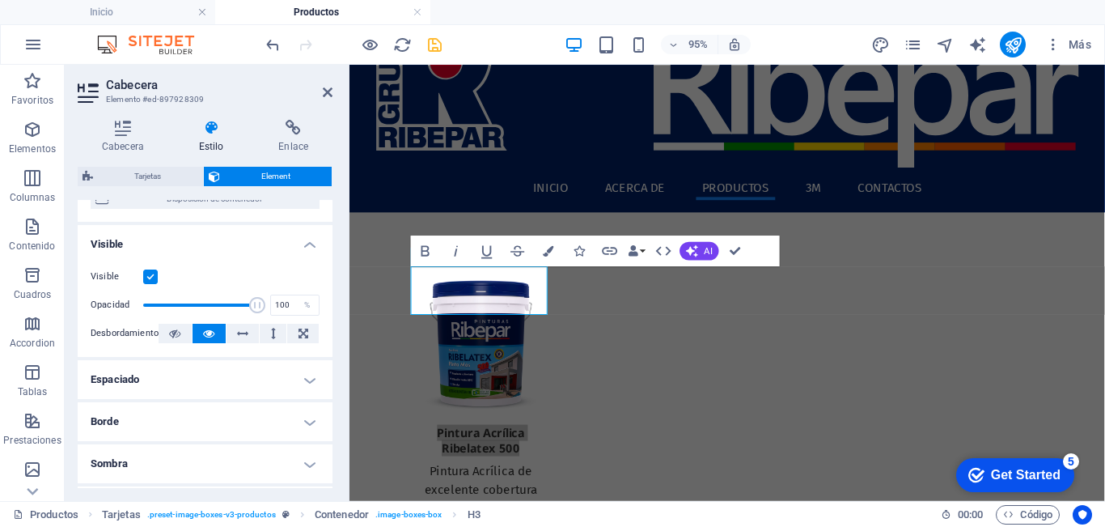
click at [182, 382] on h4 "Espaciado" at bounding box center [205, 379] width 255 height 39
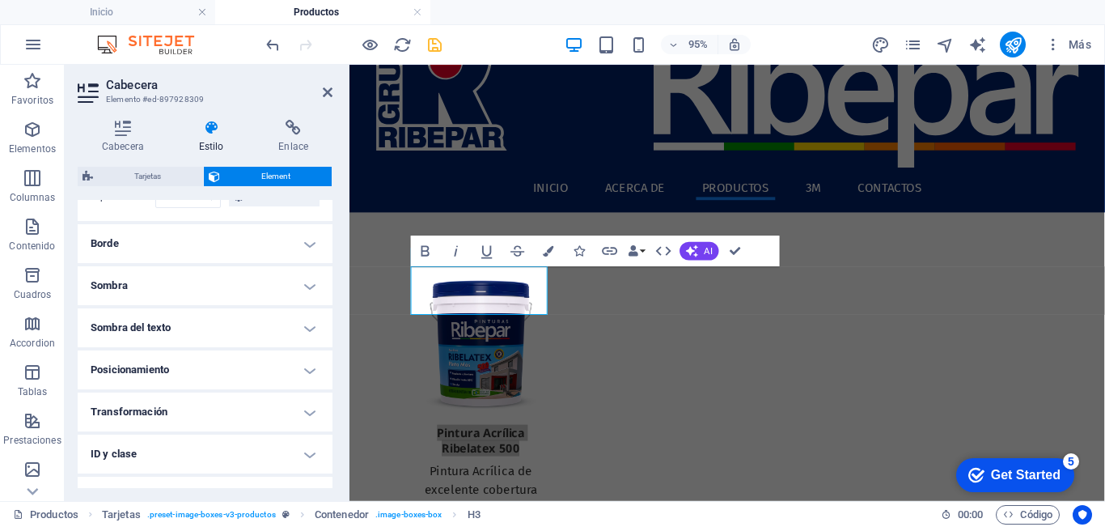
scroll to position [243, 0]
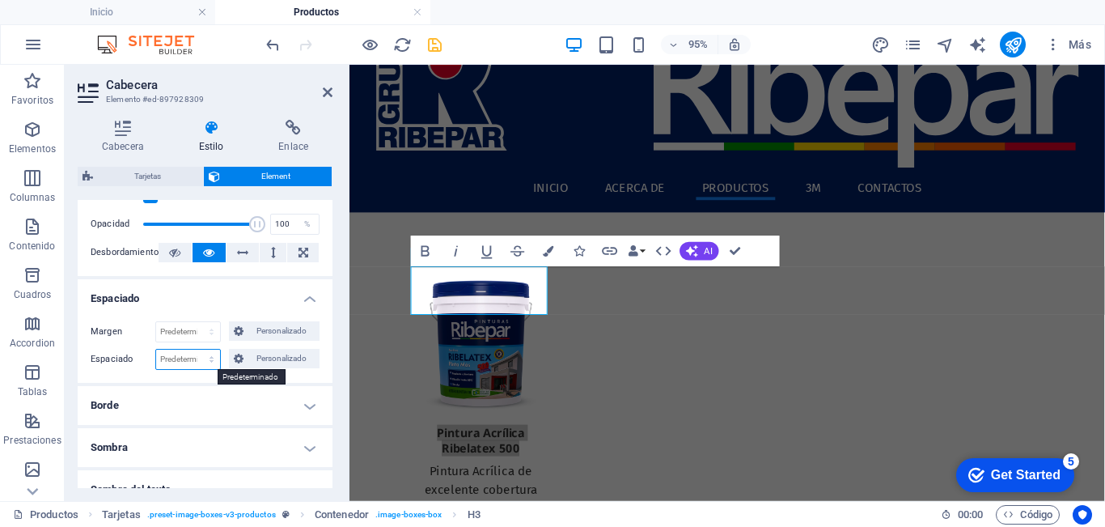
click at [187, 361] on select "Predeterminado px rem % vh vw Personalizado" at bounding box center [188, 359] width 64 height 19
select select "rem"
click at [195, 350] on select "Predeterminado px rem % vh vw Personalizado" at bounding box center [188, 359] width 64 height 19
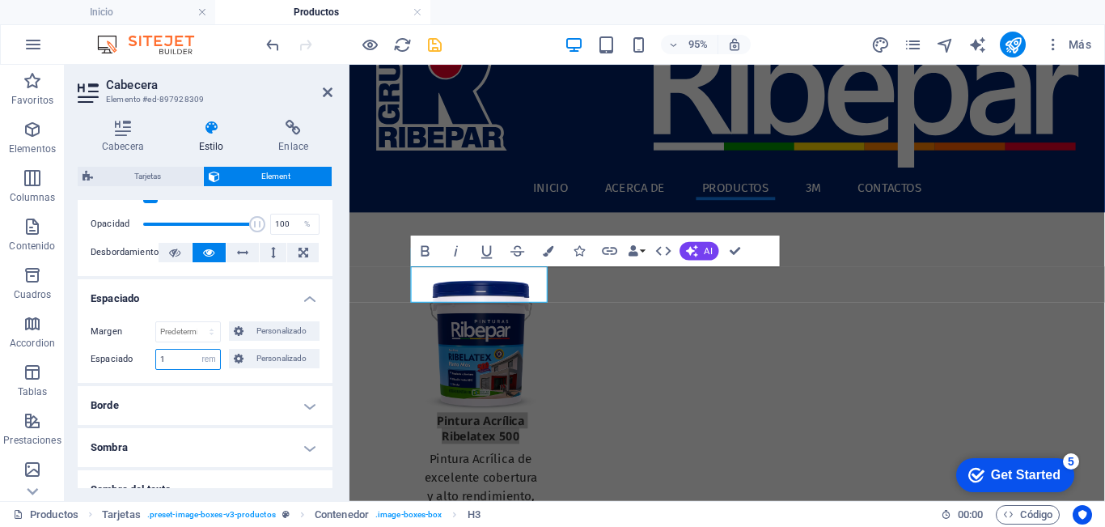
type input "1"
click at [100, 362] on label "Espaciado" at bounding box center [123, 359] width 65 height 19
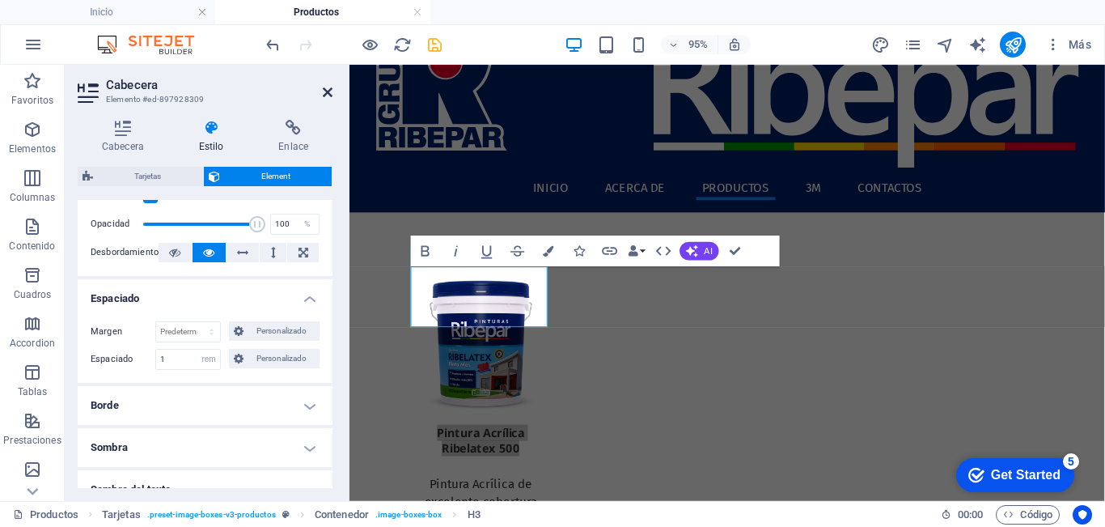
click at [332, 93] on icon at bounding box center [328, 92] width 10 height 13
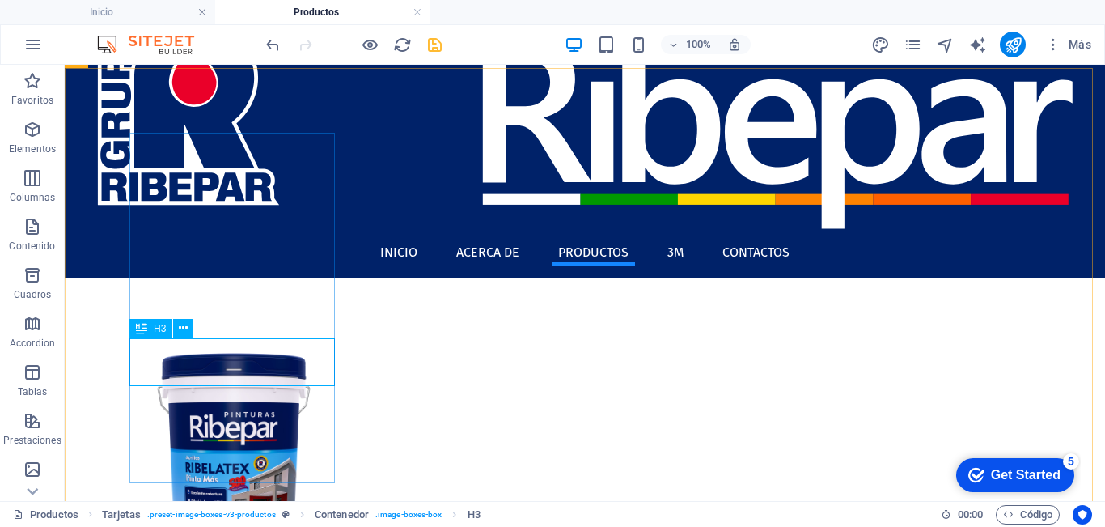
click at [144, 324] on icon at bounding box center [141, 328] width 11 height 19
select select "rem"
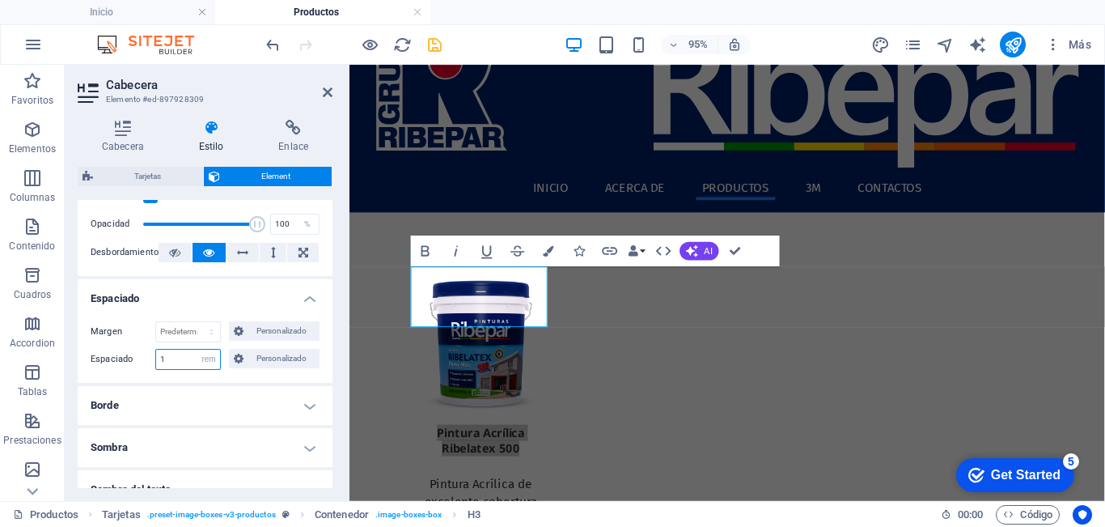
drag, startPoint x: 166, startPoint y: 361, endPoint x: 95, endPoint y: 366, distance: 70.6
click at [95, 366] on div "Espaciado 1 Predeterminado px rem % vh vw Personalizado Personalizado" at bounding box center [205, 359] width 229 height 21
type input "2"
click at [117, 373] on div "Margen Predeterminado automático px % rem vw vh Personalizado Personalizado aut…" at bounding box center [205, 345] width 255 height 74
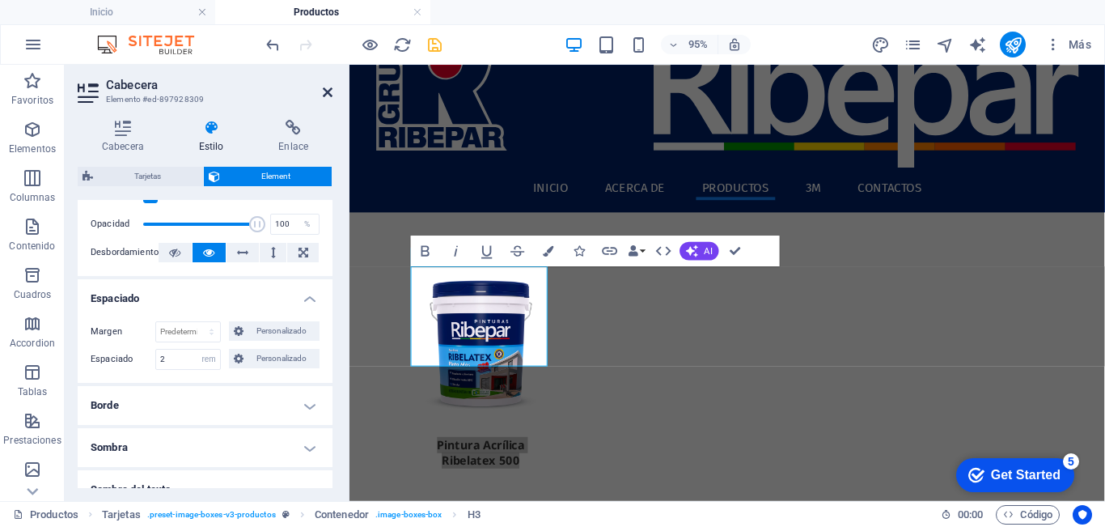
click at [323, 92] on icon at bounding box center [328, 92] width 10 height 13
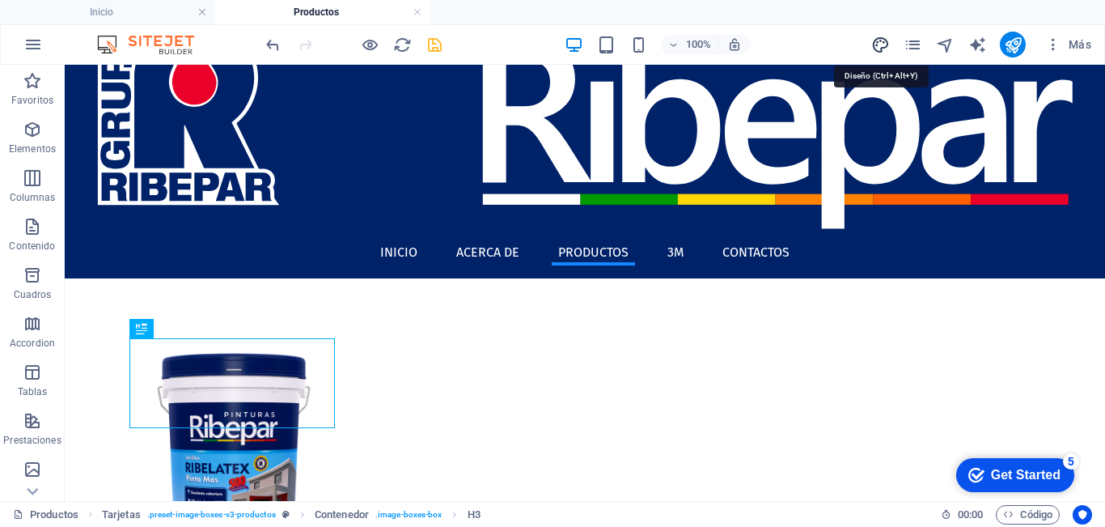
click at [879, 45] on icon "design" at bounding box center [880, 45] width 19 height 19
select select "px"
select select "400"
select select "px"
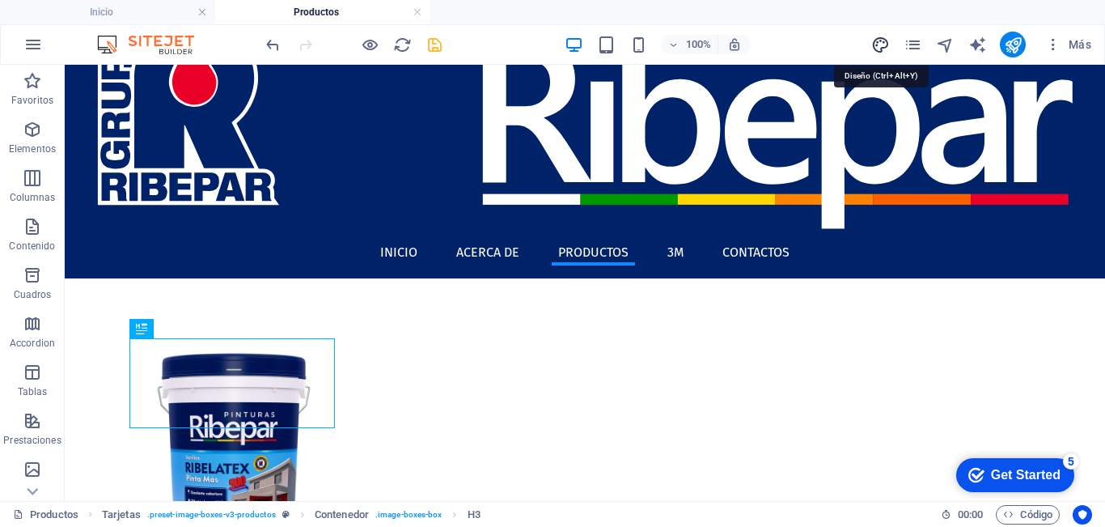
select select "600"
select select "px"
select select "rem"
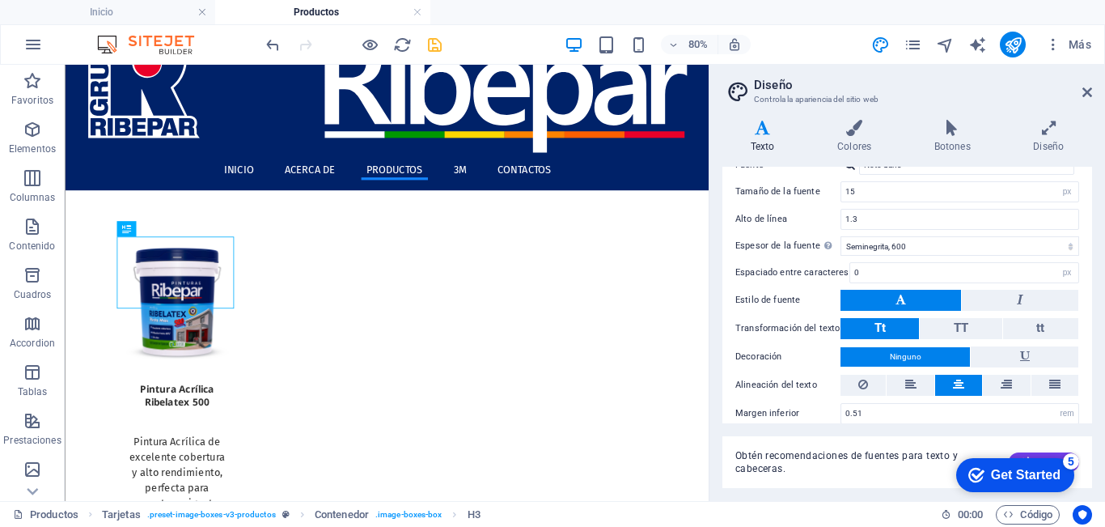
scroll to position [456, 0]
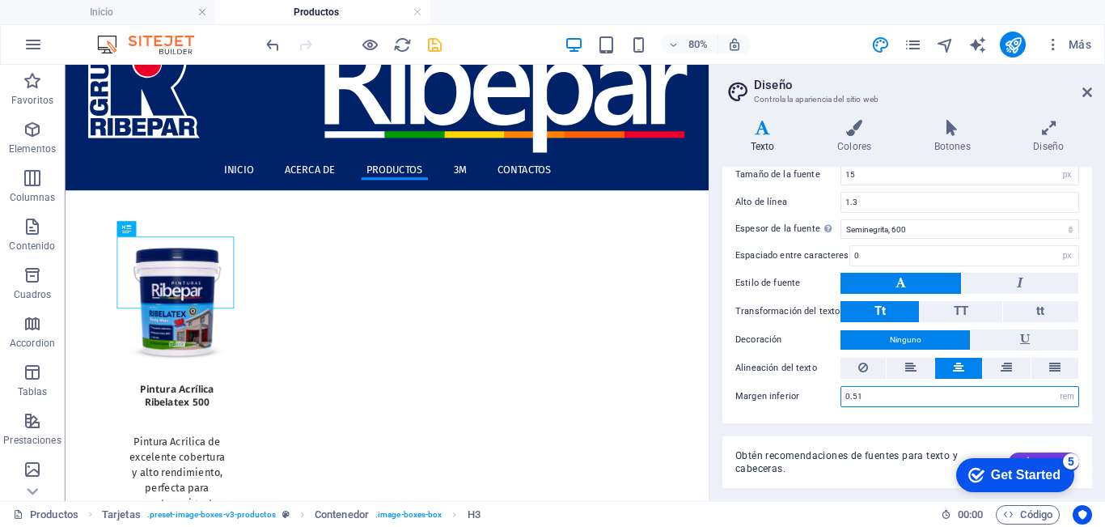
drag, startPoint x: 871, startPoint y: 398, endPoint x: 827, endPoint y: 414, distance: 47.4
click at [827, 414] on div "Todo H1 / Texto de logo H2 H3 H4 H5 H6 Color de la fuente Fuente Noto [GEOGRAPH…" at bounding box center [907, 247] width 376 height 354
type input "0"
click at [821, 401] on div "Margen inferior 0 rem px vh" at bounding box center [907, 396] width 344 height 21
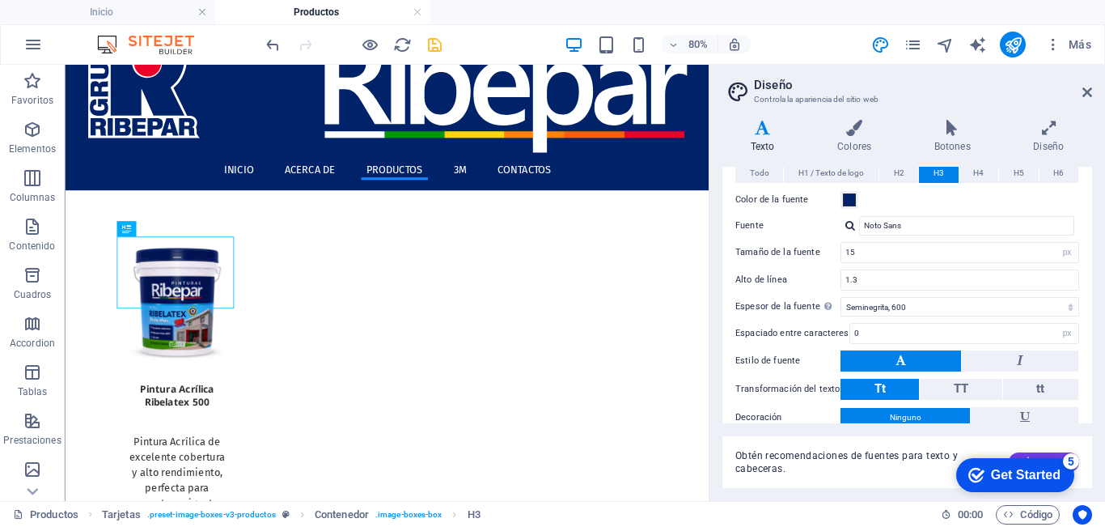
scroll to position [295, 0]
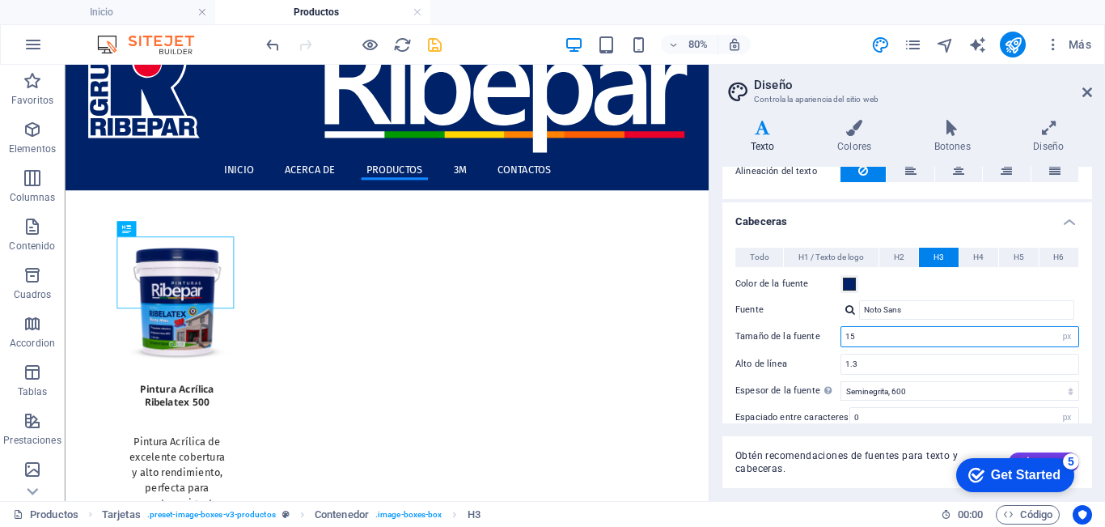
drag, startPoint x: 869, startPoint y: 338, endPoint x: 795, endPoint y: 360, distance: 77.6
click at [795, 360] on div "Todo H1 / Texto de logo H2 H3 H4 H5 H6 Color de la fuente Fuente Noto [GEOGRAPH…" at bounding box center [907, 408] width 376 height 354
type input "18"
click at [799, 375] on div "Todo H1 / Texto de logo H2 H3 H4 H5 H6 Color de la fuente Fuente Noto [GEOGRAPH…" at bounding box center [907, 408] width 376 height 354
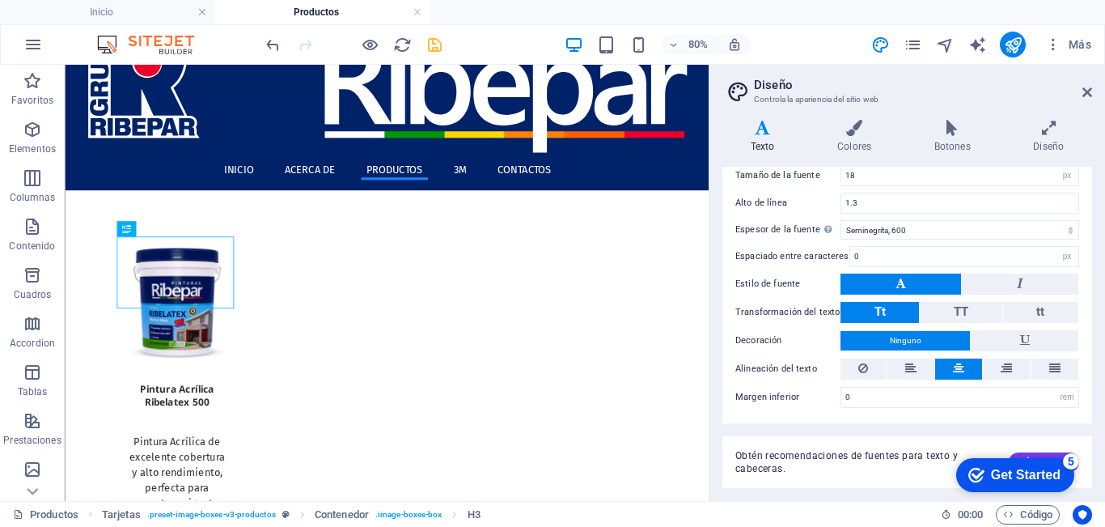
scroll to position [456, 0]
click at [1087, 92] on icon at bounding box center [1088, 92] width 10 height 13
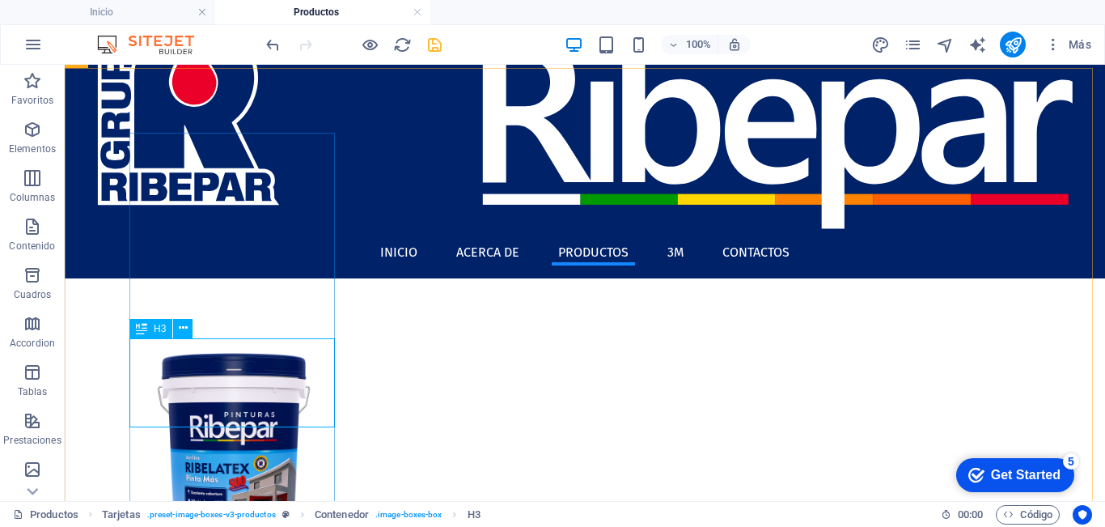
click at [145, 328] on icon at bounding box center [141, 328] width 11 height 19
select select "rem"
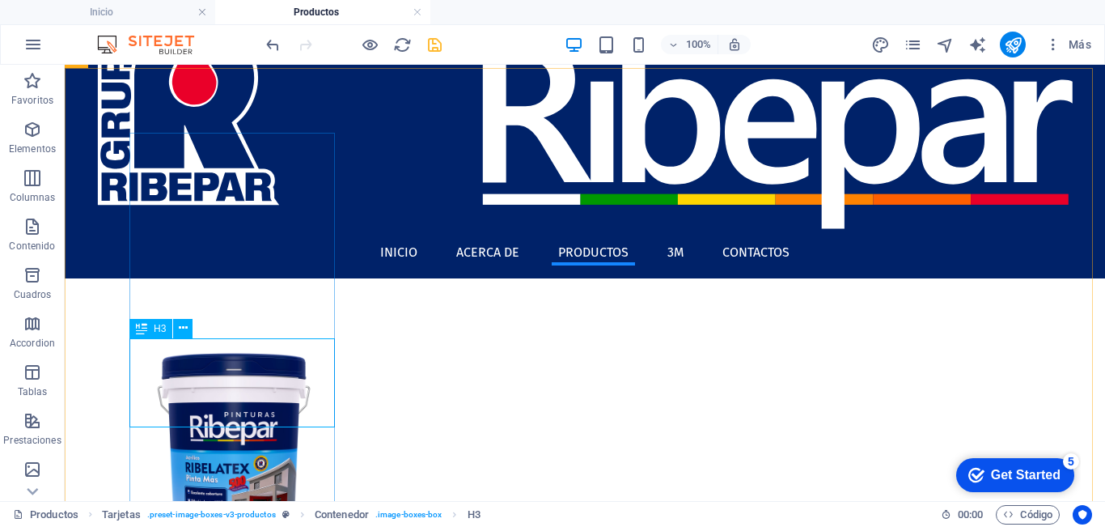
select select "rem"
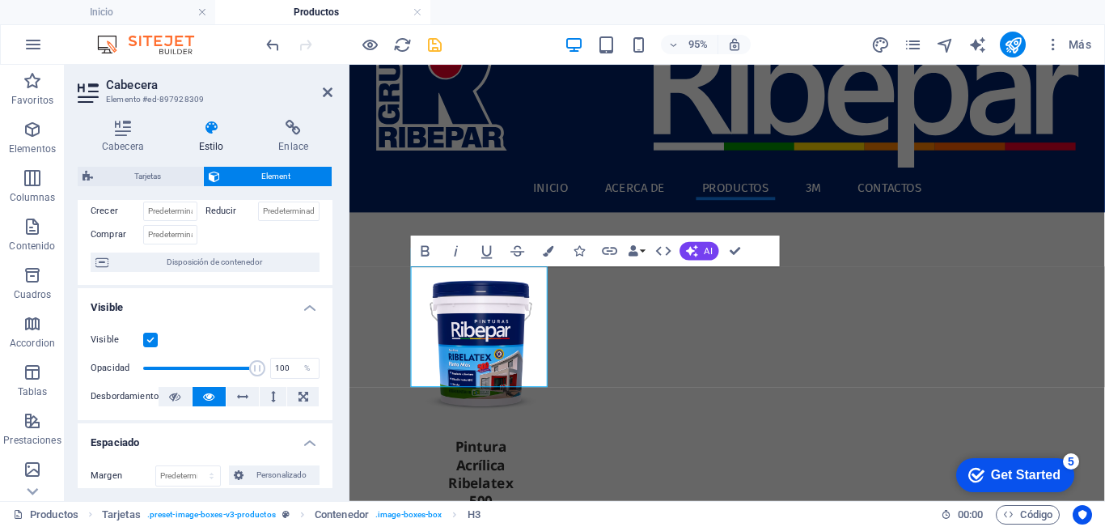
scroll to position [243, 0]
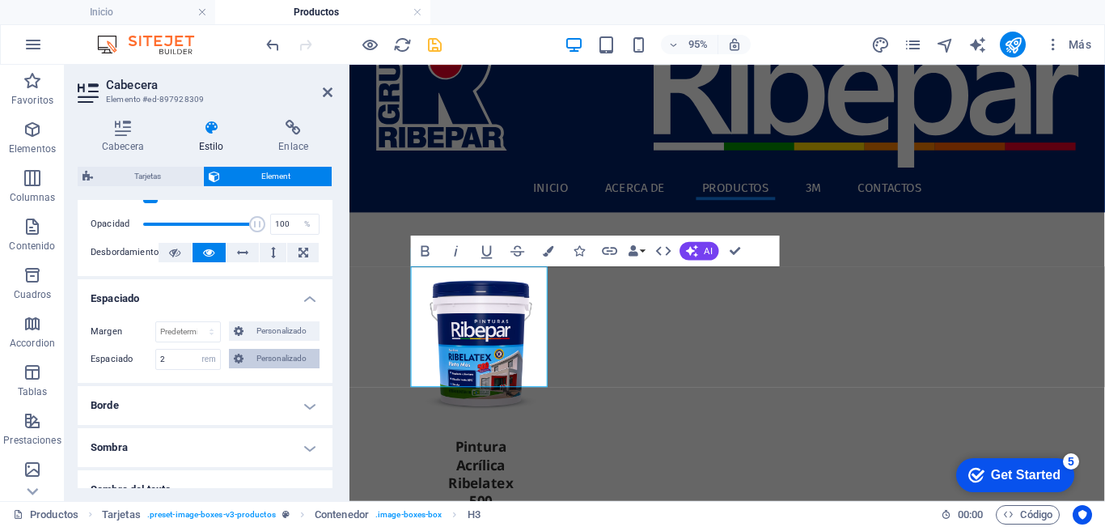
click at [248, 356] on span "Personalizado" at bounding box center [281, 358] width 66 height 19
drag, startPoint x: 206, startPoint y: 388, endPoint x: 170, endPoint y: 397, distance: 36.7
click at [170, 396] on div "2 px rem % vh vw" at bounding box center [205, 386] width 70 height 21
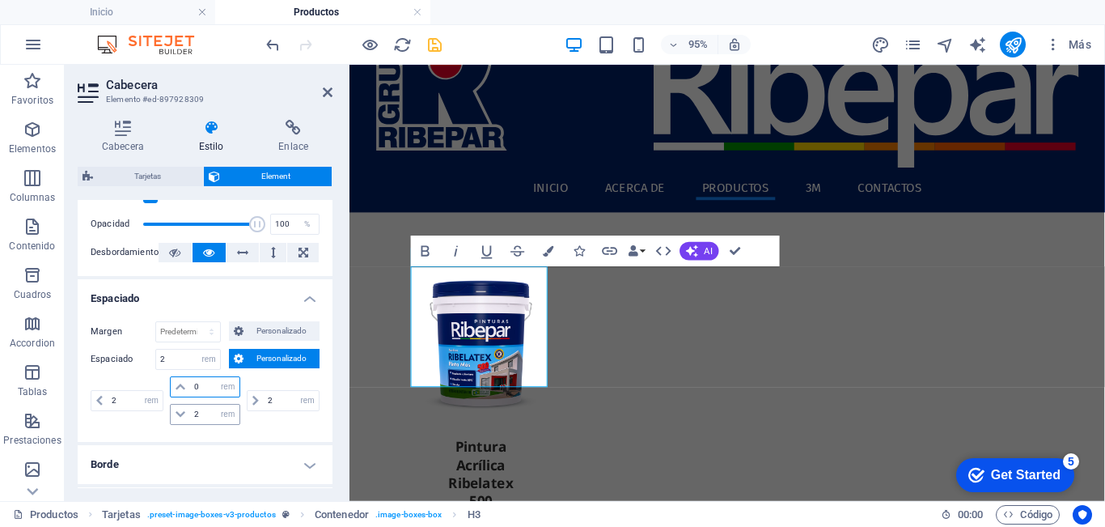
type input "0"
select select "DISABLED_OPTION_VALUE"
drag, startPoint x: 180, startPoint y: 417, endPoint x: 159, endPoint y: 417, distance: 20.2
click at [159, 417] on div "2 px rem % vh vw 0 px rem % vh vw 2 px rem % vh vw 2 px rem % vh vw" at bounding box center [205, 400] width 229 height 49
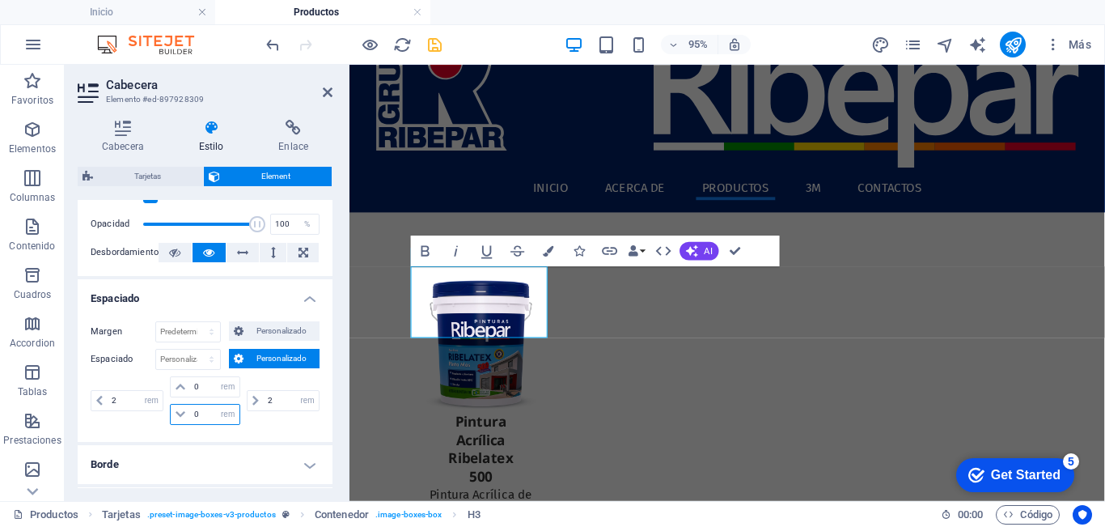
drag, startPoint x: 203, startPoint y: 415, endPoint x: 138, endPoint y: 417, distance: 65.6
click at [138, 417] on div "2 px rem % vh vw 0 px rem % vh vw 0 px rem % vh vw 2 px rem % vh vw" at bounding box center [205, 400] width 229 height 49
type input "0.5"
click at [140, 427] on div "2 px rem % vh vw 0 px rem % vh vw 0.5 px rem % vh vw 2 px rem % vh vw" at bounding box center [205, 402] width 229 height 53
drag, startPoint x: 177, startPoint y: 385, endPoint x: 134, endPoint y: 388, distance: 43.8
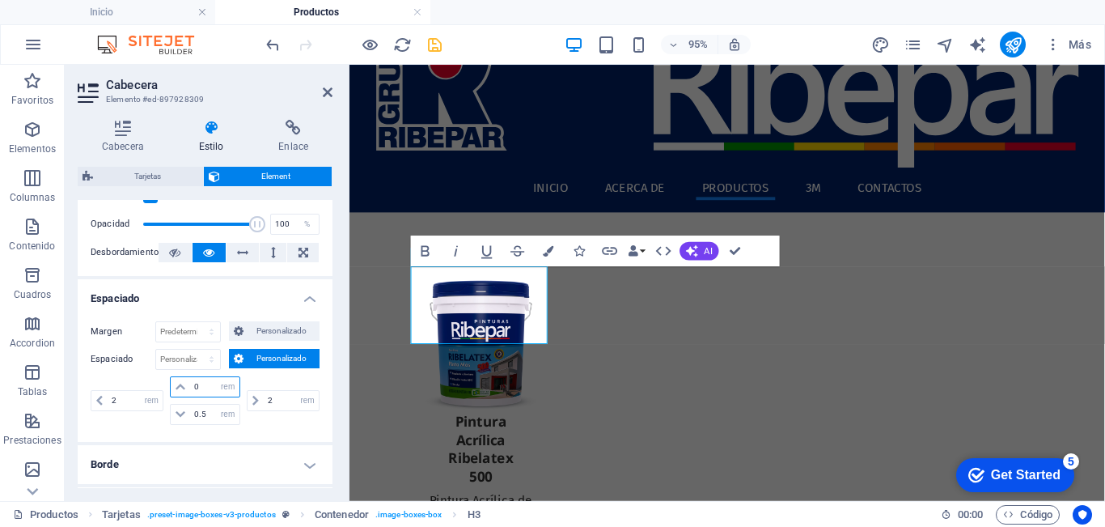
click at [134, 388] on div "2 px rem % vh vw 0 px rem % vh vw 0.5 px rem % vh vw 2 px rem % vh vw" at bounding box center [205, 400] width 229 height 49
click at [269, 424] on div "2 px rem % vh vw" at bounding box center [282, 400] width 76 height 49
click at [324, 92] on icon at bounding box center [328, 92] width 10 height 13
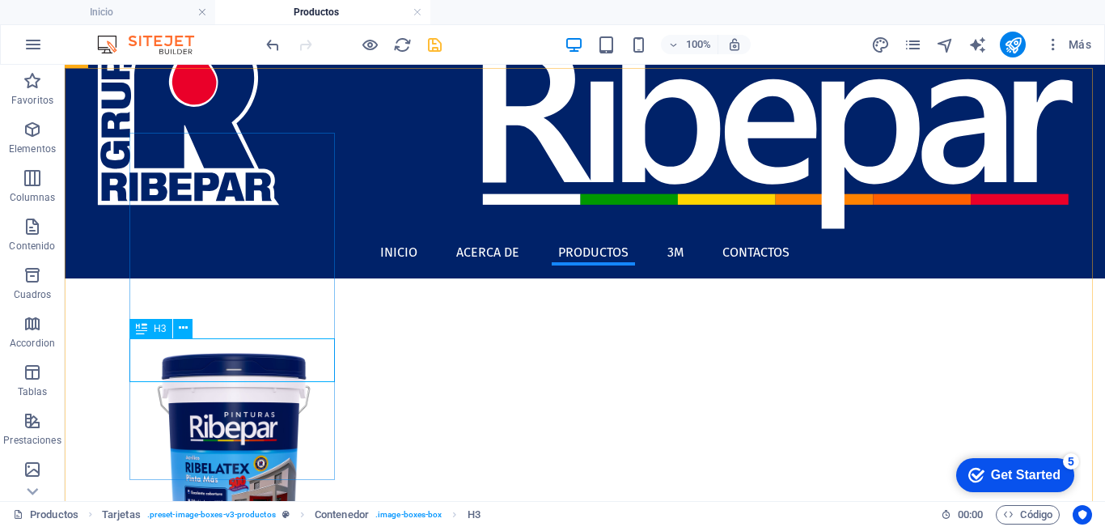
click at [142, 328] on icon at bounding box center [141, 328] width 11 height 19
select select "rem"
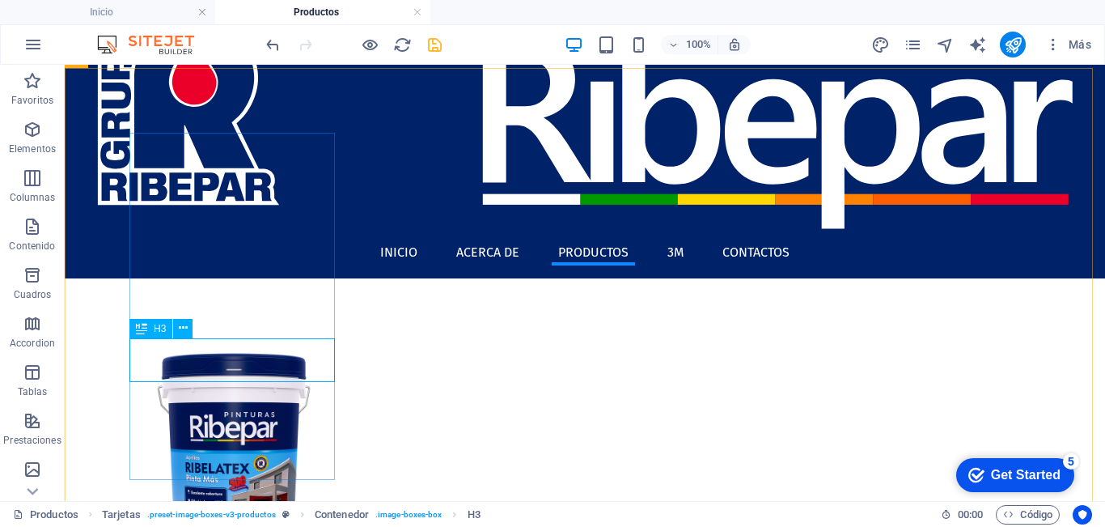
select select "rem"
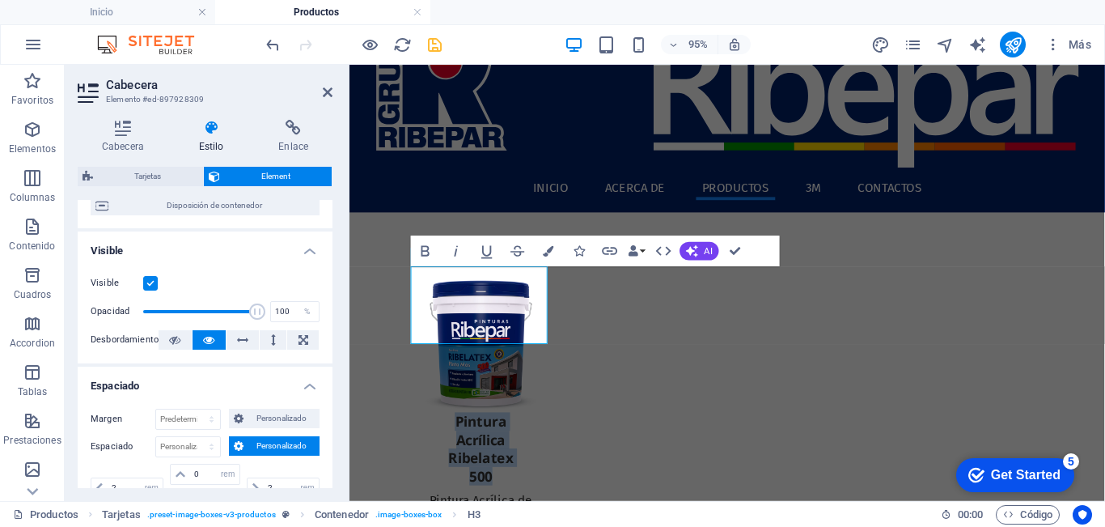
scroll to position [324, 0]
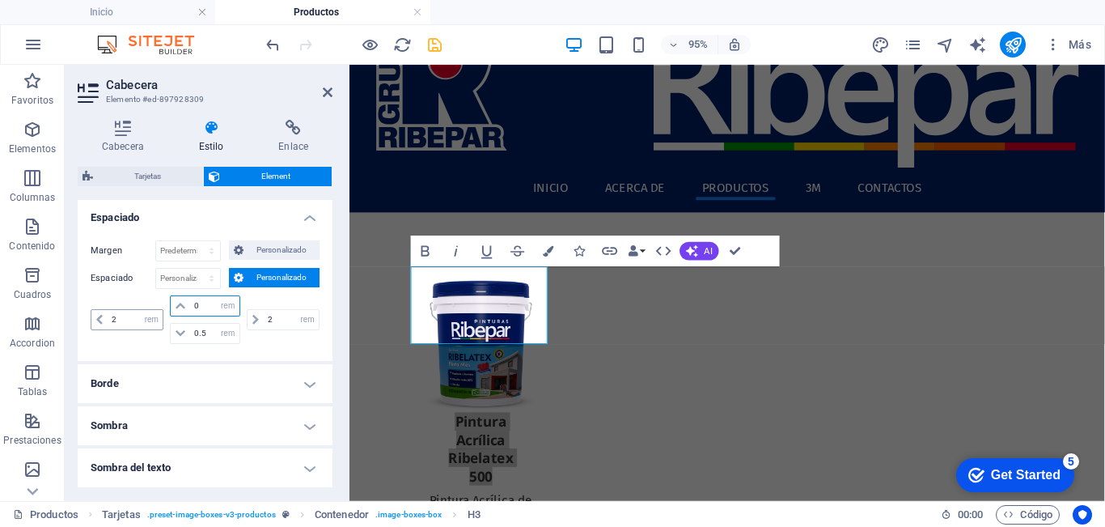
drag, startPoint x: 201, startPoint y: 305, endPoint x: 129, endPoint y: 314, distance: 72.6
click at [129, 314] on div "2 px rem % vh vw 0 px rem % vh vw 0.5 px rem % vh vw 2 px rem % vh vw" at bounding box center [205, 319] width 229 height 49
type input "1"
click at [282, 350] on div "Margen Predeterminado automático px % rem vw vh Personalizado Personalizado aut…" at bounding box center [205, 294] width 255 height 134
click at [326, 94] on icon at bounding box center [328, 92] width 10 height 13
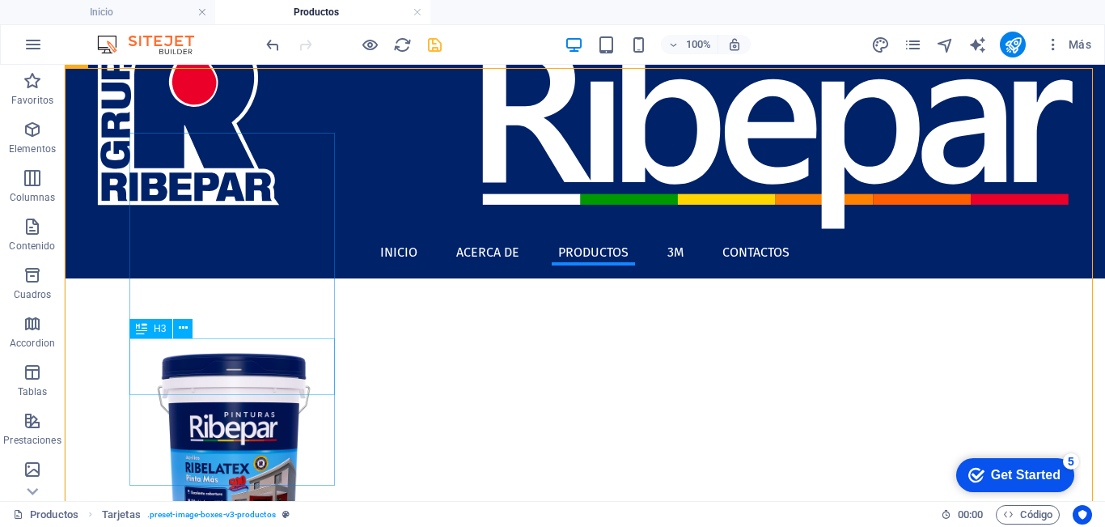
click at [150, 327] on div "H3" at bounding box center [150, 328] width 43 height 19
select select "rem"
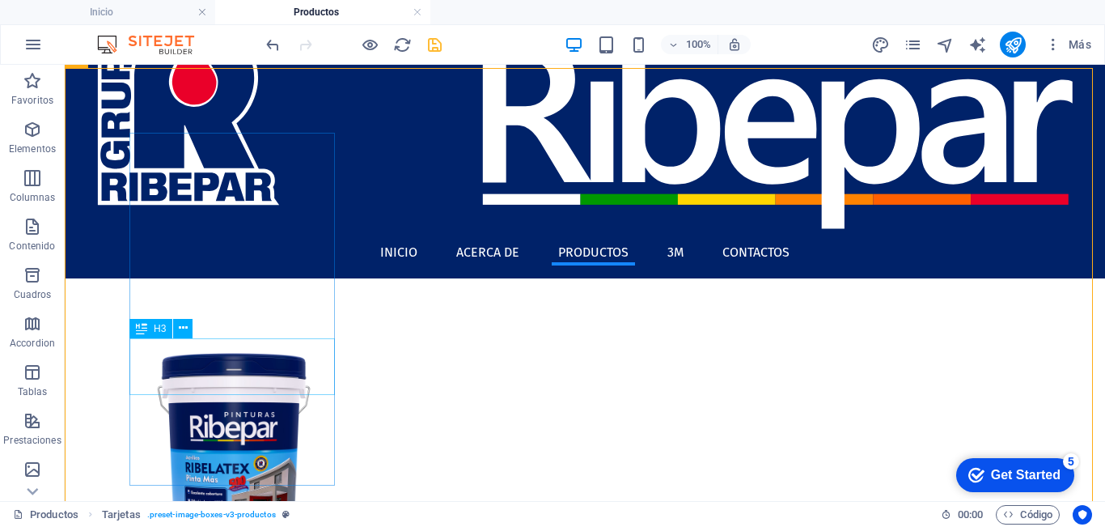
select select "rem"
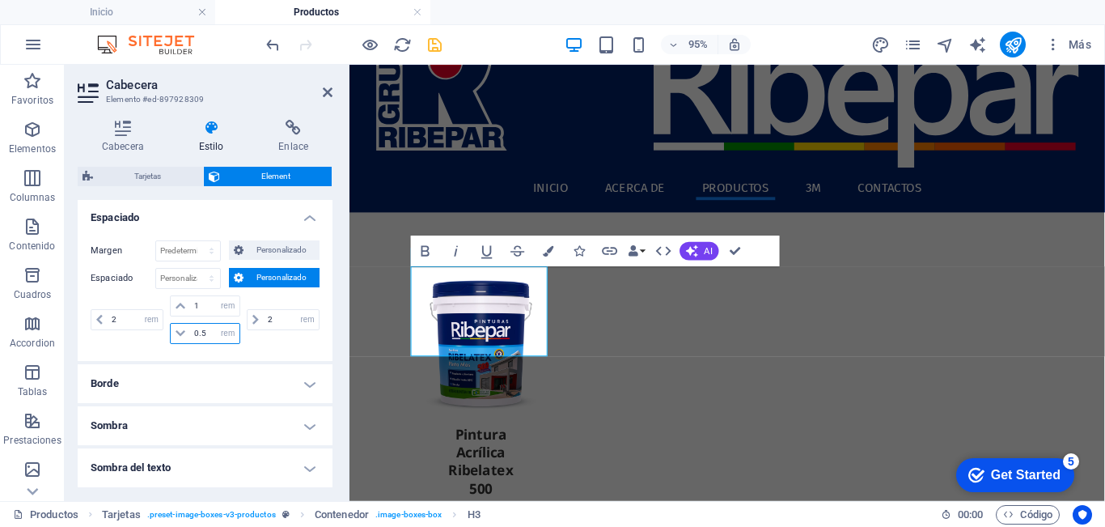
drag, startPoint x: 210, startPoint y: 331, endPoint x: 113, endPoint y: 341, distance: 97.6
click at [107, 341] on div "2 px rem % vh vw 1 px rem % vh vw 0.5 px rem % vh vw 2 px rem % vh vw" at bounding box center [205, 319] width 229 height 49
drag, startPoint x: 202, startPoint y: 303, endPoint x: 140, endPoint y: 315, distance: 63.3
click at [140, 315] on div "2 px rem % vh vw 1 px rem % vh vw 0.5 px rem % vh vw 2 px rem % vh vw" at bounding box center [205, 319] width 229 height 49
paste input "0.5"
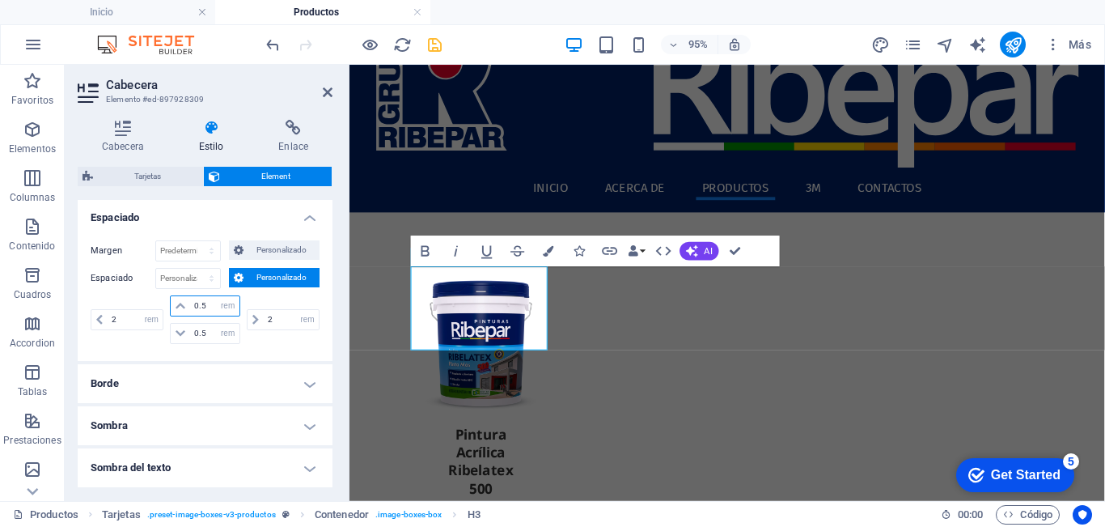
type input "0.5"
click at [265, 342] on div "2 px rem % vh vw" at bounding box center [282, 319] width 76 height 49
click at [327, 90] on icon at bounding box center [328, 92] width 10 height 13
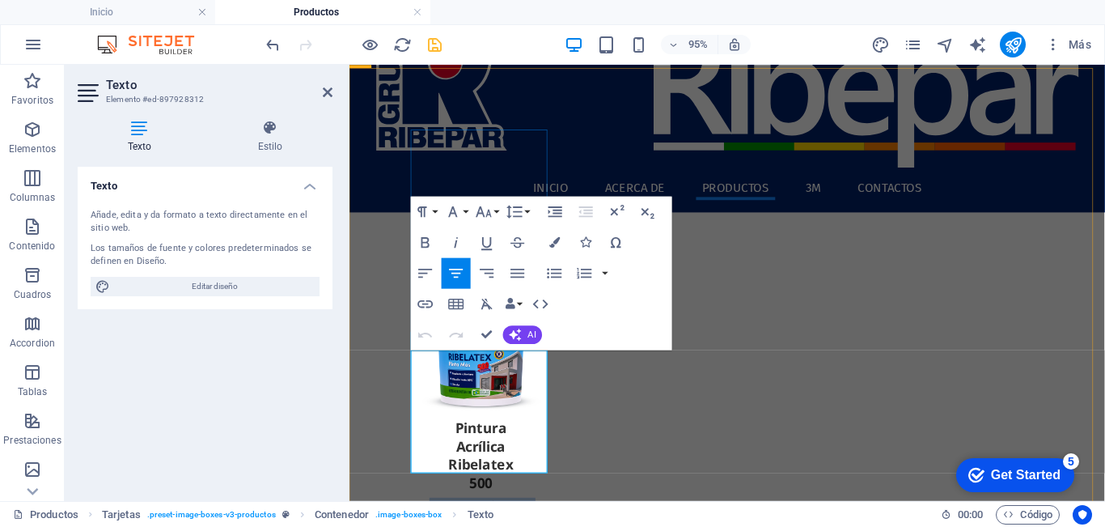
drag, startPoint x: 432, startPoint y: 396, endPoint x: 418, endPoint y: 381, distance: 20.0
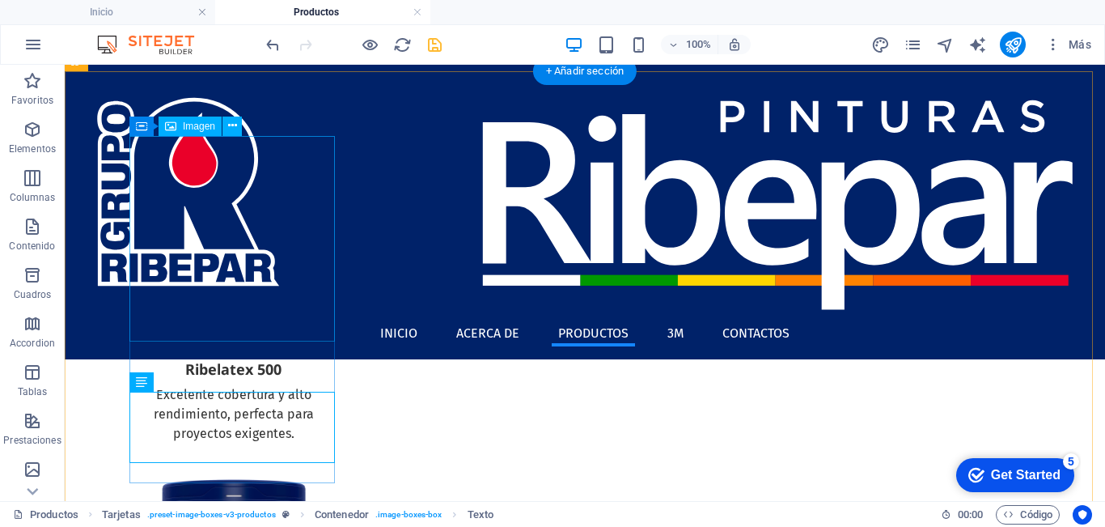
scroll to position [104, 0]
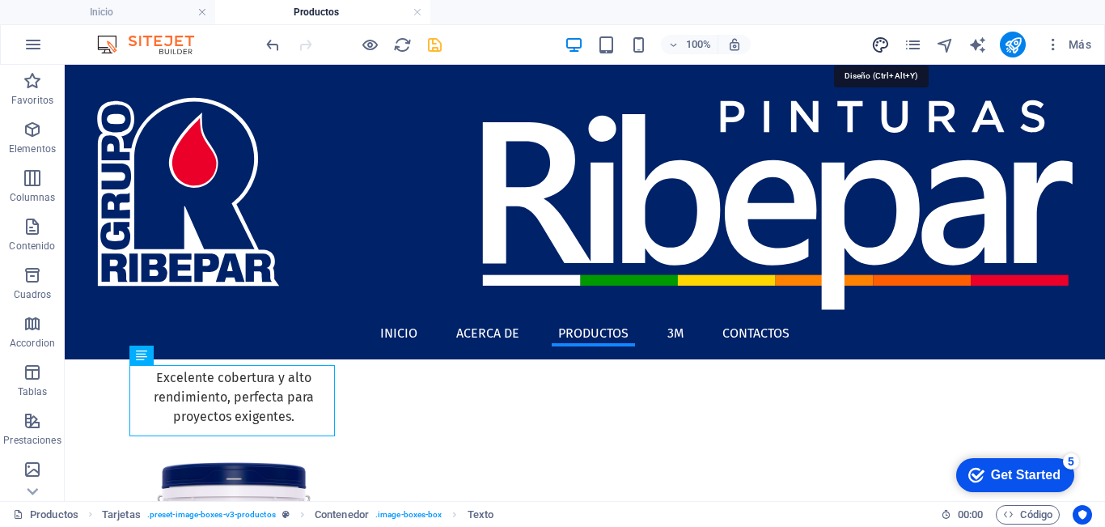
click at [884, 43] on icon "design" at bounding box center [880, 45] width 19 height 19
select select "px"
select select "400"
select select "px"
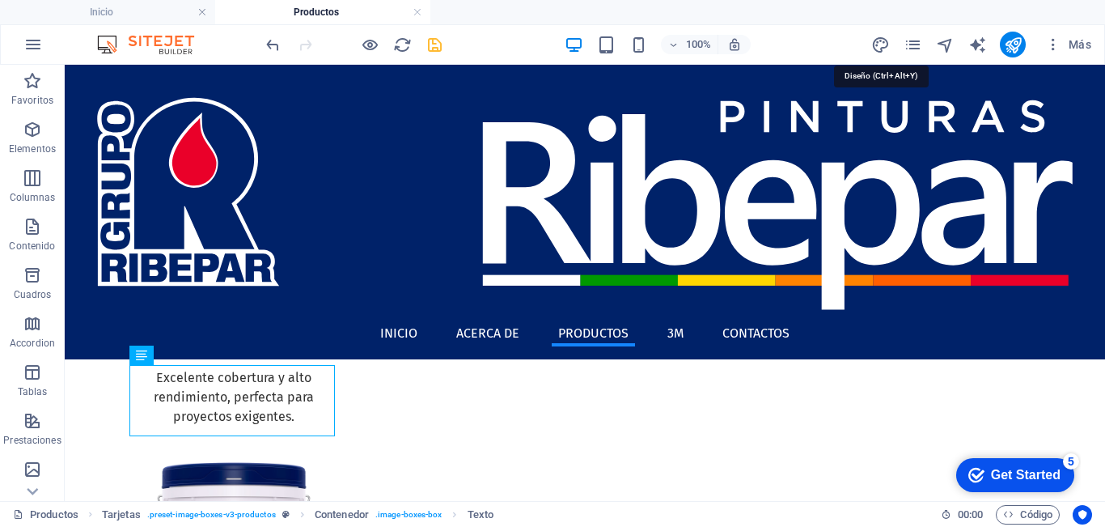
select select "600"
select select "px"
select select "rem"
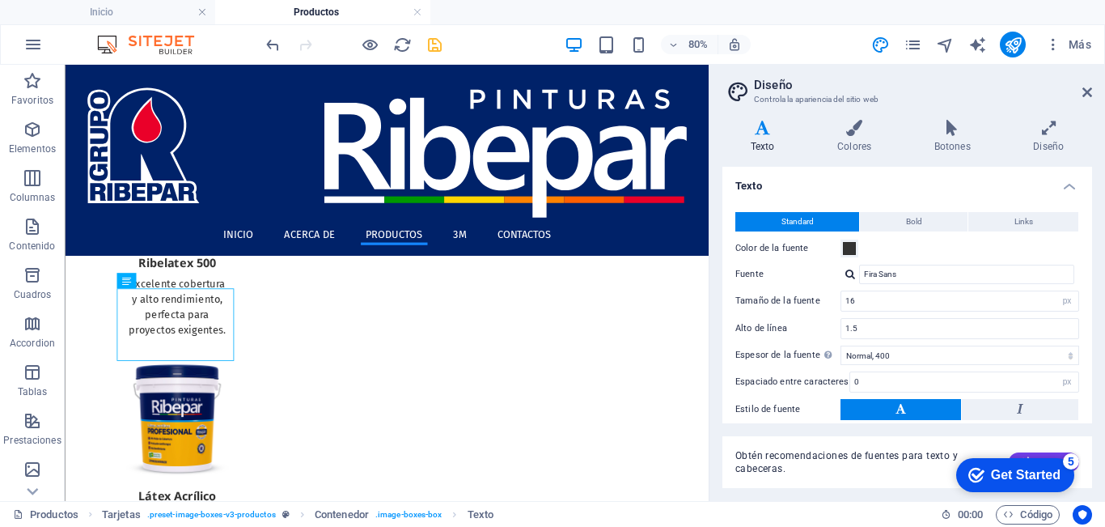
scroll to position [405, 0]
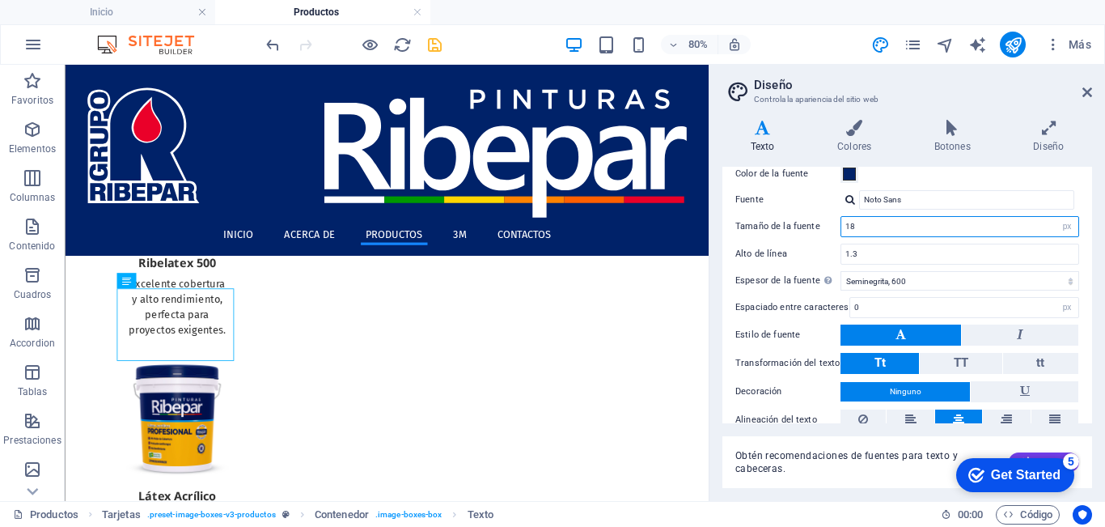
drag, startPoint x: 858, startPoint y: 226, endPoint x: 753, endPoint y: 241, distance: 105.5
click at [753, 241] on div "Todo H1 / Texto de logo H2 H3 H4 H5 H6 Color de la fuente Fuente Noto [GEOGRAPH…" at bounding box center [907, 298] width 376 height 354
type input "20"
click at [801, 267] on div "Todo H1 / Texto de logo H2 H3 H4 H5 H6 Color de la fuente Fuente Noto [GEOGRAPH…" at bounding box center [907, 298] width 376 height 354
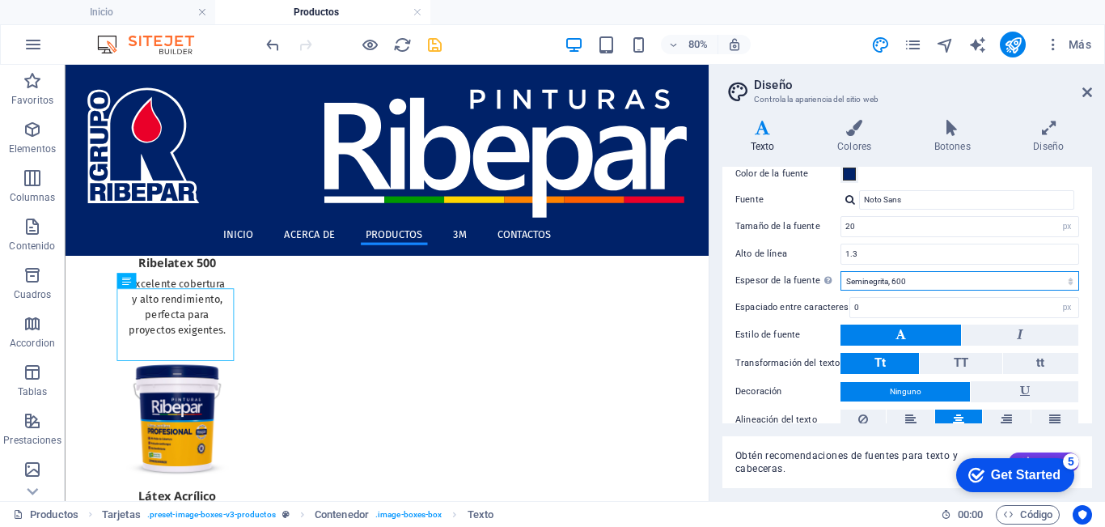
click at [884, 281] on select "Fino, 100 Extra [PERSON_NAME], 200 [PERSON_NAME], 300 Normal, 400 Medio, 500 [D…" at bounding box center [960, 280] width 239 height 19
select select "700"
click at [841, 271] on select "Fino, 100 Extra [PERSON_NAME], 200 [PERSON_NAME], 300 Normal, 400 Medio, 500 [D…" at bounding box center [960, 280] width 239 height 19
click at [851, 177] on span at bounding box center [849, 173] width 13 height 13
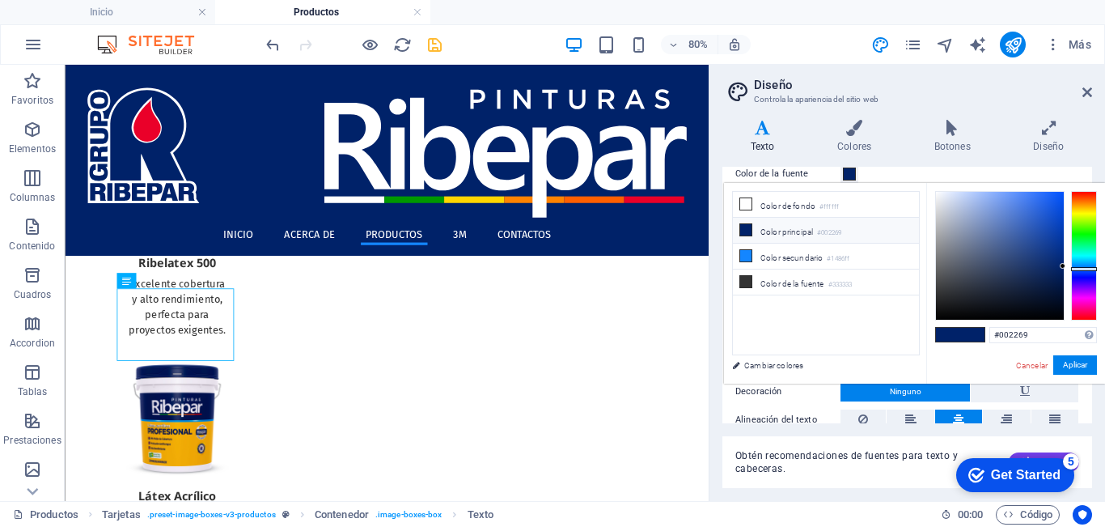
click at [777, 233] on li "Color principal #002269" at bounding box center [826, 231] width 186 height 26
click at [1070, 361] on button "Aplicar" at bounding box center [1075, 364] width 44 height 19
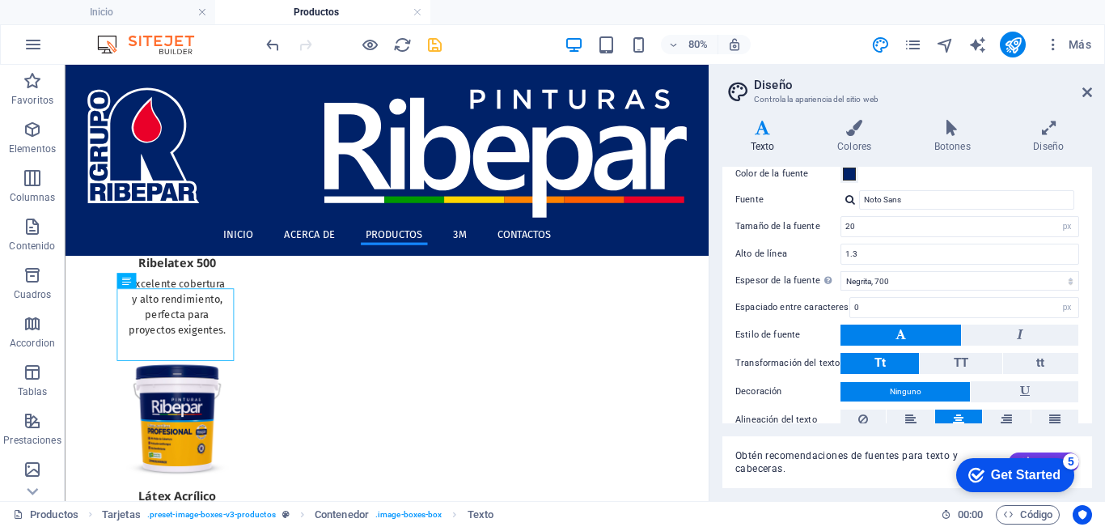
click at [775, 307] on label "Espaciado entre caracteres" at bounding box center [792, 307] width 114 height 9
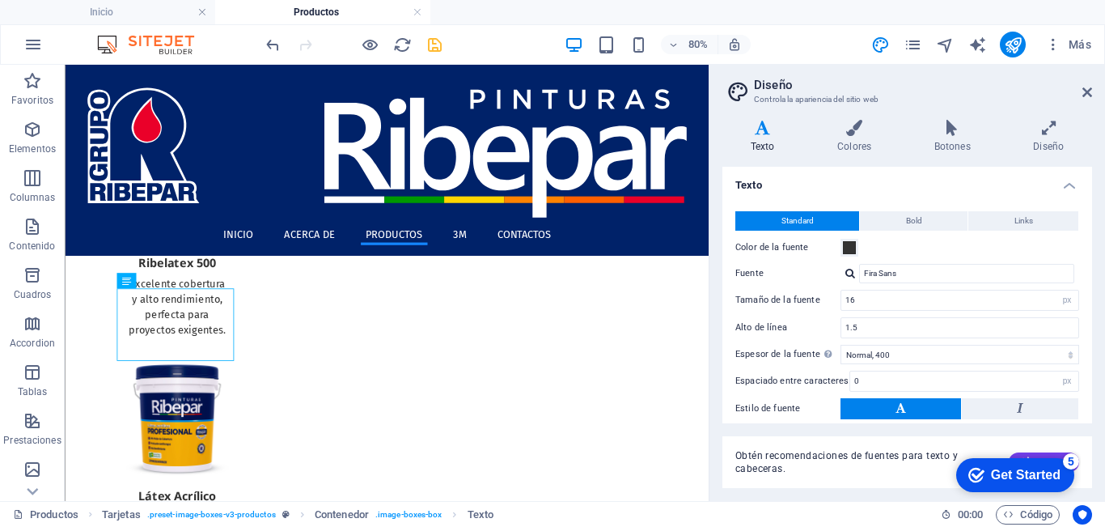
scroll to position [0, 0]
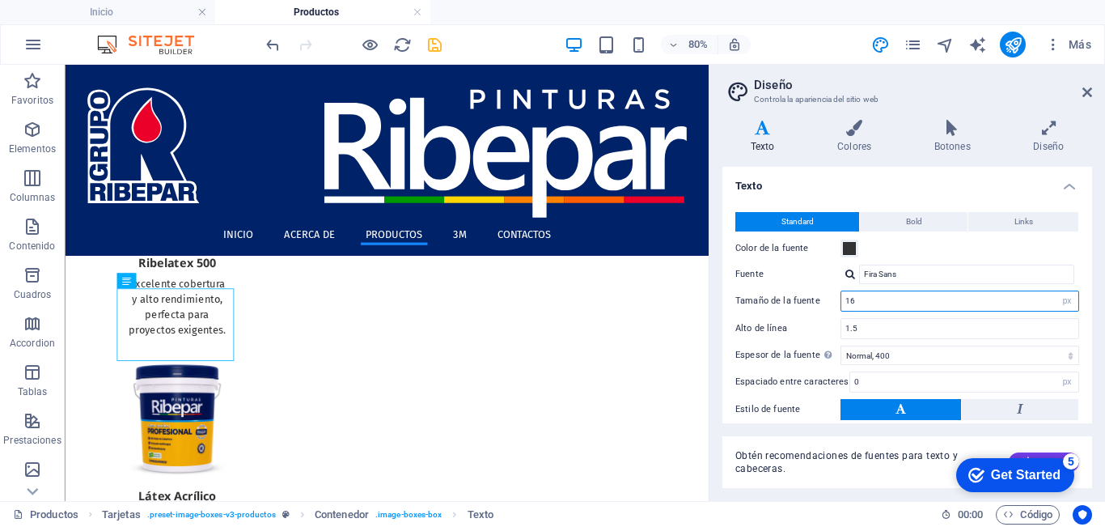
drag, startPoint x: 934, startPoint y: 363, endPoint x: 850, endPoint y: 369, distance: 83.5
click at [768, 327] on label "Alto de línea" at bounding box center [787, 328] width 105 height 9
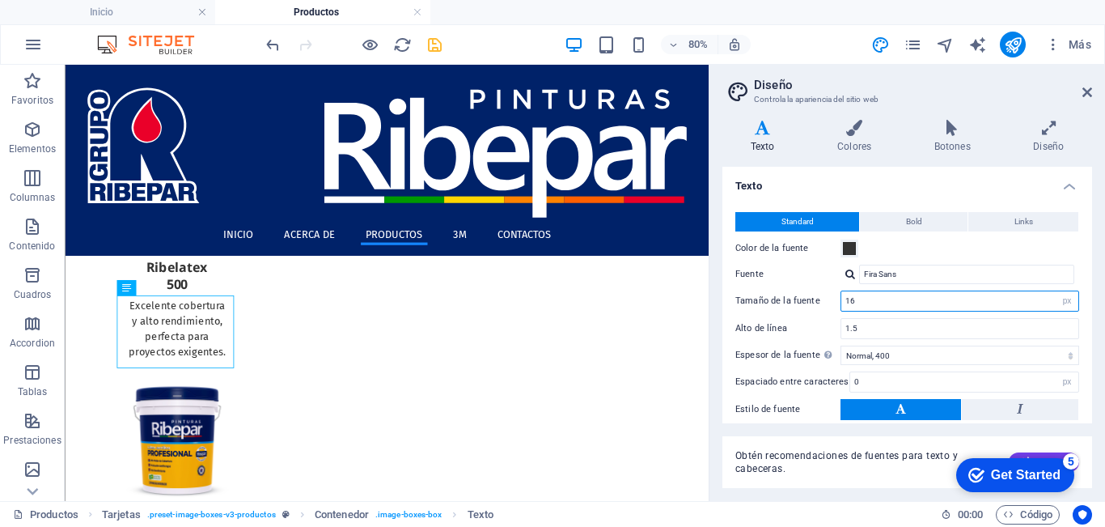
drag, startPoint x: 879, startPoint y: 303, endPoint x: 793, endPoint y: 323, distance: 88.7
click at [793, 323] on div "Standard Bold Links Color de la fuente Fuente Fira Sans Tamaño de la fuente 16 …" at bounding box center [907, 345] width 376 height 298
type input "14"
click at [778, 328] on label "Alto de línea" at bounding box center [787, 328] width 105 height 9
drag, startPoint x: 1086, startPoint y: 88, endPoint x: 914, endPoint y: 55, distance: 174.7
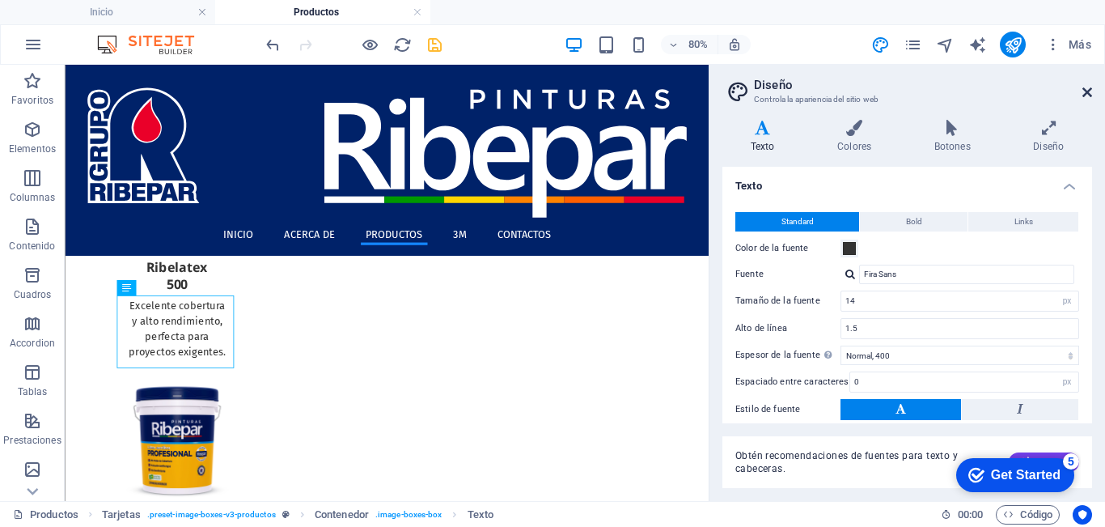
click at [1086, 88] on icon at bounding box center [1088, 92] width 10 height 13
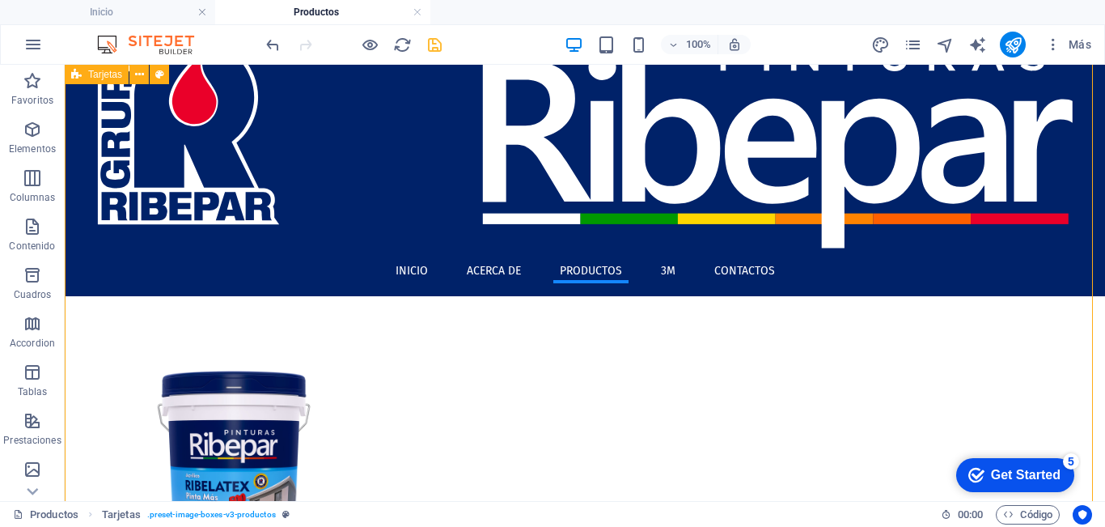
scroll to position [23, 0]
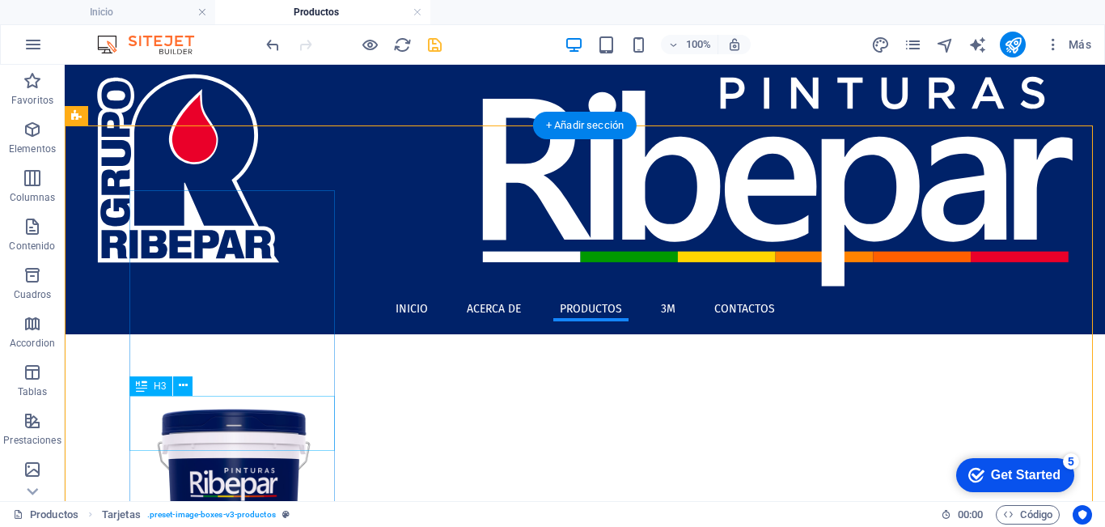
click at [148, 385] on div "H3" at bounding box center [150, 385] width 43 height 19
select select "rem"
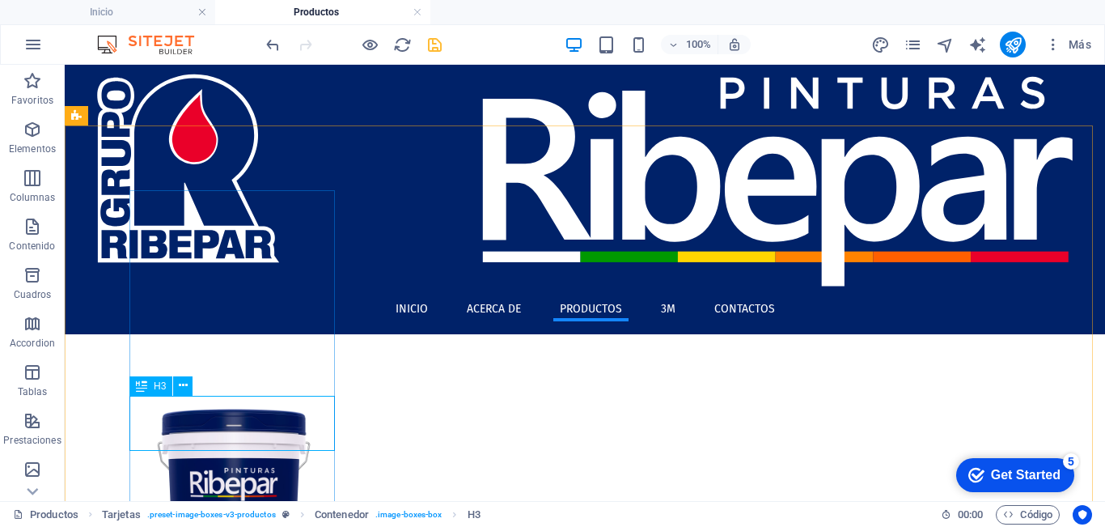
select select "rem"
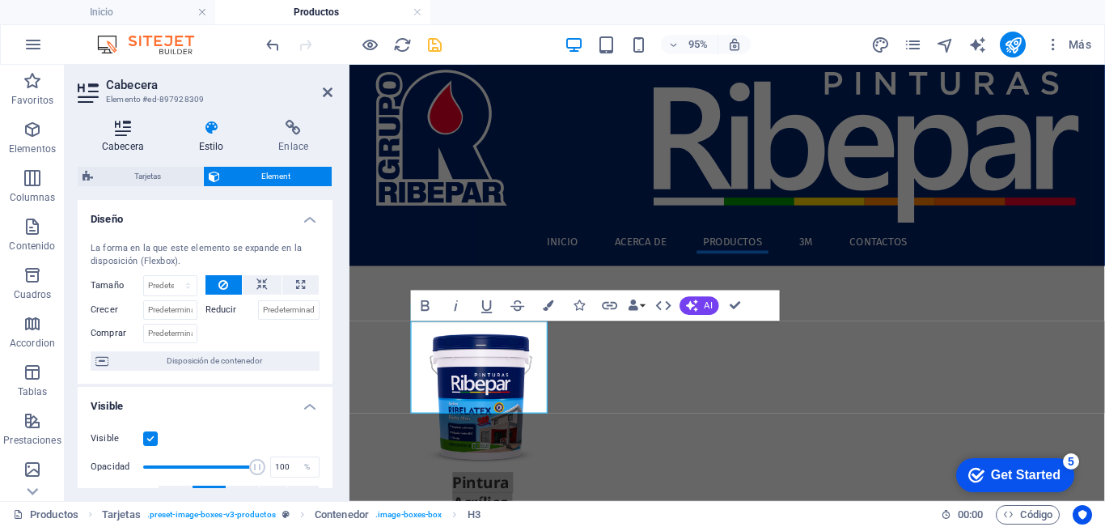
click at [126, 139] on h4 "Cabecera" at bounding box center [126, 137] width 97 height 34
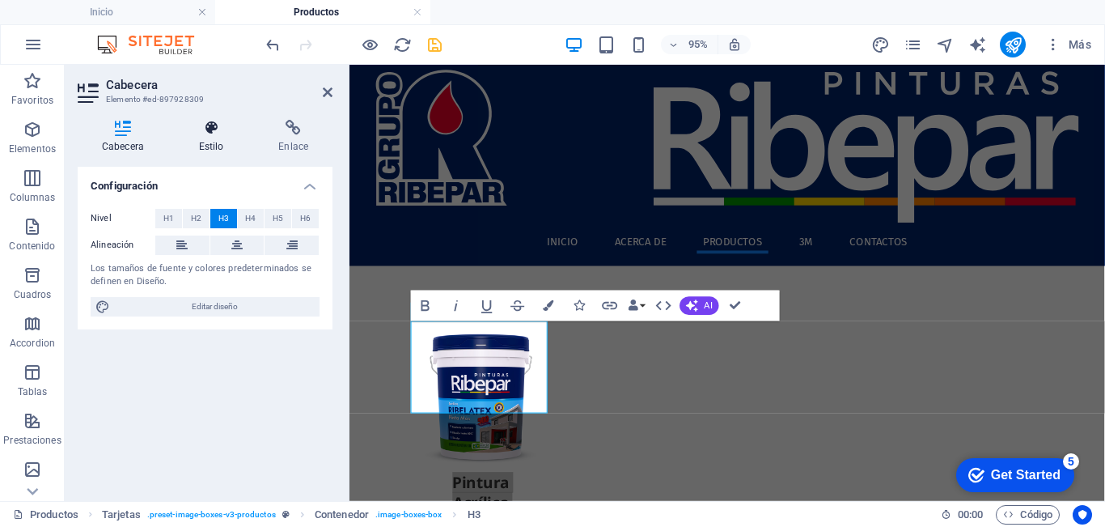
click at [206, 134] on icon at bounding box center [212, 128] width 74 height 16
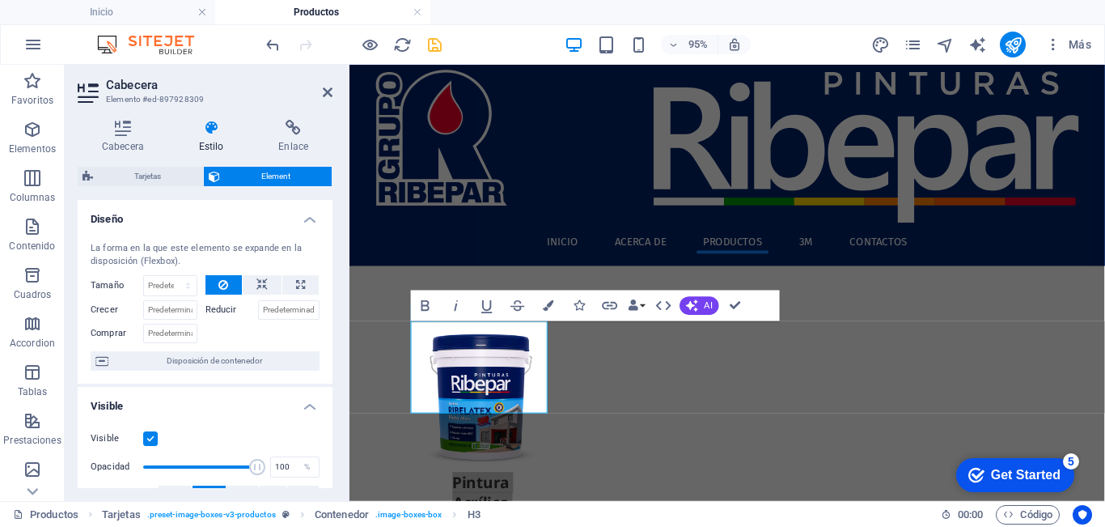
click at [334, 89] on aside "Cabecera Elemento #ed-897928309 Cabecera Estilo Enlace Configuración Nivel H1 H…" at bounding box center [207, 283] width 285 height 436
click at [547, 306] on icon "button" at bounding box center [548, 304] width 11 height 11
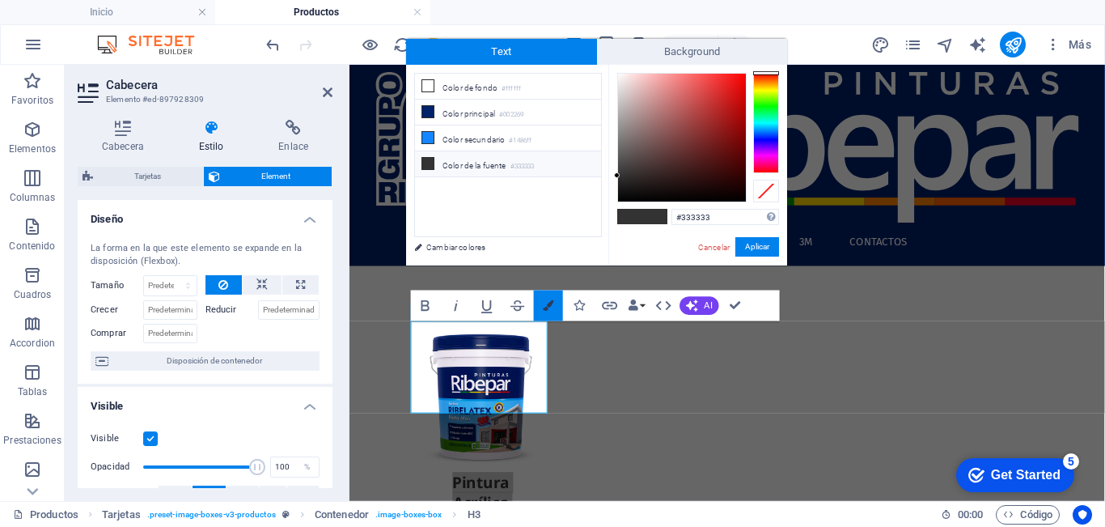
click at [547, 306] on icon "button" at bounding box center [548, 304] width 11 height 11
click at [543, 308] on icon "button" at bounding box center [548, 304] width 11 height 11
click at [108, 138] on h4 "Cabecera" at bounding box center [126, 137] width 97 height 34
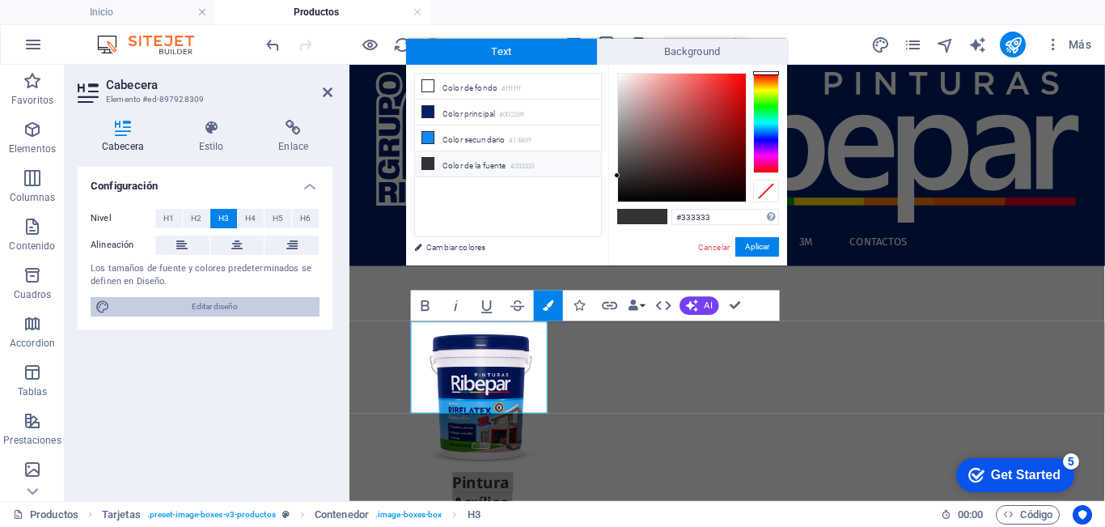
click at [200, 297] on span "Editar diseño" at bounding box center [215, 306] width 200 height 19
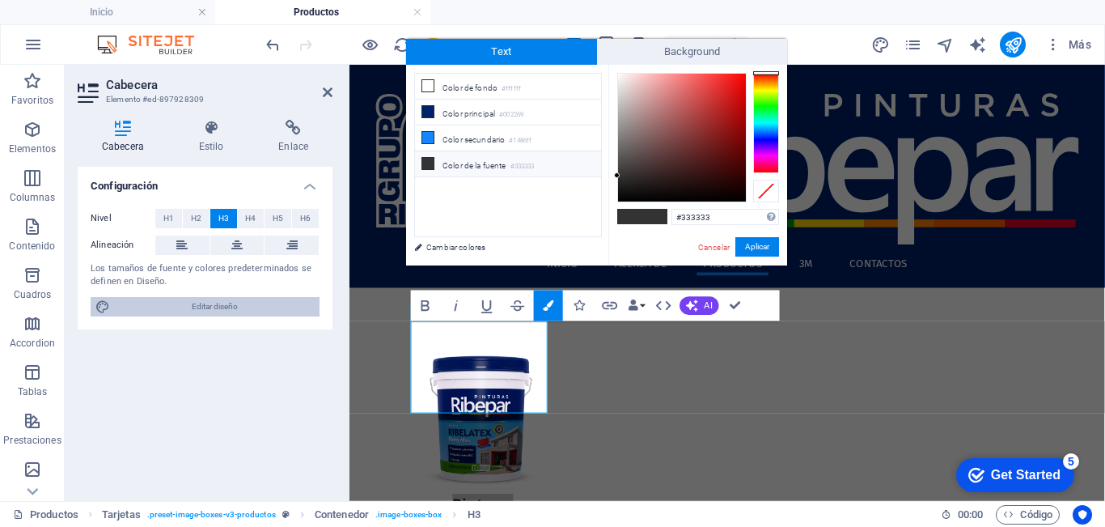
select select "px"
select select "400"
select select "px"
select select "700"
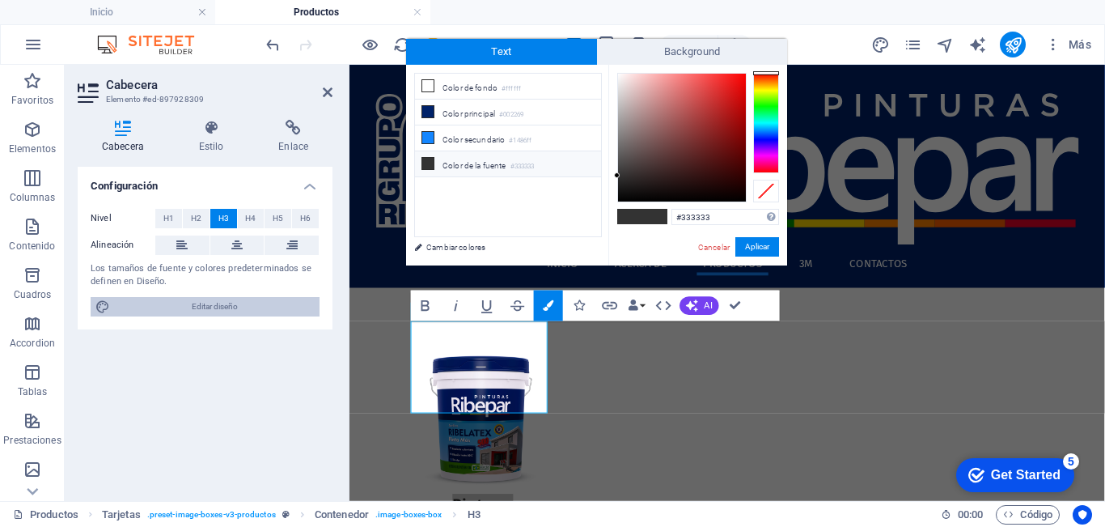
select select "px"
select select "rem"
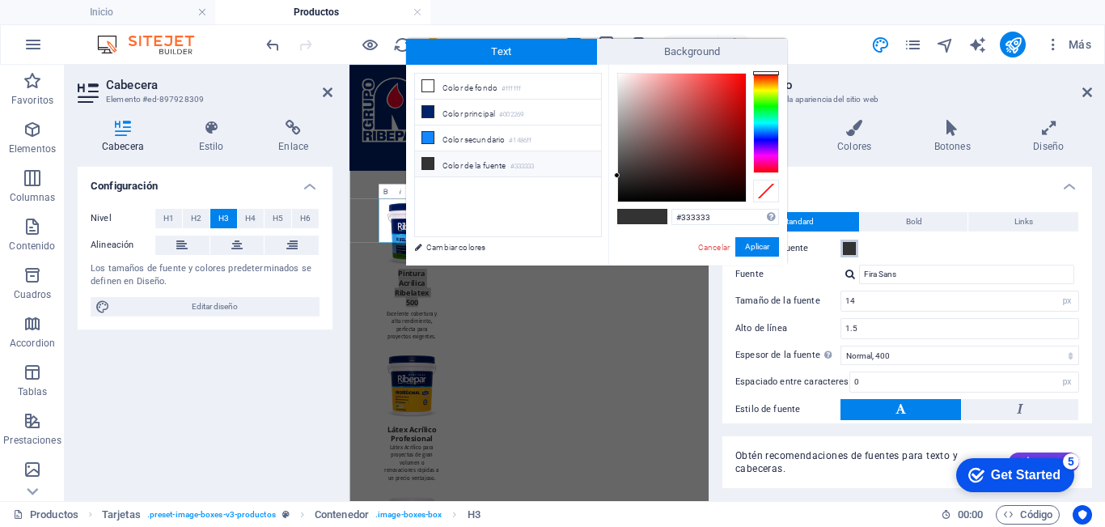
click at [846, 248] on span at bounding box center [849, 248] width 13 height 13
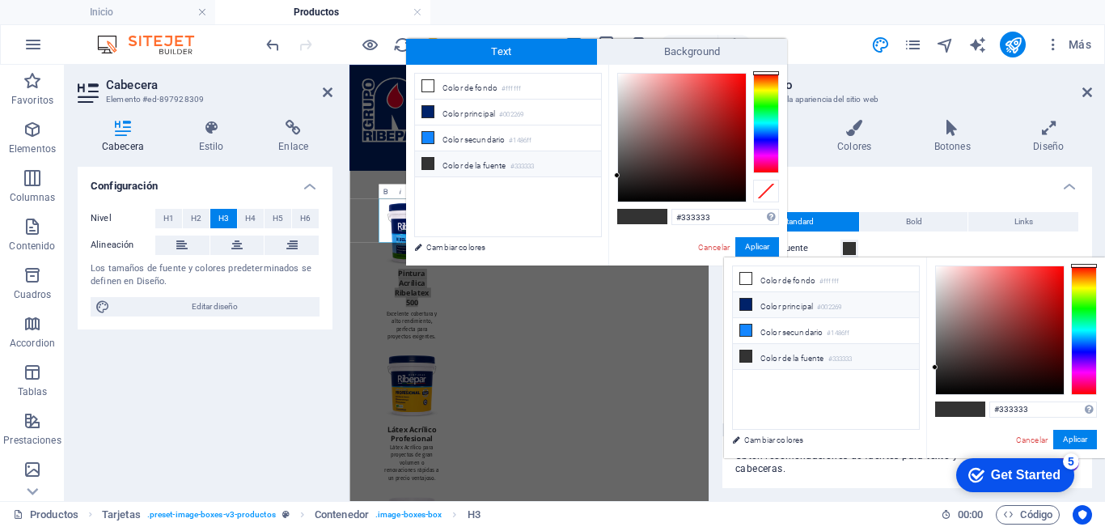
click at [766, 309] on li "Color principal #002269" at bounding box center [826, 305] width 186 height 26
type input "#002269"
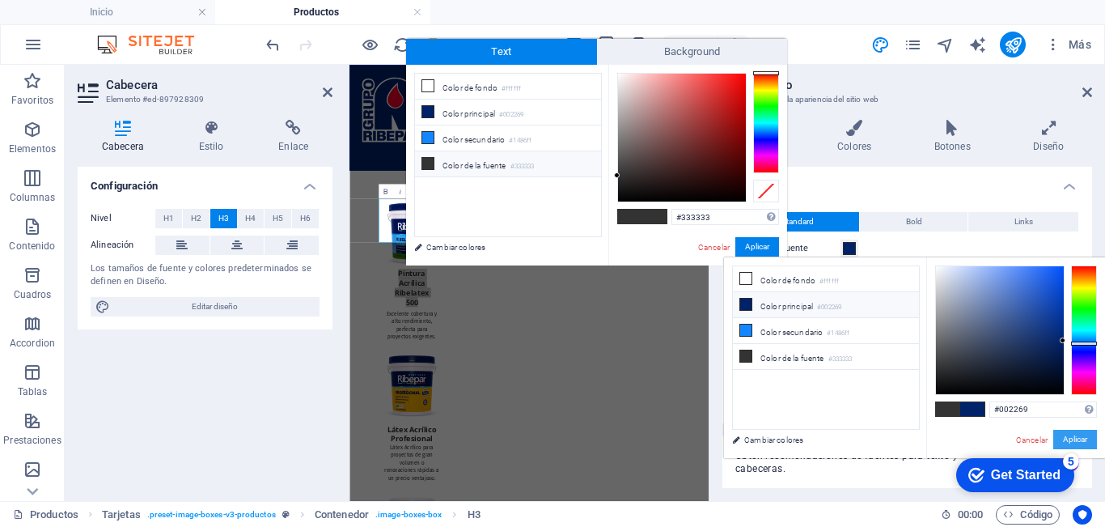
click at [1076, 439] on button "Aplicar" at bounding box center [1075, 439] width 44 height 19
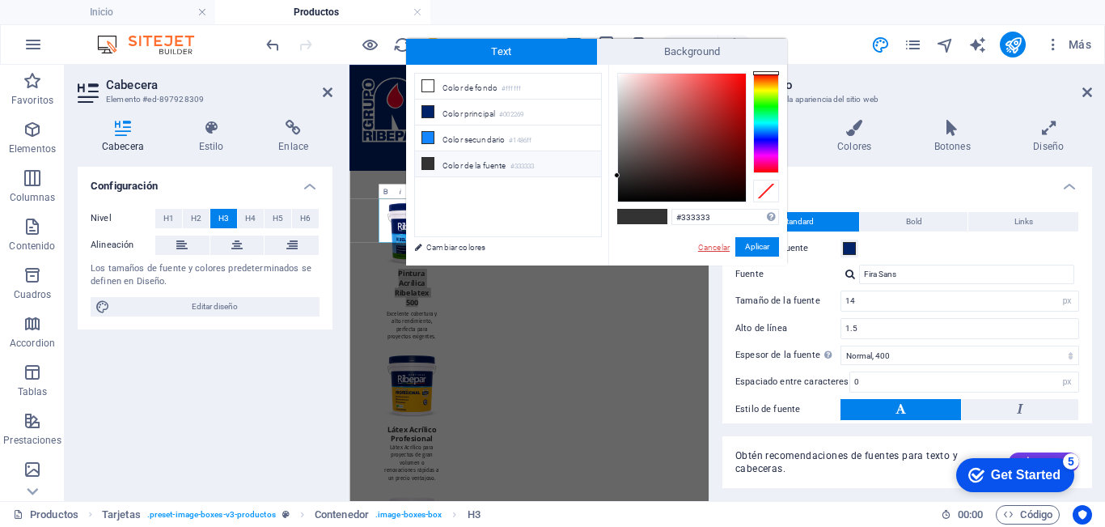
click at [710, 245] on link "Cancelar" at bounding box center [714, 247] width 35 height 12
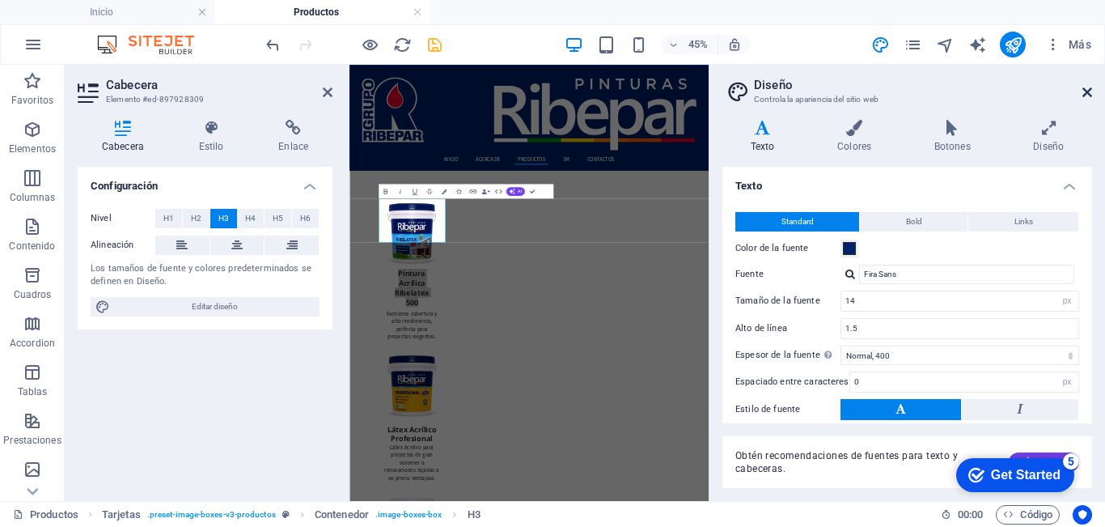
click at [1088, 91] on icon at bounding box center [1088, 92] width 10 height 13
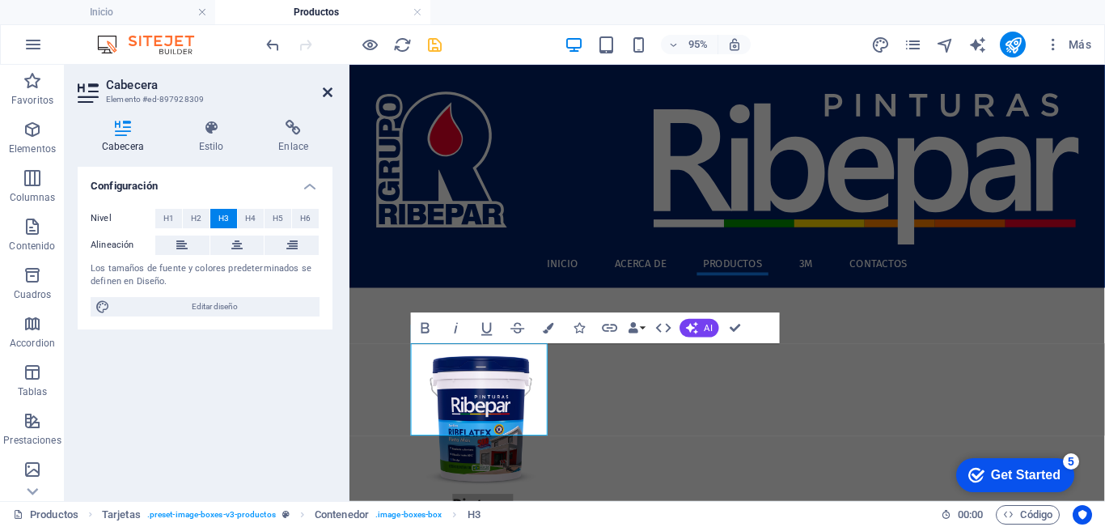
click at [324, 87] on icon at bounding box center [328, 92] width 10 height 13
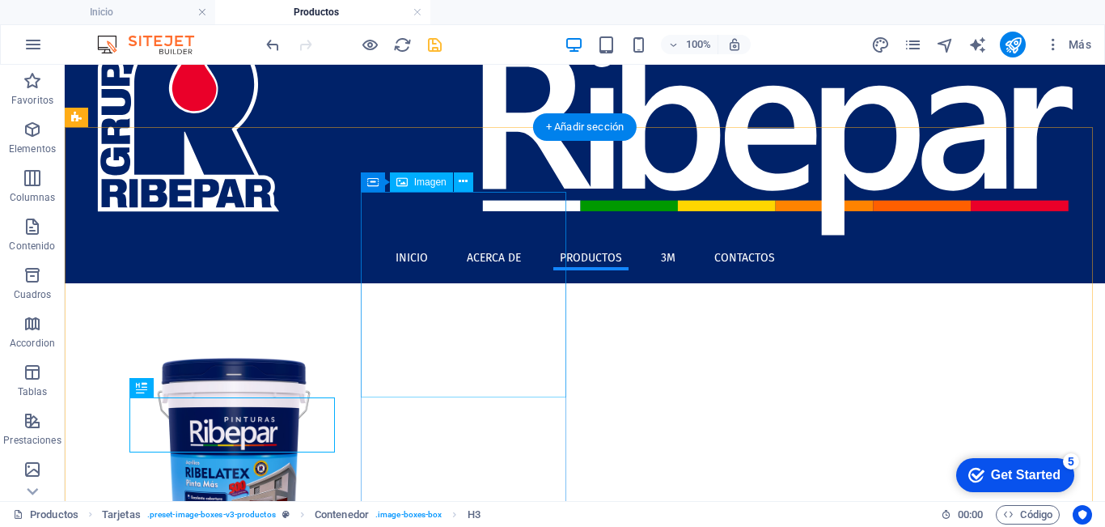
scroll to position [81, 0]
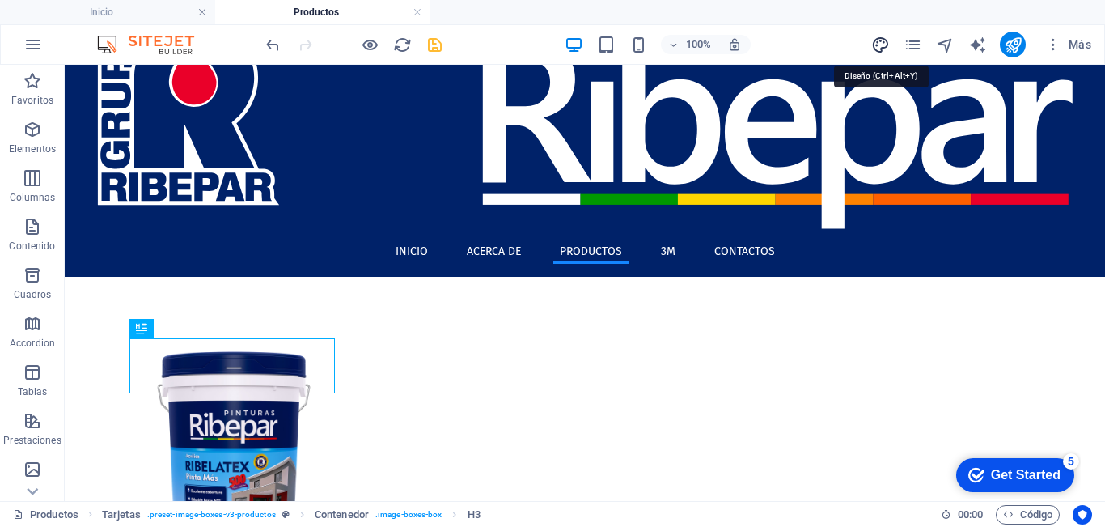
click at [878, 43] on icon "design" at bounding box center [880, 45] width 19 height 19
select select "px"
select select "400"
select select "px"
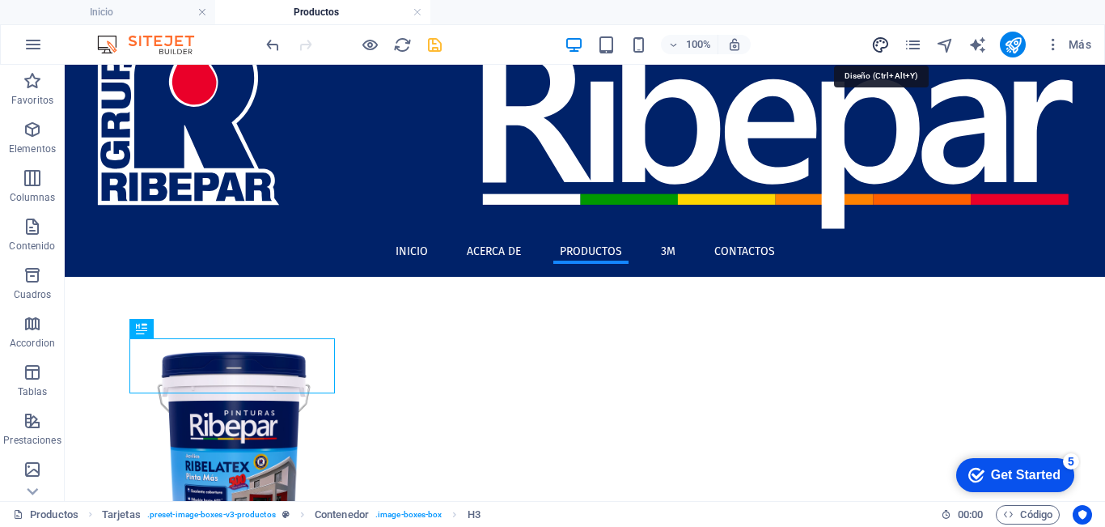
select select "700"
select select "px"
select select "rem"
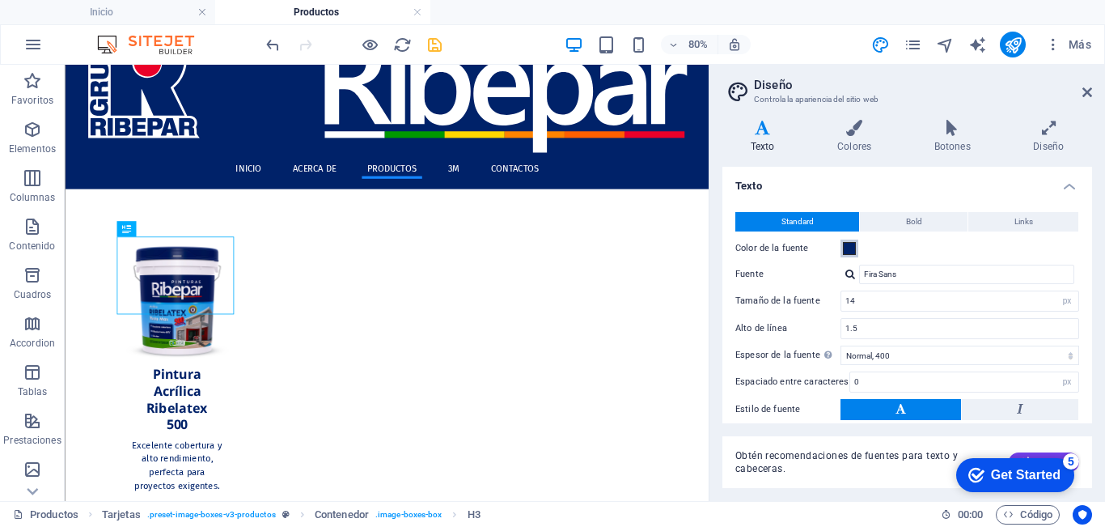
click at [851, 252] on span at bounding box center [849, 248] width 13 height 13
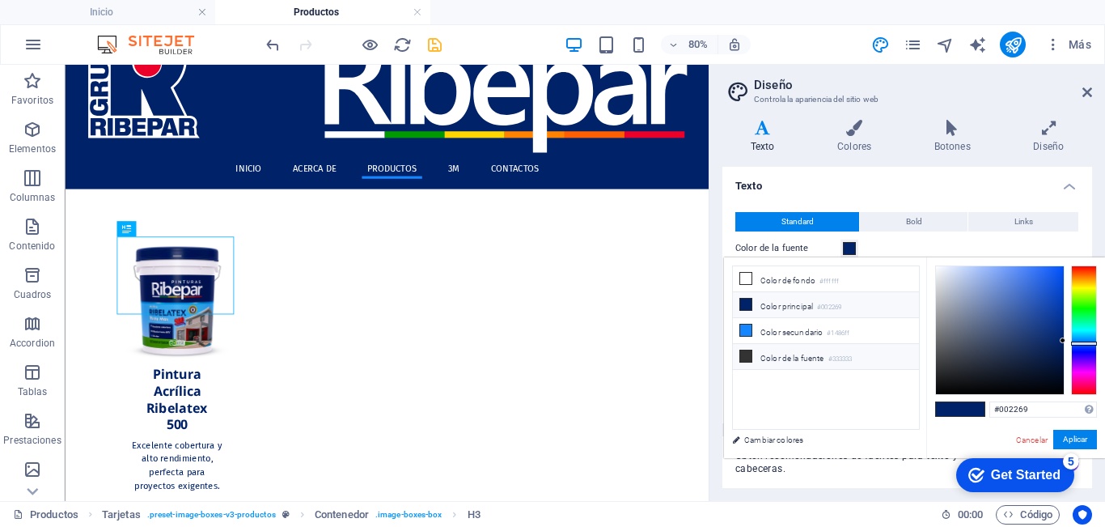
click at [778, 358] on li "Color de la fuente #333333" at bounding box center [826, 357] width 186 height 26
type input "#333333"
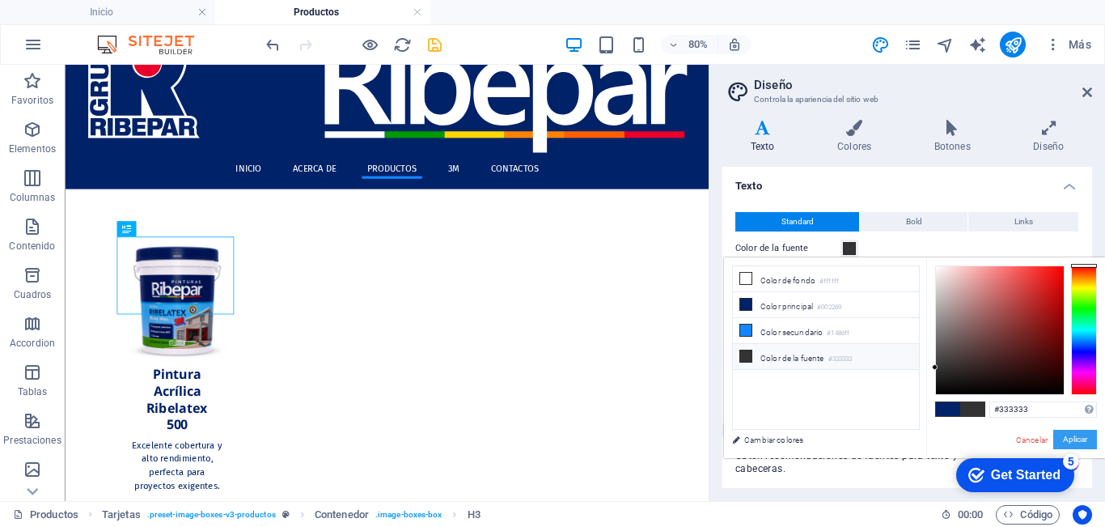
click at [1074, 440] on button "Aplicar" at bounding box center [1075, 439] width 44 height 19
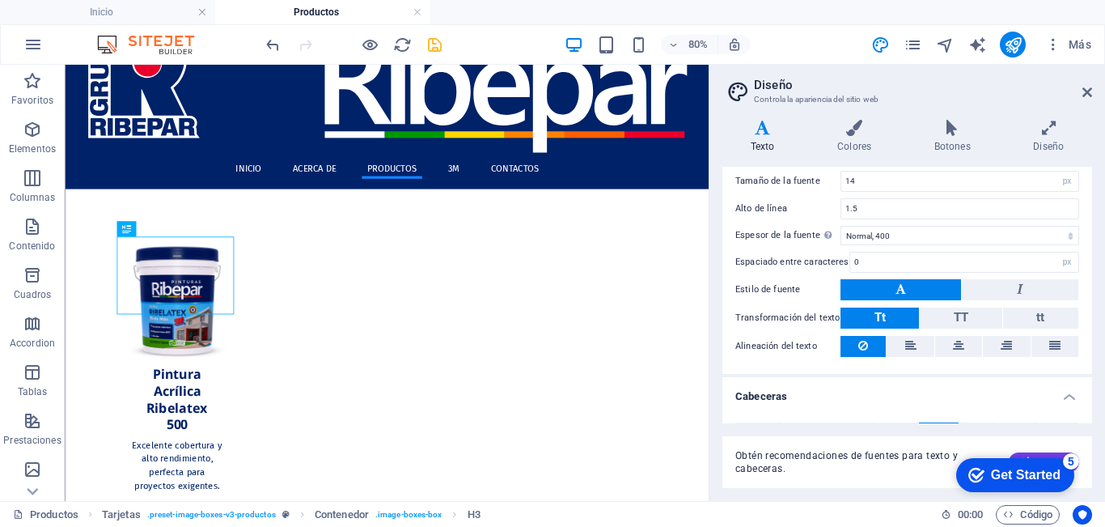
scroll to position [243, 0]
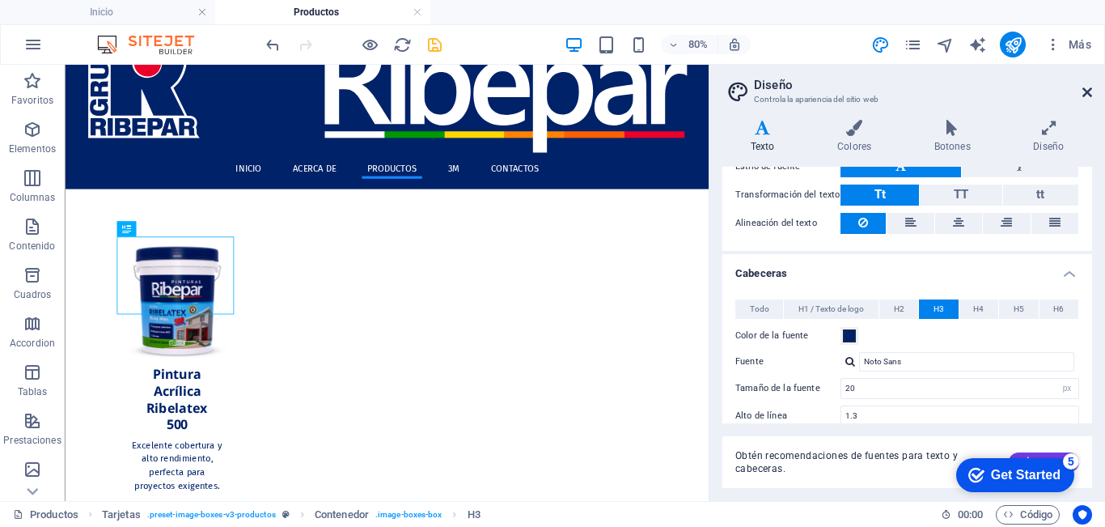
drag, startPoint x: 1089, startPoint y: 88, endPoint x: 999, endPoint y: 33, distance: 105.3
click at [1089, 88] on icon at bounding box center [1088, 92] width 10 height 13
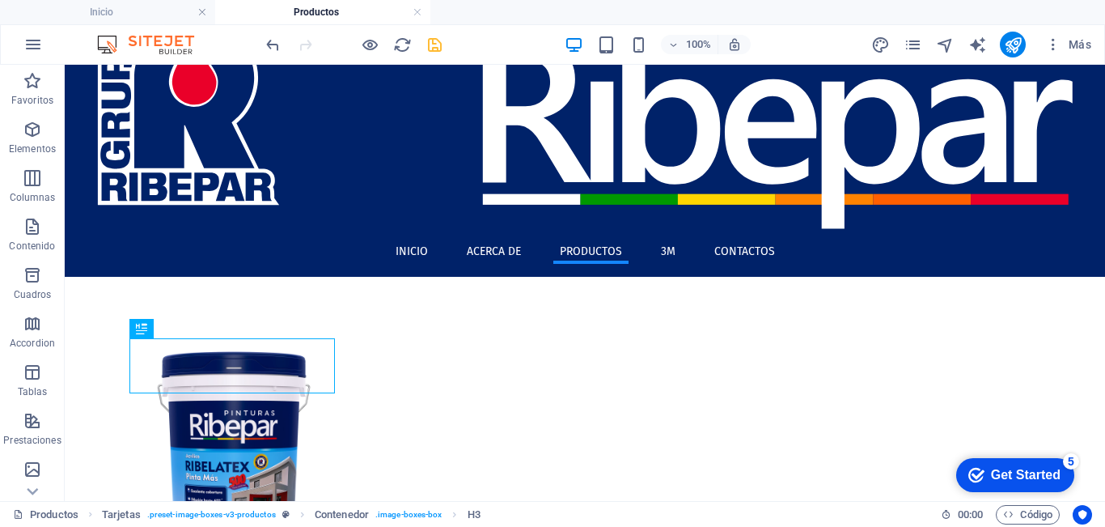
click at [434, 49] on icon "save" at bounding box center [435, 45] width 19 height 19
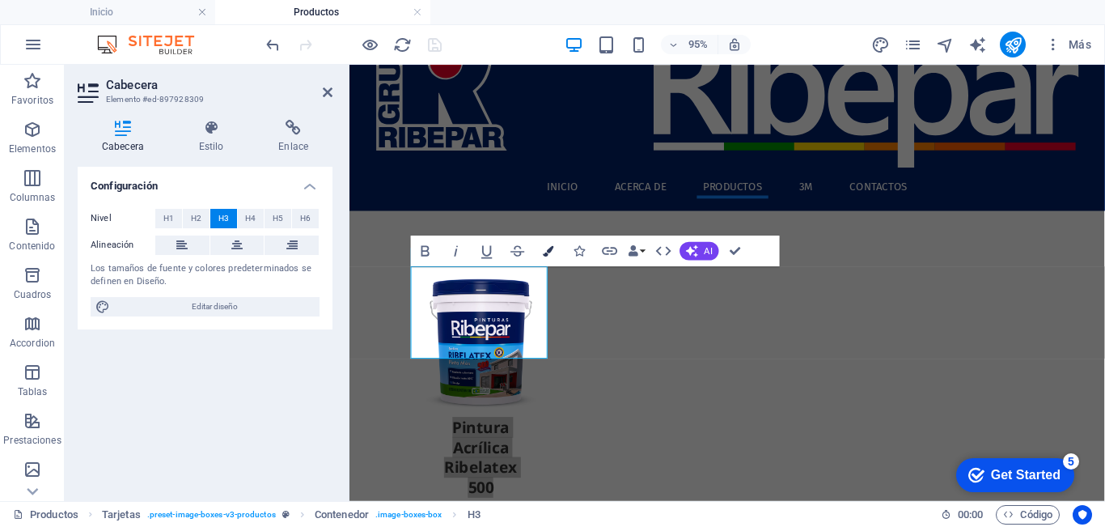
click at [549, 255] on icon "button" at bounding box center [548, 250] width 11 height 11
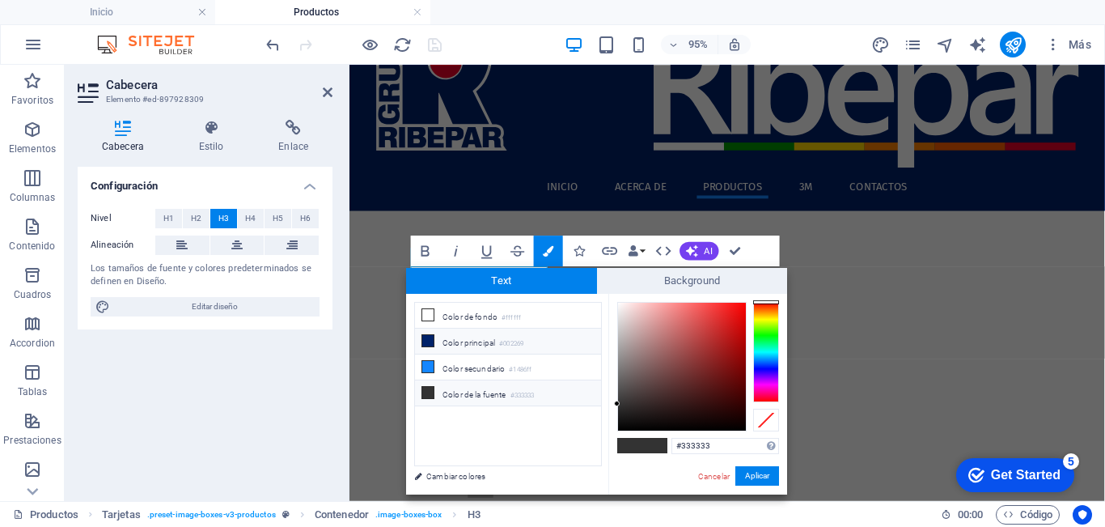
click at [479, 344] on li "Color principal #002269" at bounding box center [508, 341] width 186 height 26
type input "#002269"
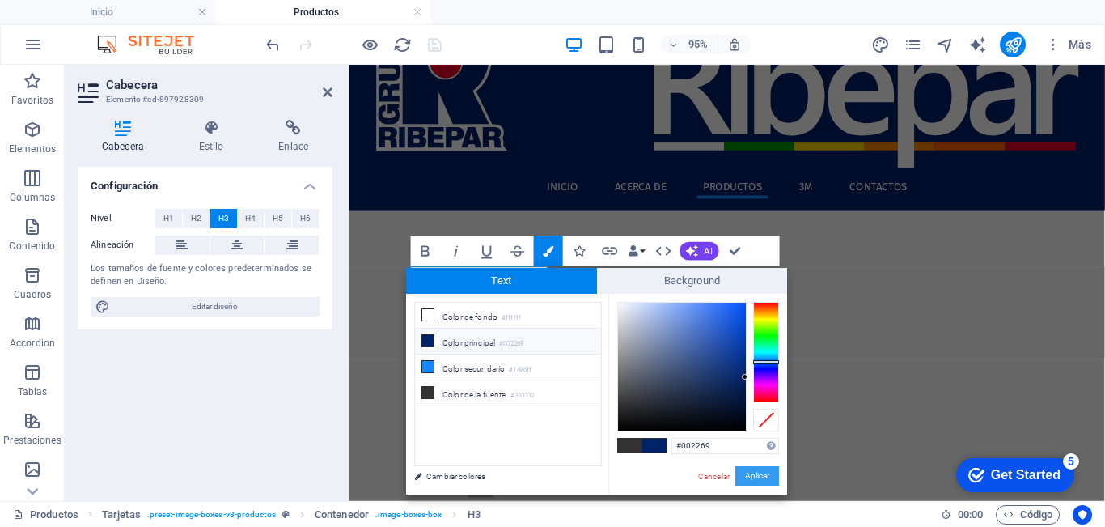
drag, startPoint x: 757, startPoint y: 474, endPoint x: 420, endPoint y: 422, distance: 341.5
click at [757, 474] on button "Aplicar" at bounding box center [757, 475] width 44 height 19
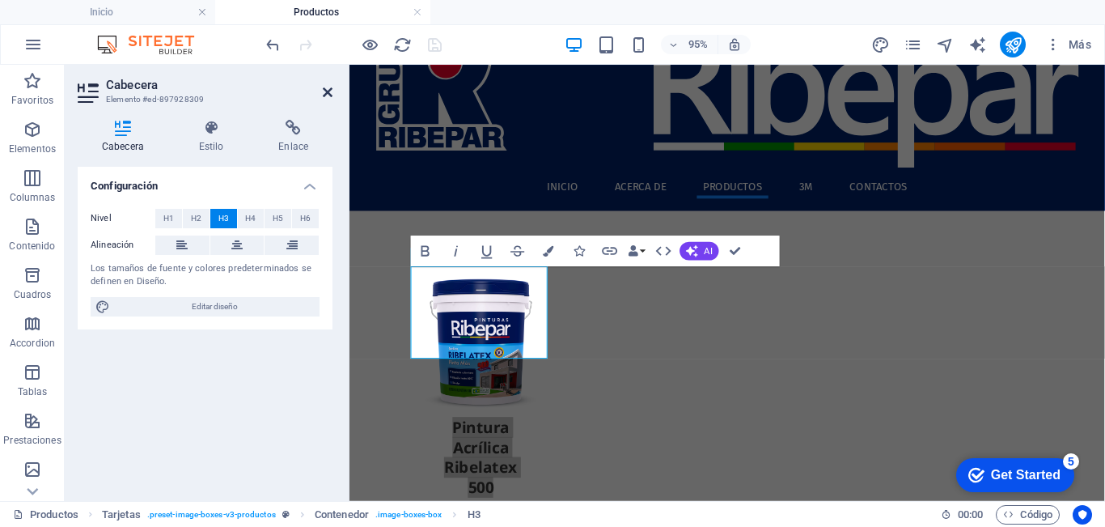
click at [326, 95] on icon at bounding box center [328, 92] width 10 height 13
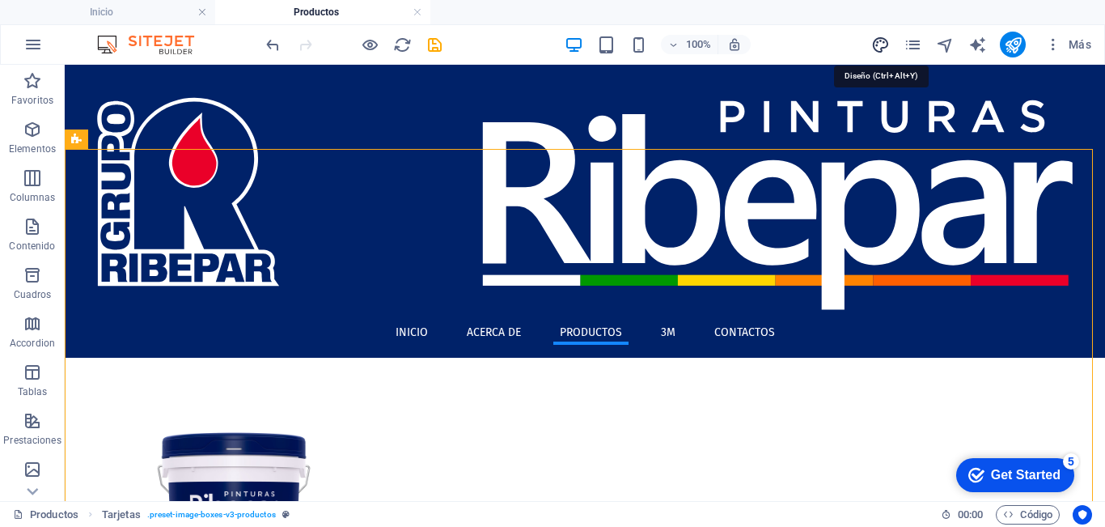
click at [881, 45] on icon "design" at bounding box center [880, 45] width 19 height 19
select select "px"
select select "400"
select select "px"
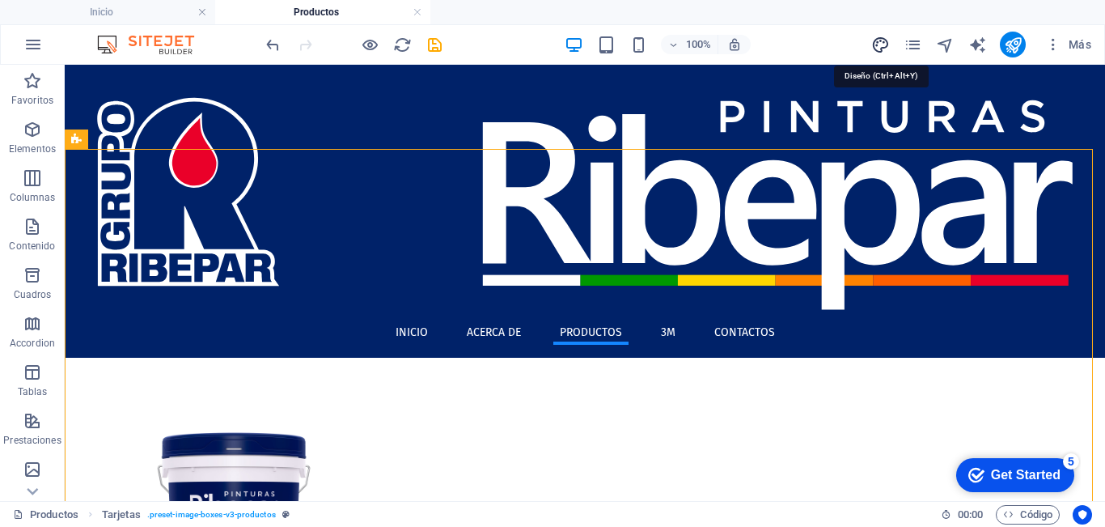
select select "700"
select select "px"
select select "rem"
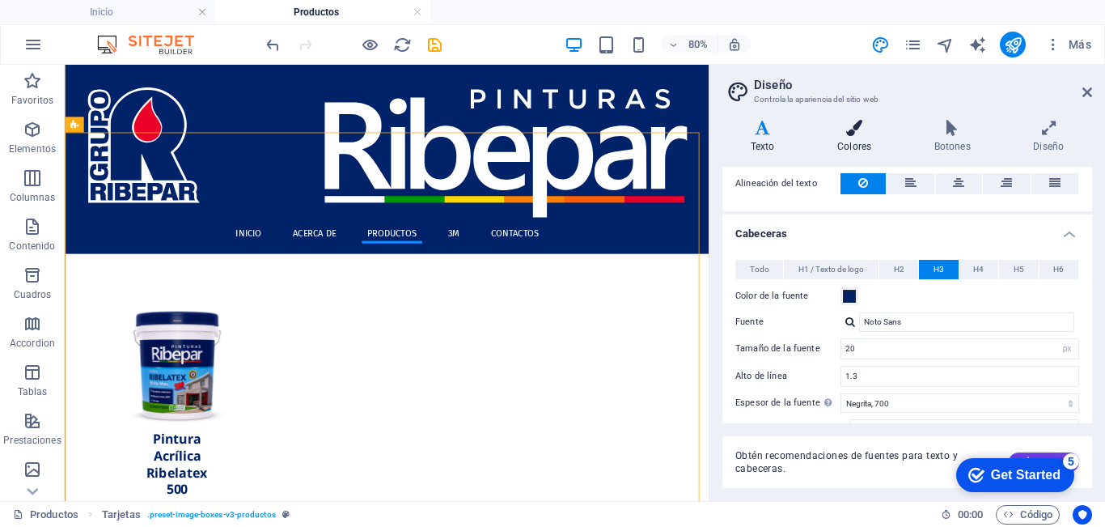
scroll to position [324, 0]
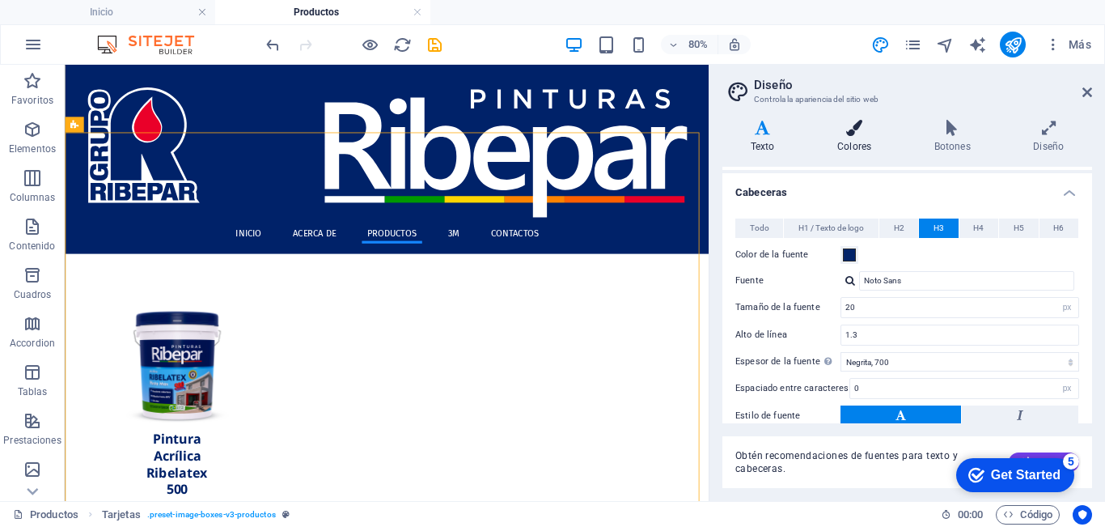
click at [845, 130] on icon at bounding box center [854, 128] width 91 height 16
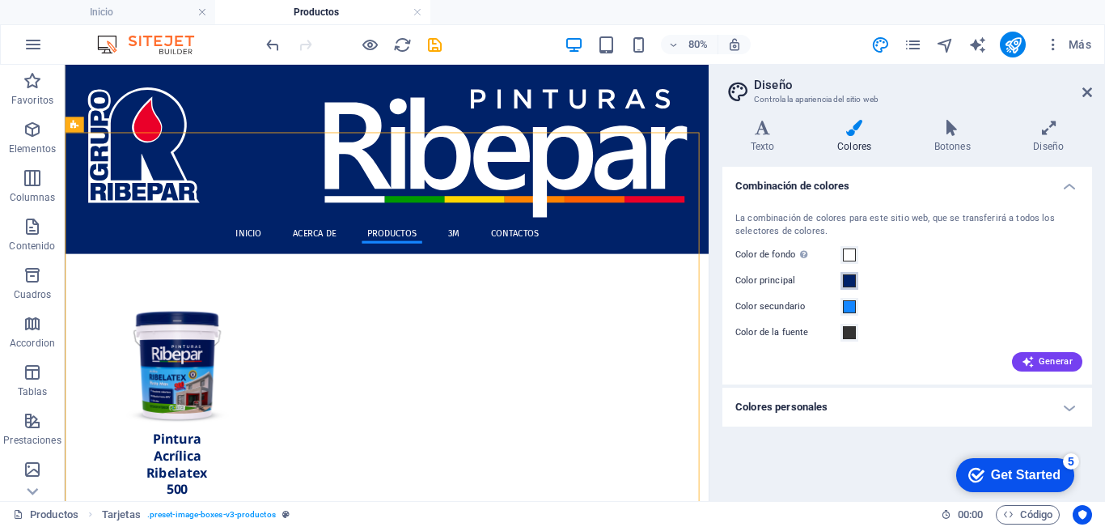
click at [853, 283] on span at bounding box center [849, 280] width 13 height 13
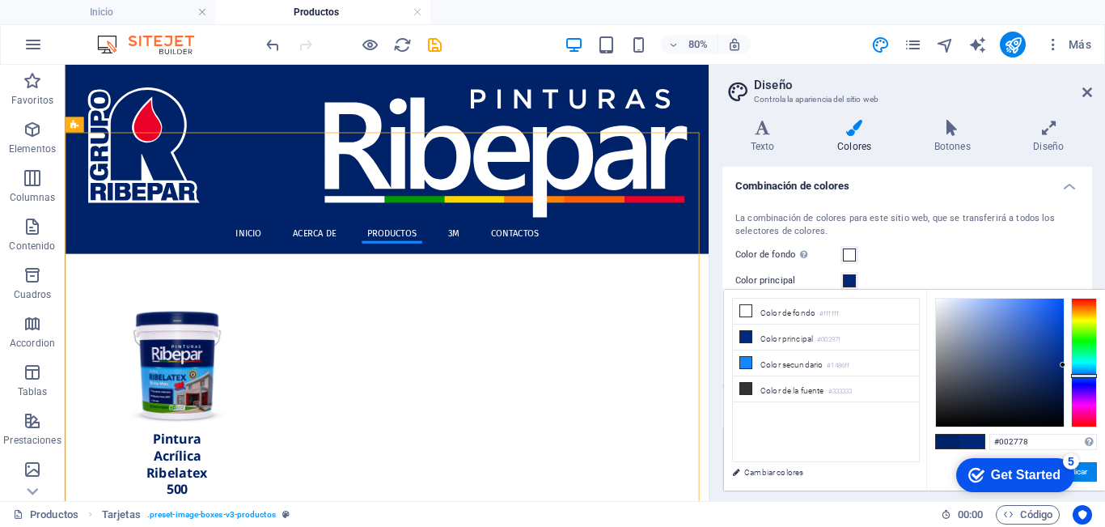
drag, startPoint x: 1064, startPoint y: 371, endPoint x: 1070, endPoint y: 365, distance: 8.6
click at [1070, 365] on div at bounding box center [1016, 362] width 162 height 129
click at [1083, 473] on button "Aplicar" at bounding box center [1075, 471] width 44 height 19
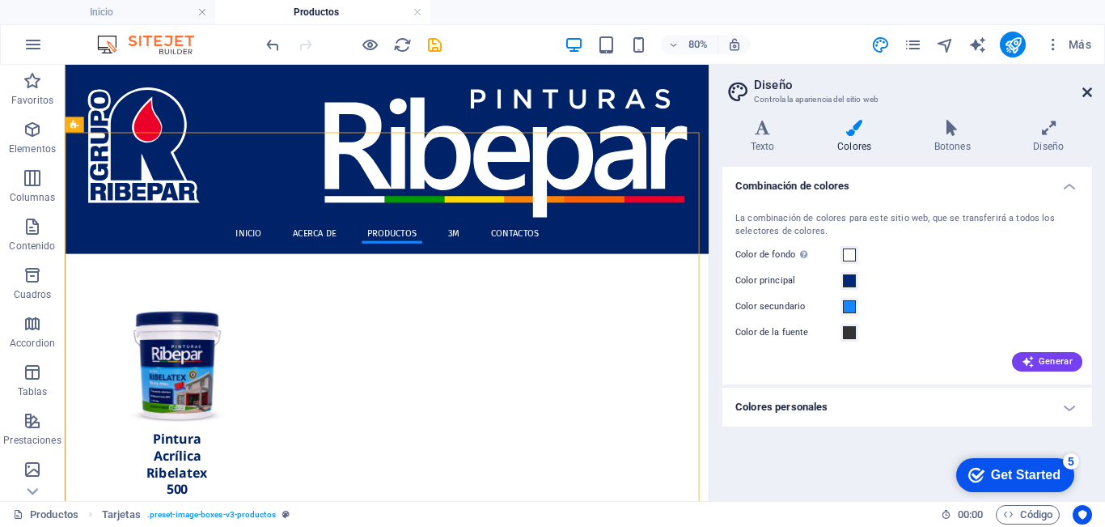
click at [1083, 91] on icon at bounding box center [1088, 92] width 10 height 13
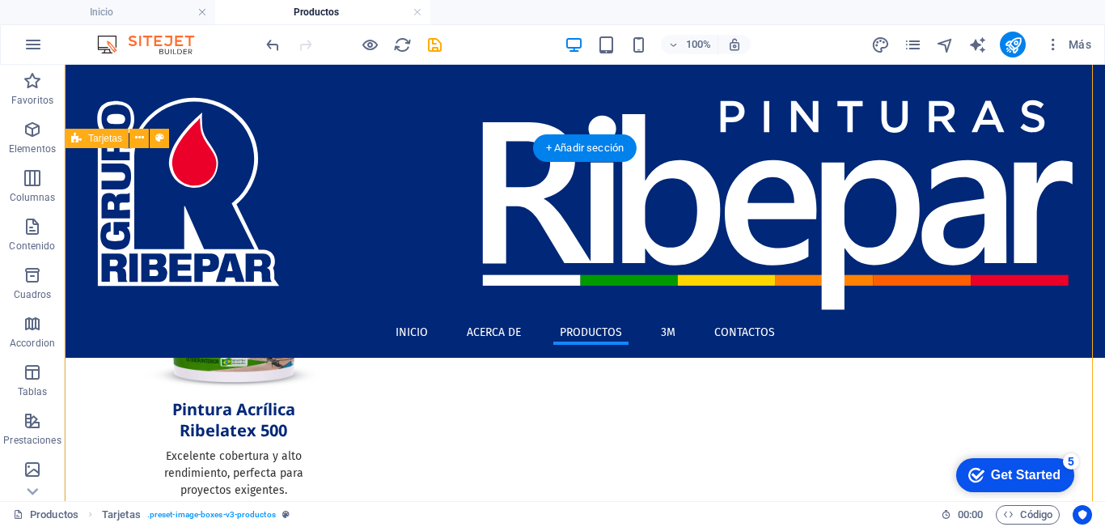
scroll to position [0, 0]
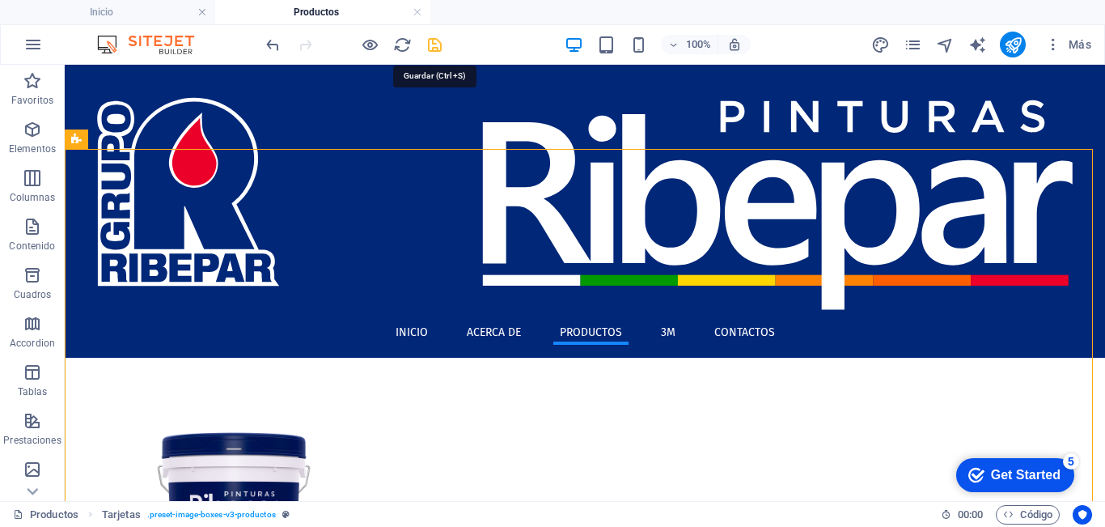
drag, startPoint x: 437, startPoint y: 45, endPoint x: 430, endPoint y: 98, distance: 53.9
click at [437, 45] on icon "save" at bounding box center [435, 45] width 19 height 19
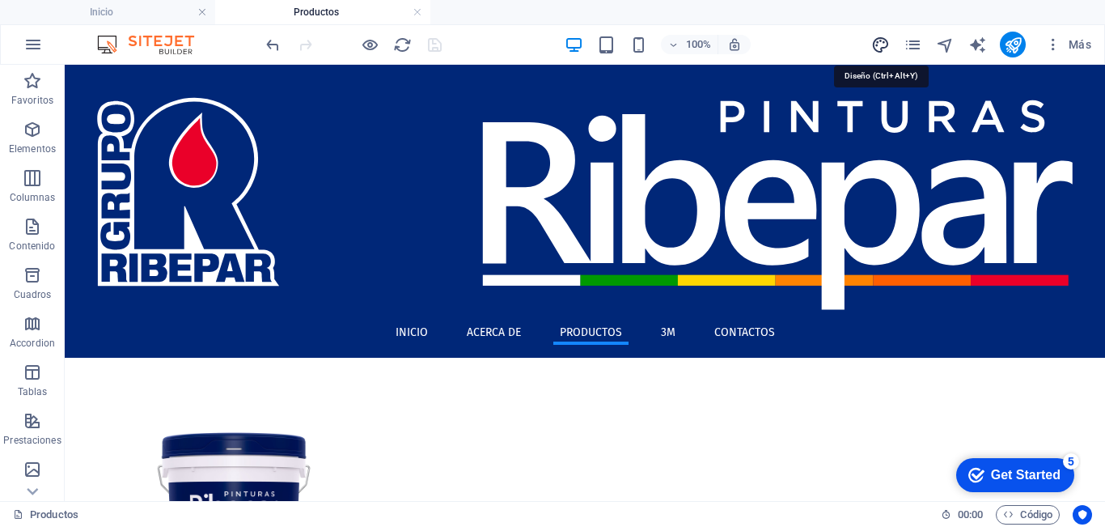
click at [883, 49] on icon "design" at bounding box center [880, 45] width 19 height 19
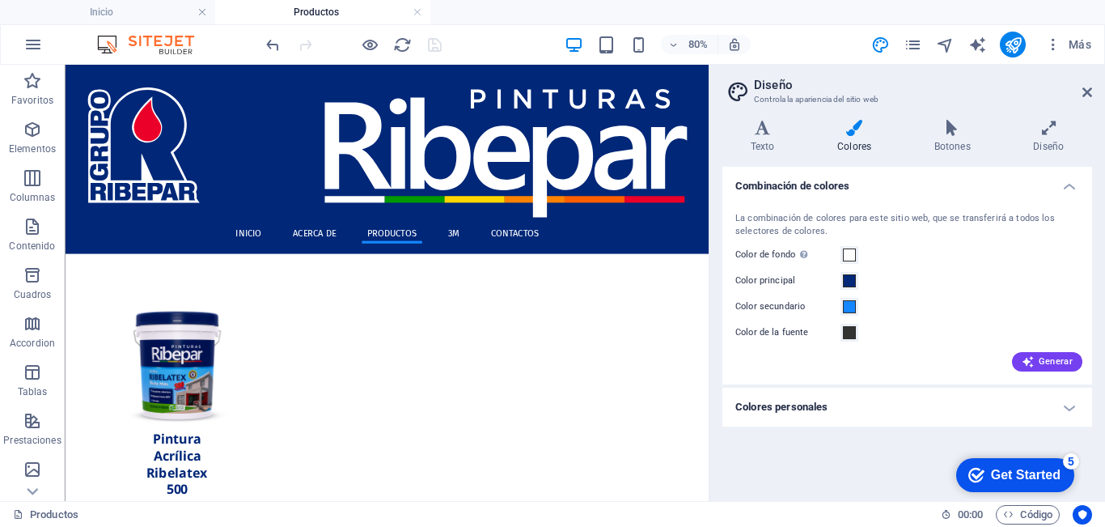
click at [862, 130] on icon at bounding box center [854, 128] width 91 height 16
click at [846, 281] on span at bounding box center [849, 280] width 13 height 13
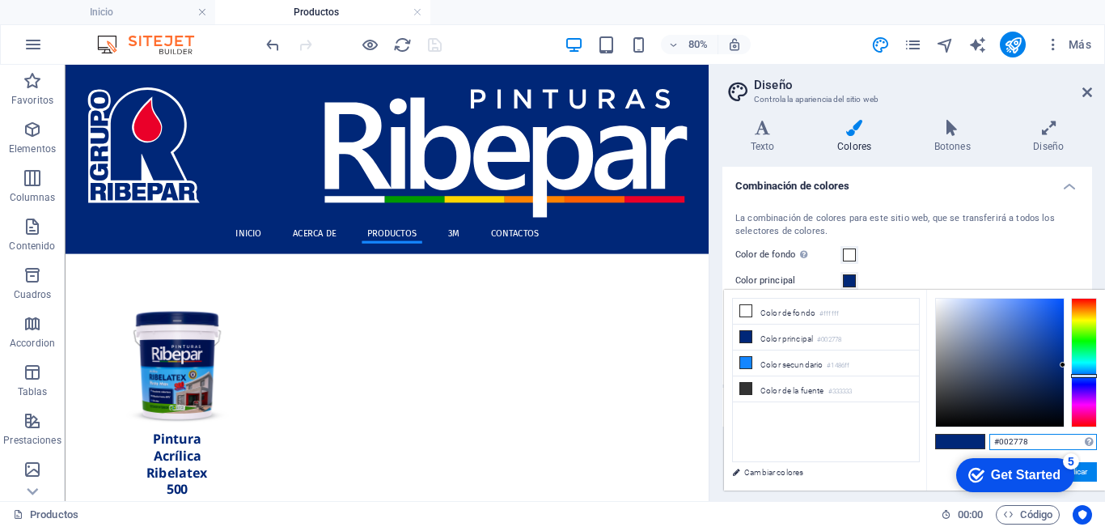
drag, startPoint x: 1036, startPoint y: 440, endPoint x: 960, endPoint y: 440, distance: 76.1
click at [960, 440] on div "#002778 Formatos soportados #0852ed rgb(8, 82, 237) rgba(8, 82, 237, 90%) hsv(2…" at bounding box center [1015, 507] width 179 height 435
paste input "002f87"
type input "#002f87"
click at [1086, 473] on button "Aplicar" at bounding box center [1075, 471] width 44 height 19
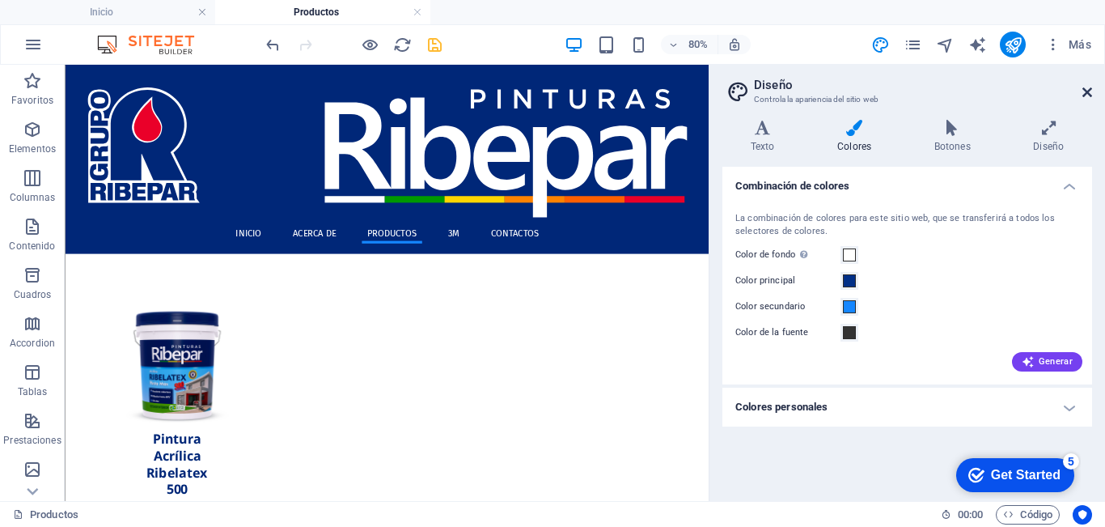
click at [1087, 95] on icon at bounding box center [1088, 92] width 10 height 13
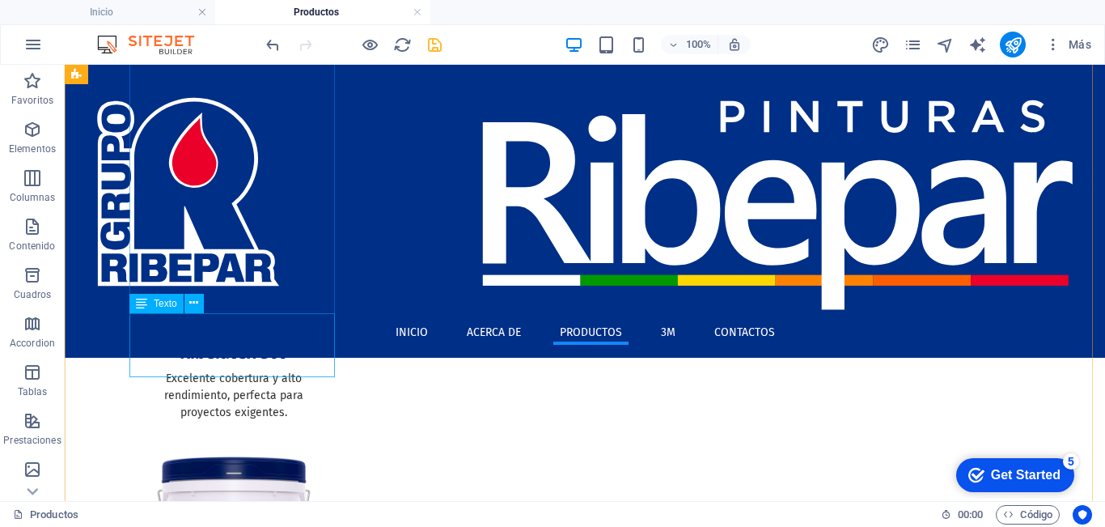
scroll to position [81, 0]
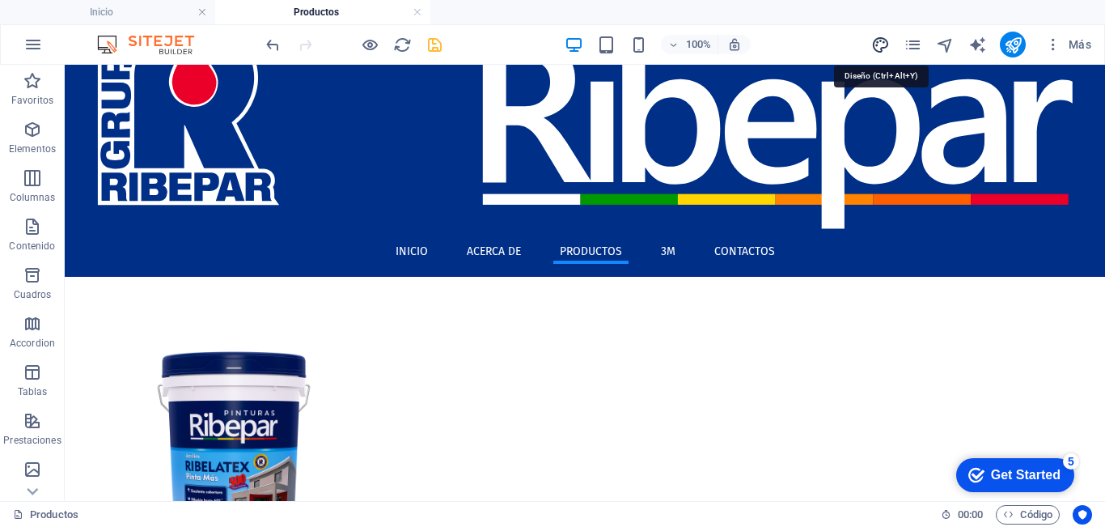
click at [882, 43] on icon "design" at bounding box center [880, 45] width 19 height 19
select select "px"
select select "400"
select select "px"
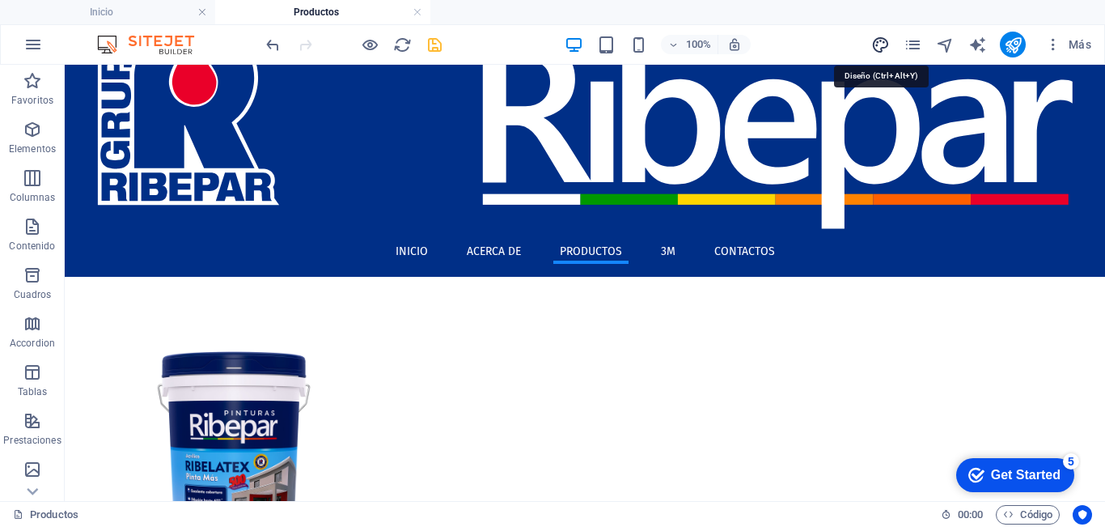
select select "700"
select select "px"
select select "rem"
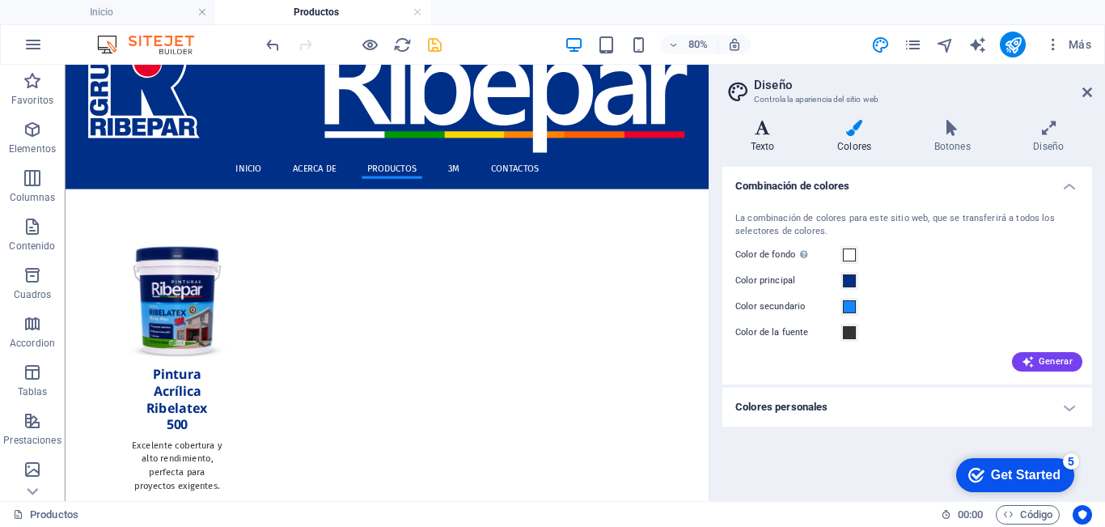
click at [764, 139] on h4 "Texto" at bounding box center [766, 137] width 87 height 34
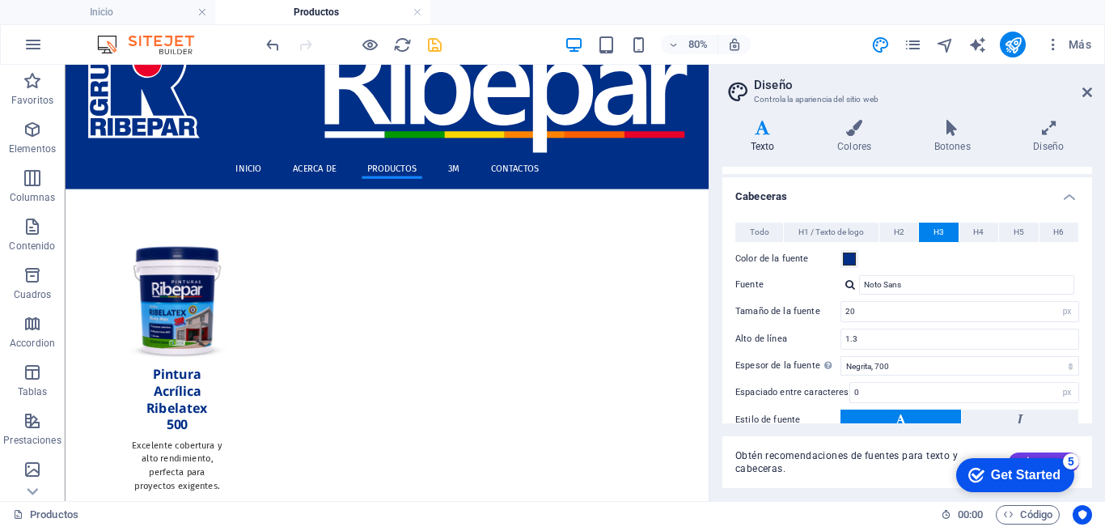
scroll to position [324, 0]
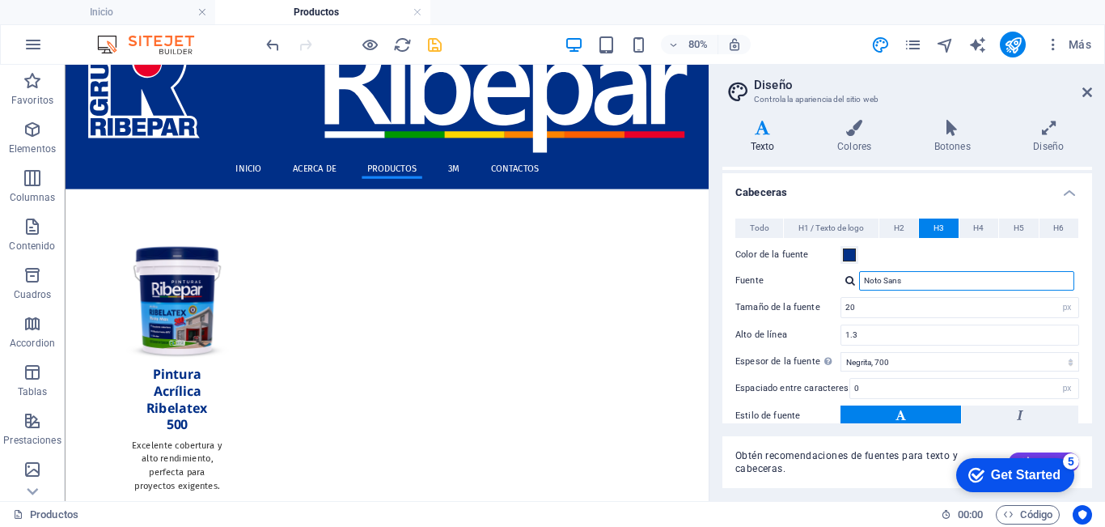
click at [927, 285] on input "Noto Sans" at bounding box center [966, 280] width 215 height 19
click at [850, 276] on div at bounding box center [851, 280] width 10 height 11
click at [846, 277] on div at bounding box center [851, 280] width 10 height 11
click at [849, 283] on div at bounding box center [851, 280] width 10 height 11
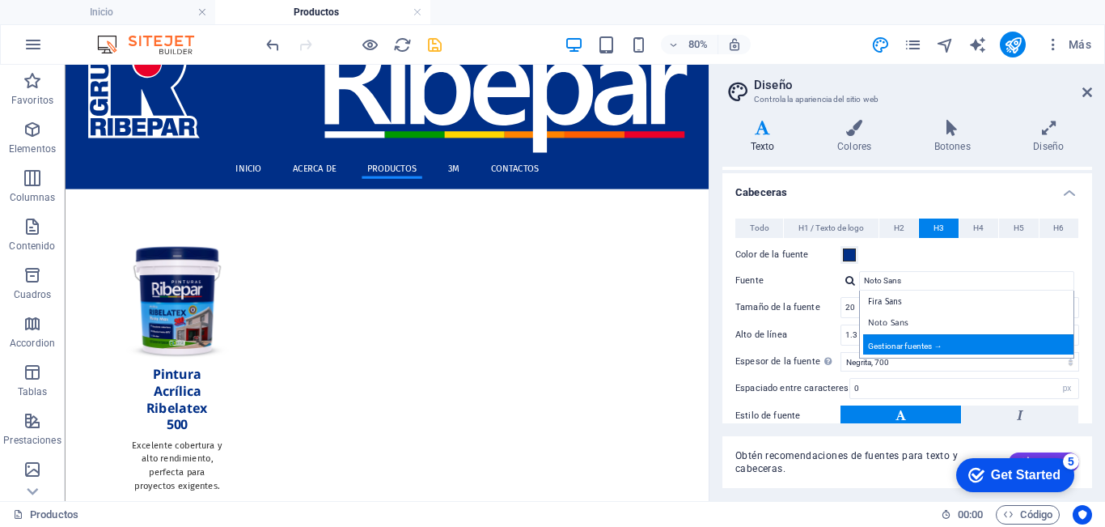
click at [916, 344] on div "Gestionar fuentes →" at bounding box center [970, 344] width 214 height 20
select select "popularity"
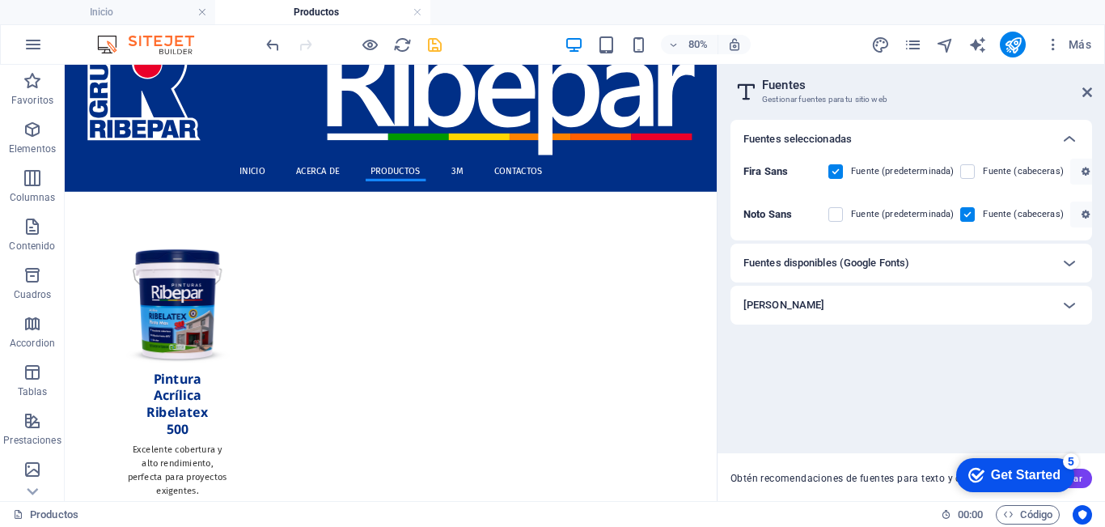
click at [962, 264] on div "Fuentes disponibles (Google Fonts)" at bounding box center [897, 262] width 307 height 19
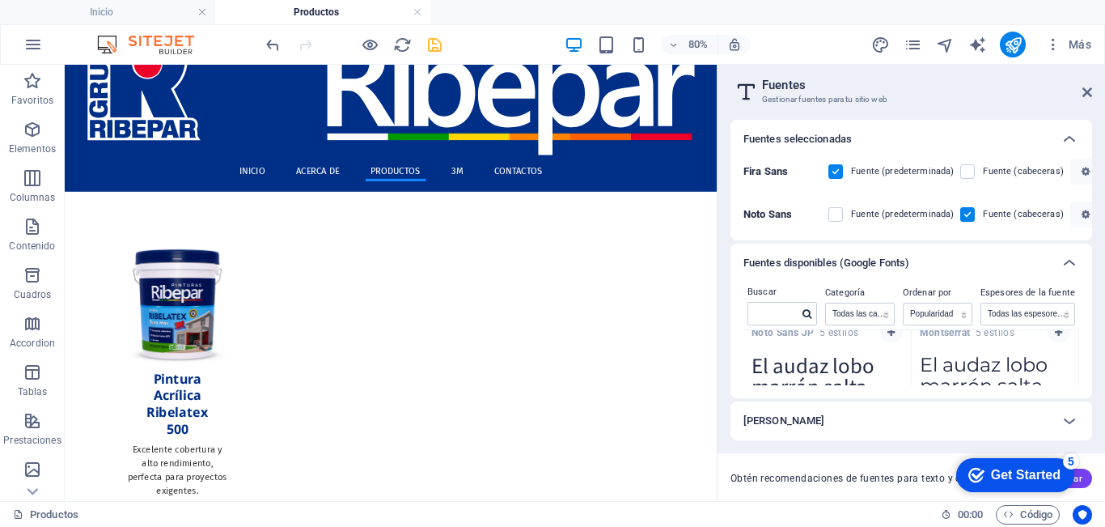
scroll to position [162, 0]
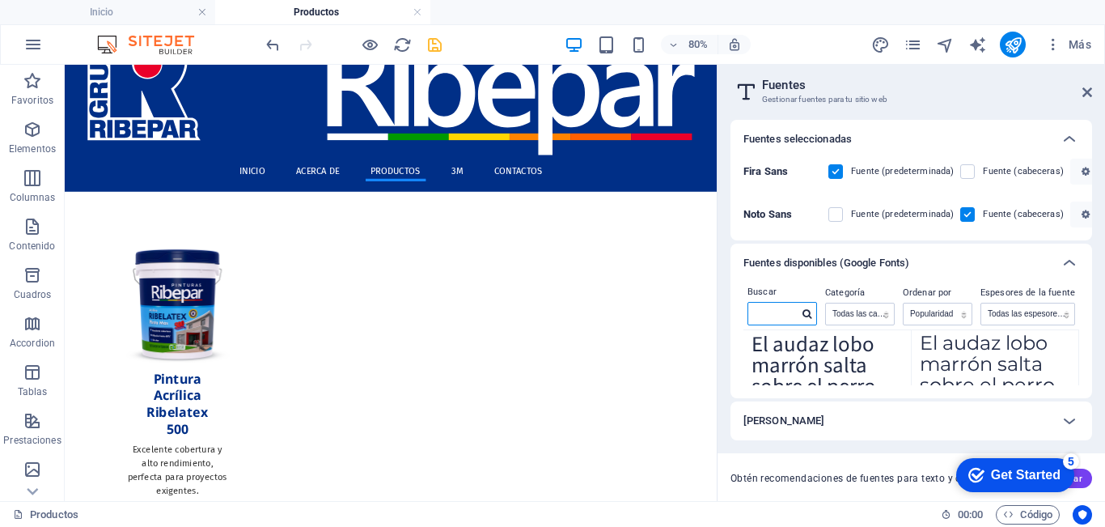
click at [784, 316] on input "text" at bounding box center [773, 313] width 50 height 21
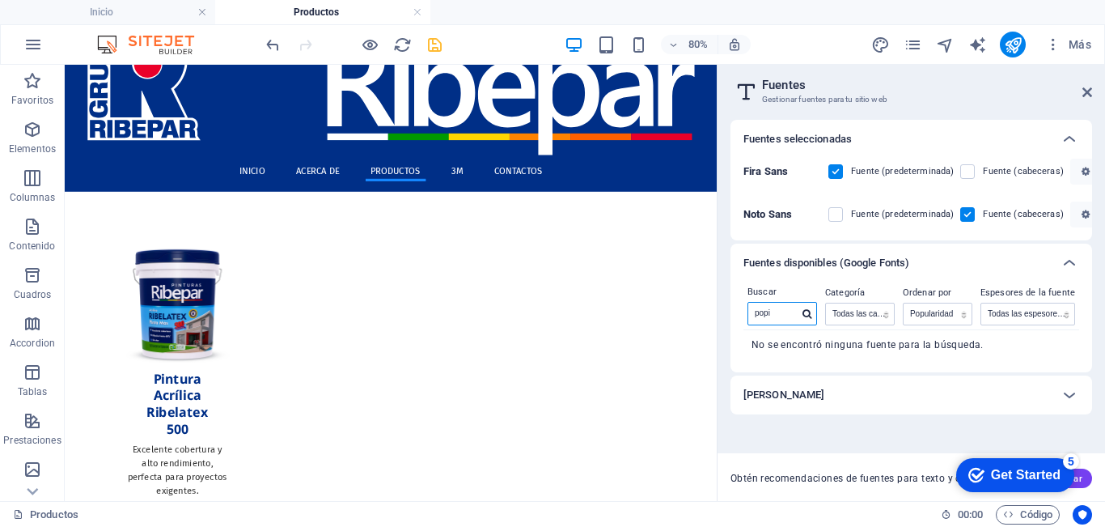
scroll to position [0, 0]
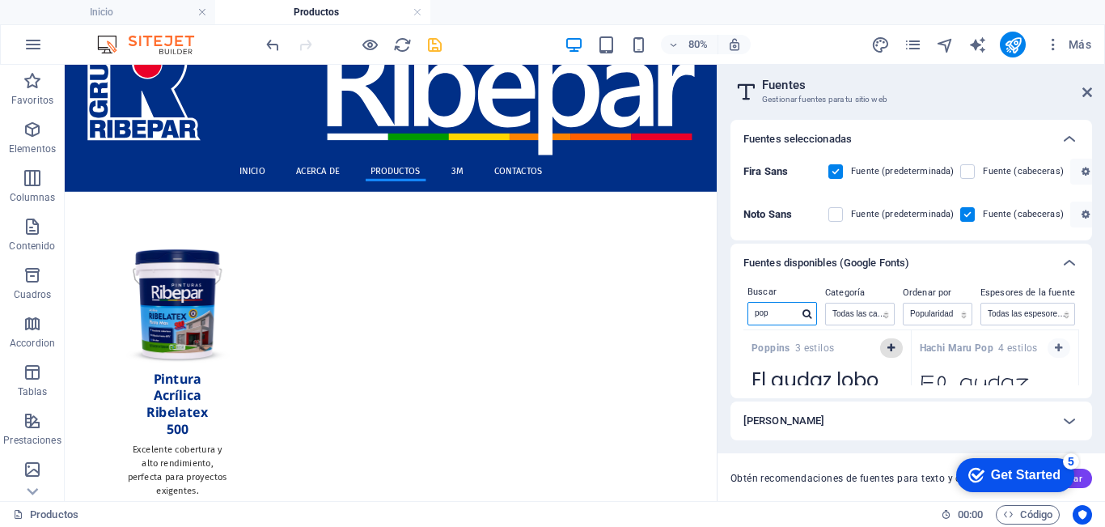
type input "pop"
click at [891, 347] on icon "button" at bounding box center [891, 348] width 7 height 10
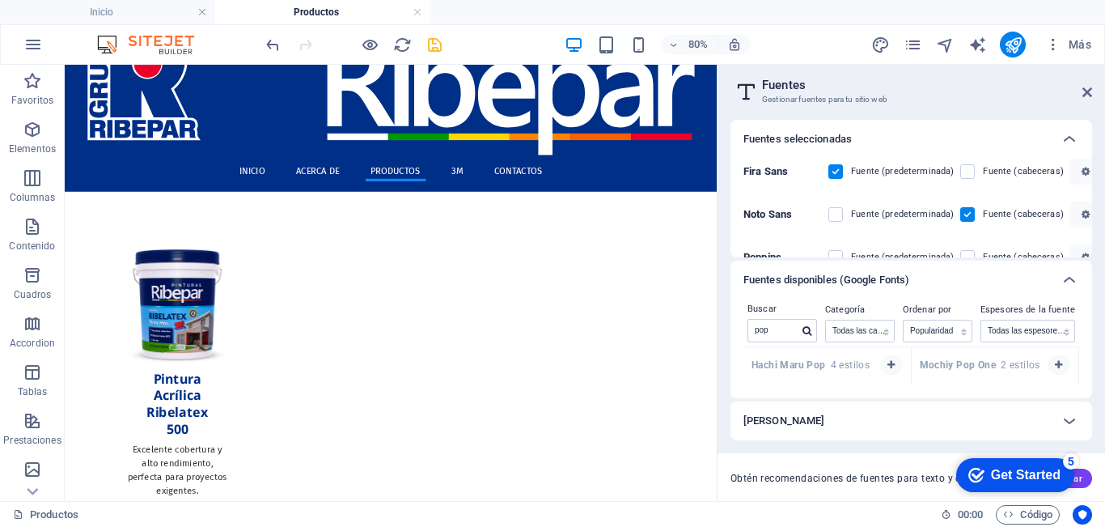
click at [742, 180] on div "Fira Sans Fuente (predeterminada) Fuente (cabeceras) Noto Sans Fuente (predeter…" at bounding box center [912, 208] width 362 height 99
click at [1069, 278] on icon at bounding box center [1069, 279] width 19 height 19
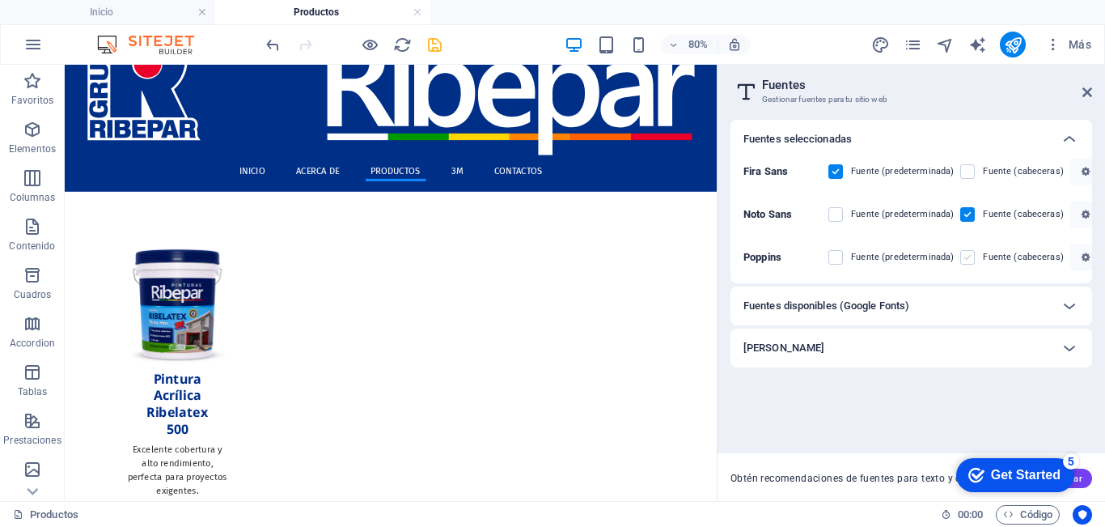
click at [970, 261] on label at bounding box center [967, 257] width 15 height 15
click at [0, 0] on input "checkbox" at bounding box center [0, 0] width 0 height 0
drag, startPoint x: 839, startPoint y: 262, endPoint x: 1040, endPoint y: 32, distance: 305.7
click at [839, 262] on label at bounding box center [836, 257] width 15 height 15
click at [0, 0] on input "checkbox" at bounding box center [0, 0] width 0 height 0
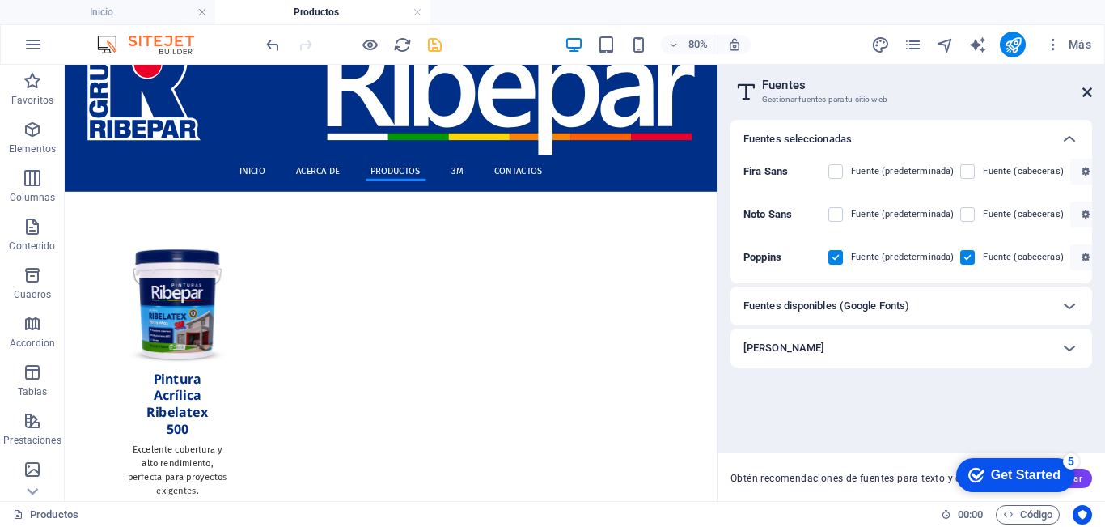
click at [1084, 90] on icon at bounding box center [1088, 92] width 10 height 13
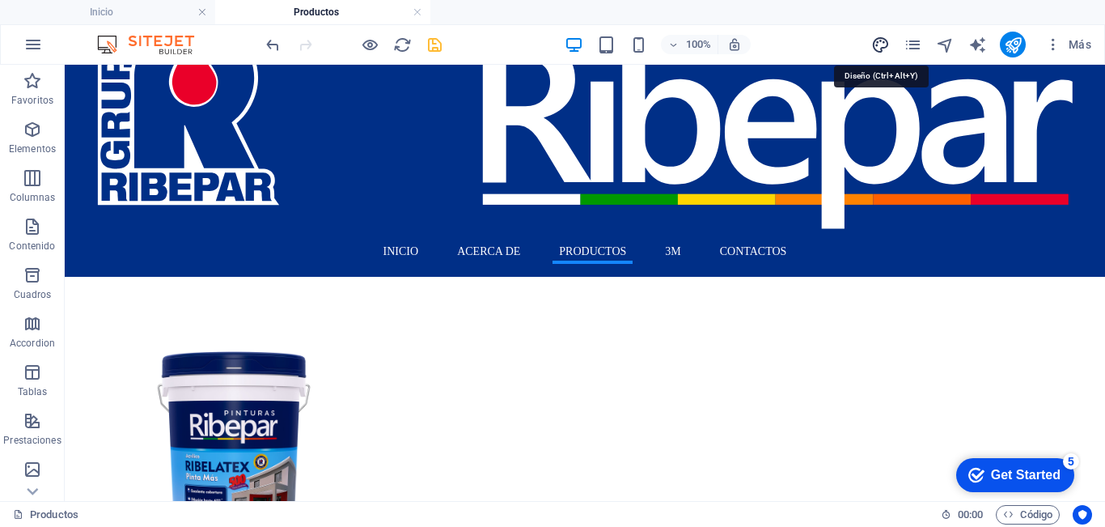
click at [884, 49] on icon "design" at bounding box center [880, 45] width 19 height 19
select select "px"
select select "400"
select select "px"
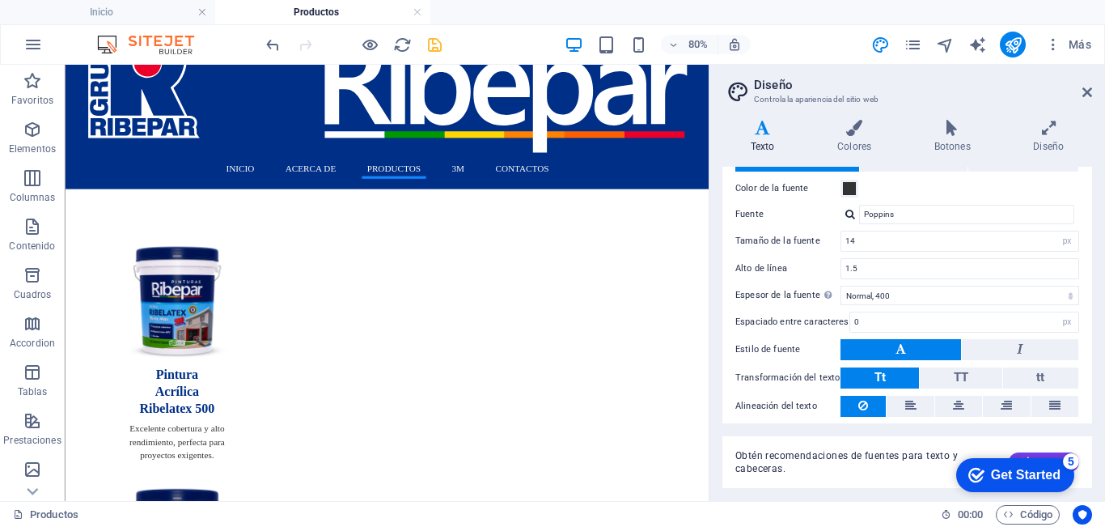
scroll to position [112, 0]
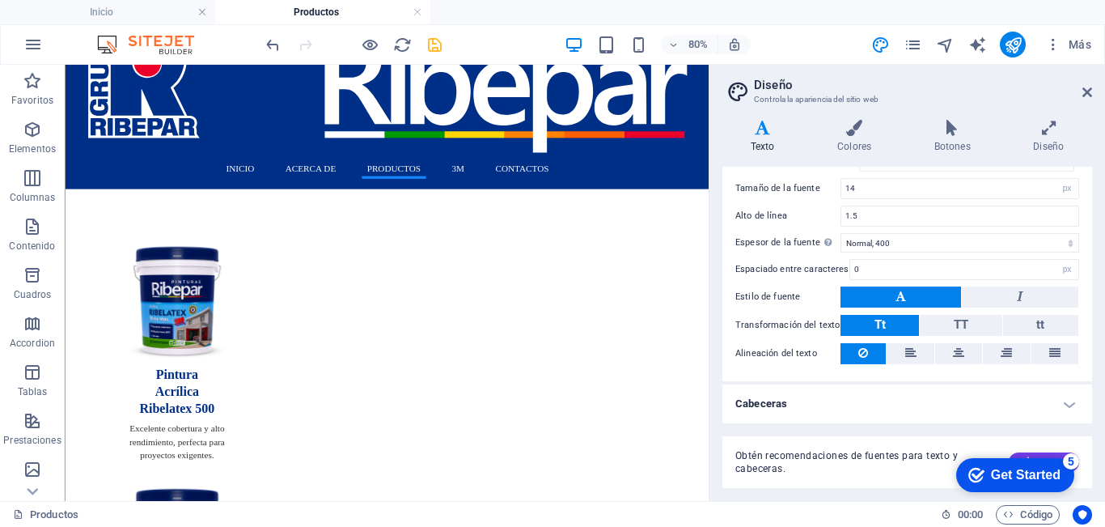
click at [776, 395] on h4 "Cabeceras" at bounding box center [908, 403] width 370 height 39
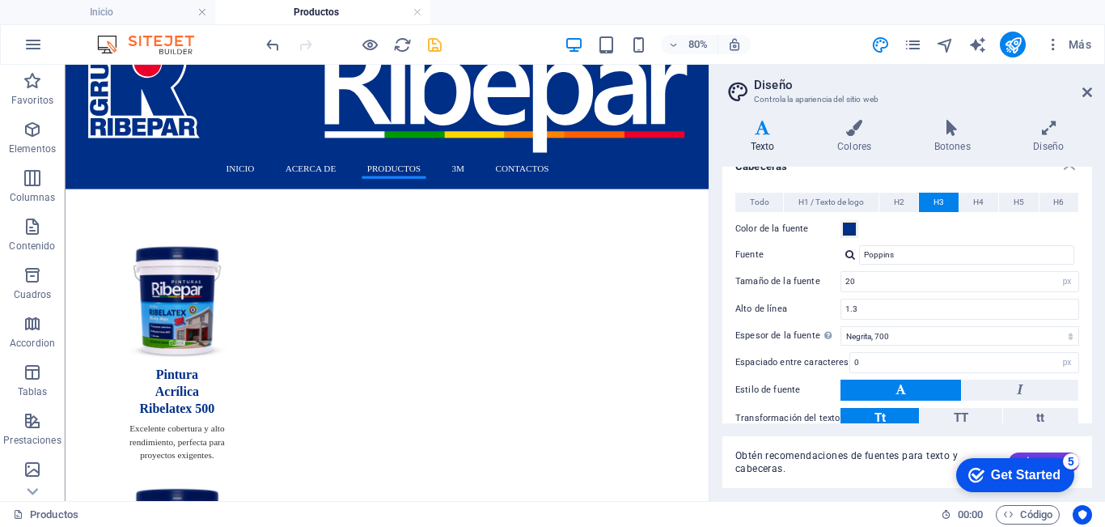
scroll to position [436, 0]
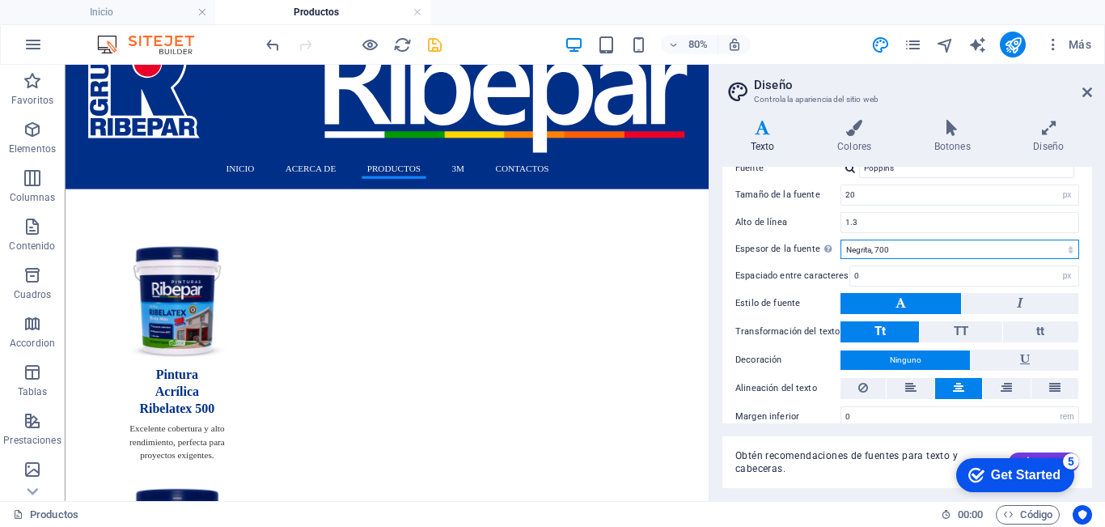
click at [892, 248] on select "Fino, 100 Extra [PERSON_NAME], 200 [PERSON_NAME], 300 Normal, 400 Medio, 500 [D…" at bounding box center [960, 248] width 239 height 19
select select "600"
click at [841, 239] on select "Fino, 100 Extra [PERSON_NAME], 200 [PERSON_NAME], 300 Normal, 400 Medio, 500 [D…" at bounding box center [960, 248] width 239 height 19
click at [1084, 90] on icon at bounding box center [1088, 92] width 10 height 13
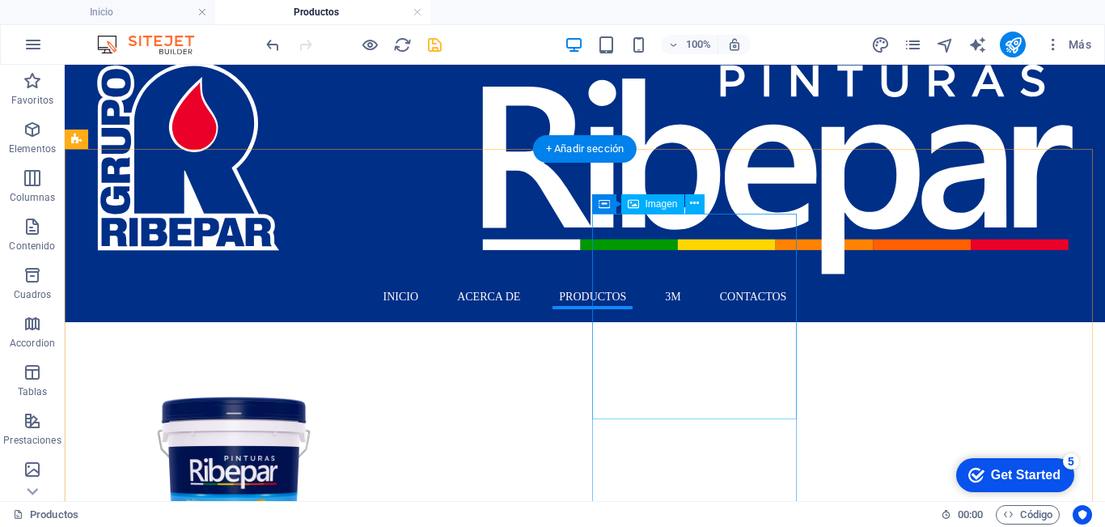
scroll to position [0, 0]
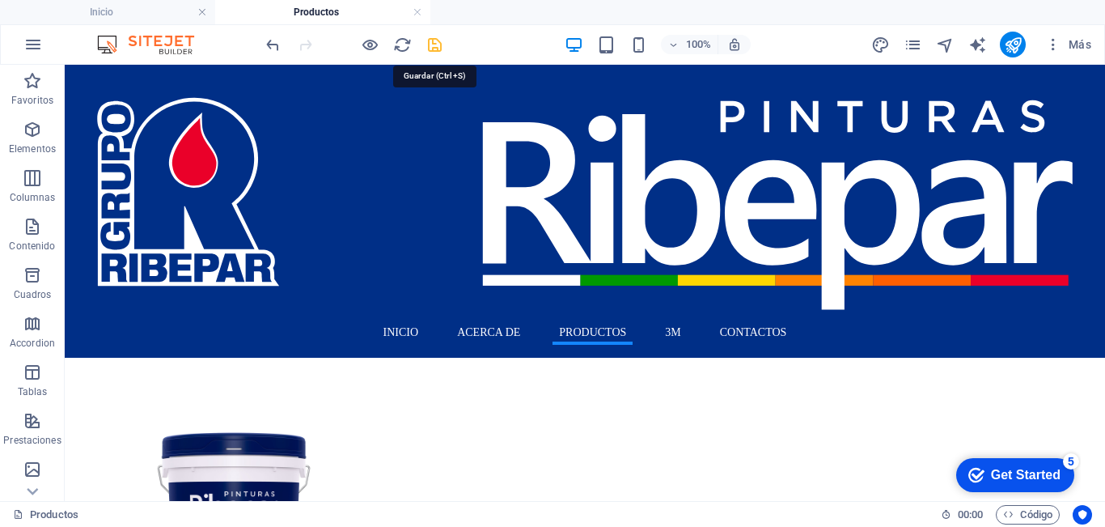
drag, startPoint x: 436, startPoint y: 44, endPoint x: 409, endPoint y: 39, distance: 27.1
click at [436, 44] on icon "save" at bounding box center [435, 45] width 19 height 19
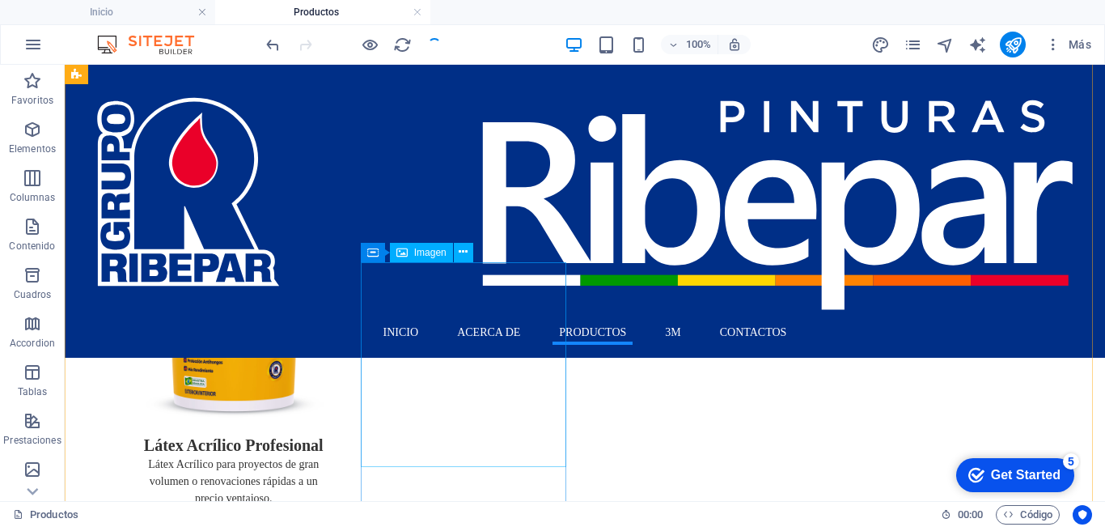
scroll to position [162, 0]
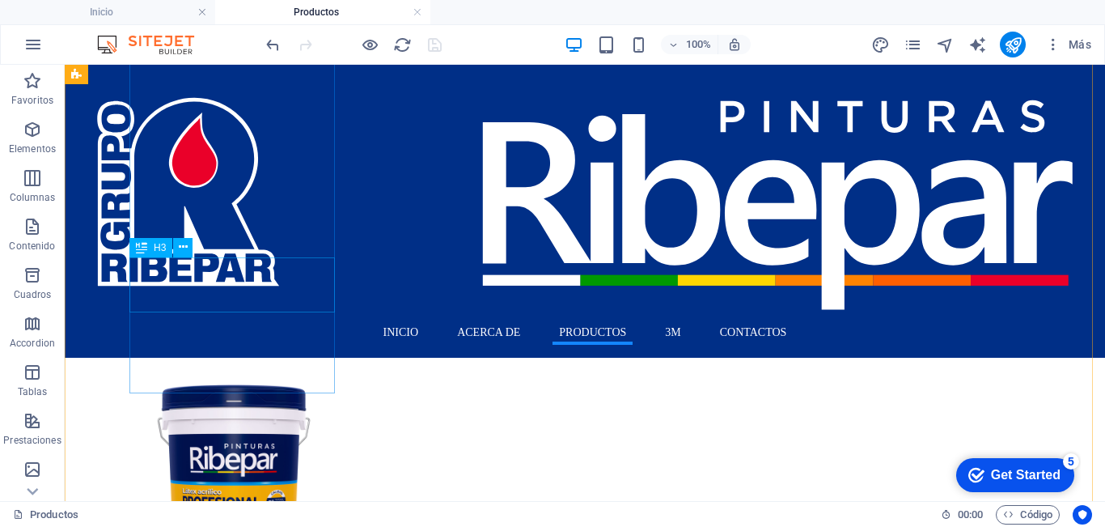
click at [299, 291] on div "Pintura Acrílica Ribelatex 500" at bounding box center [233, 287] width 209 height 55
select select "rem"
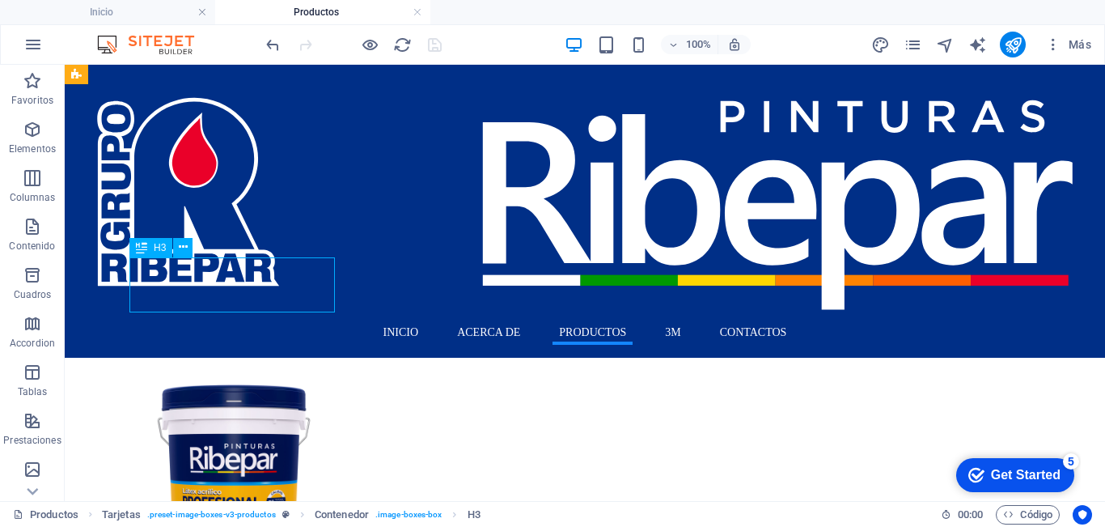
select select "rem"
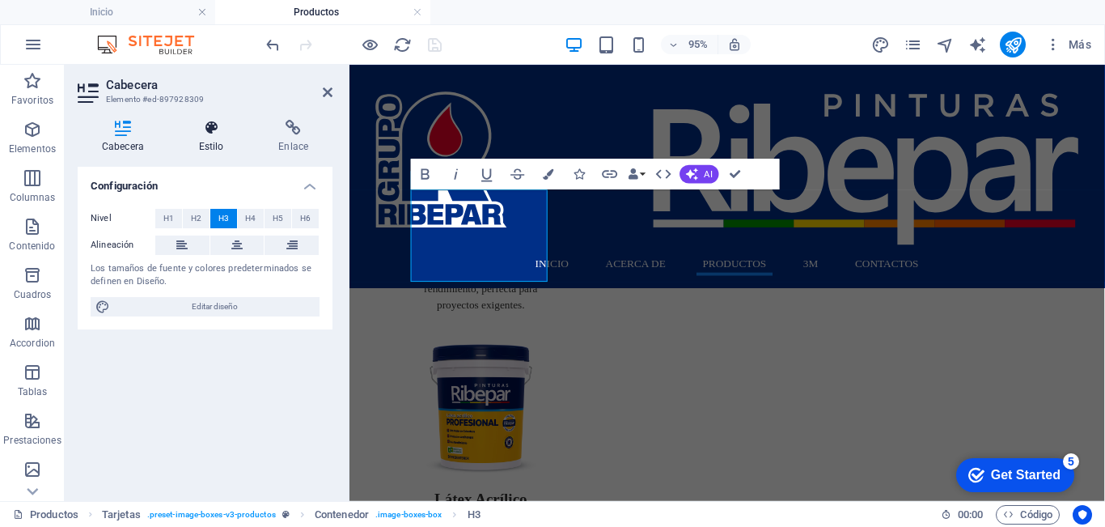
click at [205, 133] on icon at bounding box center [212, 128] width 74 height 16
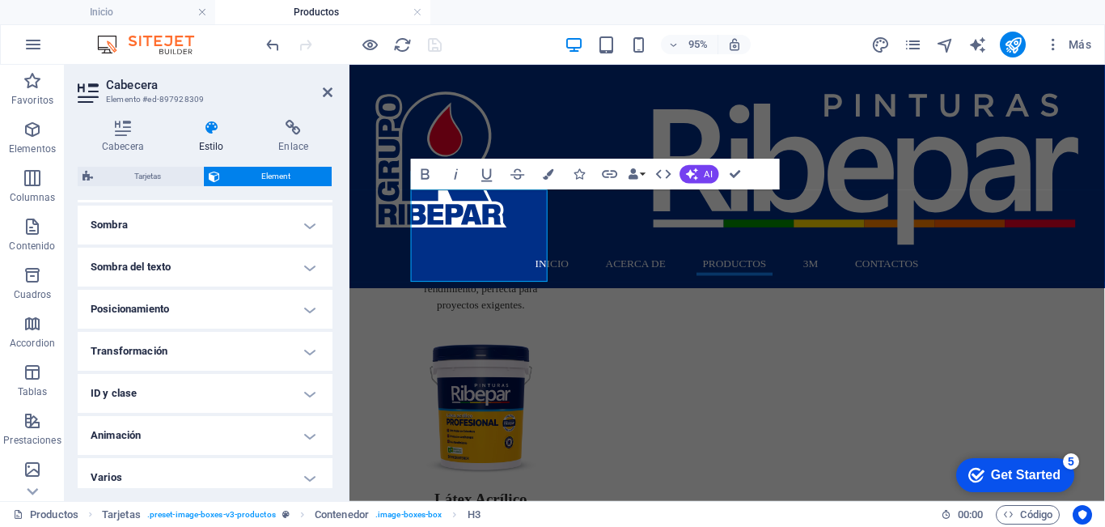
scroll to position [533, 0]
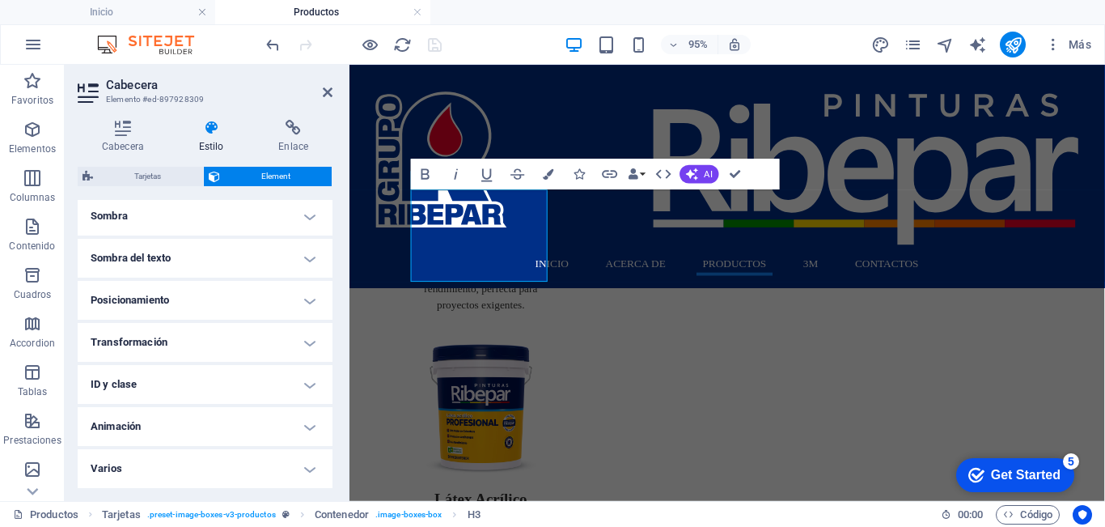
click at [179, 474] on h4 "Varios" at bounding box center [205, 468] width 255 height 39
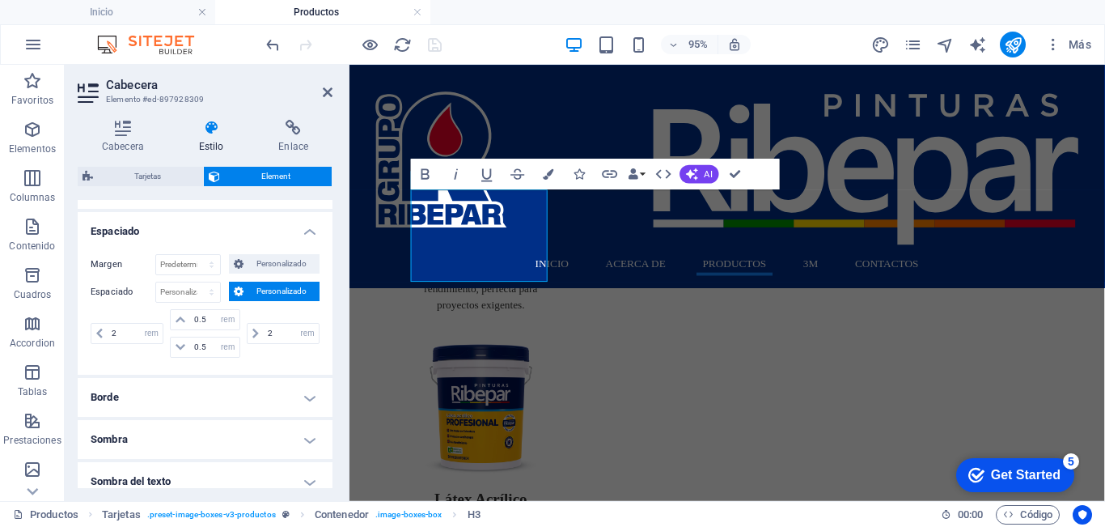
scroll to position [67, 0]
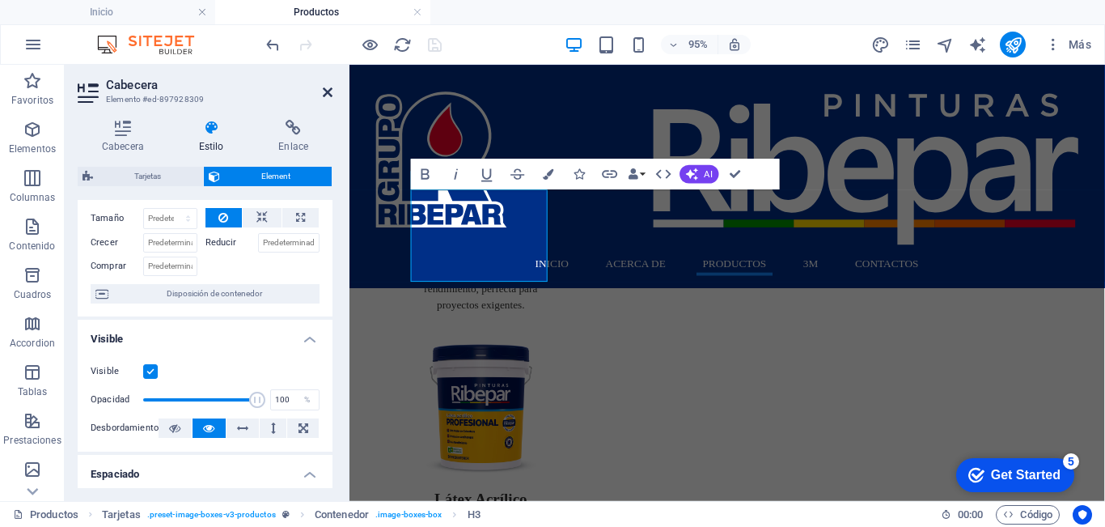
click at [324, 95] on icon at bounding box center [328, 92] width 10 height 13
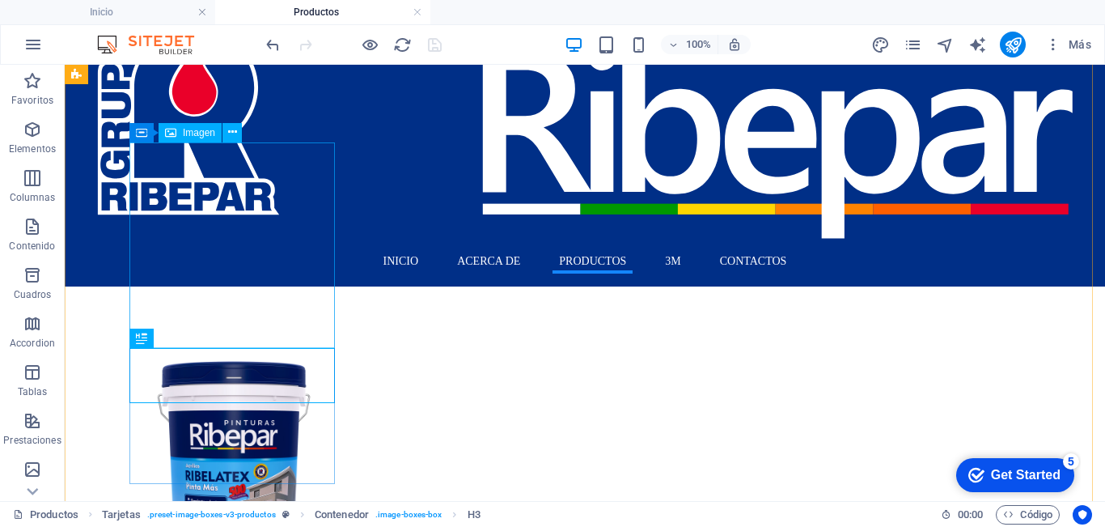
scroll to position [0, 0]
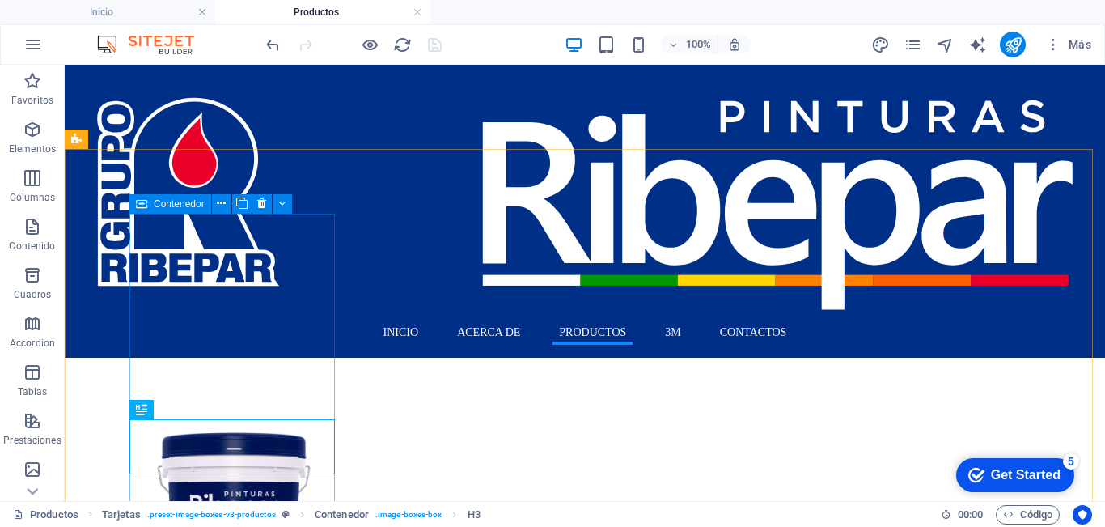
click at [156, 204] on span "Contenedor" at bounding box center [179, 204] width 51 height 10
click at [242, 202] on icon at bounding box center [241, 203] width 11 height 17
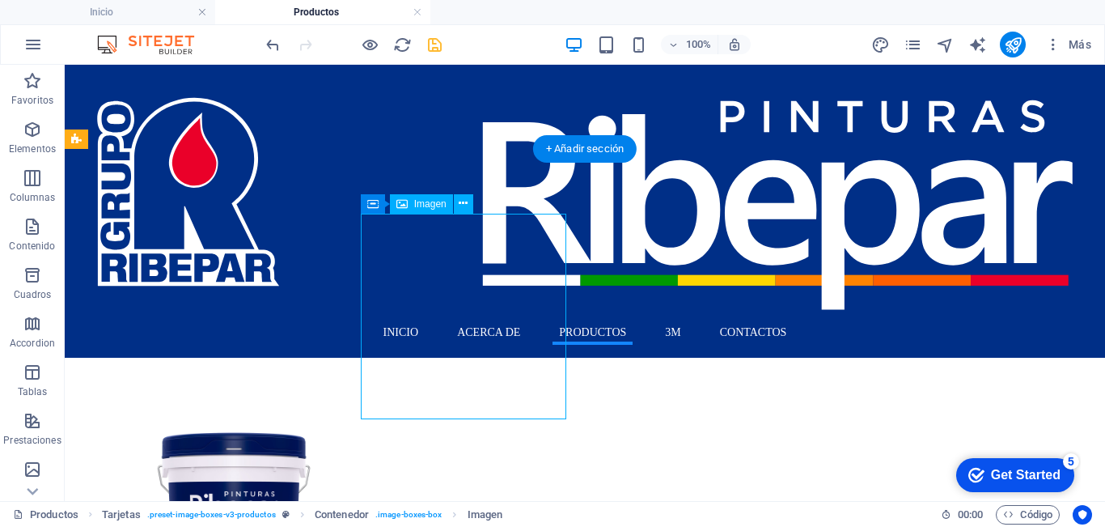
select select "%"
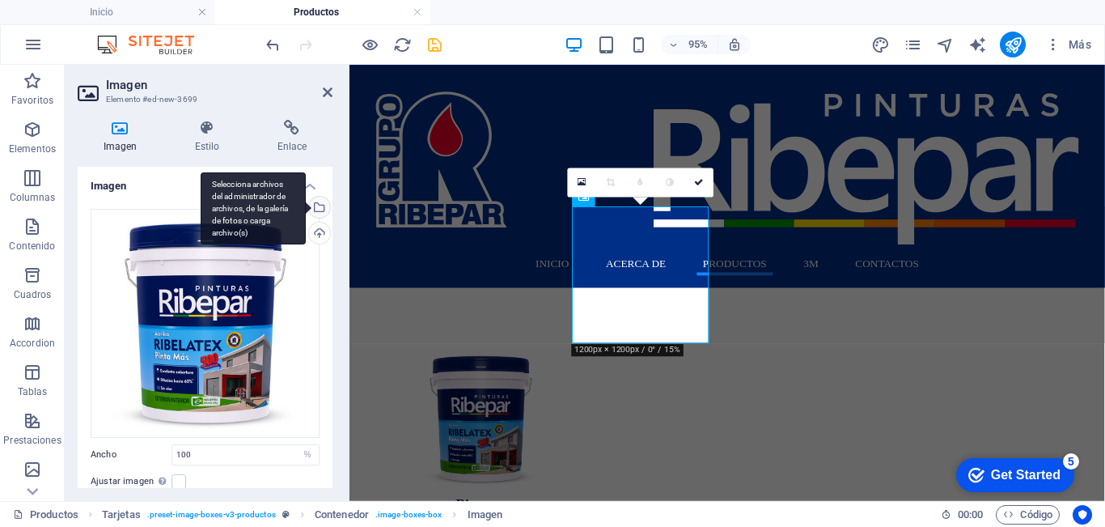
click at [320, 208] on div "Selecciona archivos del administrador de archivos, de la galería de fotos o car…" at bounding box center [318, 209] width 24 height 24
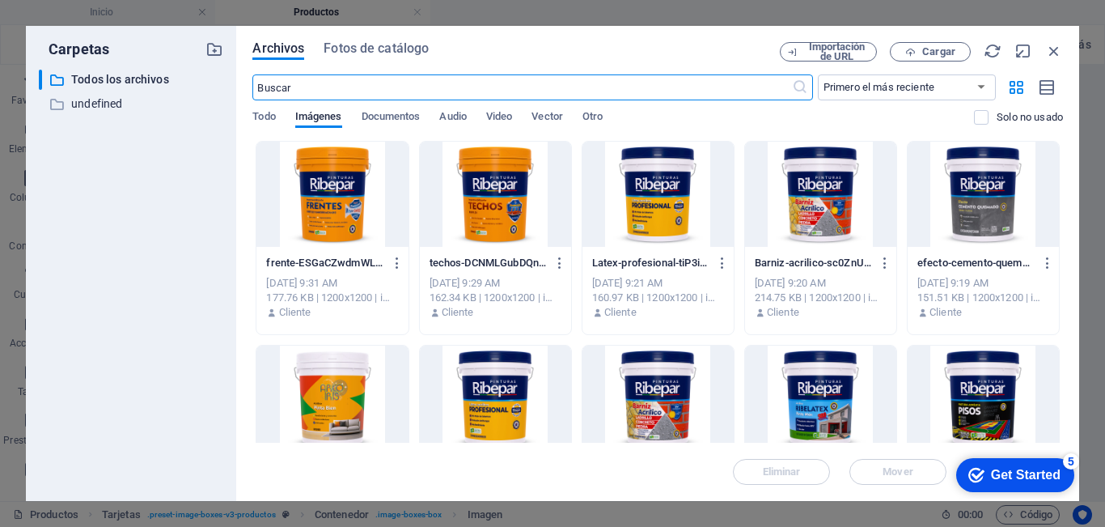
click at [628, 218] on div at bounding box center [658, 194] width 151 height 105
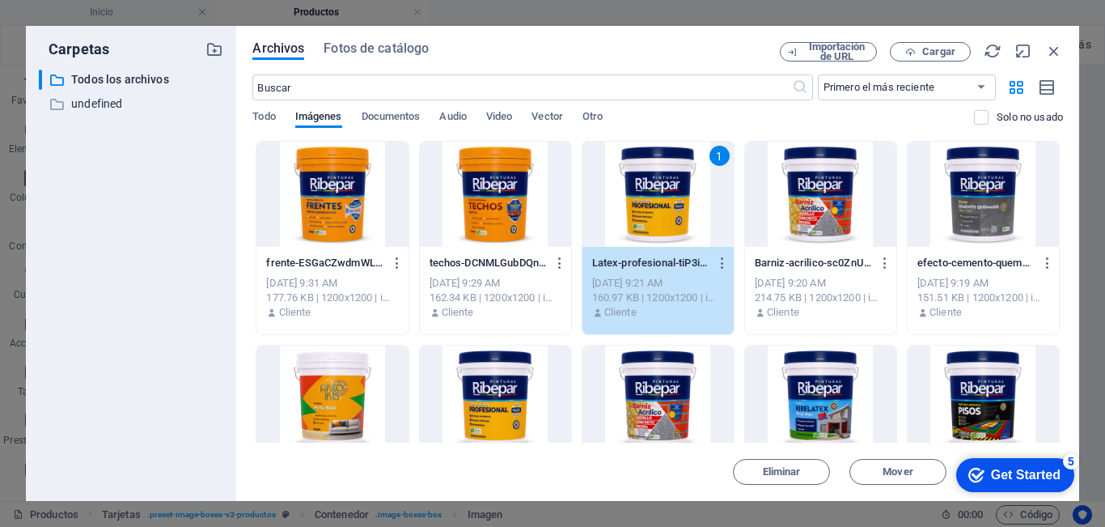
drag, startPoint x: 628, startPoint y: 218, endPoint x: 260, endPoint y: 169, distance: 371.4
click at [628, 218] on div "1" at bounding box center [658, 194] width 151 height 105
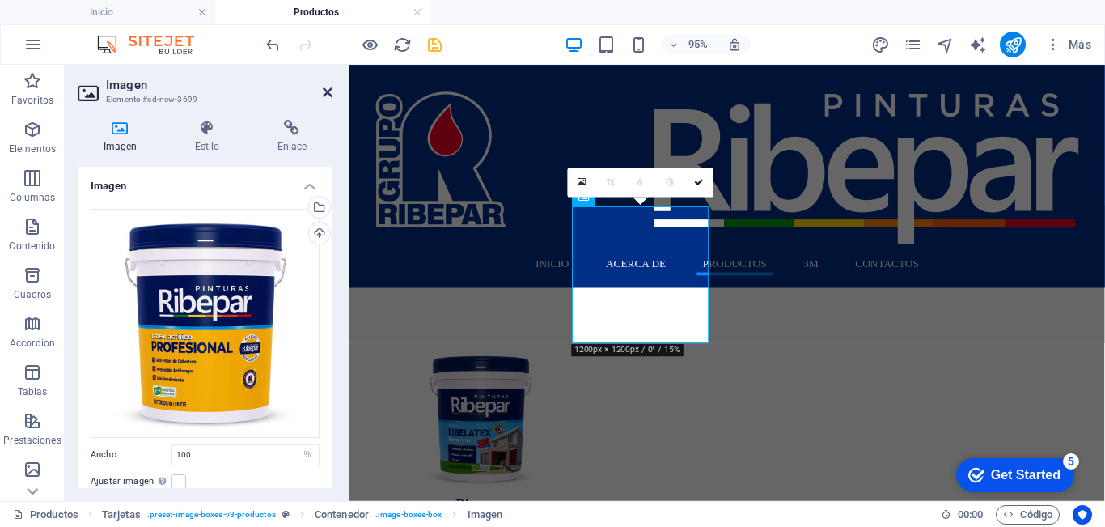
click at [324, 92] on icon at bounding box center [328, 92] width 10 height 13
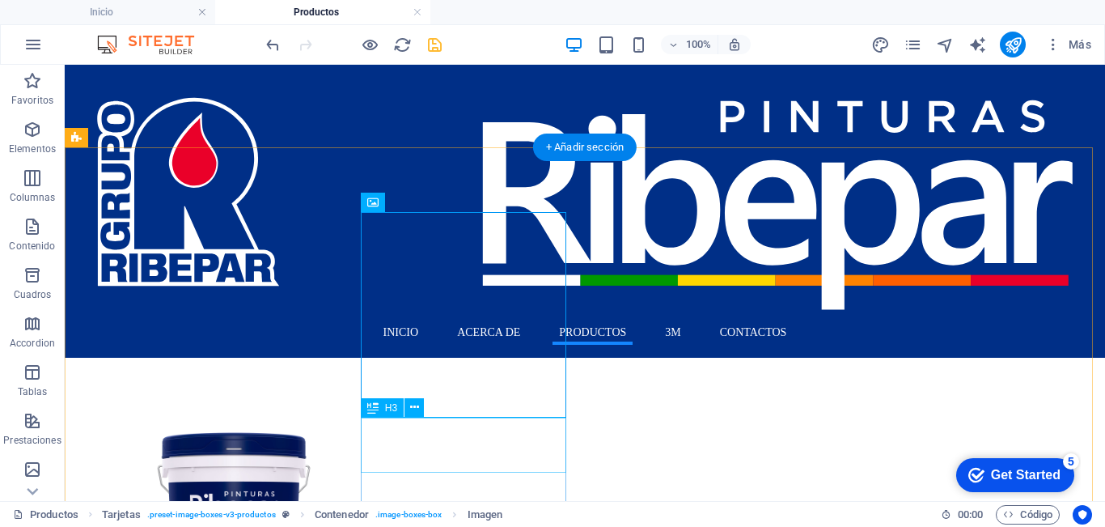
scroll to position [81, 0]
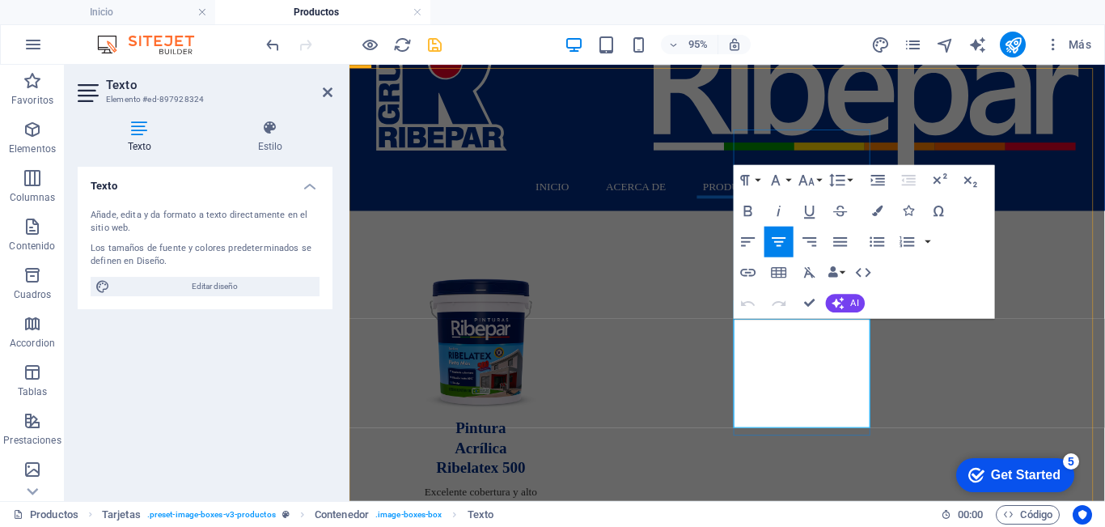
drag, startPoint x: 850, startPoint y: 341, endPoint x: 872, endPoint y: 428, distance: 89.5
copy p "para proyectos de gran volumen o renovaciones rápidas a un precio ventajoso."
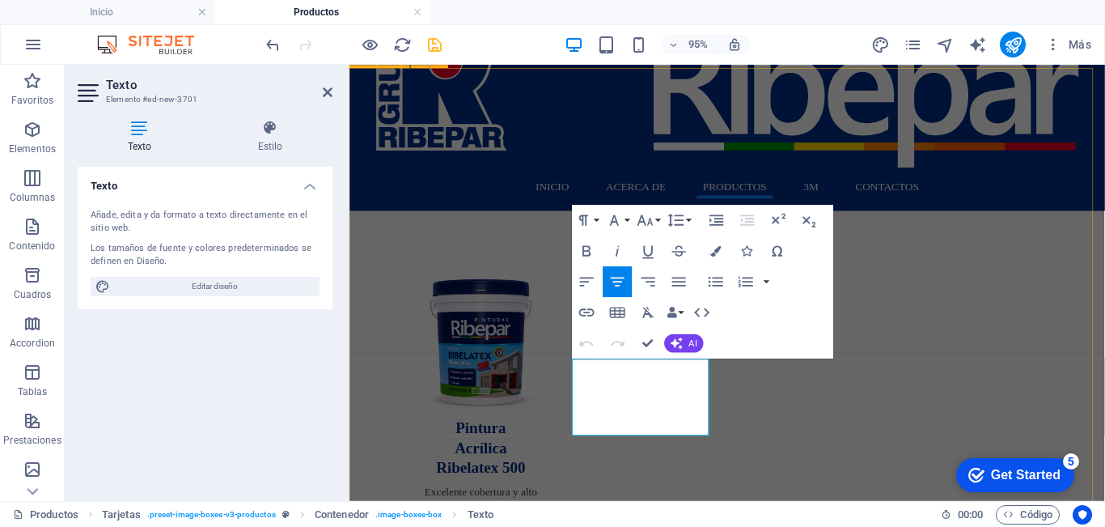
drag, startPoint x: 598, startPoint y: 383, endPoint x: 730, endPoint y: 456, distance: 150.7
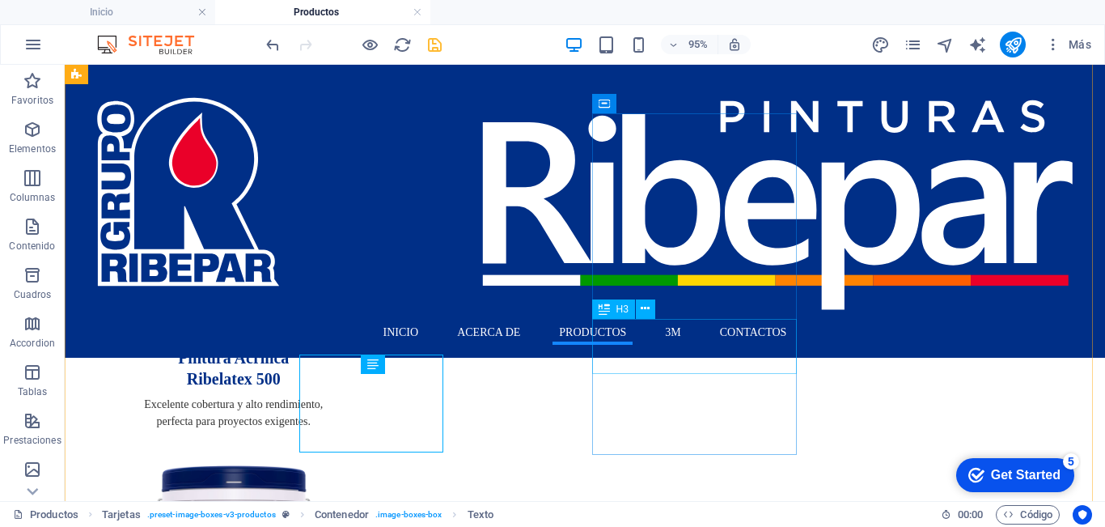
scroll to position [100, 0]
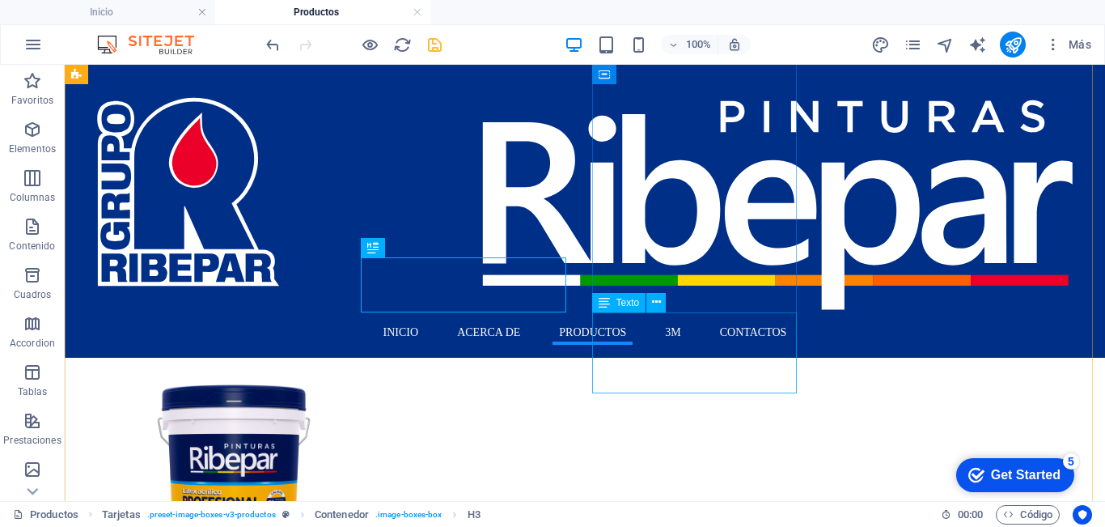
scroll to position [81, 0]
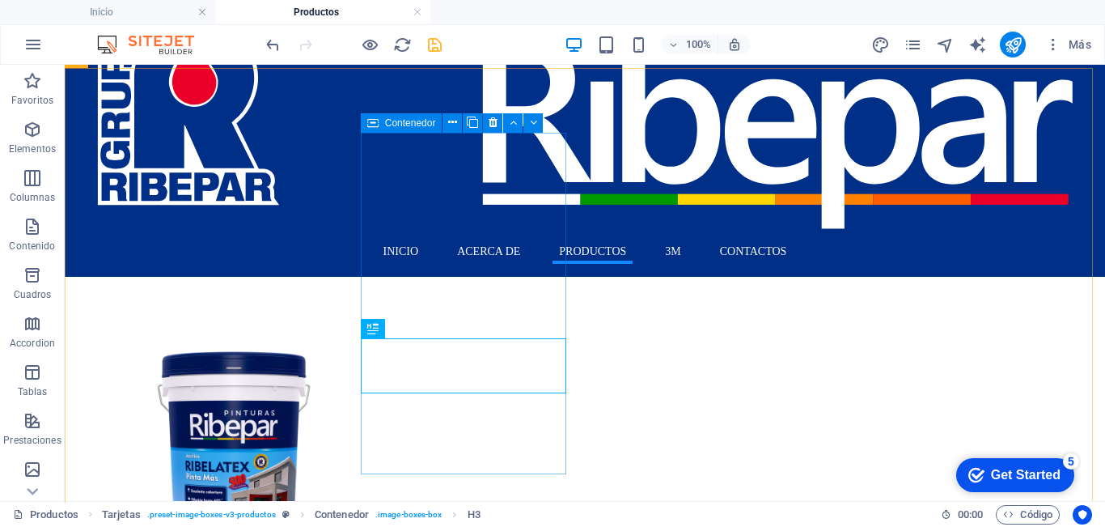
click at [371, 122] on icon at bounding box center [372, 122] width 11 height 19
click at [474, 127] on icon at bounding box center [472, 122] width 11 height 17
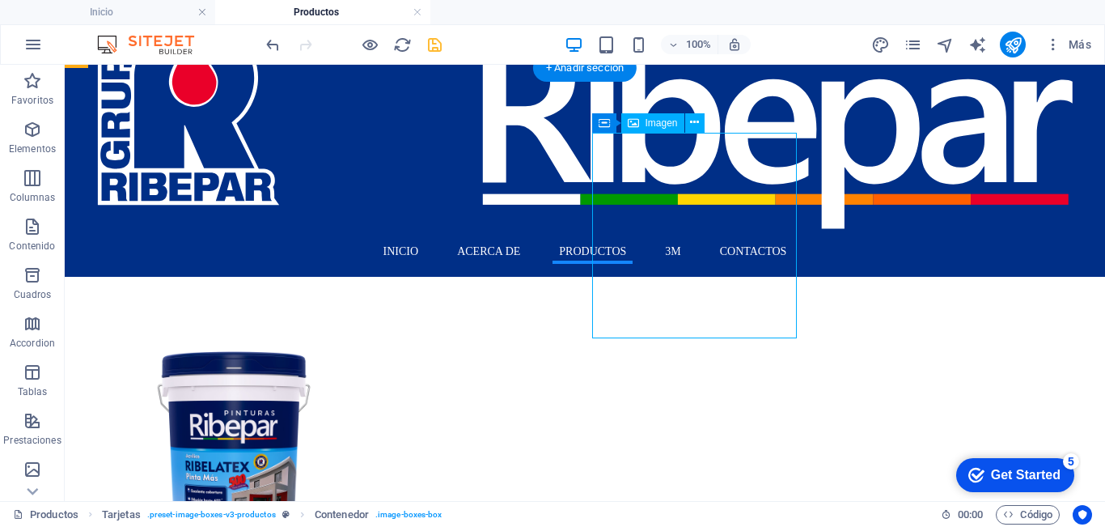
select select "%"
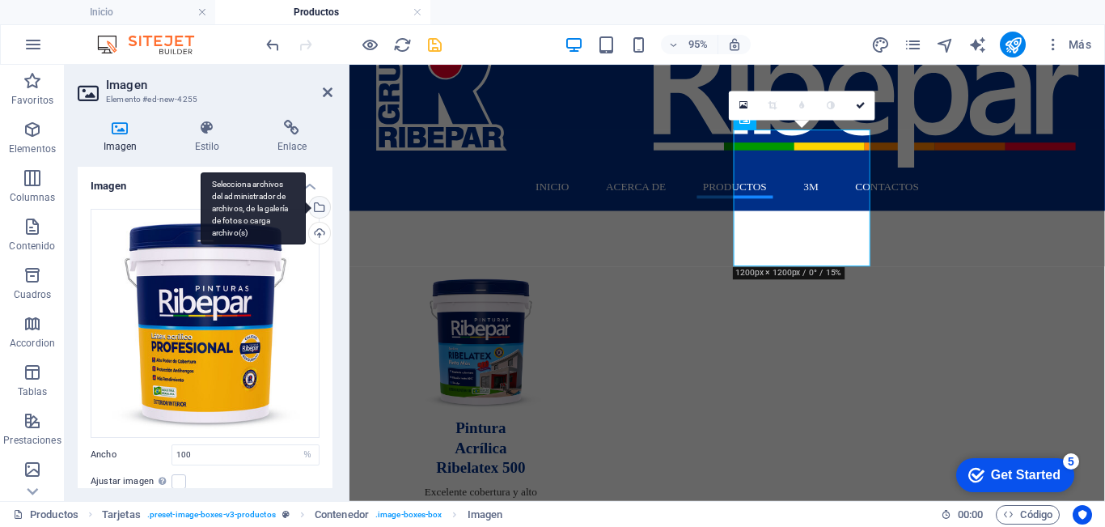
click at [306, 208] on div "Selecciona archivos del administrador de archivos, de la galería de fotos o car…" at bounding box center [253, 208] width 105 height 73
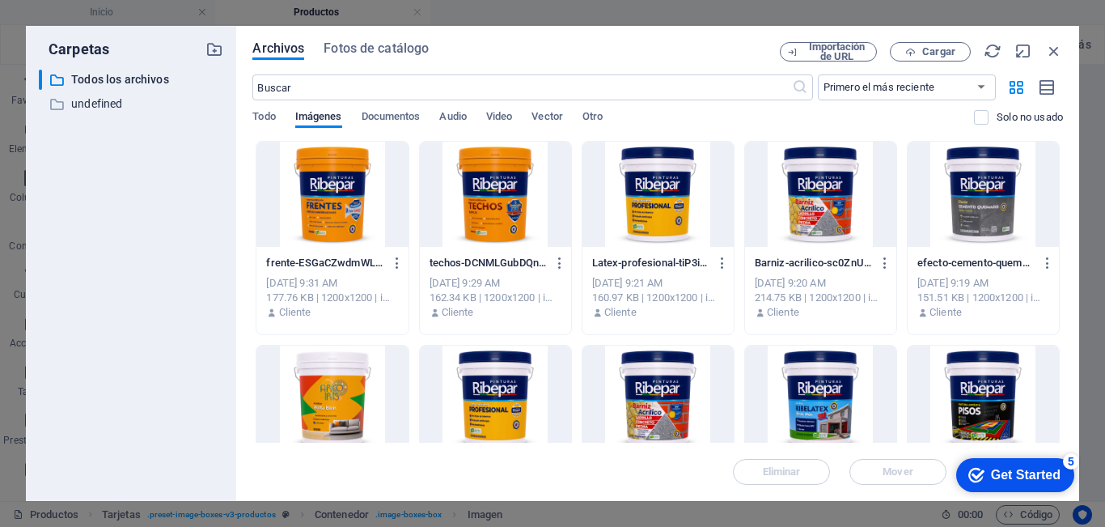
click at [340, 384] on div at bounding box center [331, 397] width 151 height 105
click at [340, 383] on div "1" at bounding box center [331, 397] width 151 height 105
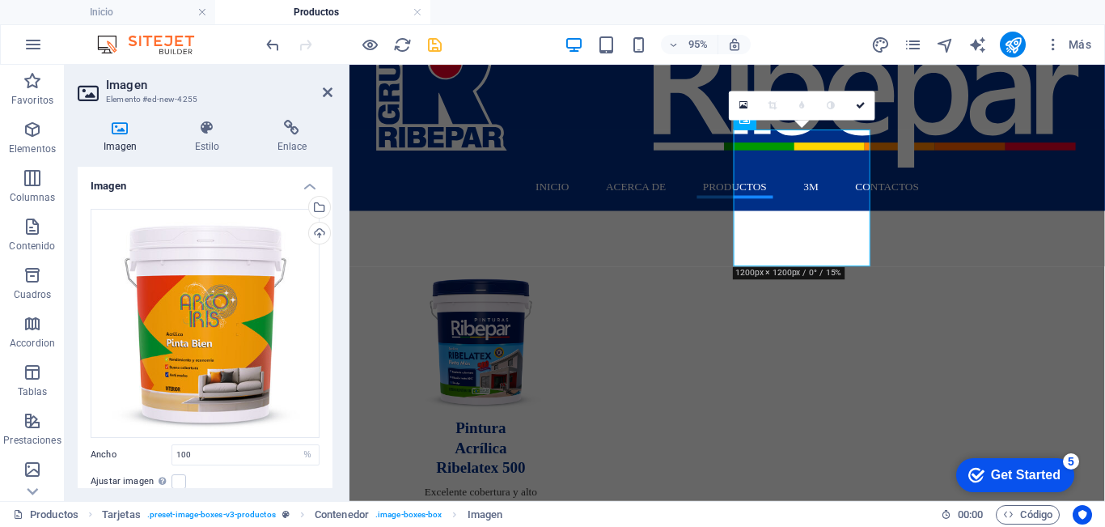
click at [321, 90] on h2 "Imagen" at bounding box center [219, 85] width 227 height 15
click at [326, 93] on icon at bounding box center [328, 92] width 10 height 13
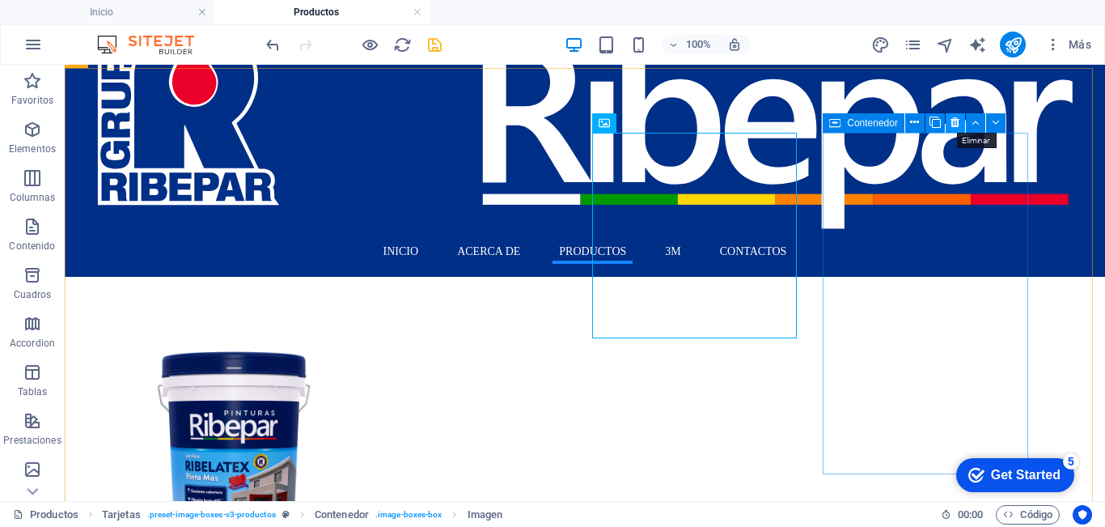
click at [954, 122] on icon at bounding box center [955, 122] width 9 height 17
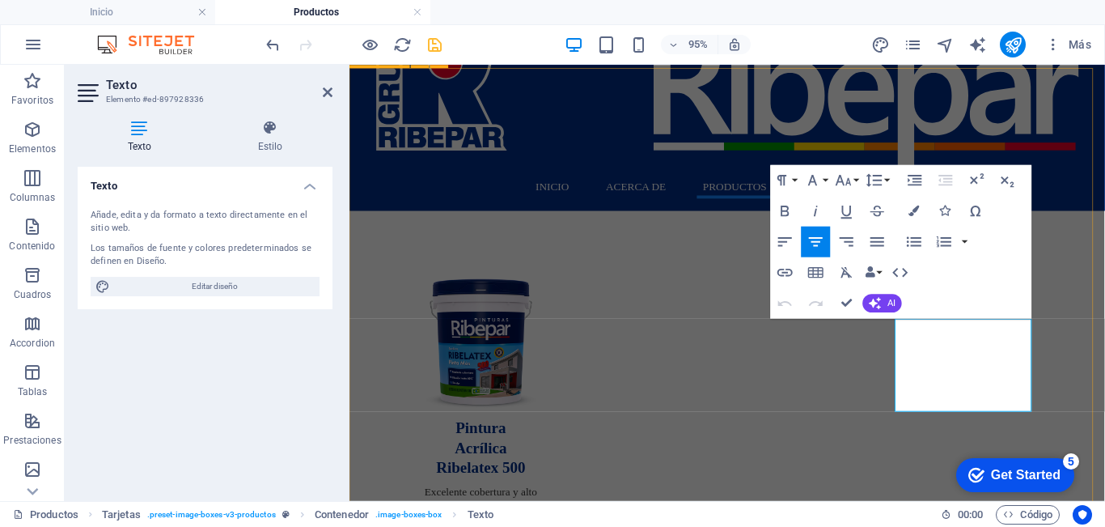
drag, startPoint x: 939, startPoint y: 333, endPoint x: 1086, endPoint y: 422, distance: 171.0
copy p "Látex Acrílico para quien busca una pintura económía y de calidad con menos des…"
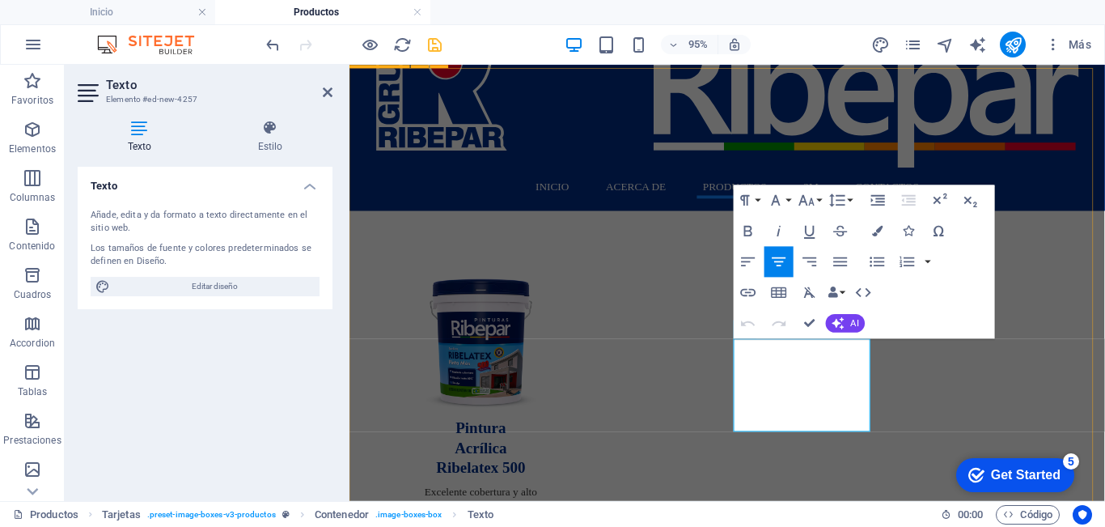
drag, startPoint x: 859, startPoint y: 426, endPoint x: 746, endPoint y: 337, distance: 144.1
drag, startPoint x: 810, startPoint y: 324, endPoint x: 760, endPoint y: 265, distance: 77.5
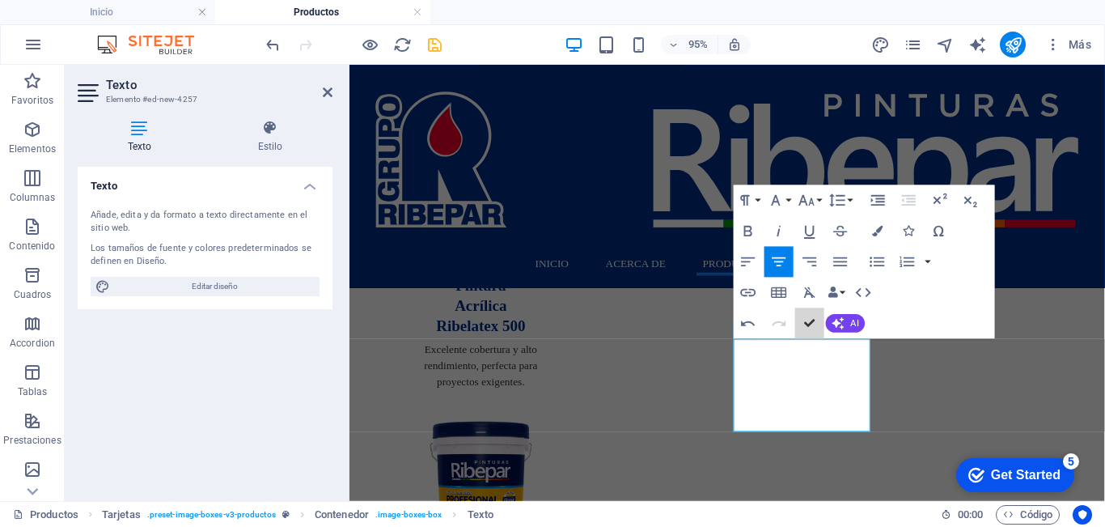
scroll to position [121, 0]
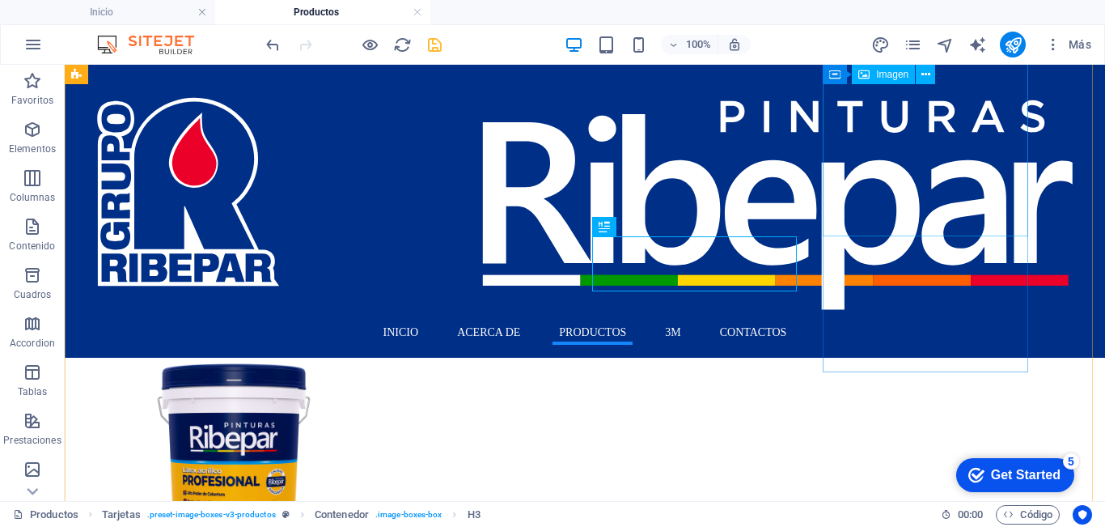
scroll to position [21, 0]
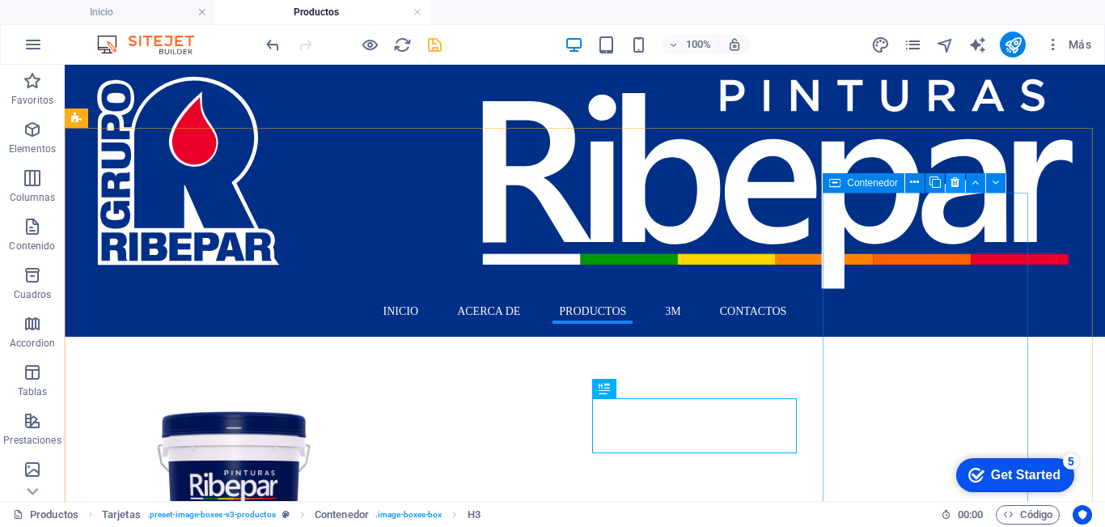
click at [951, 181] on icon at bounding box center [955, 182] width 9 height 17
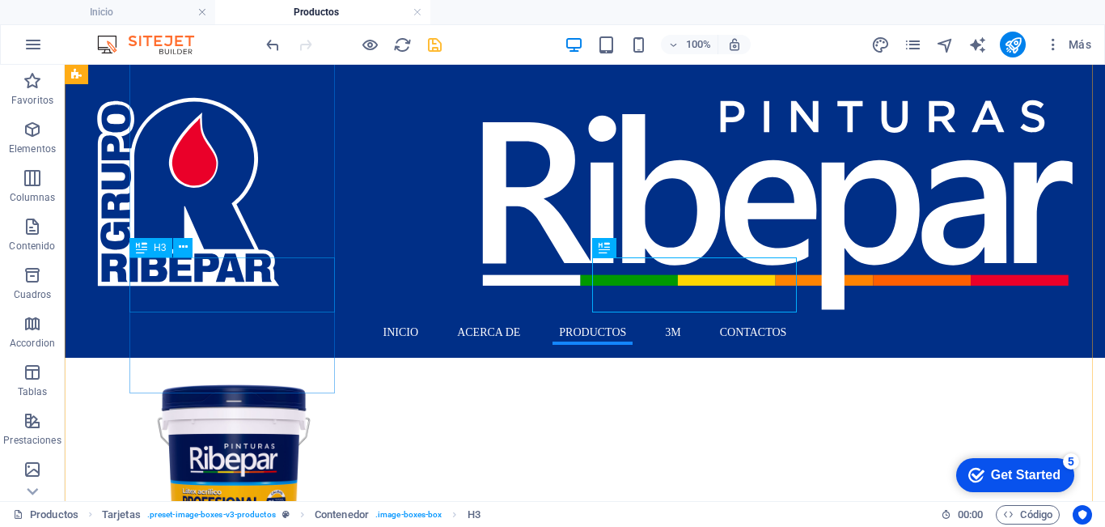
scroll to position [183, 0]
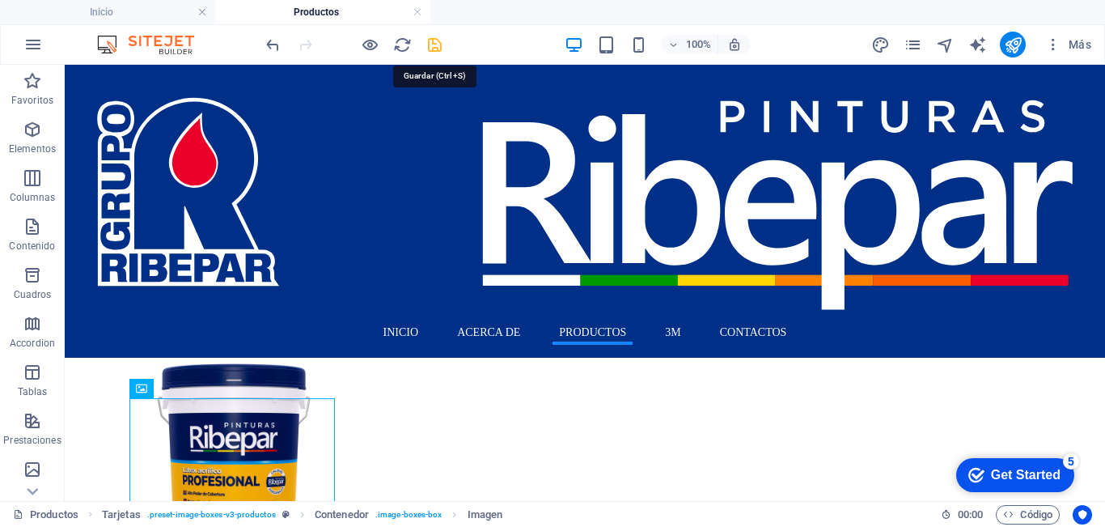
click at [443, 49] on icon "save" at bounding box center [435, 45] width 19 height 19
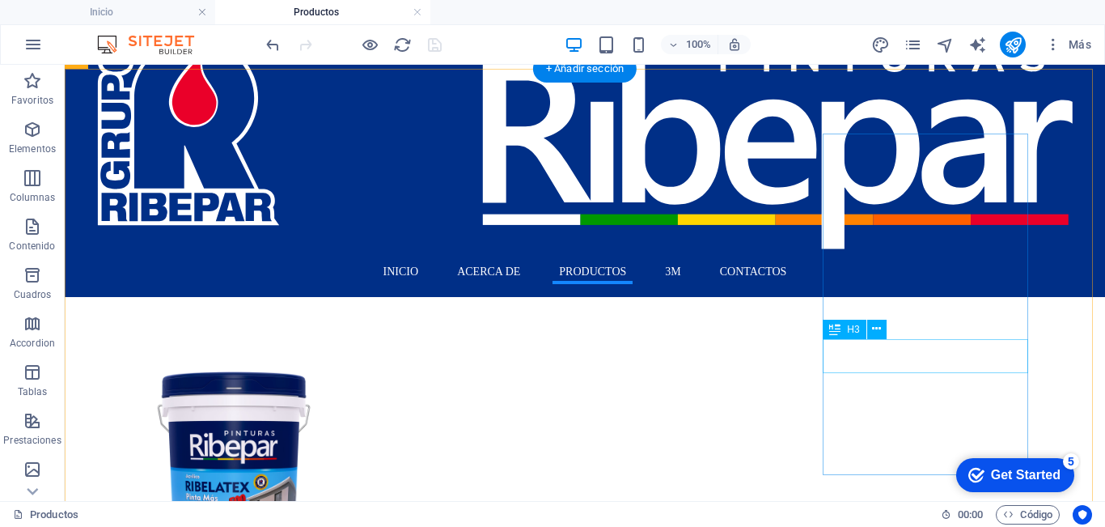
scroll to position [81, 0]
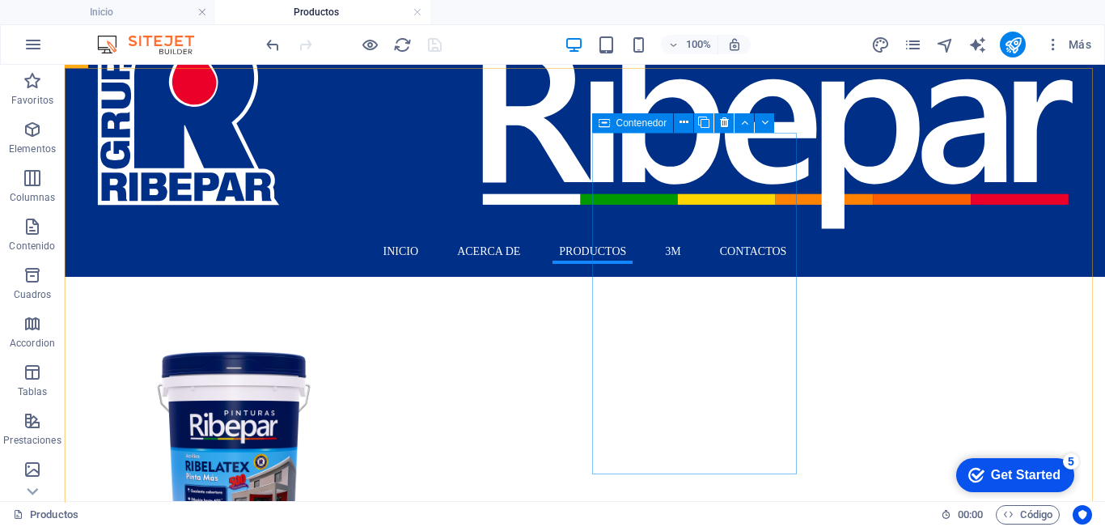
click at [704, 128] on icon at bounding box center [703, 122] width 11 height 17
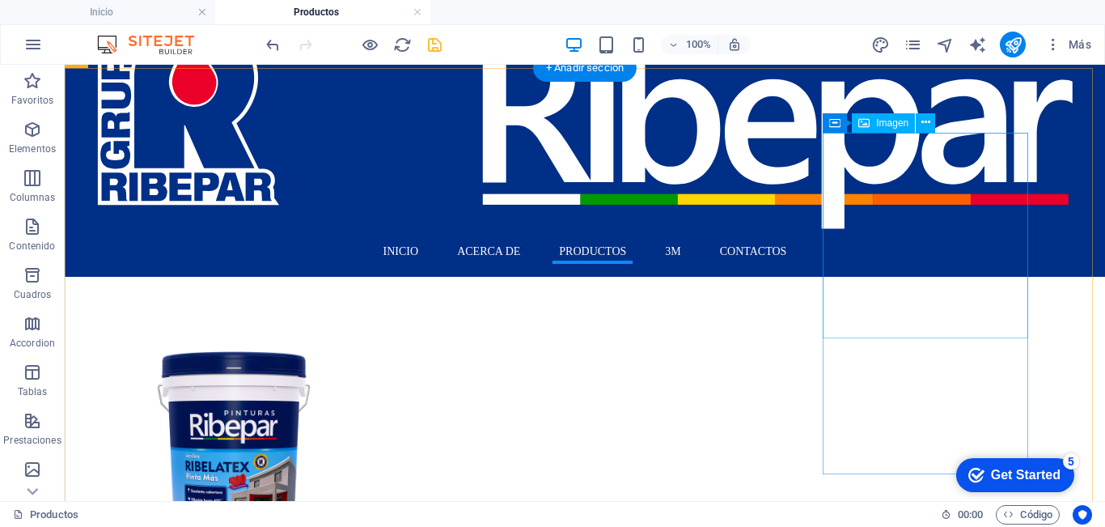
select select "%"
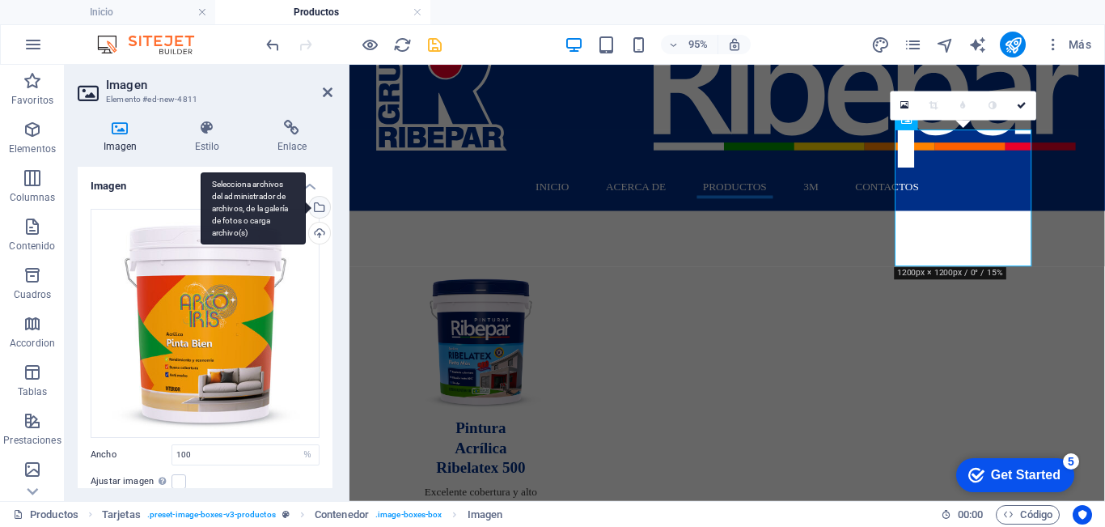
click at [315, 201] on div "Selecciona archivos del administrador de archivos, de la galería de fotos o car…" at bounding box center [318, 209] width 24 height 24
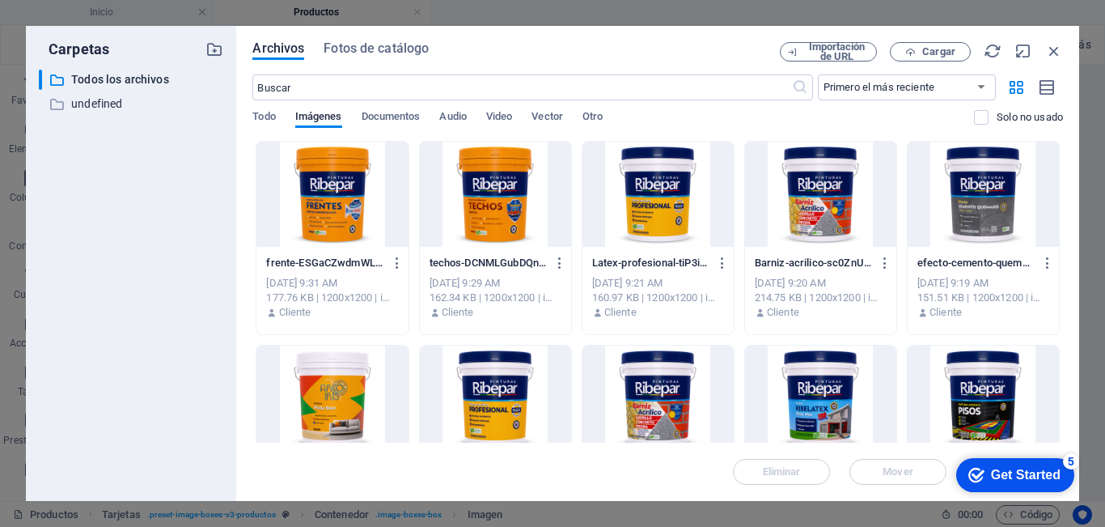
click at [961, 385] on div at bounding box center [983, 397] width 151 height 105
click at [961, 385] on div "1" at bounding box center [983, 397] width 151 height 105
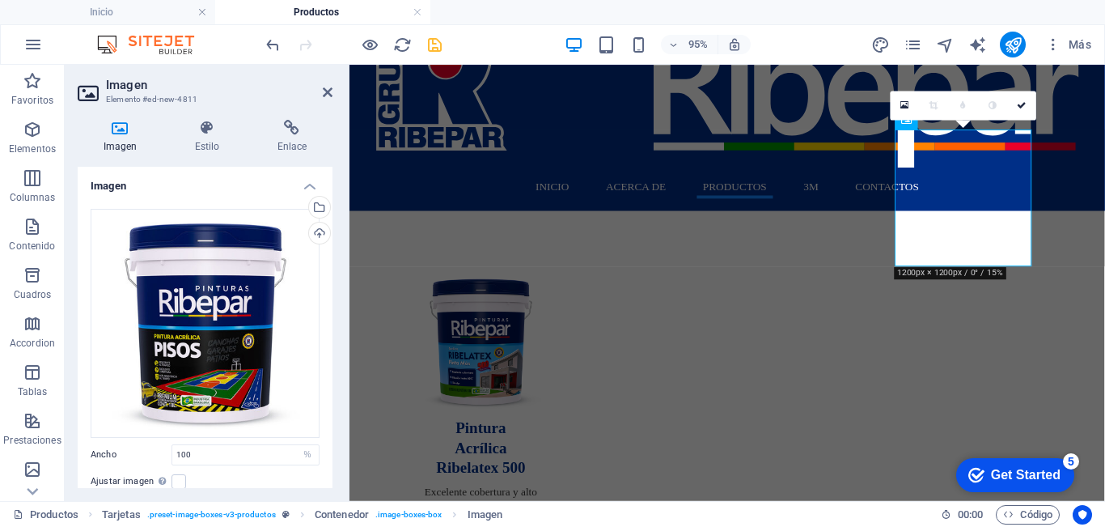
click at [320, 91] on h2 "Imagen" at bounding box center [219, 85] width 227 height 15
click at [328, 94] on icon at bounding box center [328, 92] width 10 height 13
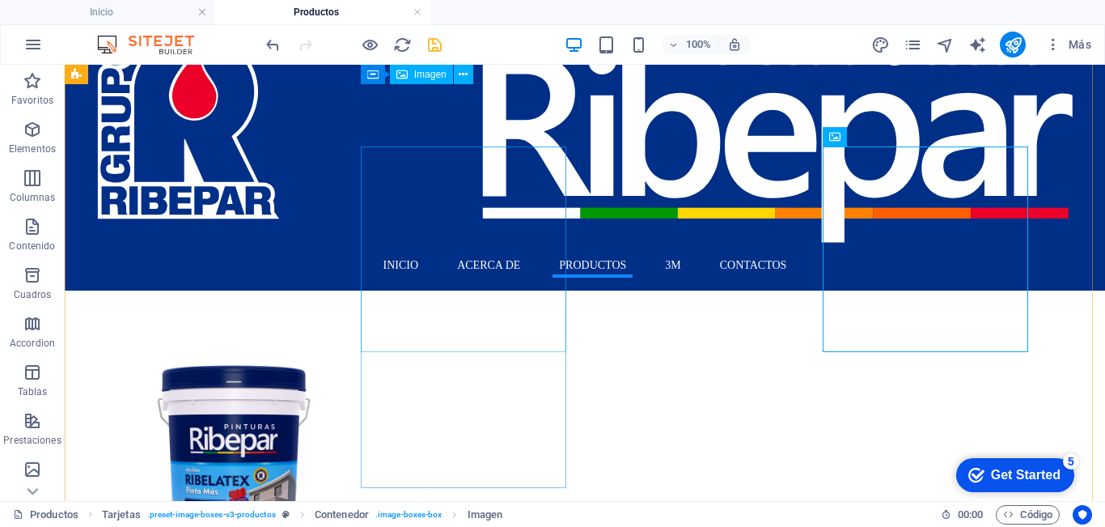
scroll to position [0, 0]
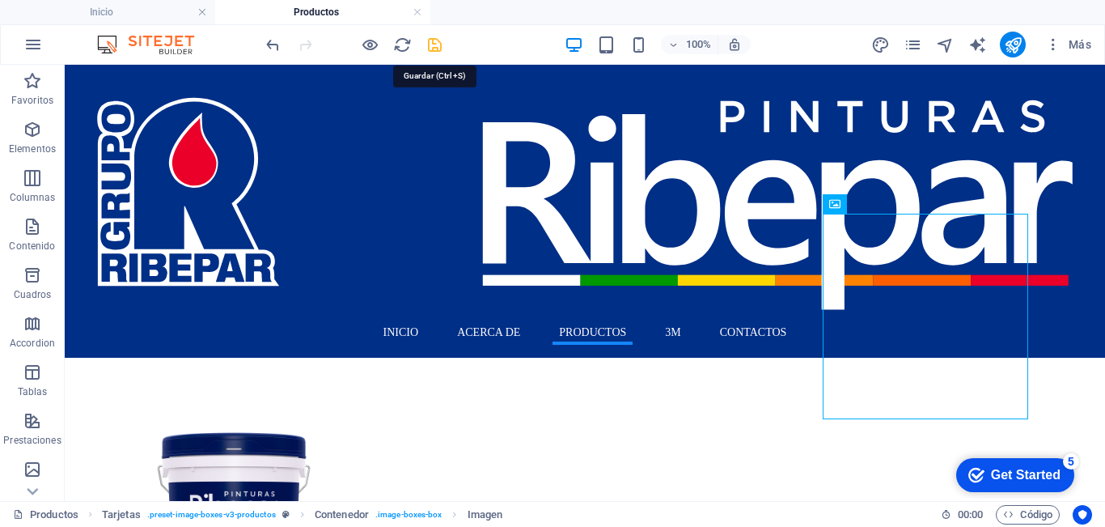
click at [436, 46] on icon "save" at bounding box center [435, 45] width 19 height 19
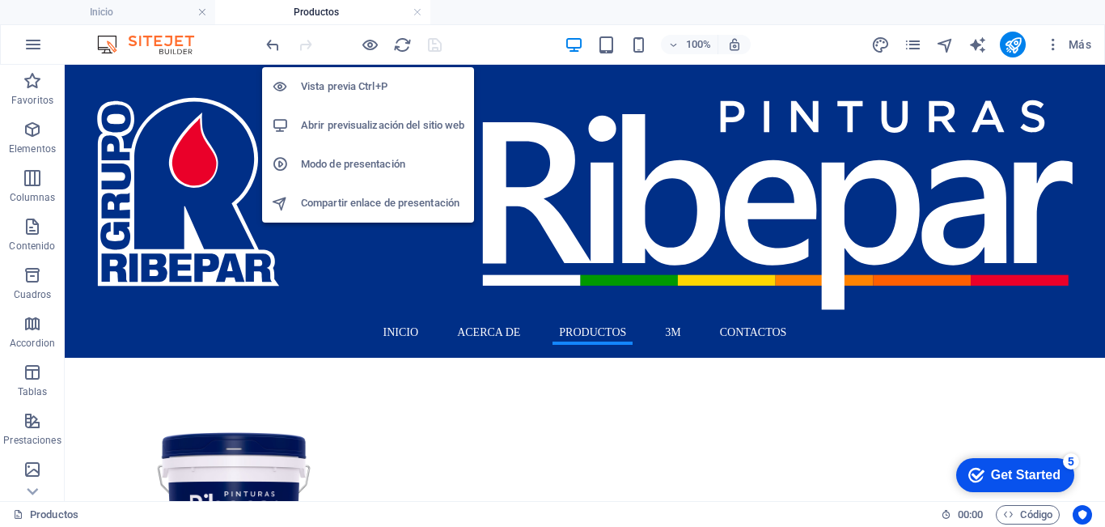
click at [368, 122] on h6 "Abrir previsualización del sitio web" at bounding box center [382, 125] width 163 height 19
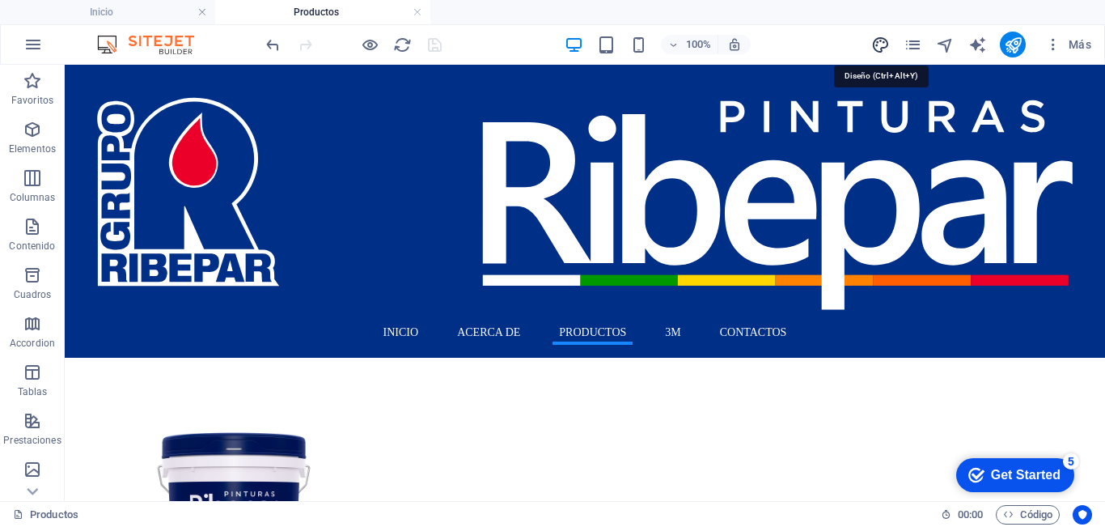
click at [878, 45] on icon "design" at bounding box center [880, 45] width 19 height 19
select select "px"
select select "400"
select select "px"
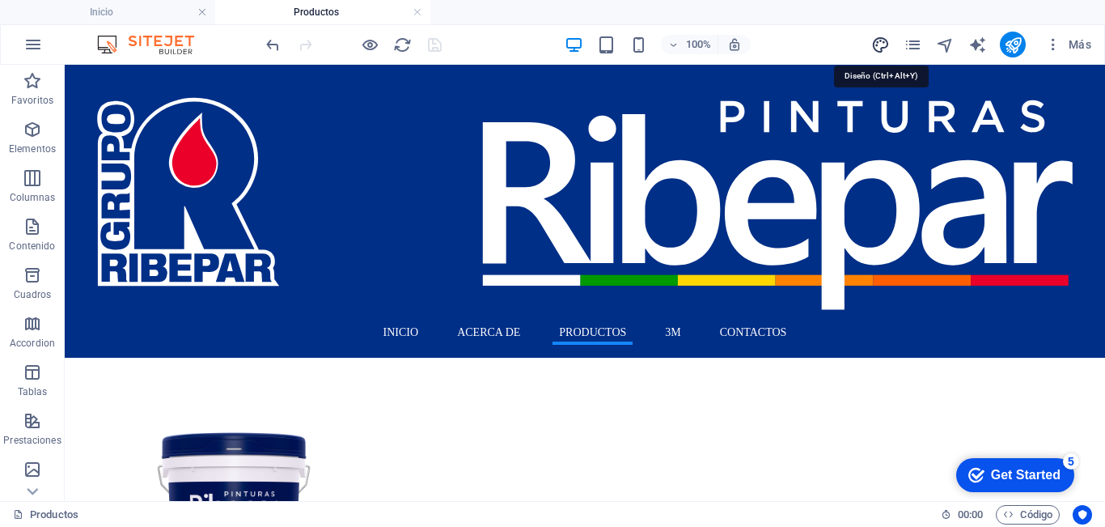
select select "600"
select select "px"
select select "rem"
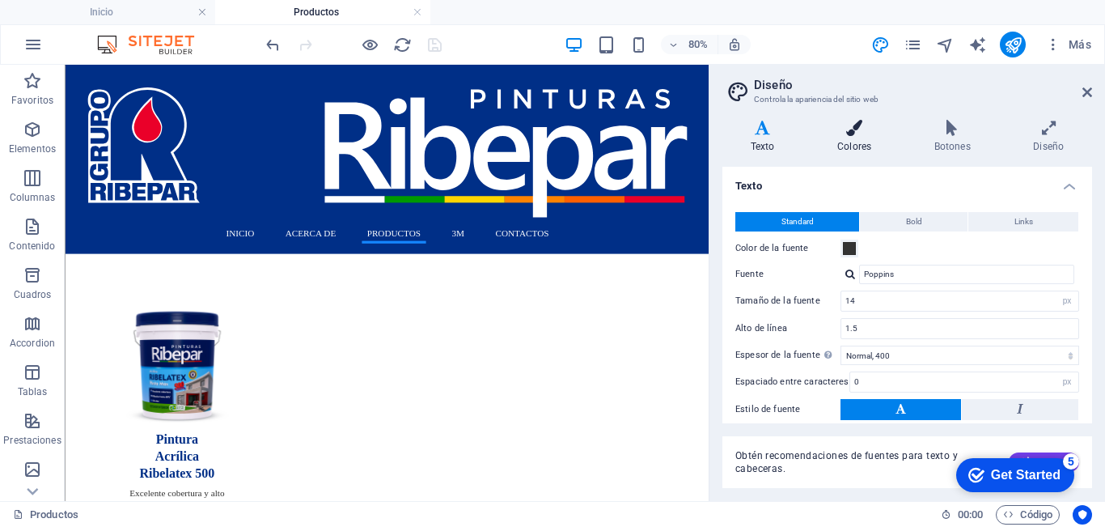
click at [858, 135] on icon at bounding box center [854, 128] width 91 height 16
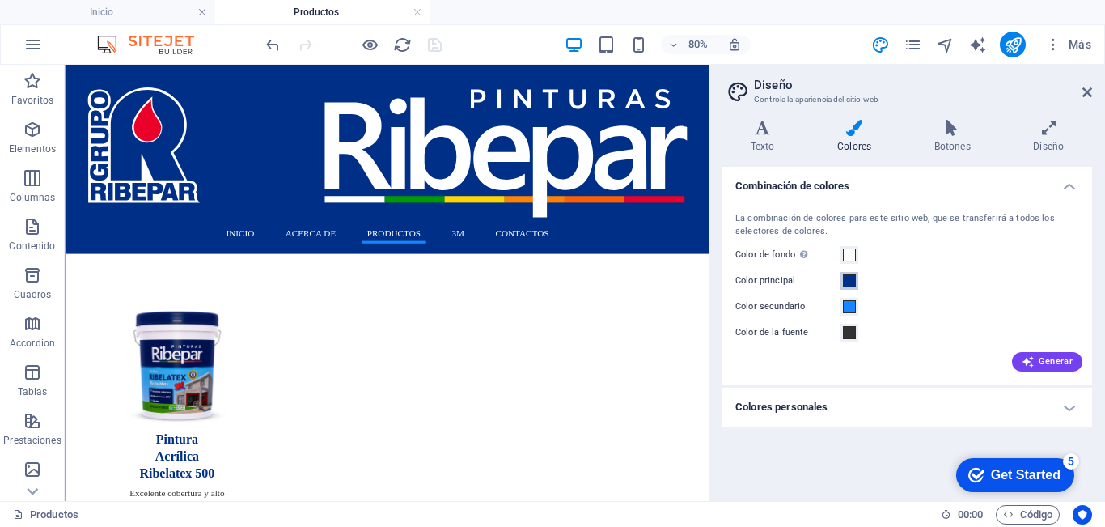
click at [847, 284] on span at bounding box center [849, 280] width 13 height 13
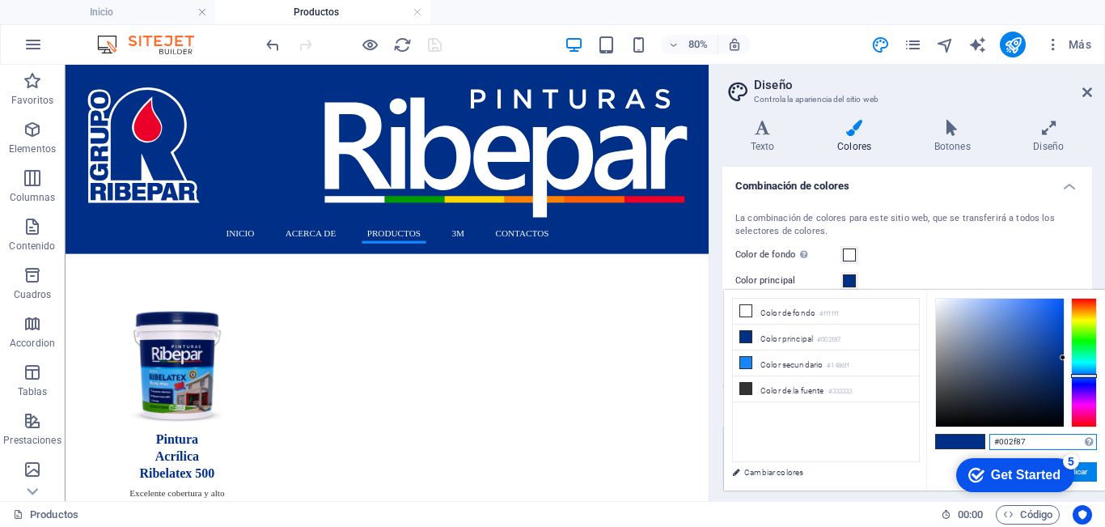
drag, startPoint x: 1986, startPoint y: 892, endPoint x: 959, endPoint y: 454, distance: 1116.5
paste input "02269"
click at [1090, 477] on button "Aplicar" at bounding box center [1075, 471] width 44 height 19
drag, startPoint x: 1036, startPoint y: 440, endPoint x: 935, endPoint y: 445, distance: 100.4
click at [934, 443] on div "#0002269 Formatos soportados #0852ed rgb(8, 82, 237) rgba(8, 82, 237, 90%) hsv(…" at bounding box center [1015, 507] width 179 height 435
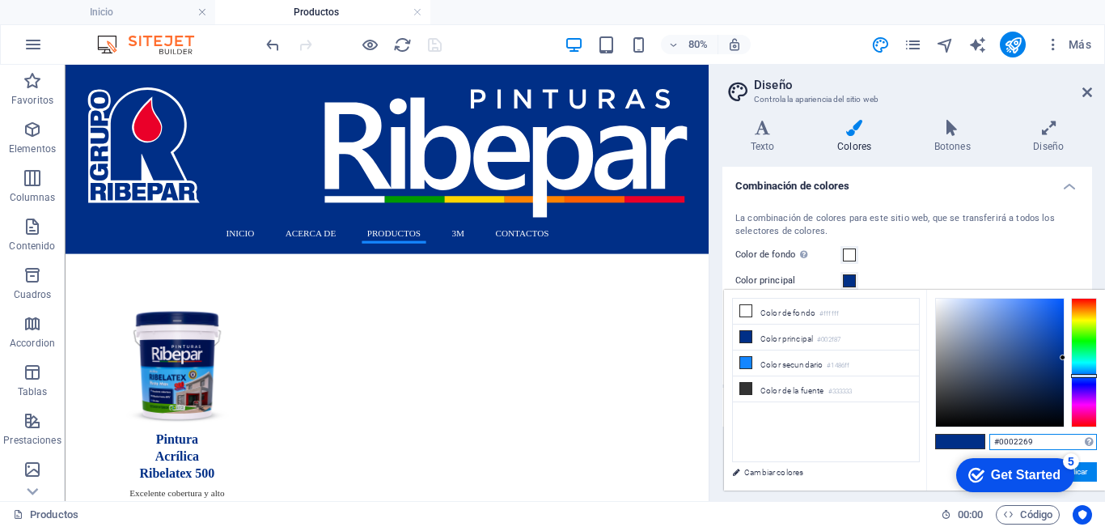
paste input "text"
type input "#002269"
click at [1090, 470] on button "Aplicar" at bounding box center [1075, 471] width 44 height 19
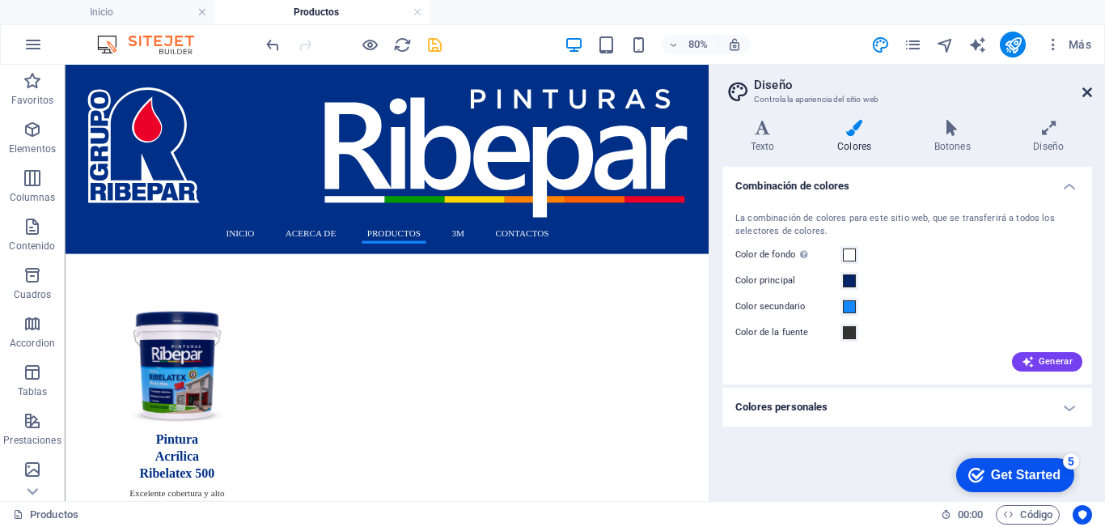
click at [1087, 90] on icon at bounding box center [1088, 92] width 10 height 13
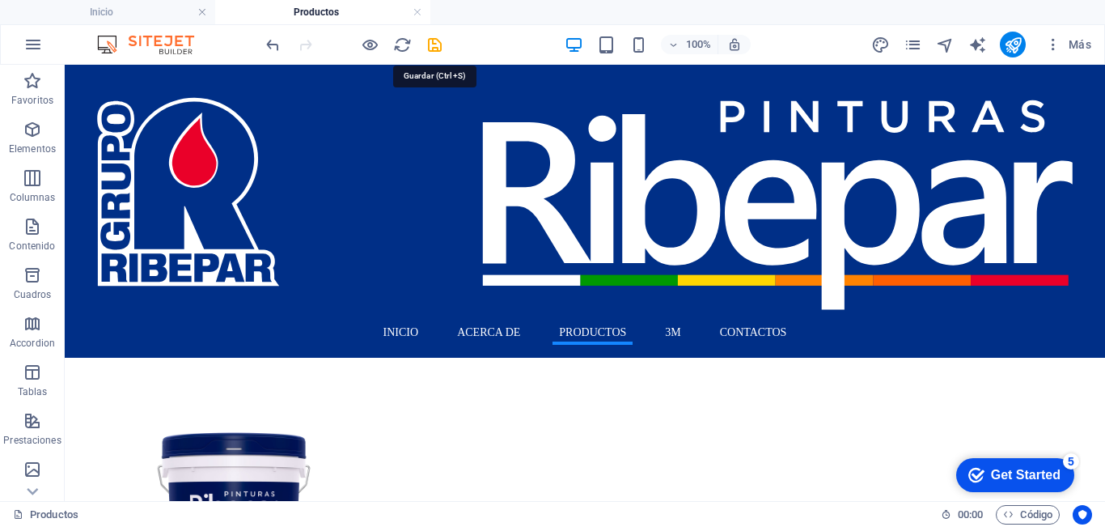
drag, startPoint x: 433, startPoint y: 44, endPoint x: 434, endPoint y: 62, distance: 18.7
click at [434, 44] on icon "save" at bounding box center [435, 45] width 19 height 19
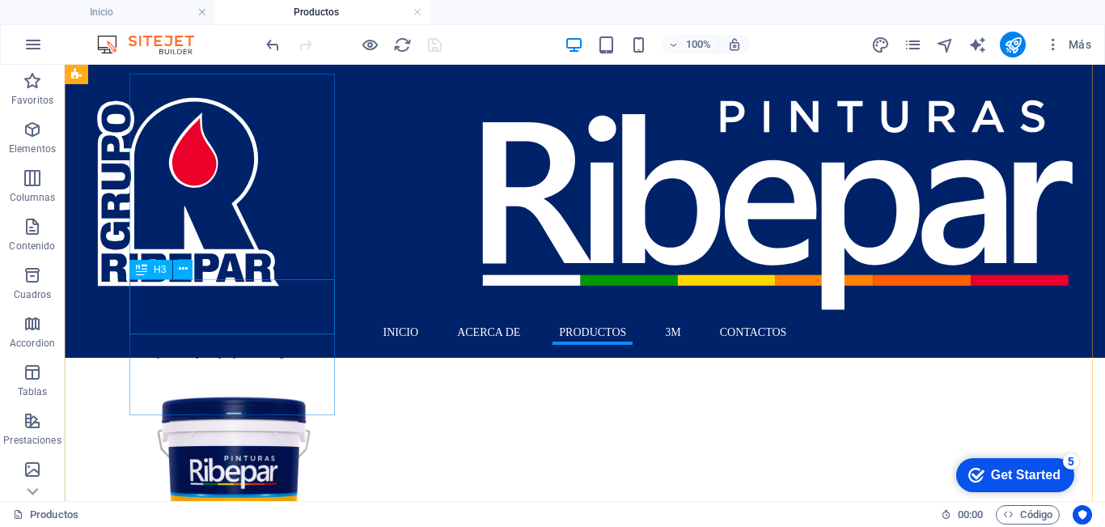
scroll to position [162, 0]
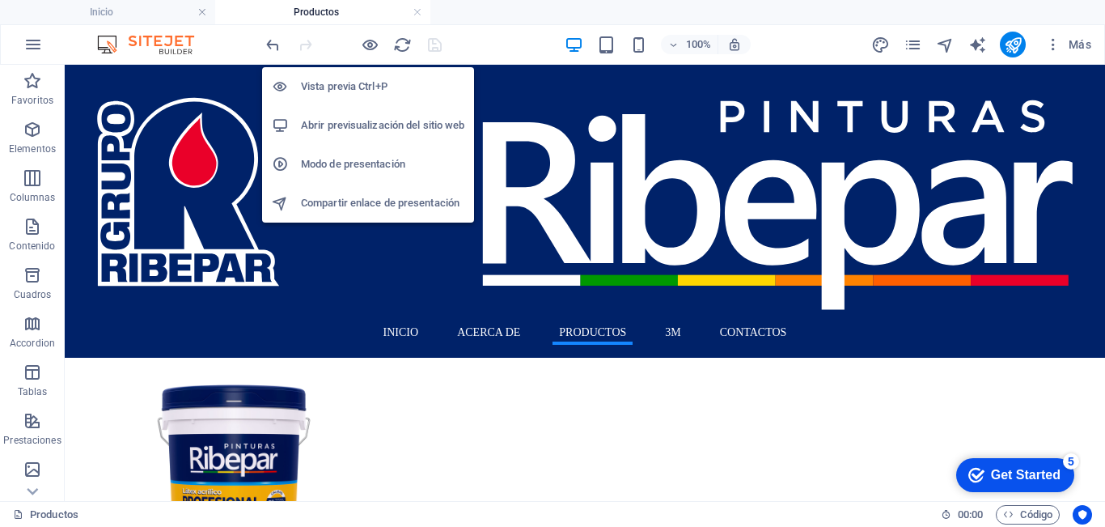
click at [385, 126] on h6 "Abrir previsualización del sitio web" at bounding box center [382, 125] width 163 height 19
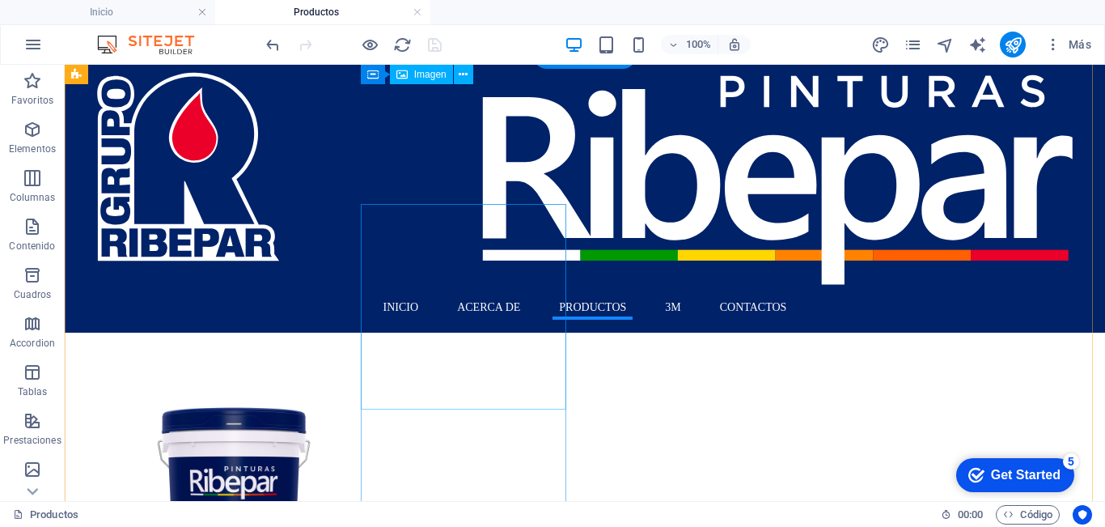
scroll to position [0, 0]
